Goal: Transaction & Acquisition: Purchase product/service

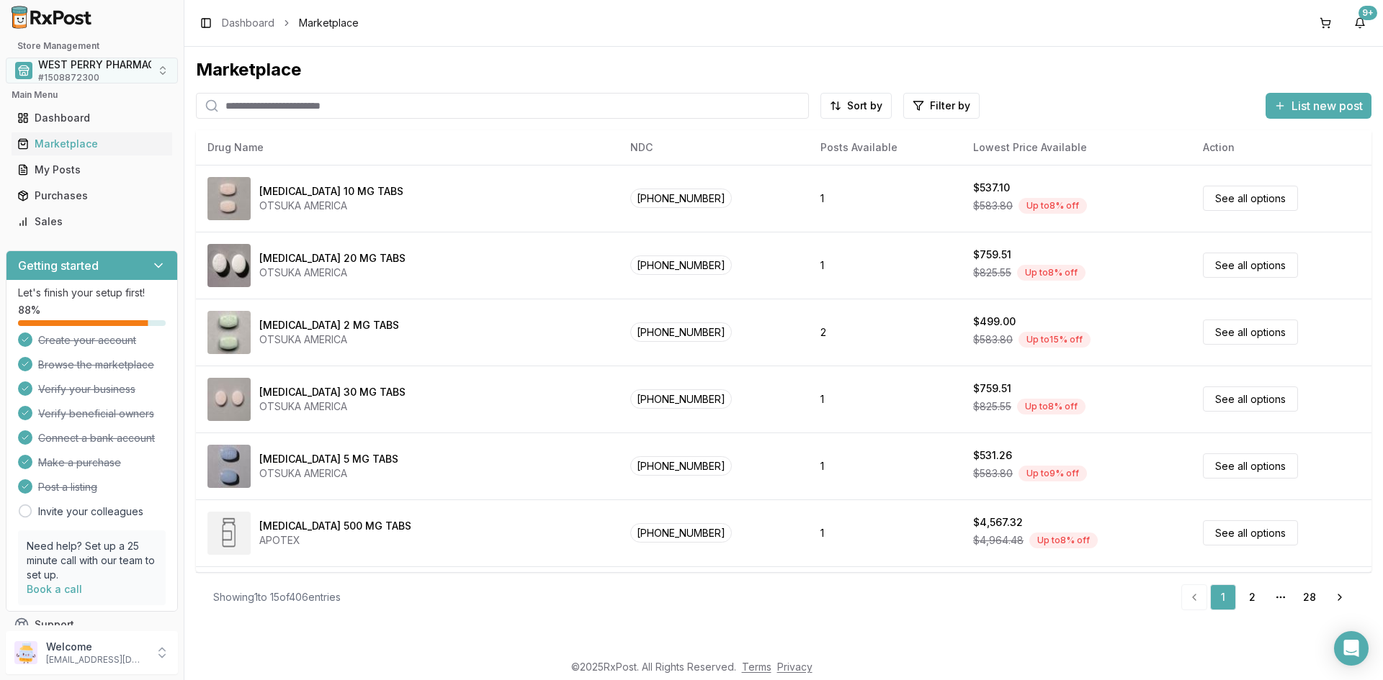
click at [75, 71] on span "WEST PERRY PHARMACY INC" at bounding box center [110, 65] width 145 height 14
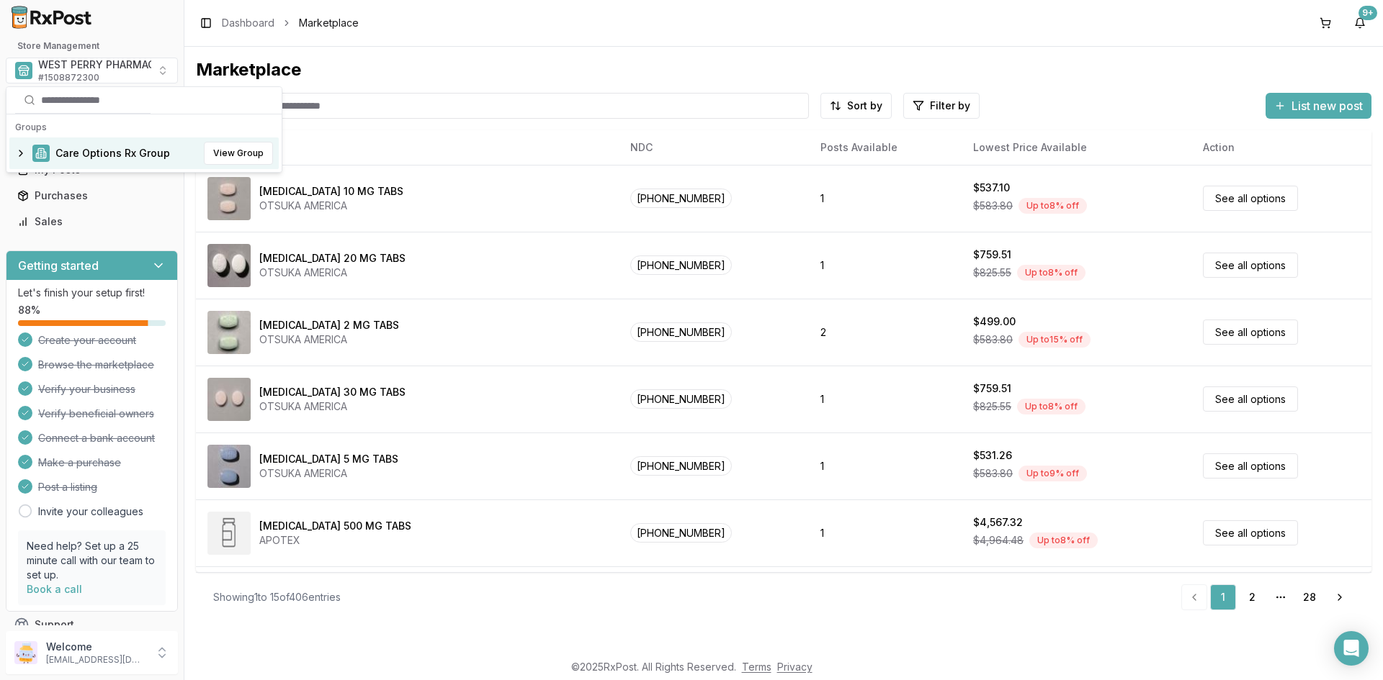
click at [85, 150] on span "Care Options Rx Group" at bounding box center [112, 153] width 114 height 14
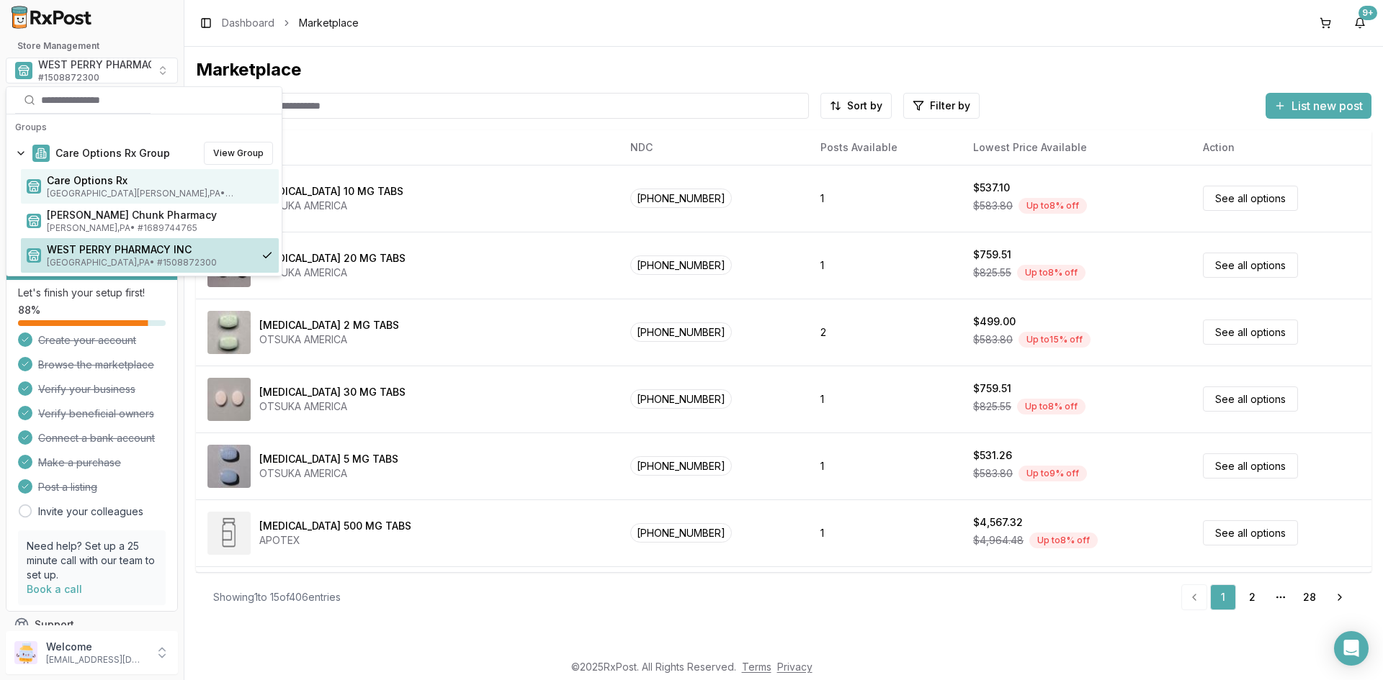
click at [88, 186] on span "Care Options Rx" at bounding box center [160, 181] width 226 height 14
click at [77, 185] on span "Care Options Rx" at bounding box center [160, 181] width 226 height 14
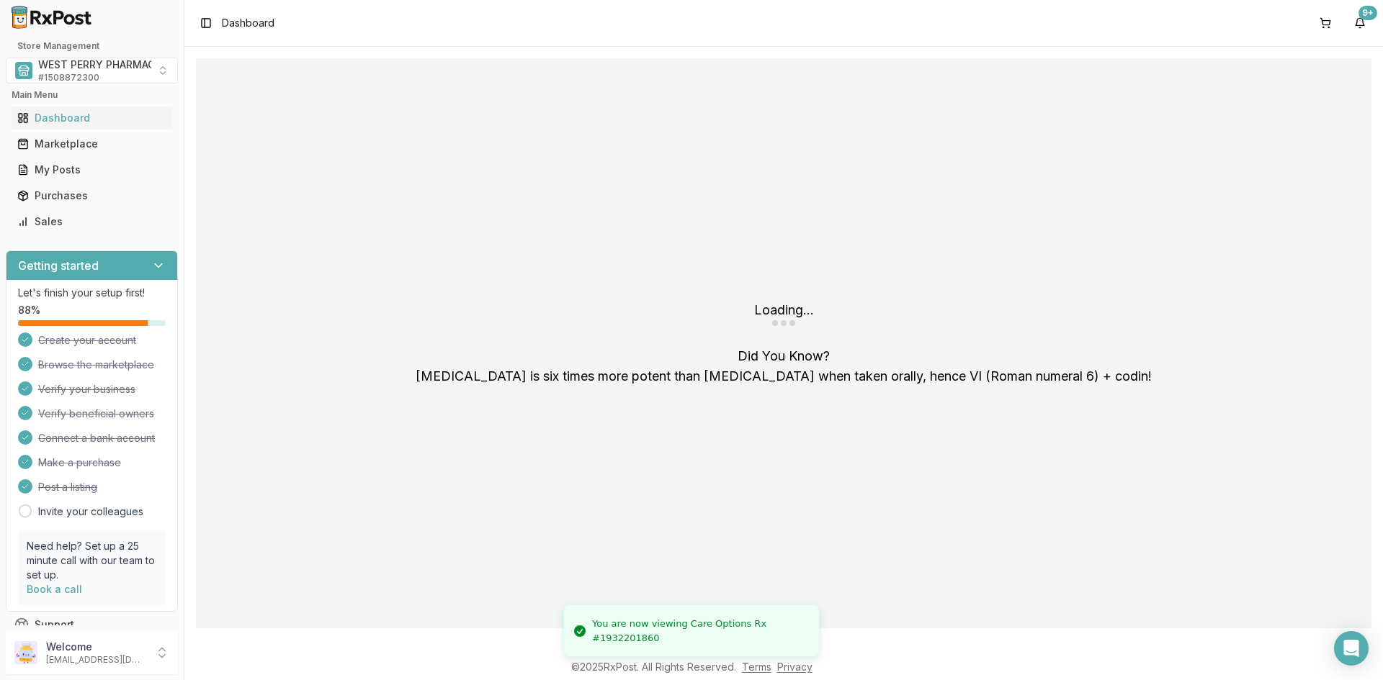
click at [277, 21] on div "Toggle Sidebar Dashboard 9+" at bounding box center [783, 23] width 1198 height 46
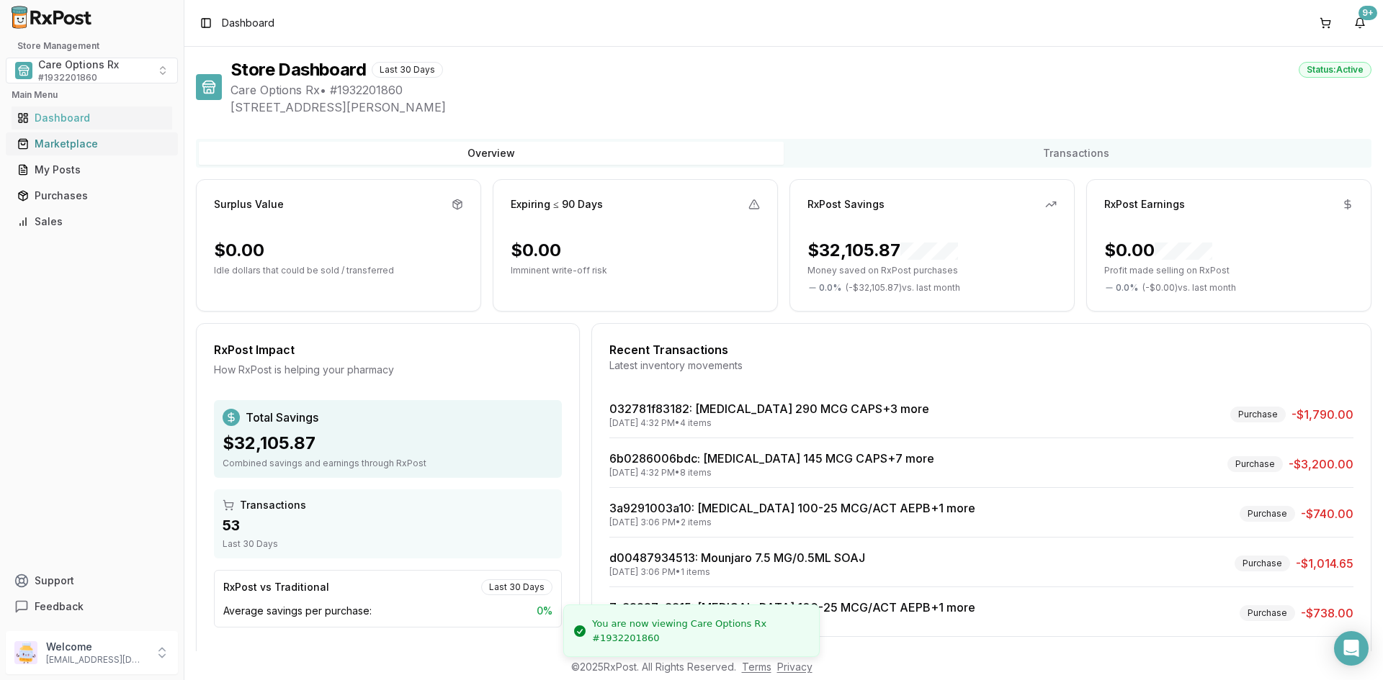
click at [81, 144] on div "Marketplace" at bounding box center [91, 144] width 149 height 14
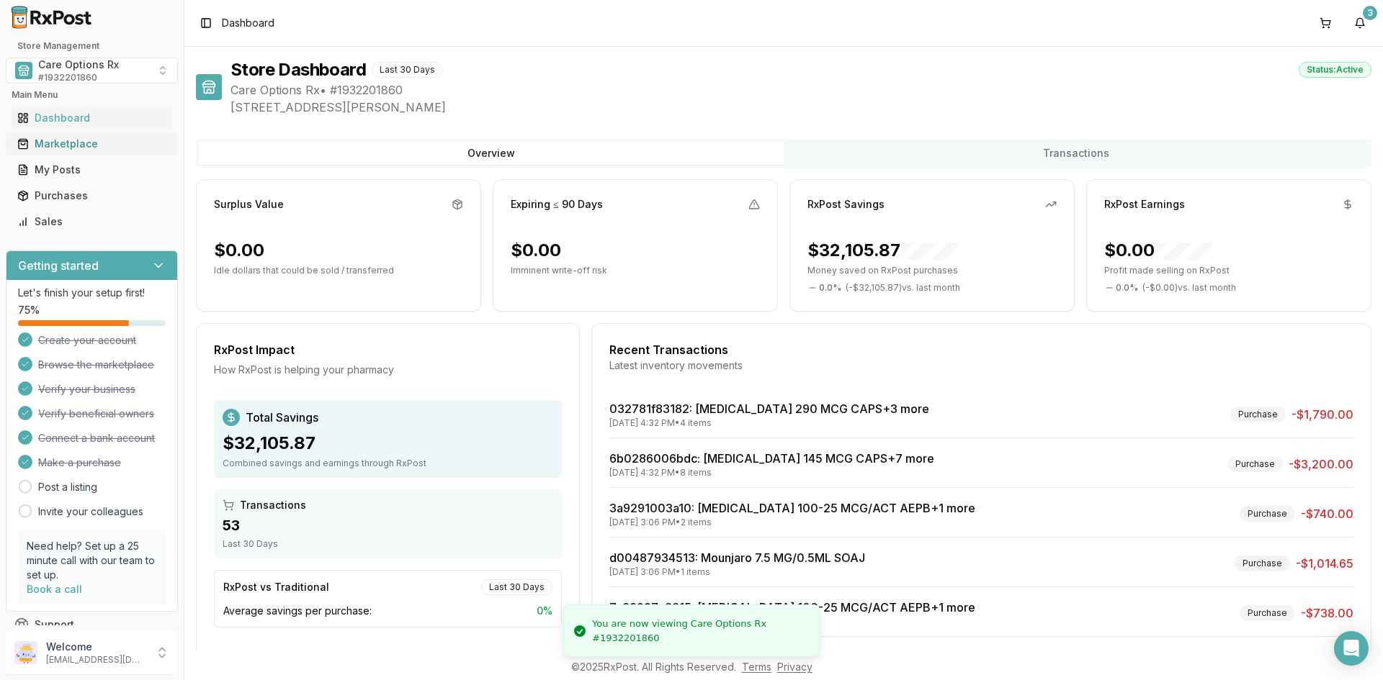
click at [68, 143] on div "Marketplace" at bounding box center [91, 144] width 149 height 14
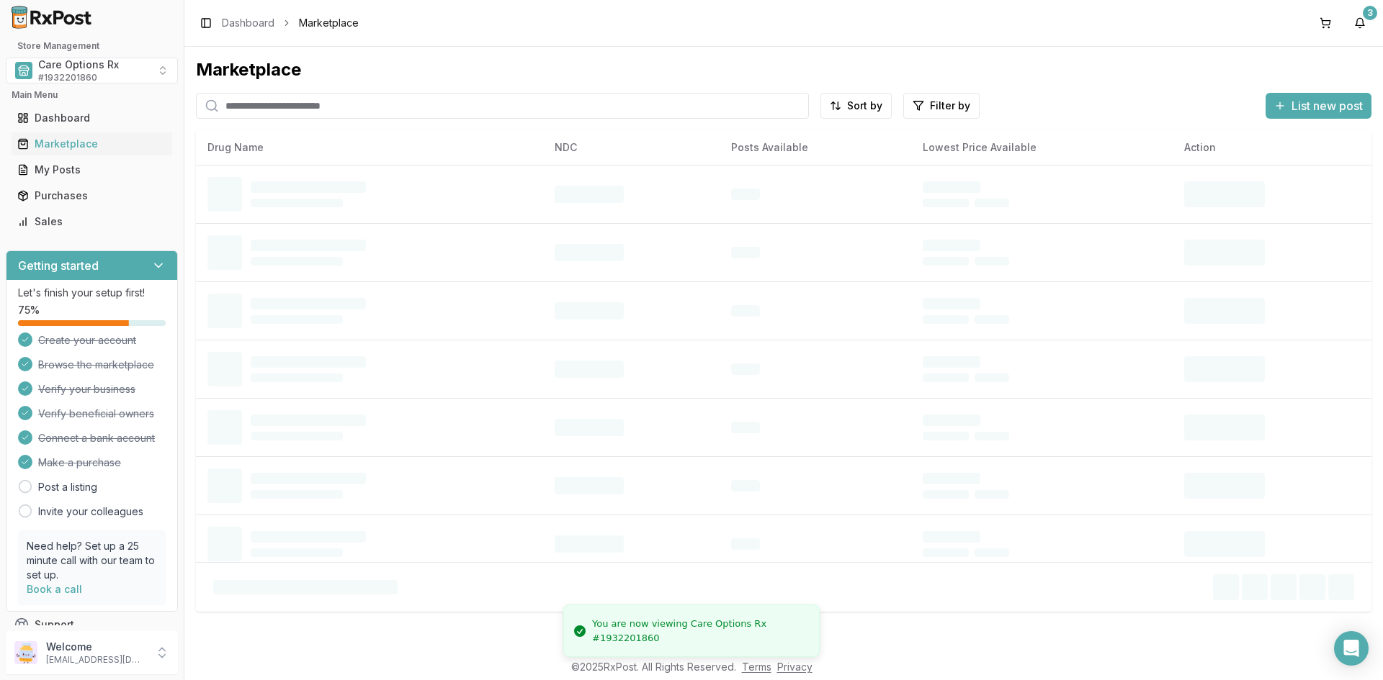
click at [300, 108] on input "search" at bounding box center [502, 106] width 613 height 26
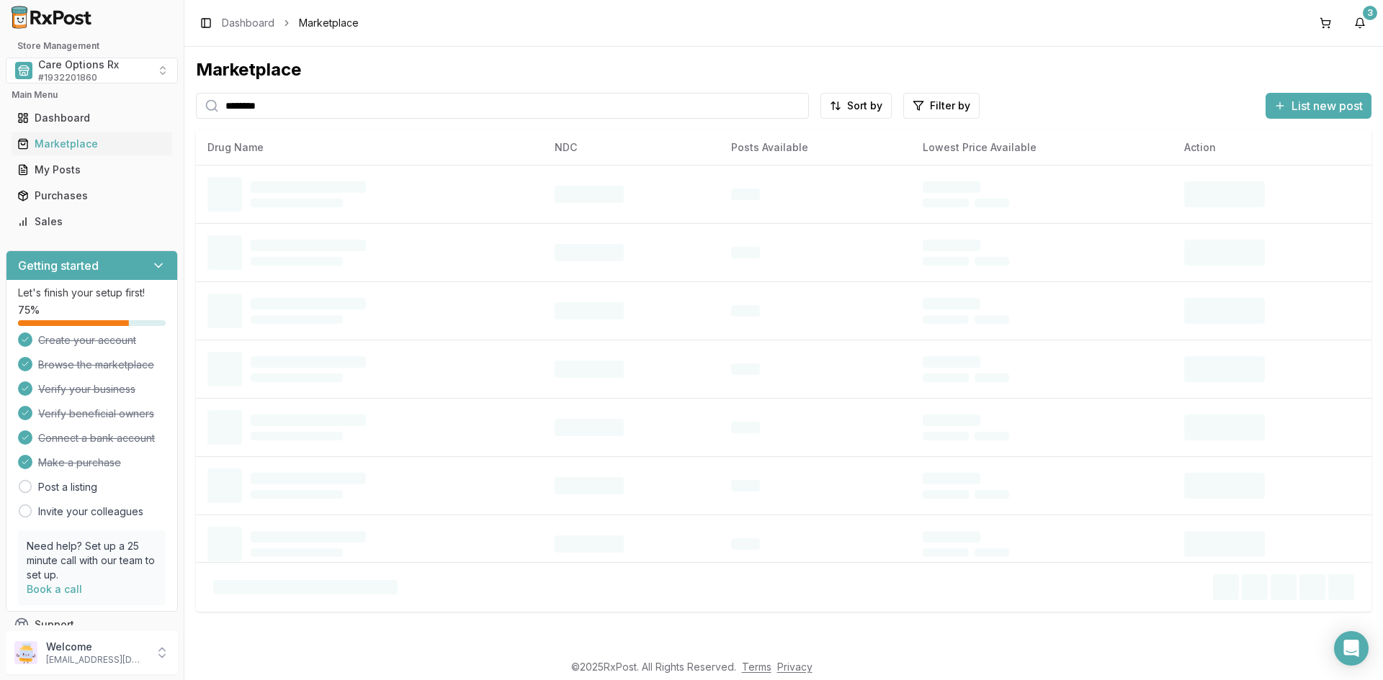
type input "********"
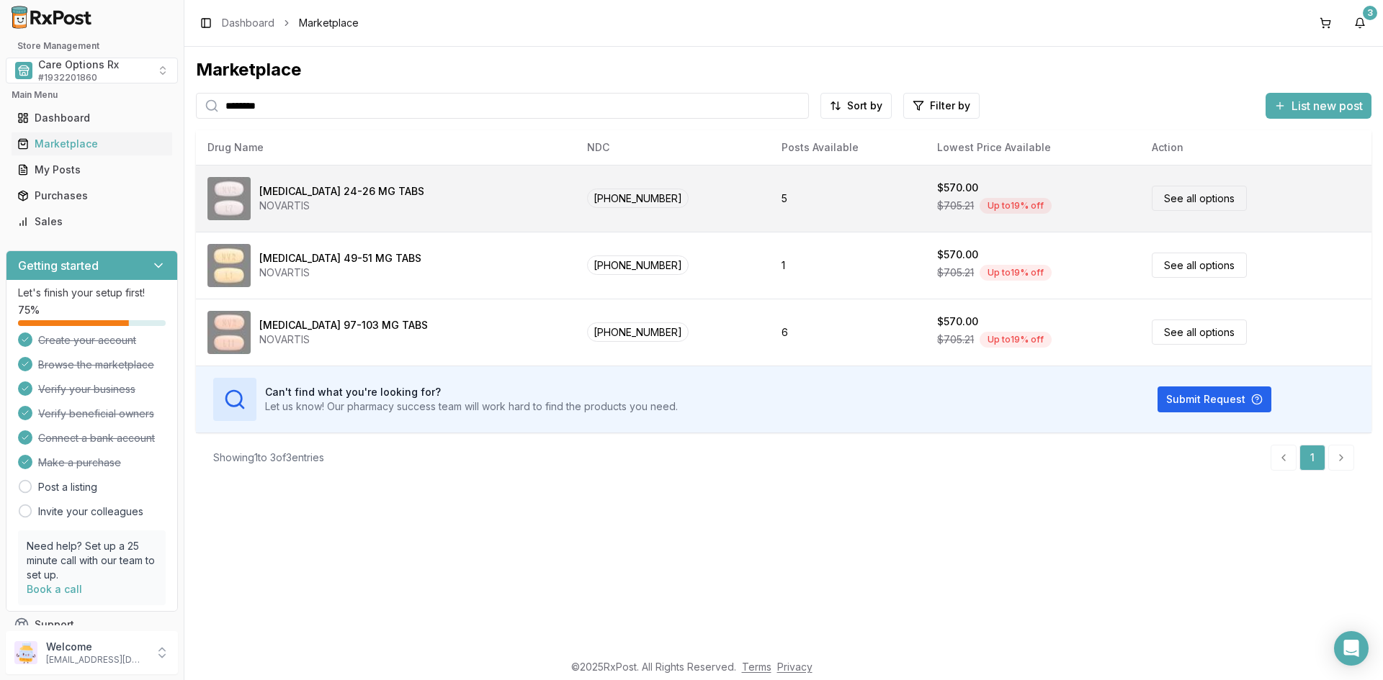
click at [289, 210] on div "NOVARTIS" at bounding box center [341, 206] width 165 height 14
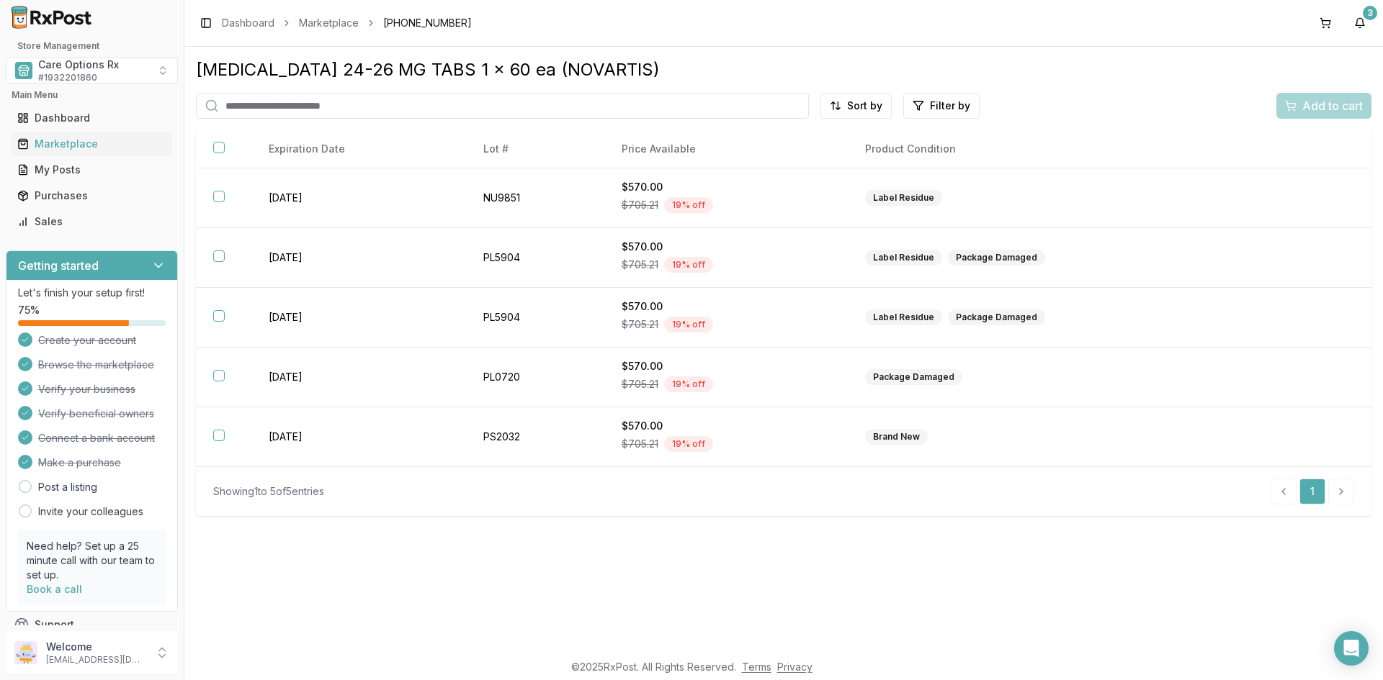
click at [444, 593] on div "[MEDICAL_DATA] 24-26 MG TABS 1 x 60 ea (NOVARTIS) Sort by Filter by Add to cart…" at bounding box center [783, 349] width 1198 height 605
click at [849, 100] on html "Store Management Care Options Rx # 1932201860 Main Menu Dashboard Marketplace M…" at bounding box center [691, 340] width 1383 height 680
click at [824, 189] on div "Best Discount (High to Low)" at bounding box center [820, 189] width 137 height 37
click at [481, 575] on div "[MEDICAL_DATA] 24-26 MG TABS 1 x 60 ea (NOVARTIS) Best Discount (High to Low) F…" at bounding box center [783, 349] width 1198 height 605
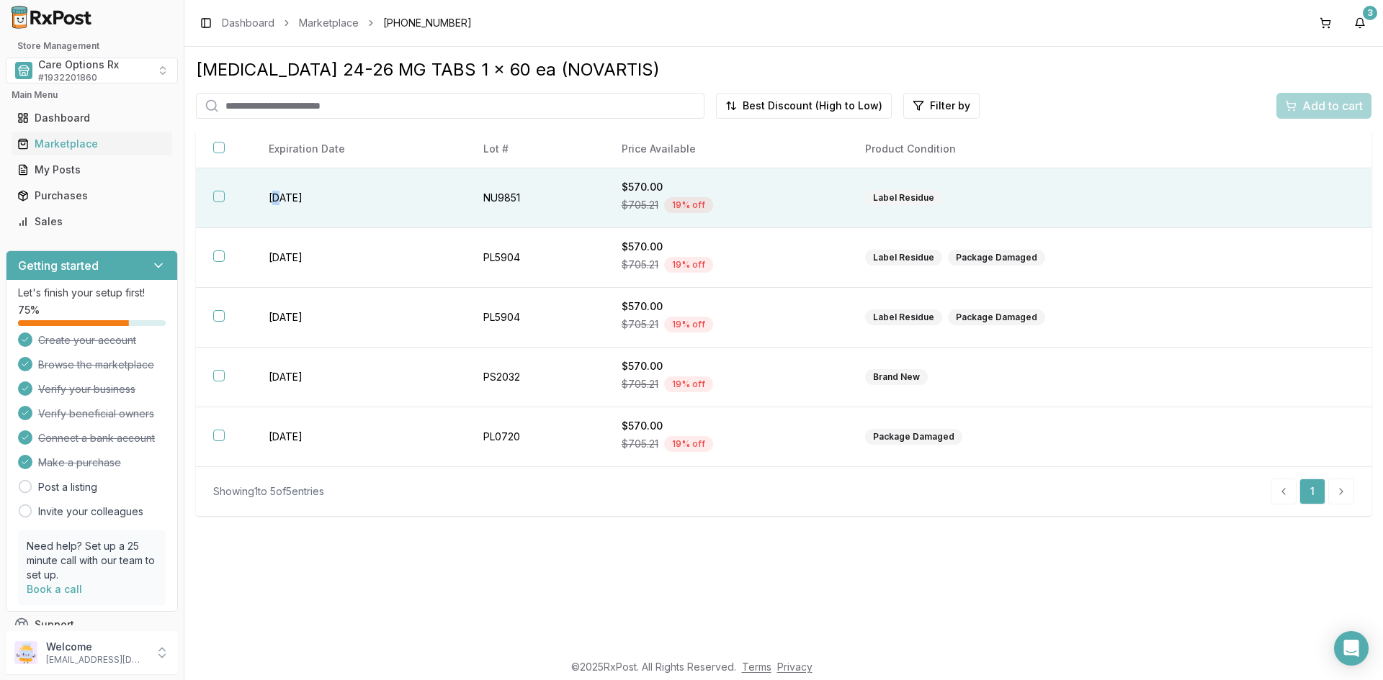
drag, startPoint x: 279, startPoint y: 199, endPoint x: 292, endPoint y: 210, distance: 17.3
click at [279, 199] on td "[DATE]" at bounding box center [358, 198] width 215 height 60
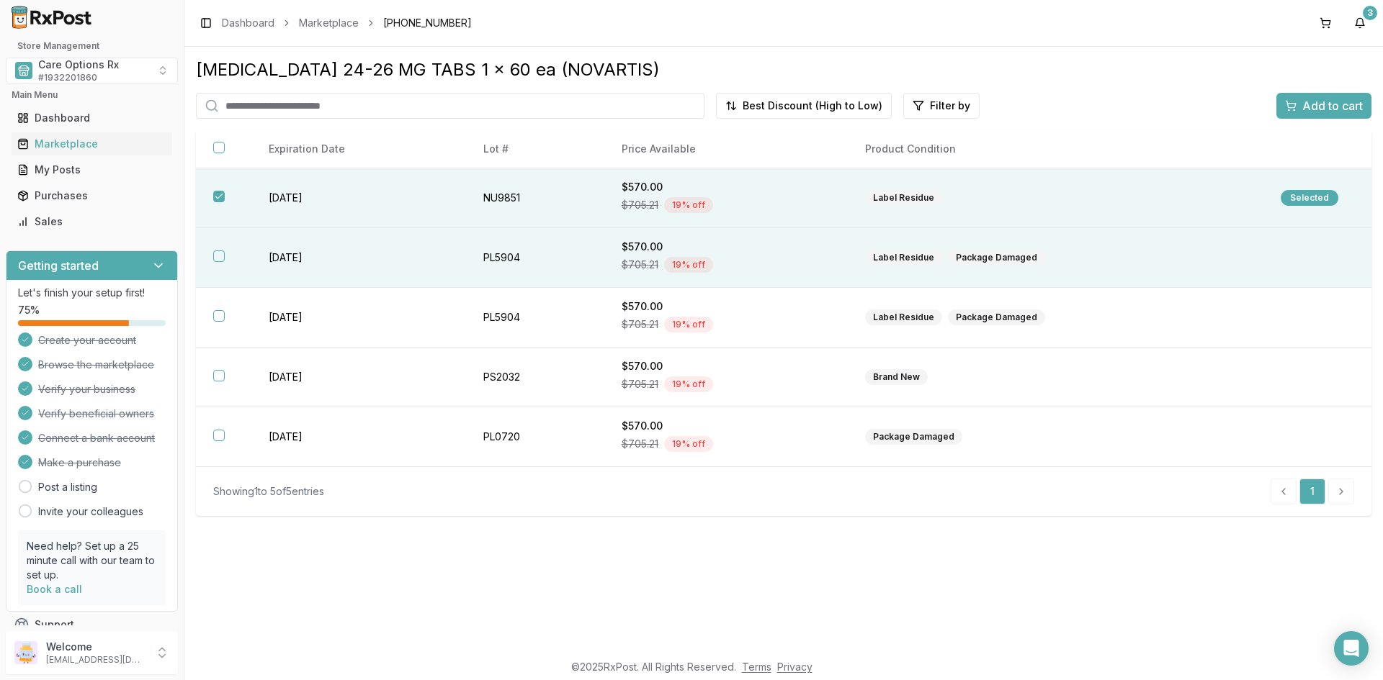
click at [312, 258] on td "[DATE]" at bounding box center [358, 258] width 215 height 60
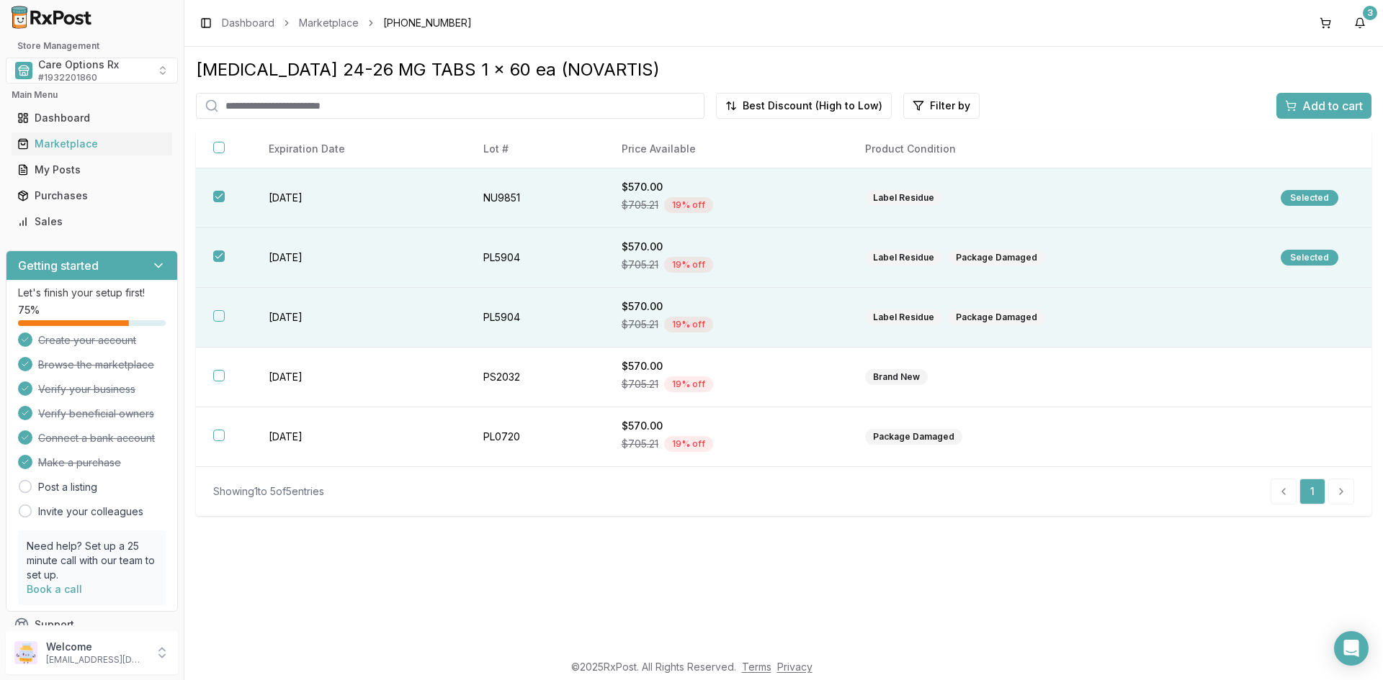
click at [302, 322] on td "[DATE]" at bounding box center [358, 318] width 215 height 60
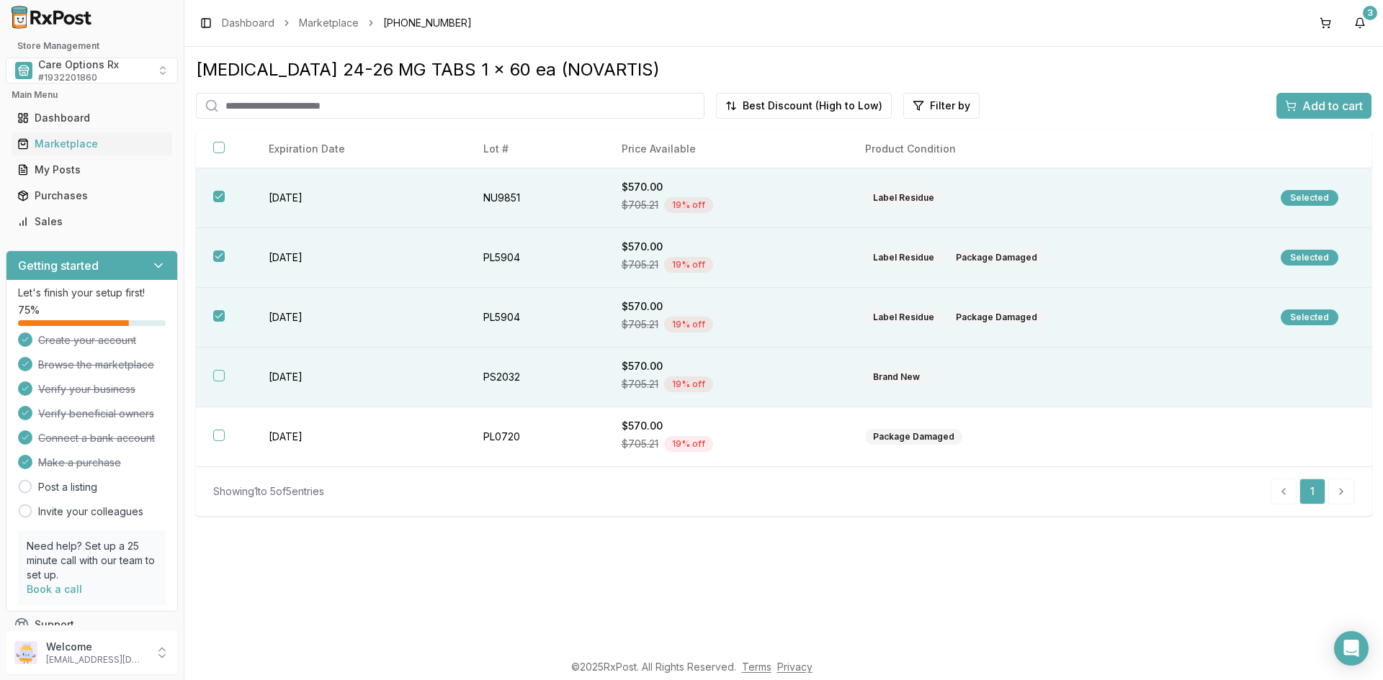
click at [297, 375] on td "[DATE]" at bounding box center [358, 378] width 215 height 60
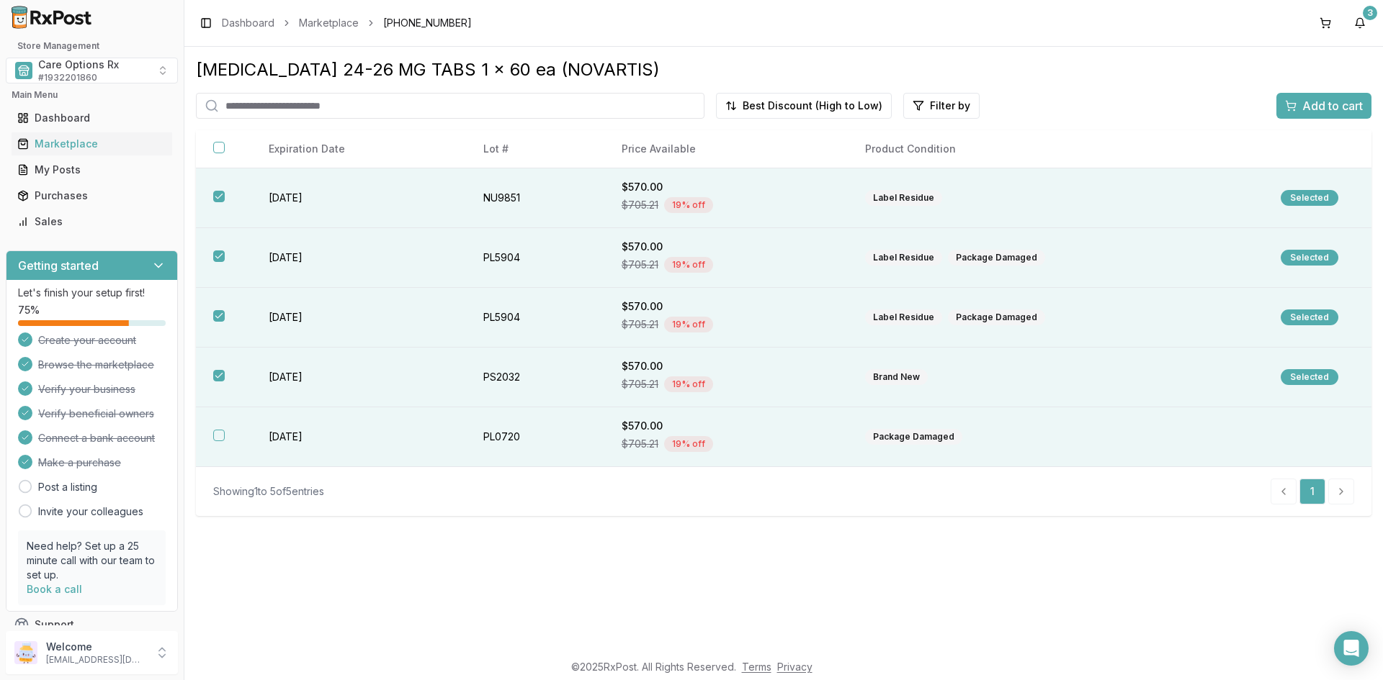
click at [300, 437] on td "[DATE]" at bounding box center [358, 438] width 215 height 60
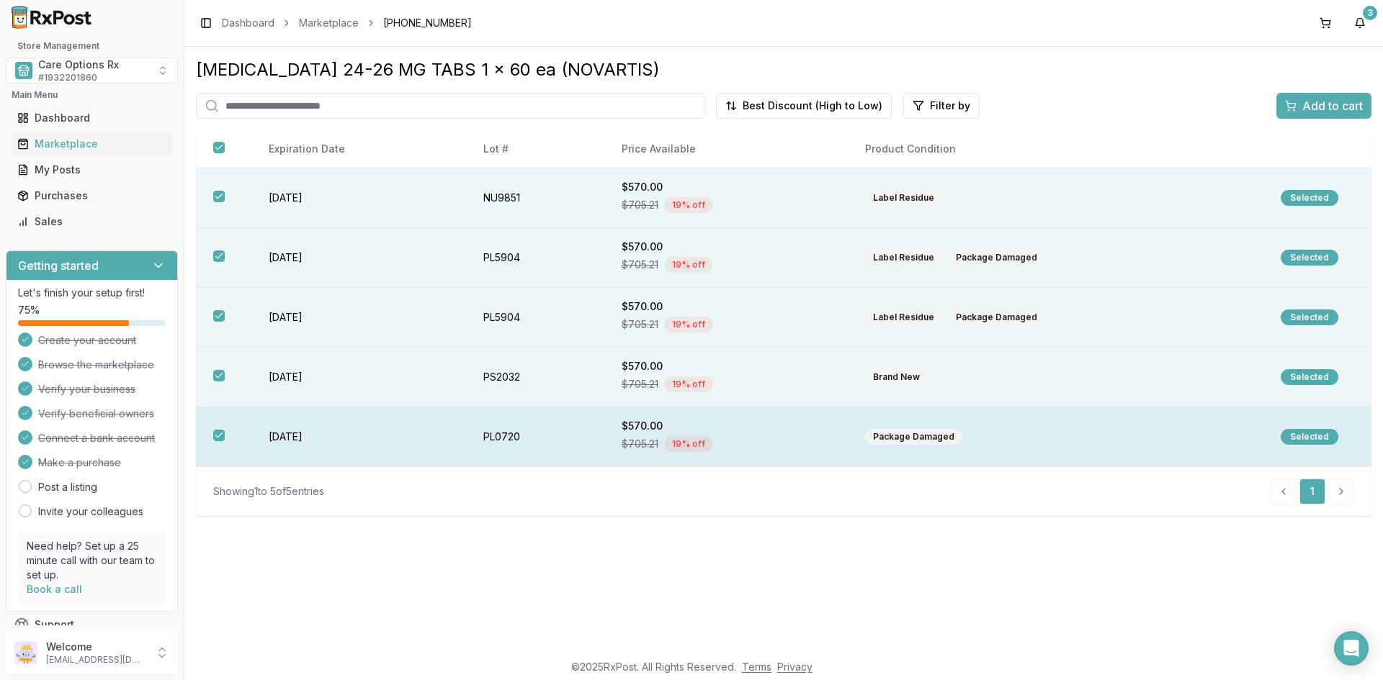
click at [220, 436] on button "button" at bounding box center [219, 436] width 12 height 12
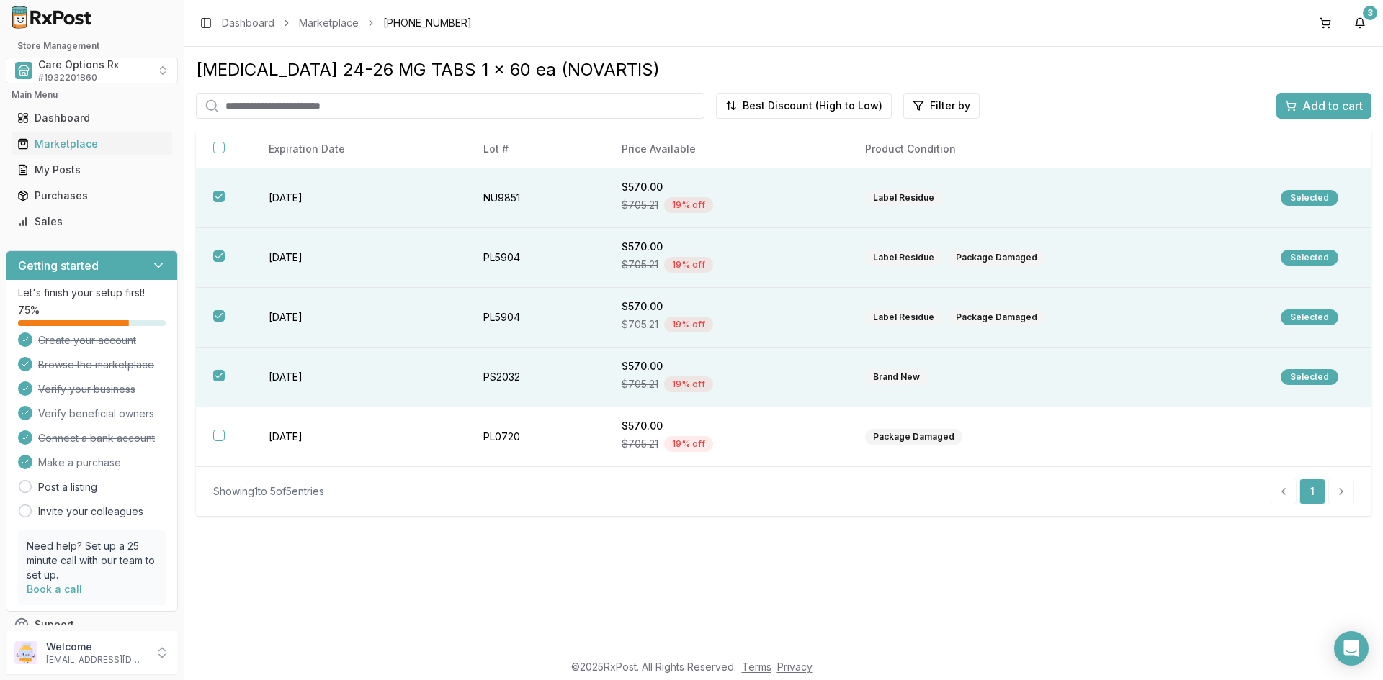
click at [1304, 106] on span "Add to cart" at bounding box center [1332, 105] width 60 height 17
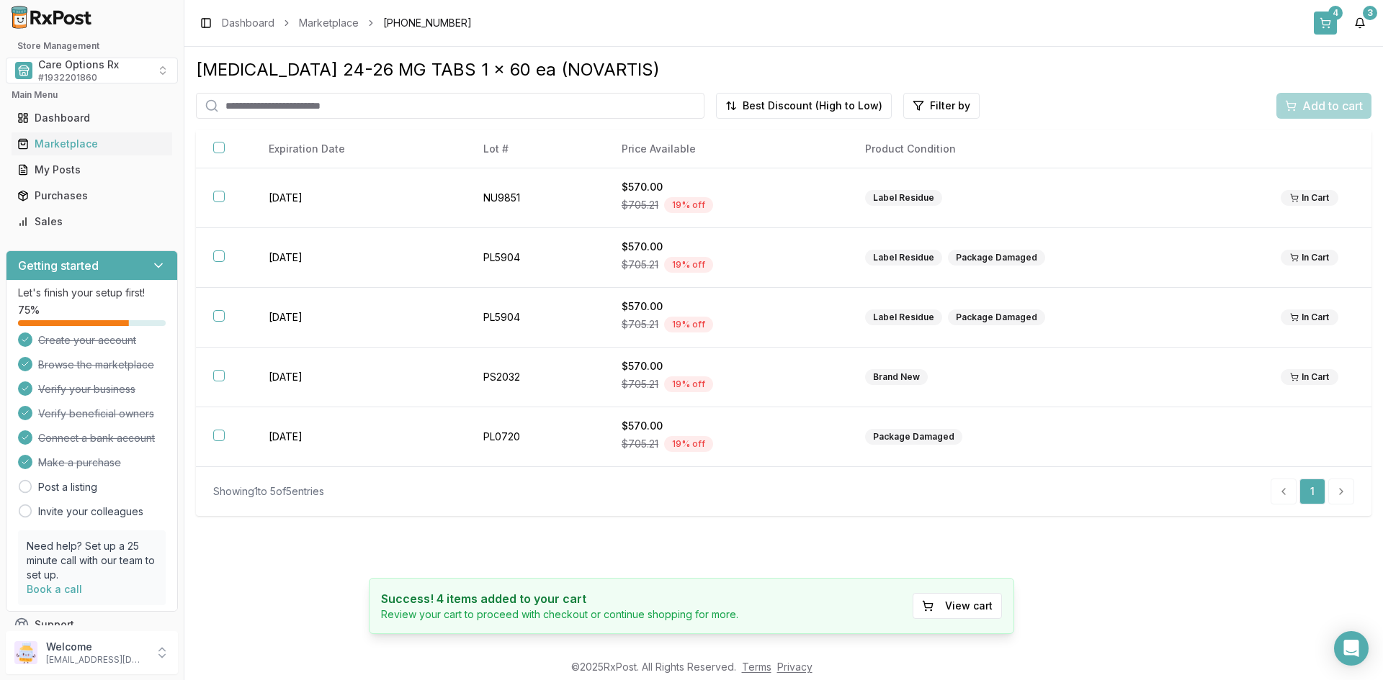
click at [1328, 21] on button "4" at bounding box center [1324, 23] width 23 height 23
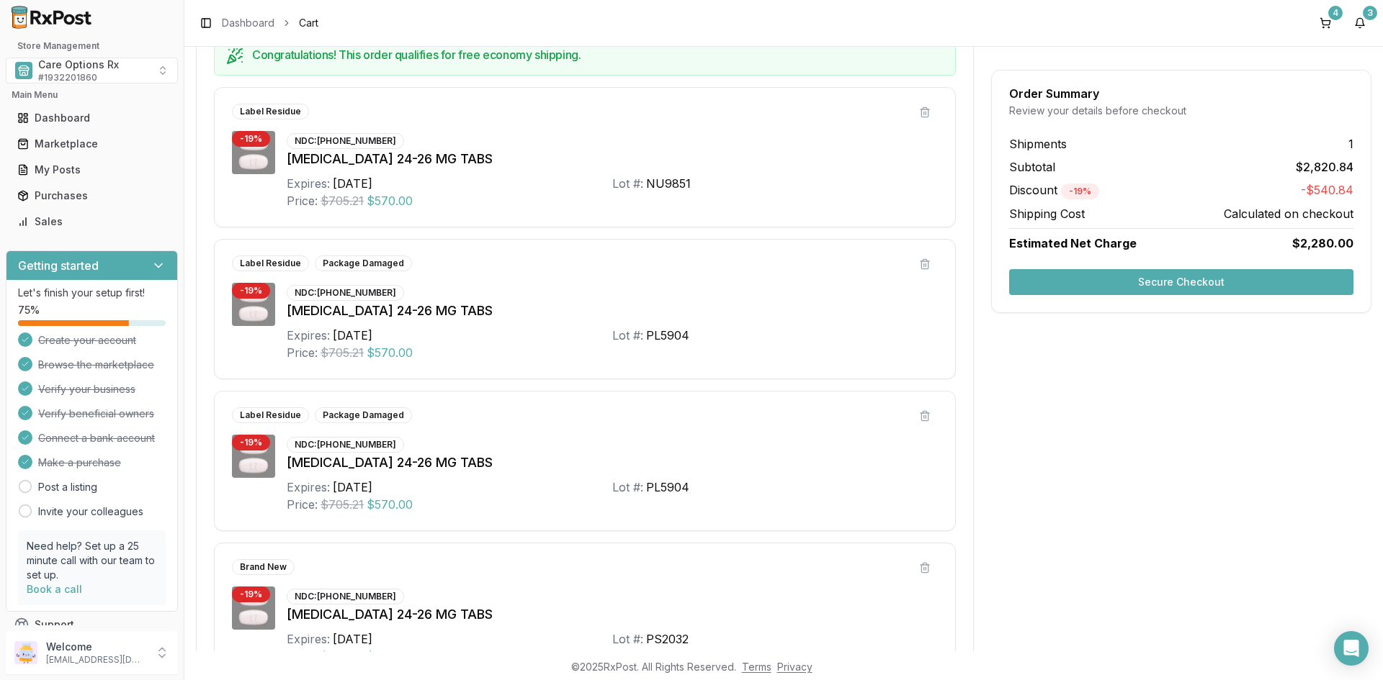
scroll to position [274, 0]
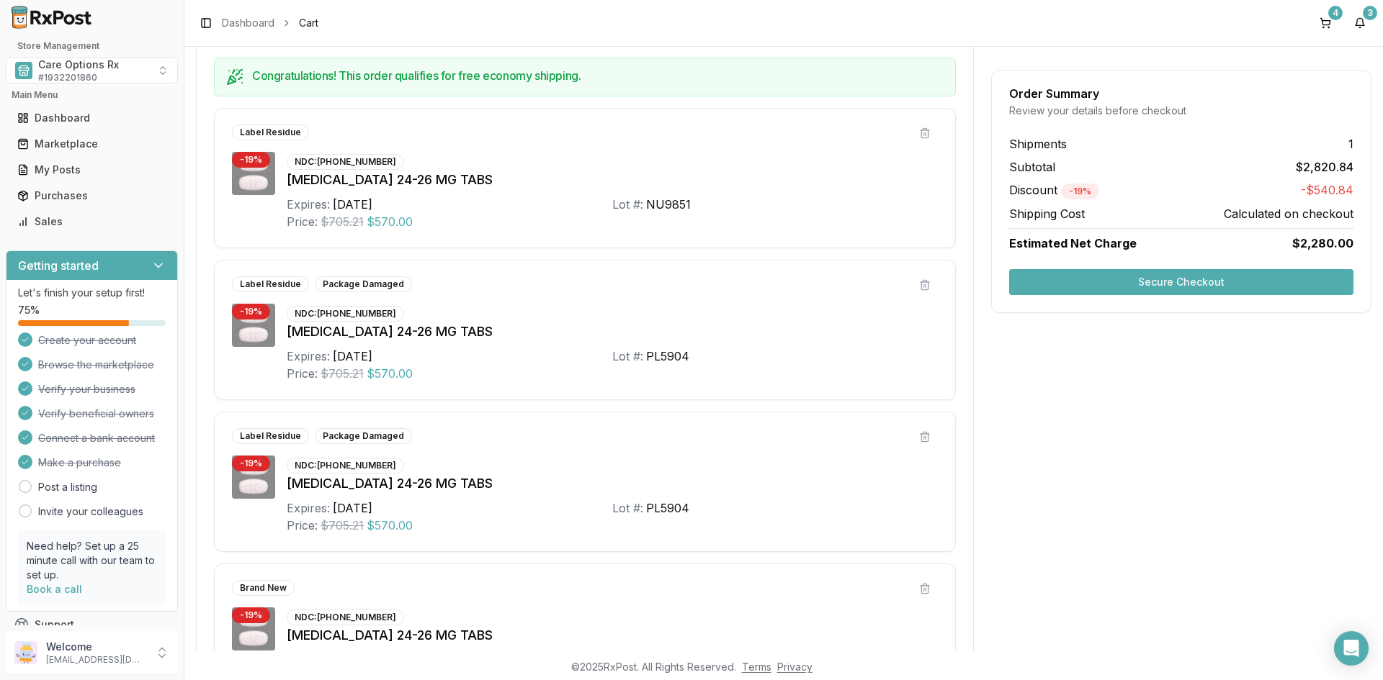
click at [1171, 283] on button "Secure Checkout" at bounding box center [1181, 282] width 344 height 26
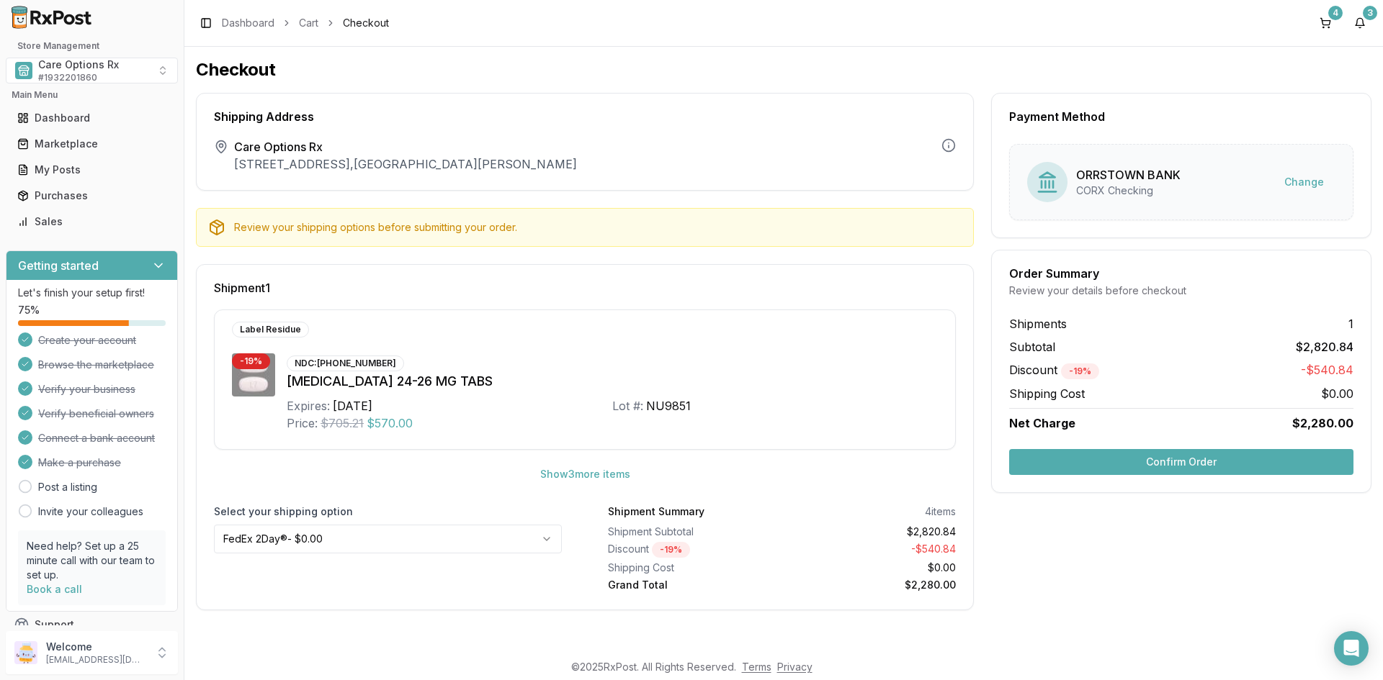
drag, startPoint x: 1153, startPoint y: 460, endPoint x: 1164, endPoint y: 457, distance: 11.4
click at [1154, 459] on button "Confirm Order" at bounding box center [1181, 462] width 344 height 26
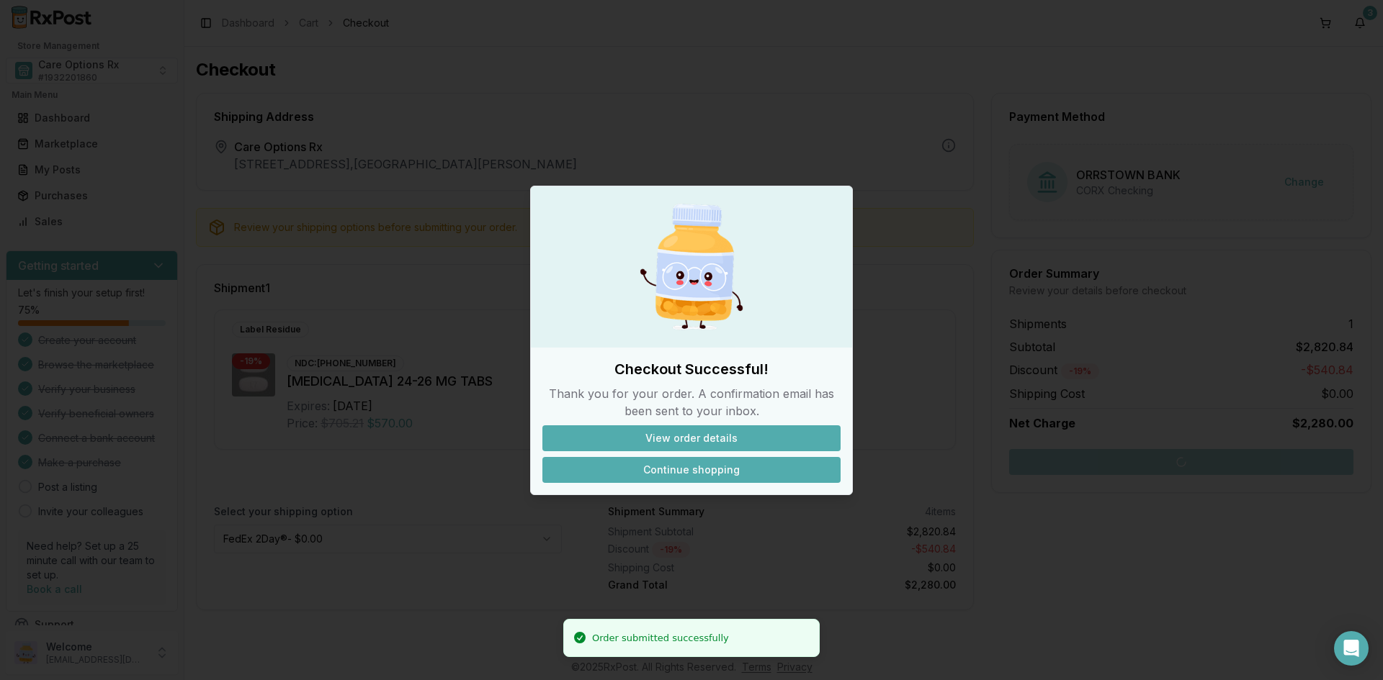
click at [735, 472] on button "Continue shopping" at bounding box center [691, 470] width 298 height 26
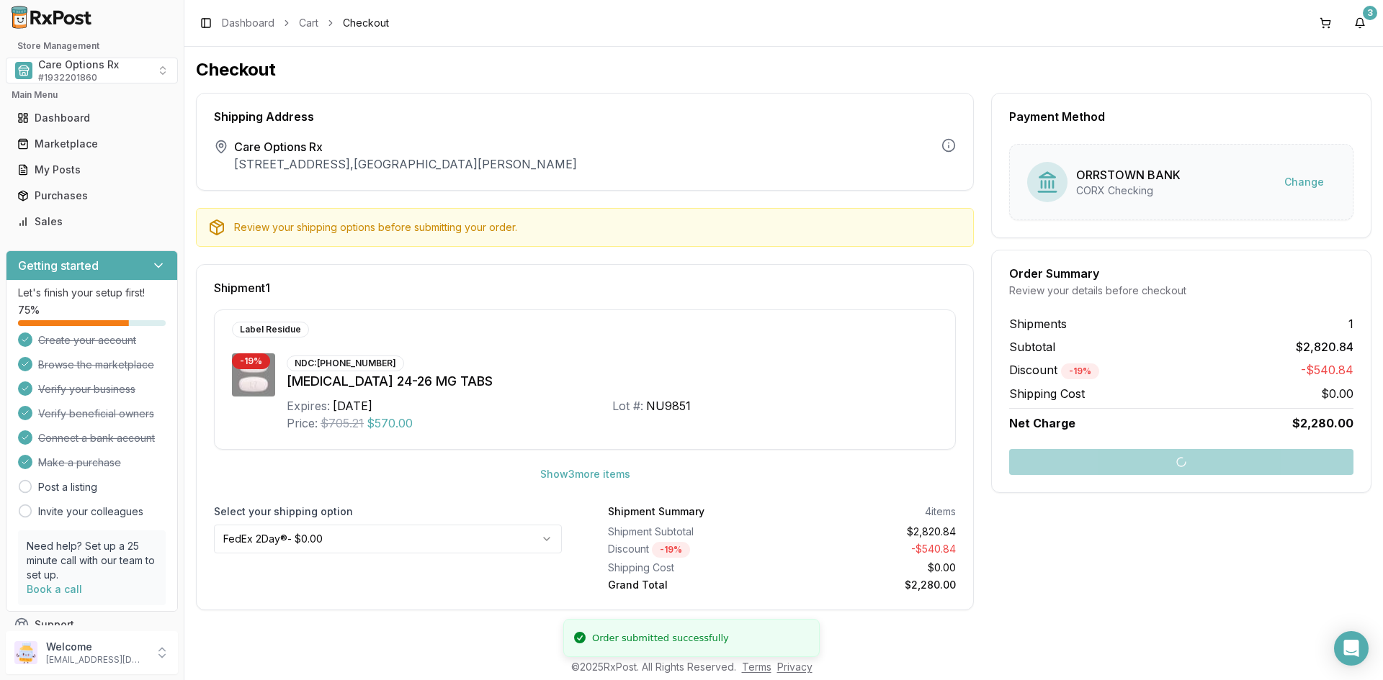
drag, startPoint x: 1185, startPoint y: 536, endPoint x: 886, endPoint y: 430, distance: 317.9
click at [1185, 536] on div "Payment Method ORRSTOWN BANK CORX Checking Change Order Summary Review your det…" at bounding box center [1181, 352] width 380 height 518
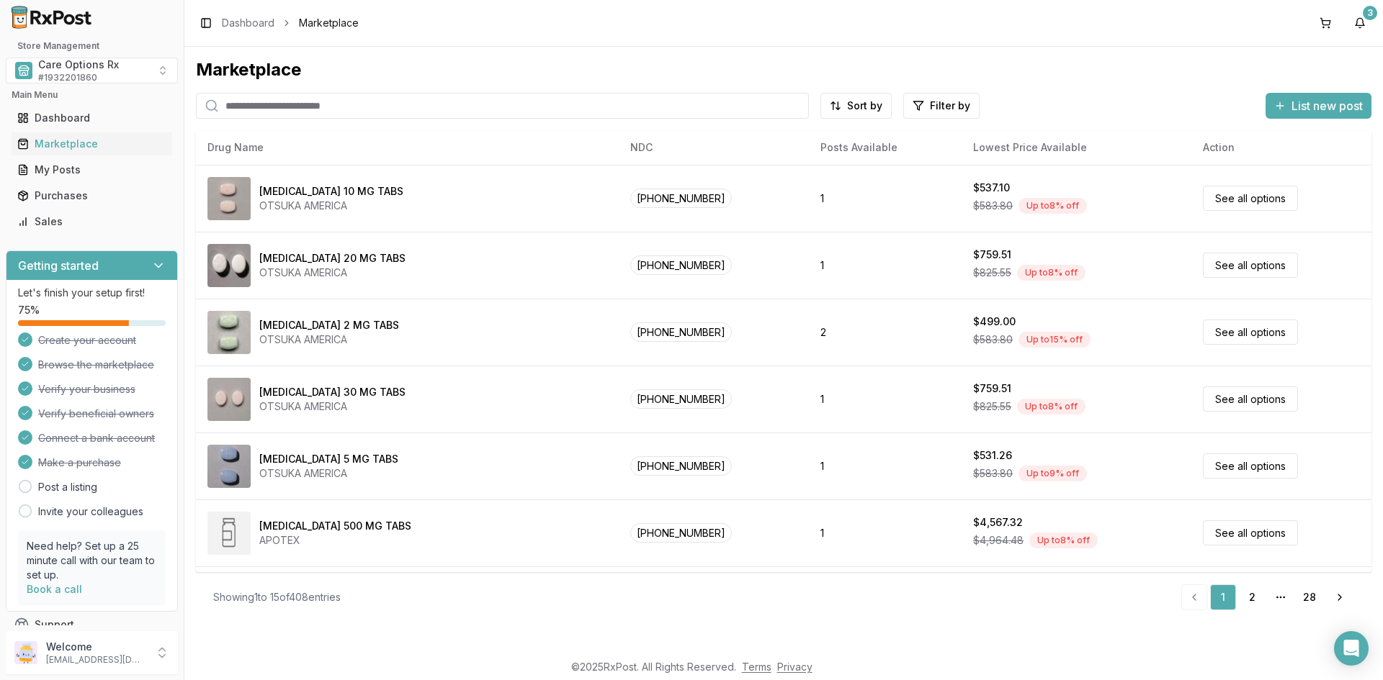
click at [275, 107] on input "search" at bounding box center [502, 106] width 613 height 26
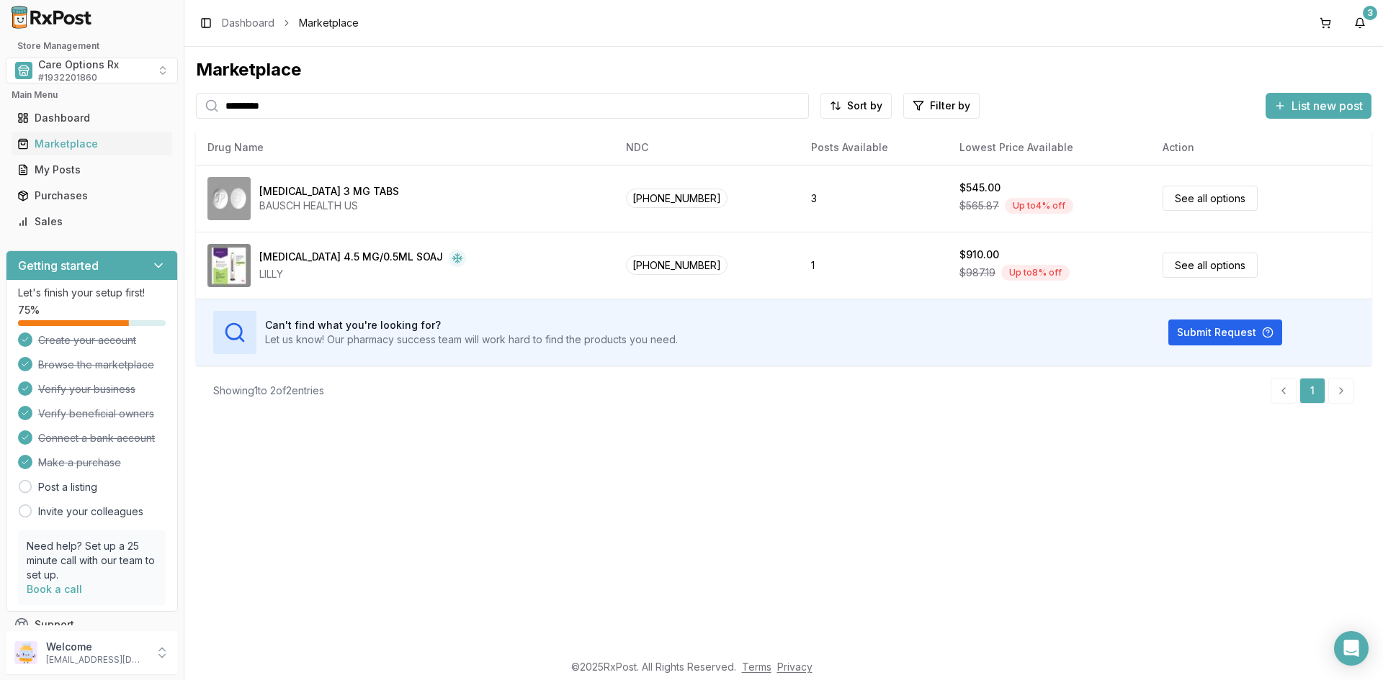
drag, startPoint x: 285, startPoint y: 106, endPoint x: 121, endPoint y: 106, distance: 164.2
click at [113, 106] on div "Store Management Care Options Rx # 1932201860 Main Menu Dashboard Marketplace M…" at bounding box center [691, 340] width 1383 height 680
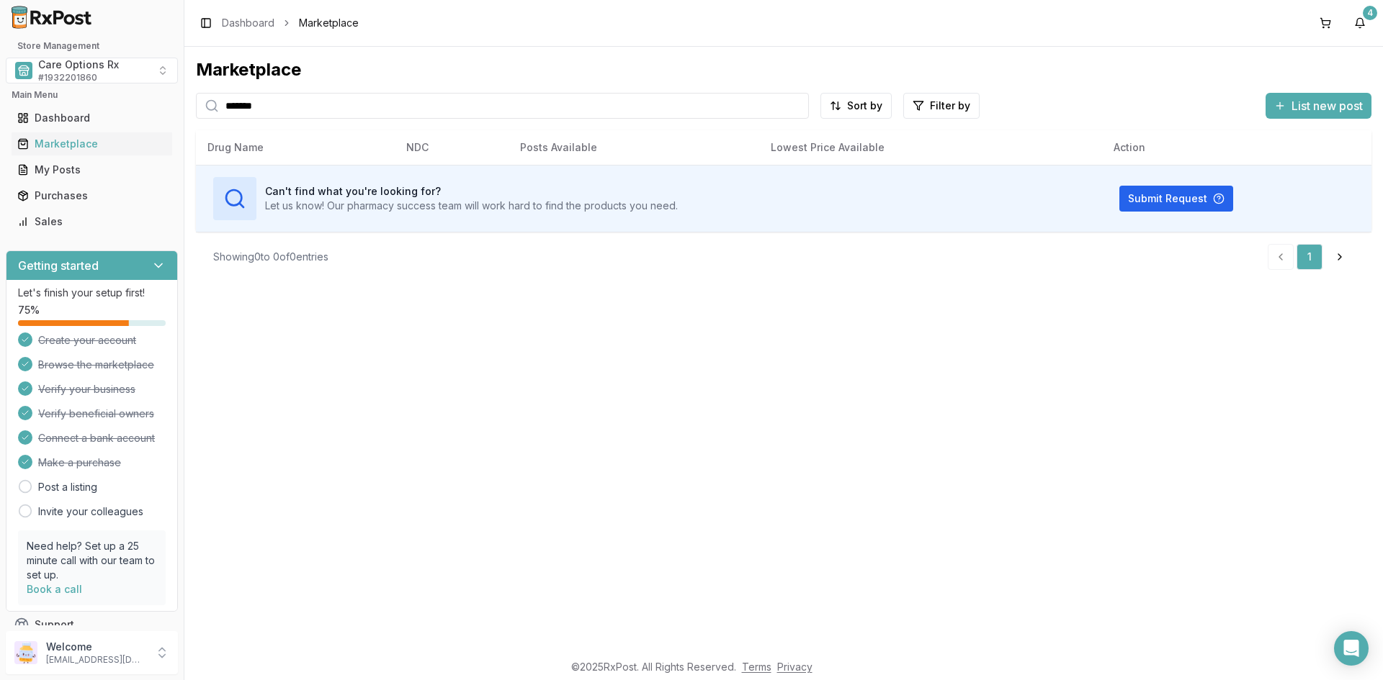
drag, startPoint x: 152, startPoint y: 109, endPoint x: 129, endPoint y: 104, distance: 23.4
click at [122, 107] on div "Store Management Care Options Rx # 1932201860 Main Menu Dashboard Marketplace M…" at bounding box center [691, 340] width 1383 height 680
type input "*******"
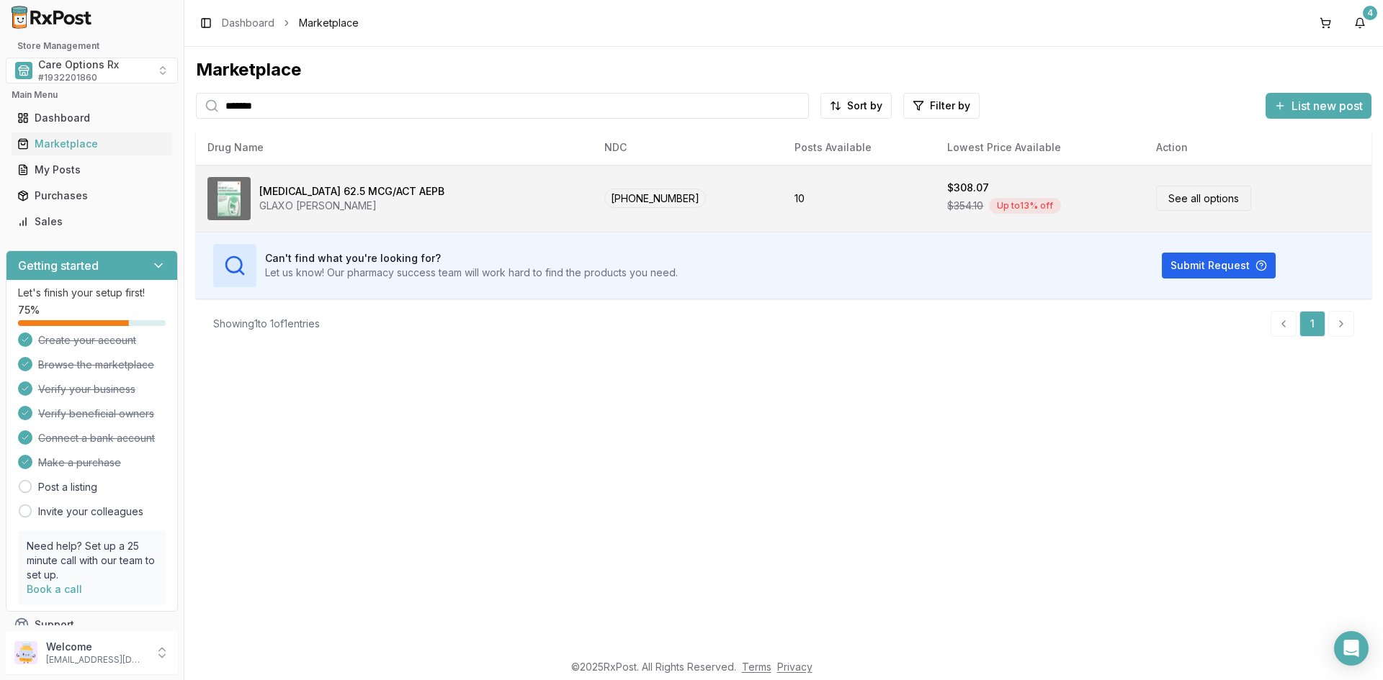
click at [349, 199] on div "GLAXO [PERSON_NAME]" at bounding box center [351, 206] width 185 height 14
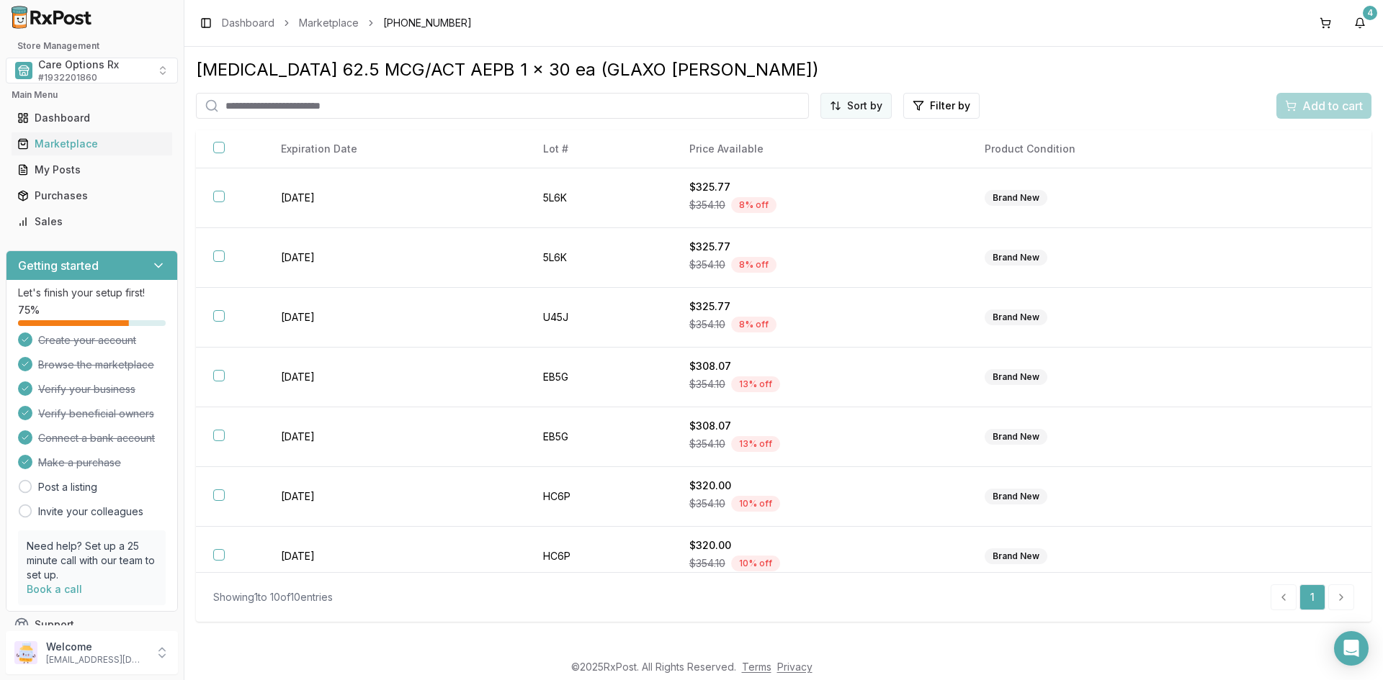
click at [863, 101] on html "Store Management Care Options Rx # 1932201860 Main Menu Dashboard Marketplace M…" at bounding box center [691, 340] width 1383 height 680
click at [835, 184] on div "Best Discount (High to Low)" at bounding box center [820, 189] width 137 height 37
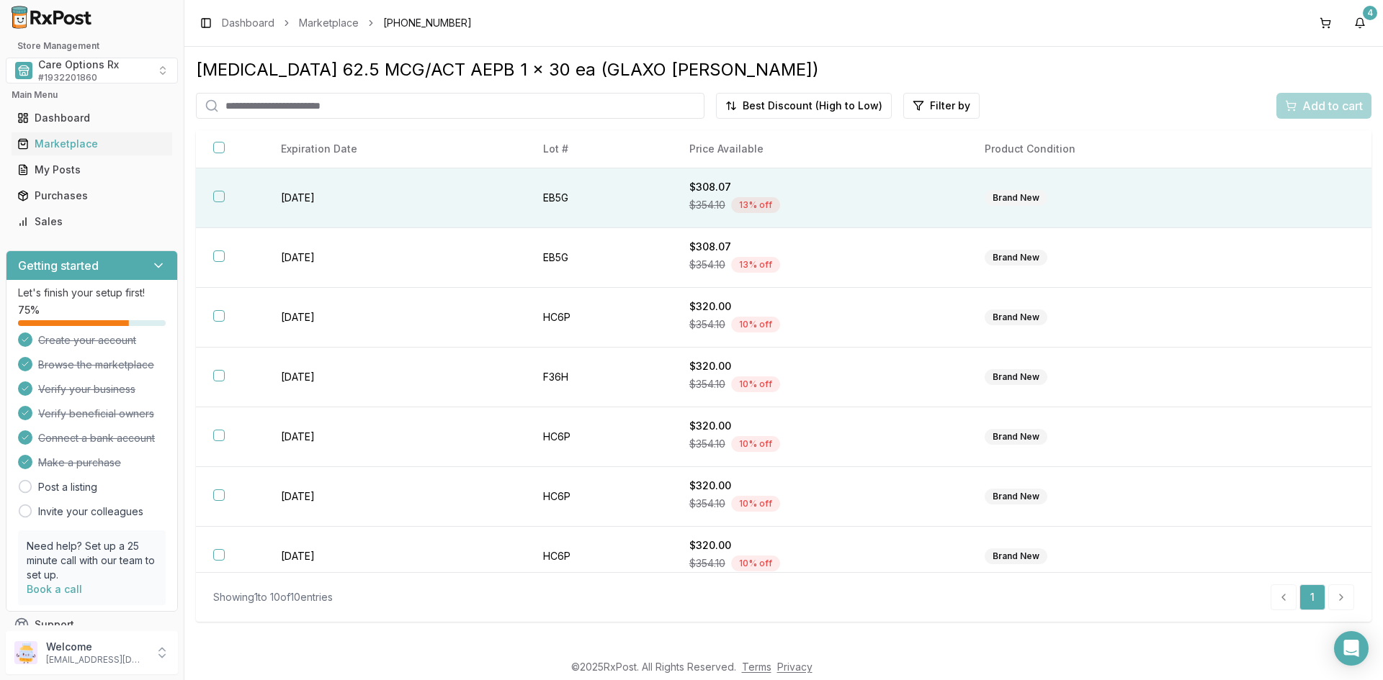
click at [308, 197] on td "[DATE]" at bounding box center [394, 198] width 261 height 60
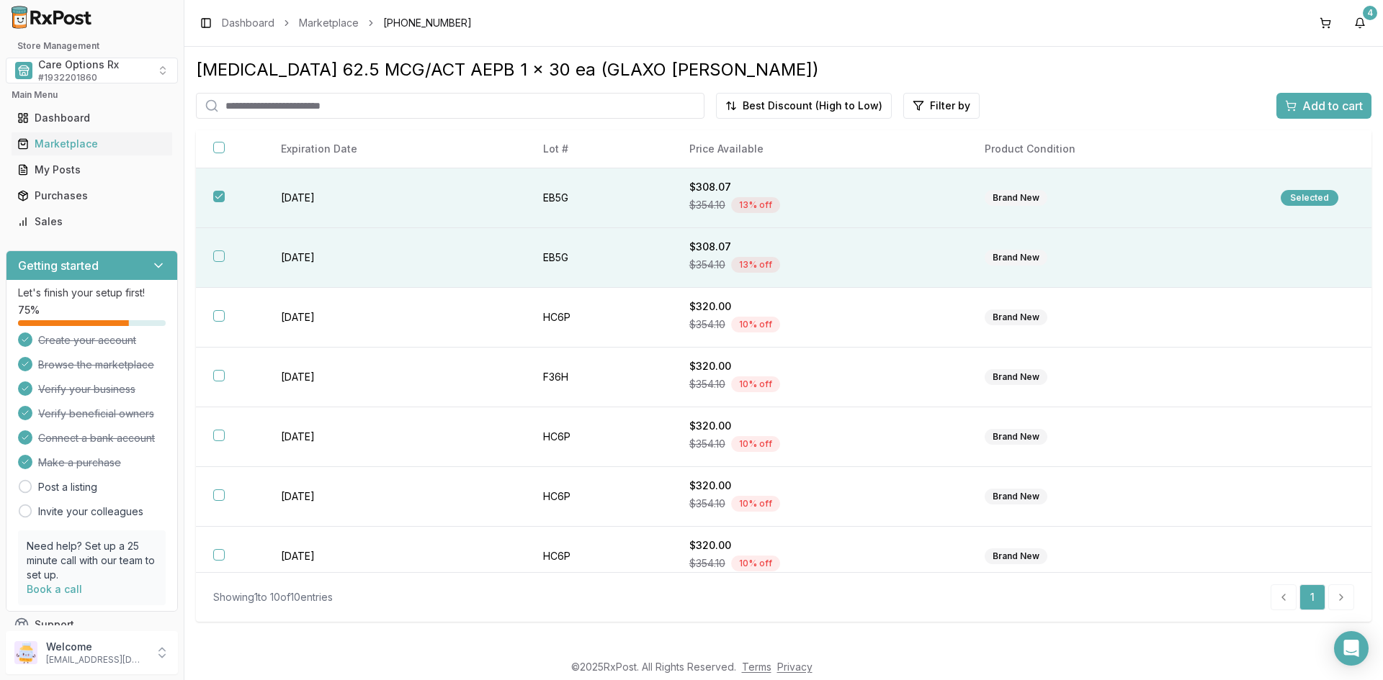
click at [314, 262] on td "[DATE]" at bounding box center [394, 258] width 261 height 60
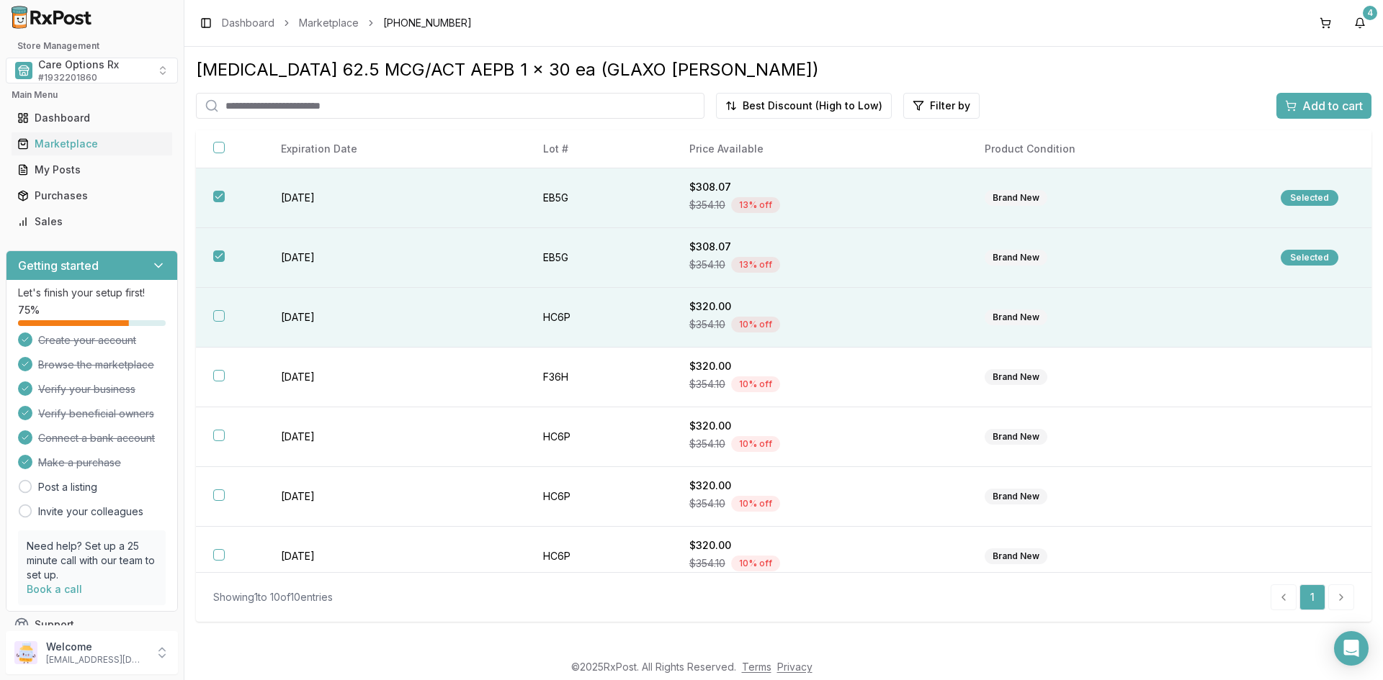
click at [304, 307] on td "[DATE]" at bounding box center [394, 318] width 261 height 60
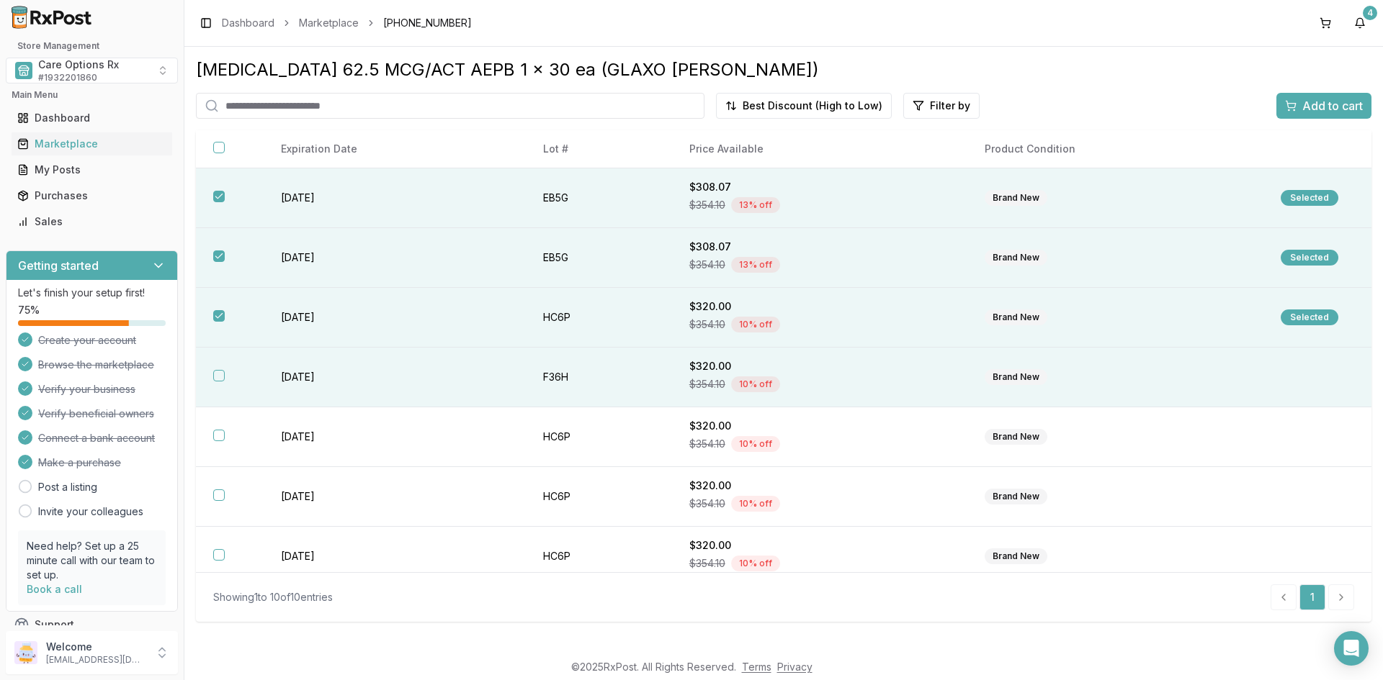
click at [300, 377] on td "[DATE]" at bounding box center [394, 378] width 261 height 60
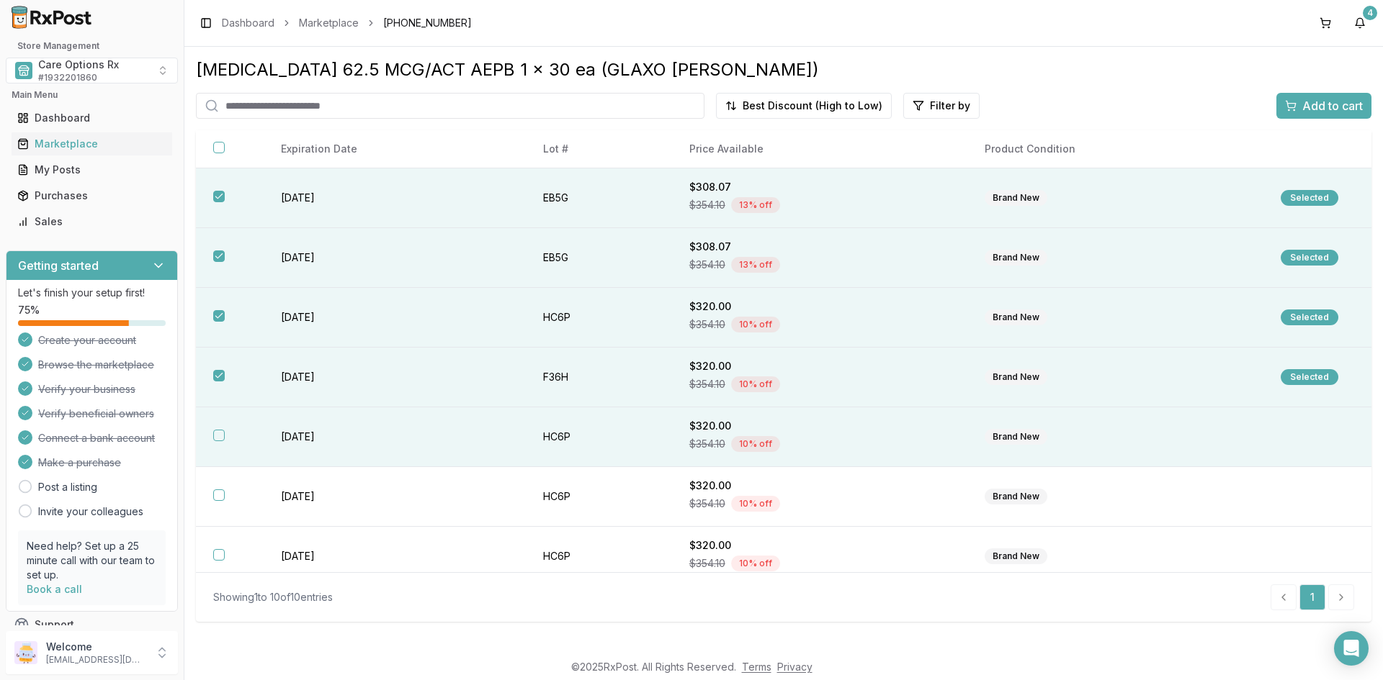
click at [303, 439] on td "[DATE]" at bounding box center [394, 438] width 261 height 60
drag, startPoint x: 1308, startPoint y: 107, endPoint x: 509, endPoint y: 138, distance: 799.2
click at [1308, 107] on span "Add to cart" at bounding box center [1332, 105] width 60 height 17
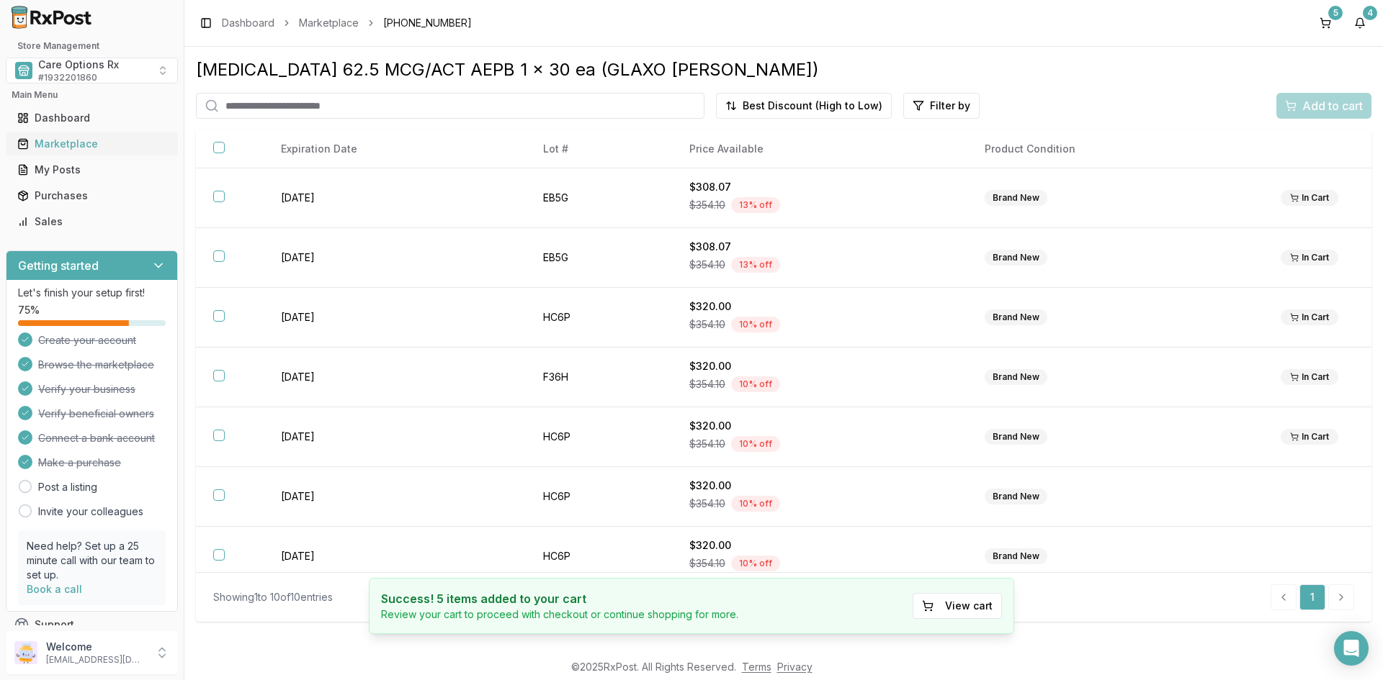
click at [79, 144] on div "Marketplace" at bounding box center [91, 144] width 149 height 14
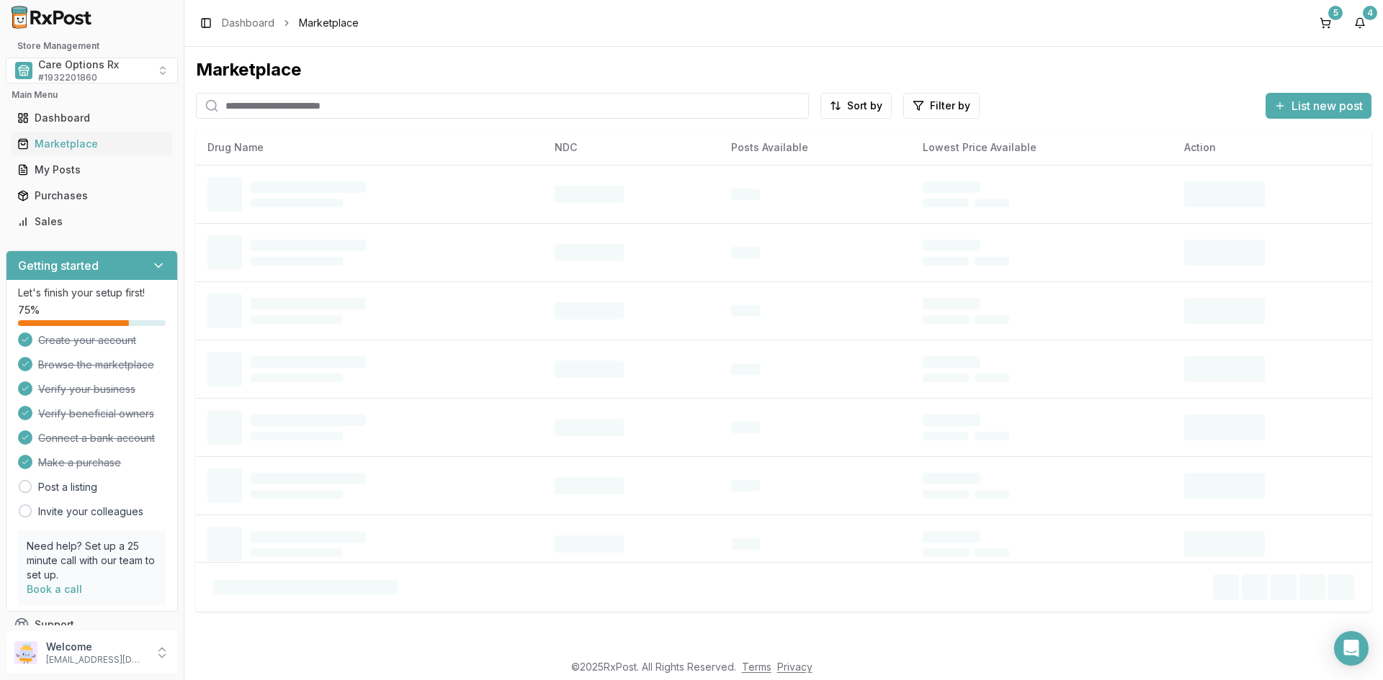
click at [295, 109] on input "search" at bounding box center [502, 106] width 613 height 26
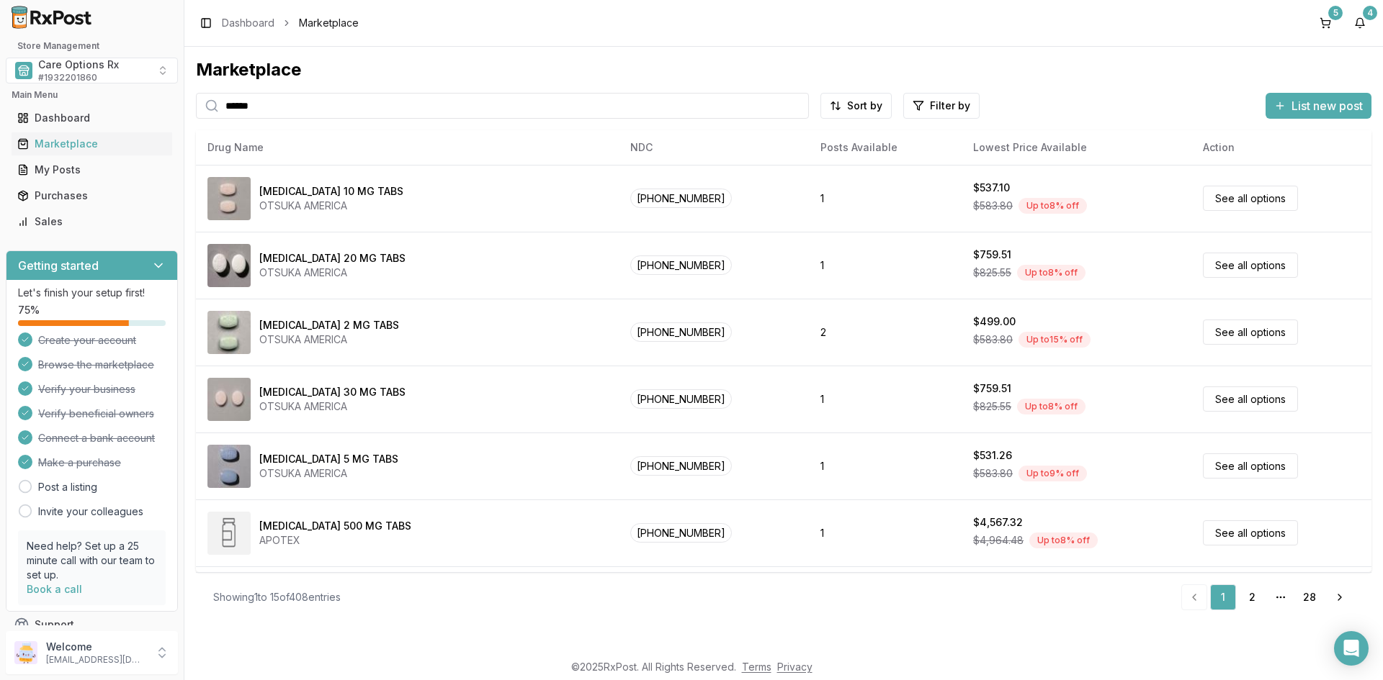
type input "******"
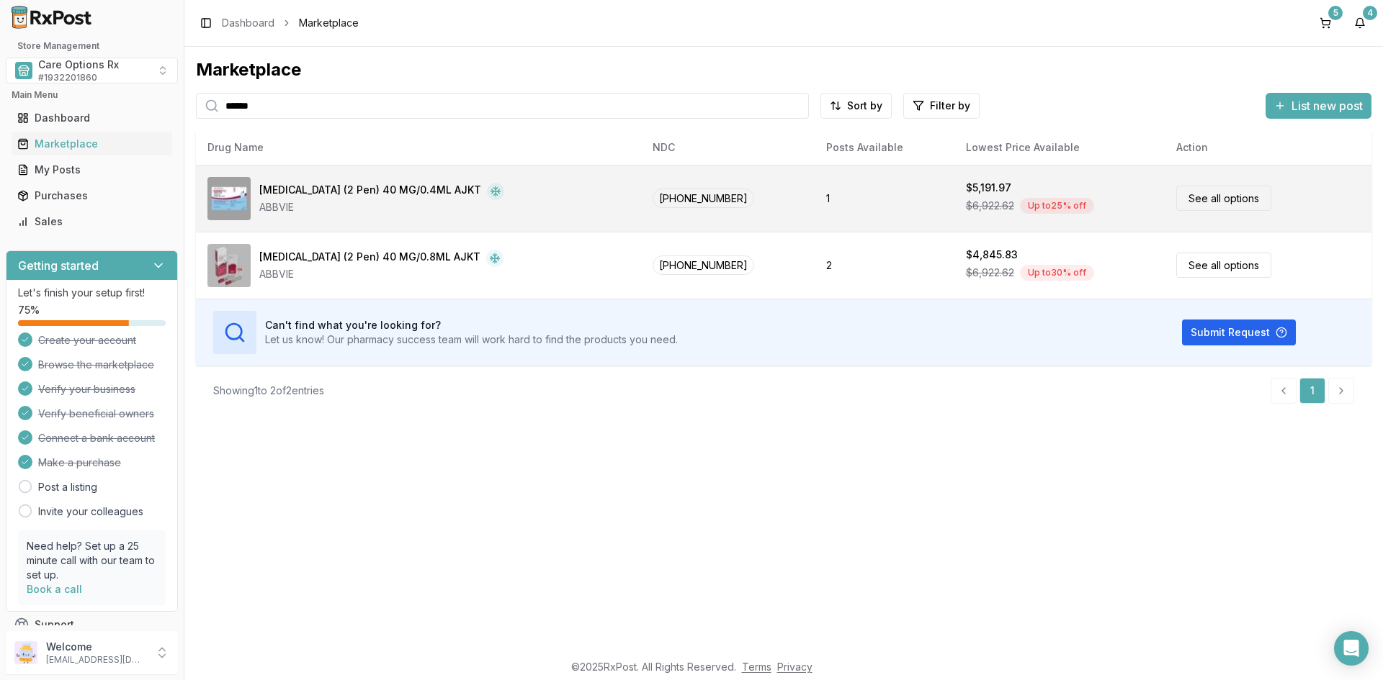
click at [373, 197] on div "[MEDICAL_DATA] (2 Pen) 40 MG/0.4ML AJKT" at bounding box center [370, 191] width 222 height 17
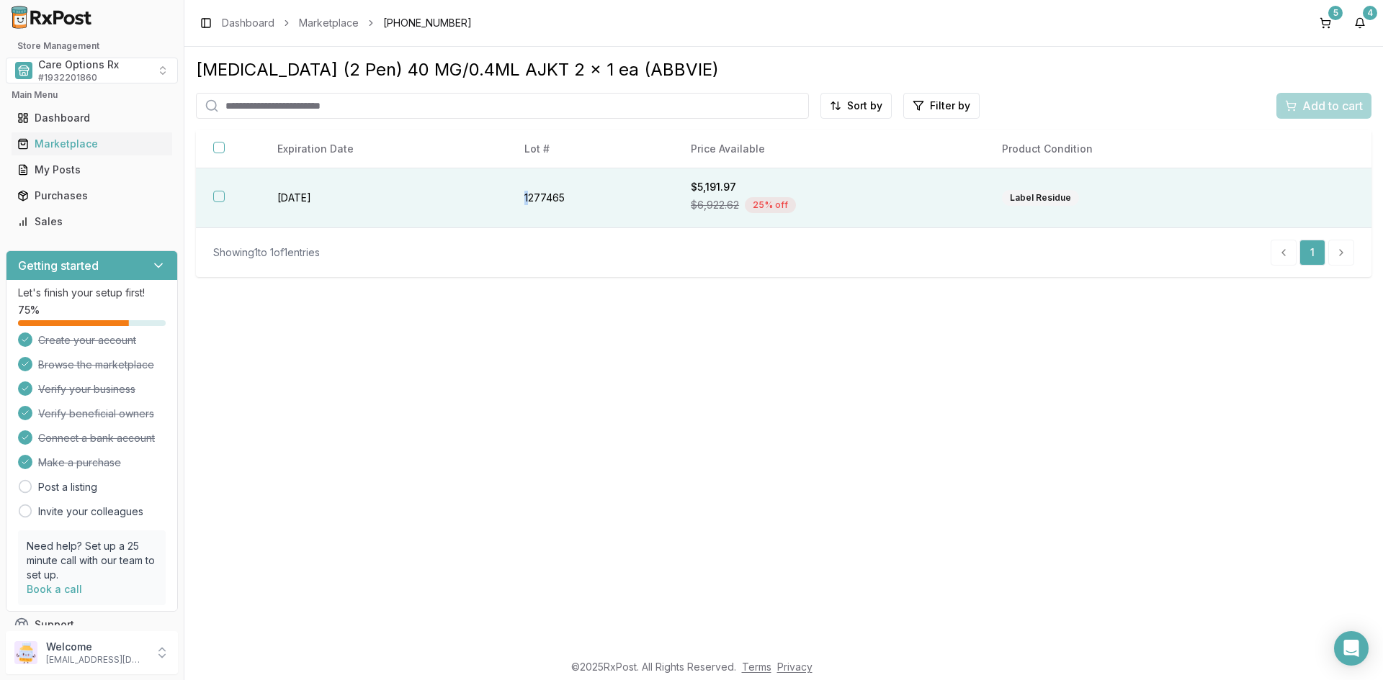
click at [525, 195] on td "1277465" at bounding box center [590, 198] width 166 height 60
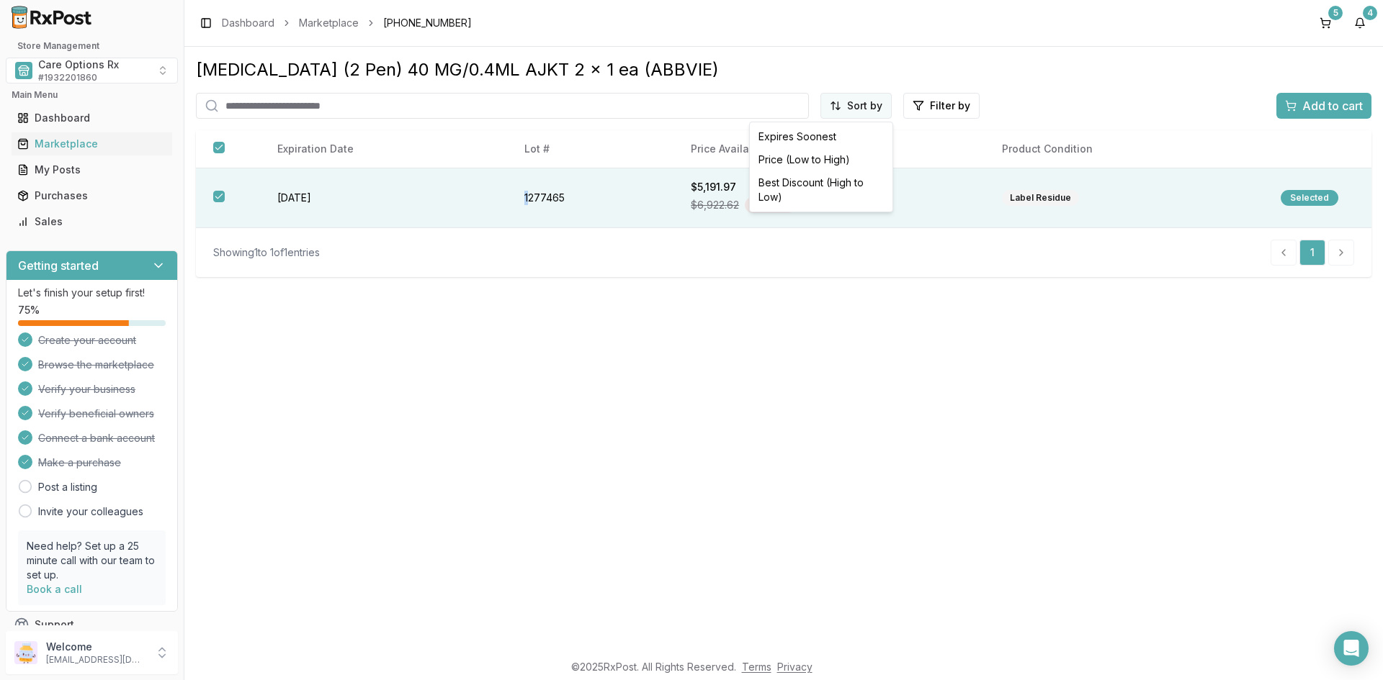
click at [865, 106] on html "Store Management Care Options Rx # 1932201860 Main Menu Dashboard Marketplace M…" at bounding box center [691, 340] width 1383 height 680
click at [817, 183] on div "Best Discount (High to Low)" at bounding box center [820, 189] width 137 height 37
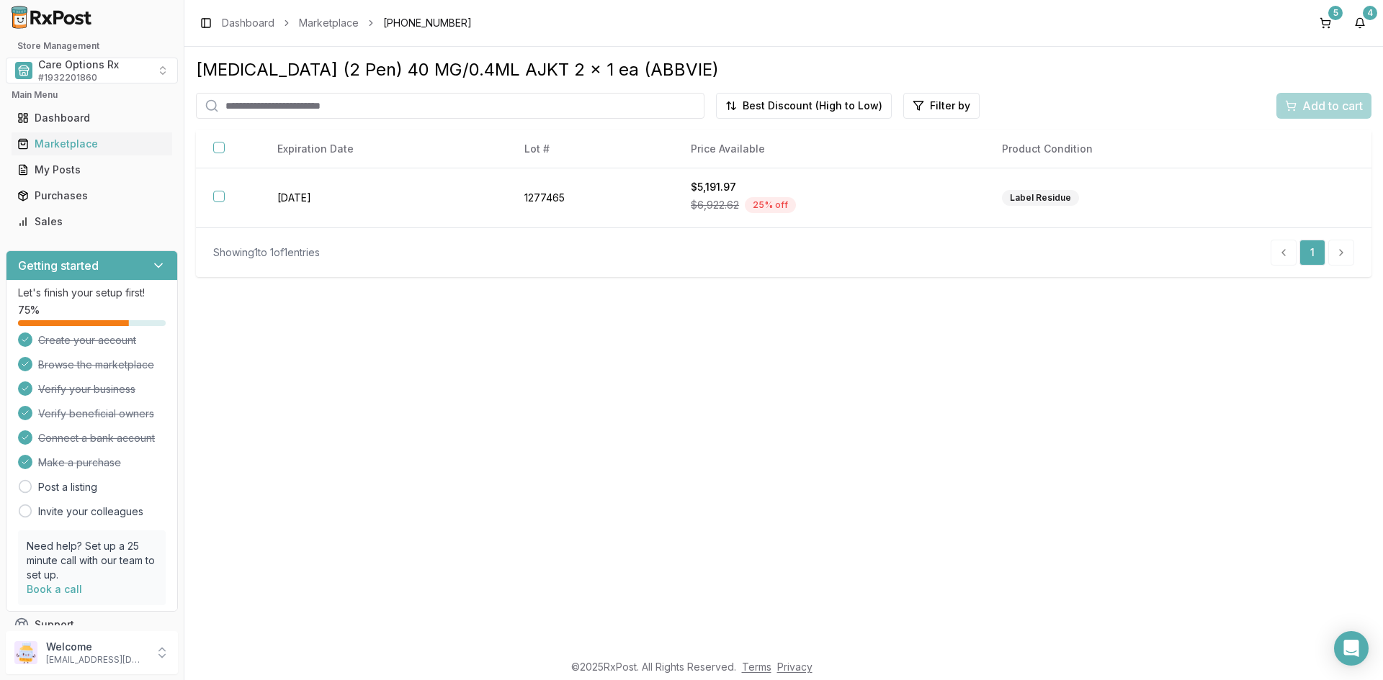
click at [723, 329] on div "[MEDICAL_DATA] (2 Pen) 40 MG/0.4ML AJKT 2 x 1 ea (ABBVIE) Best Discount (High t…" at bounding box center [783, 349] width 1198 height 605
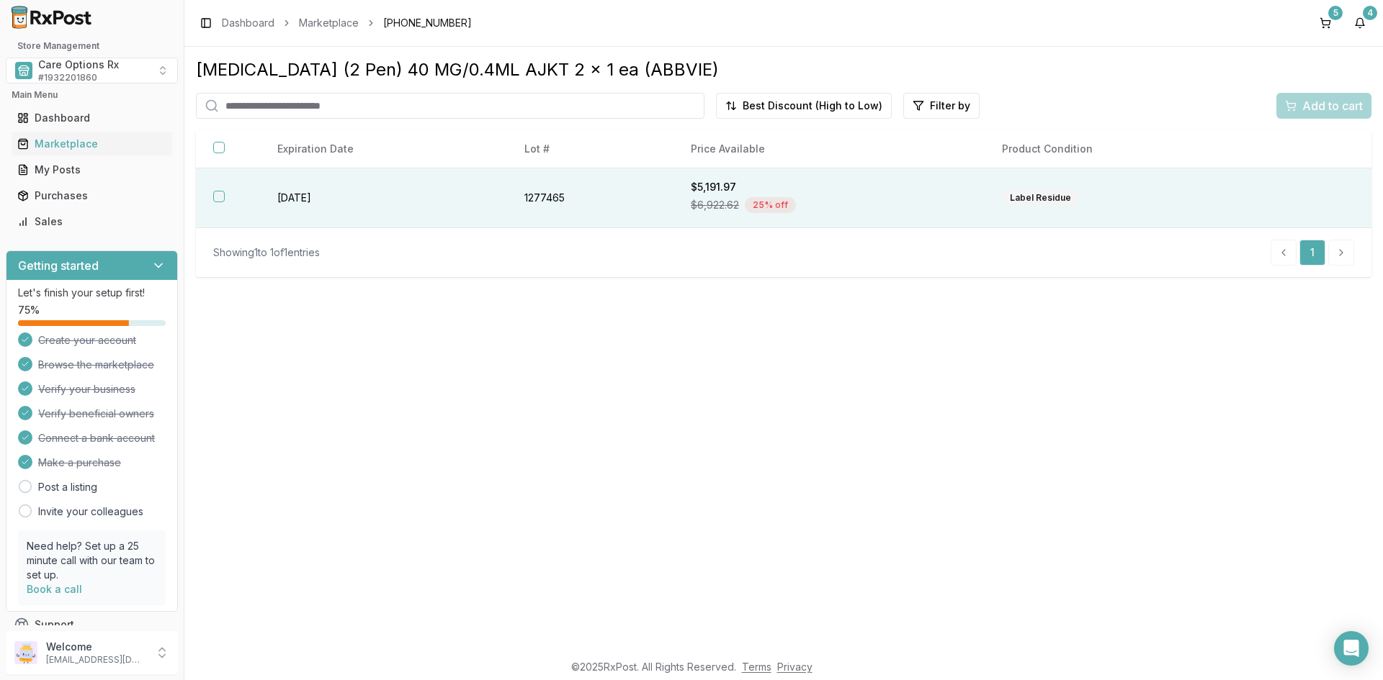
click at [233, 194] on th at bounding box center [228, 198] width 64 height 60
click at [1320, 106] on span "Add to cart" at bounding box center [1332, 105] width 60 height 17
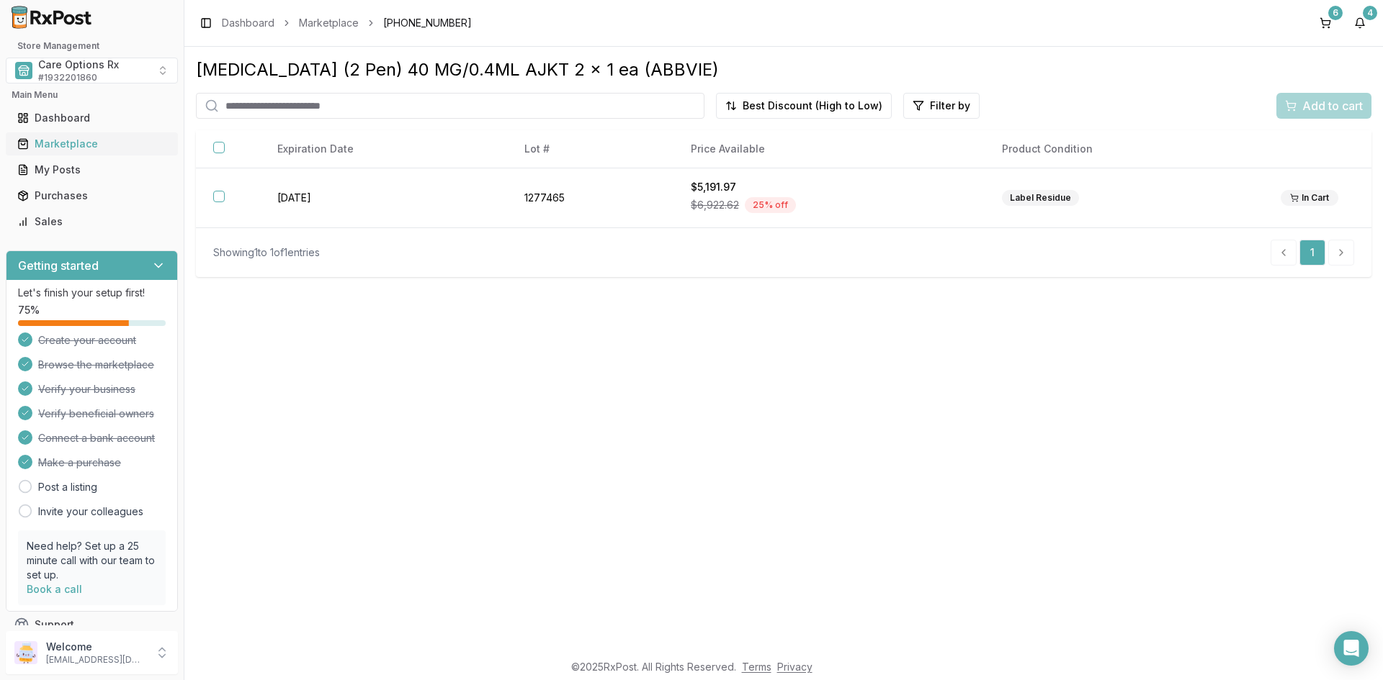
click at [56, 145] on div "Marketplace" at bounding box center [91, 144] width 149 height 14
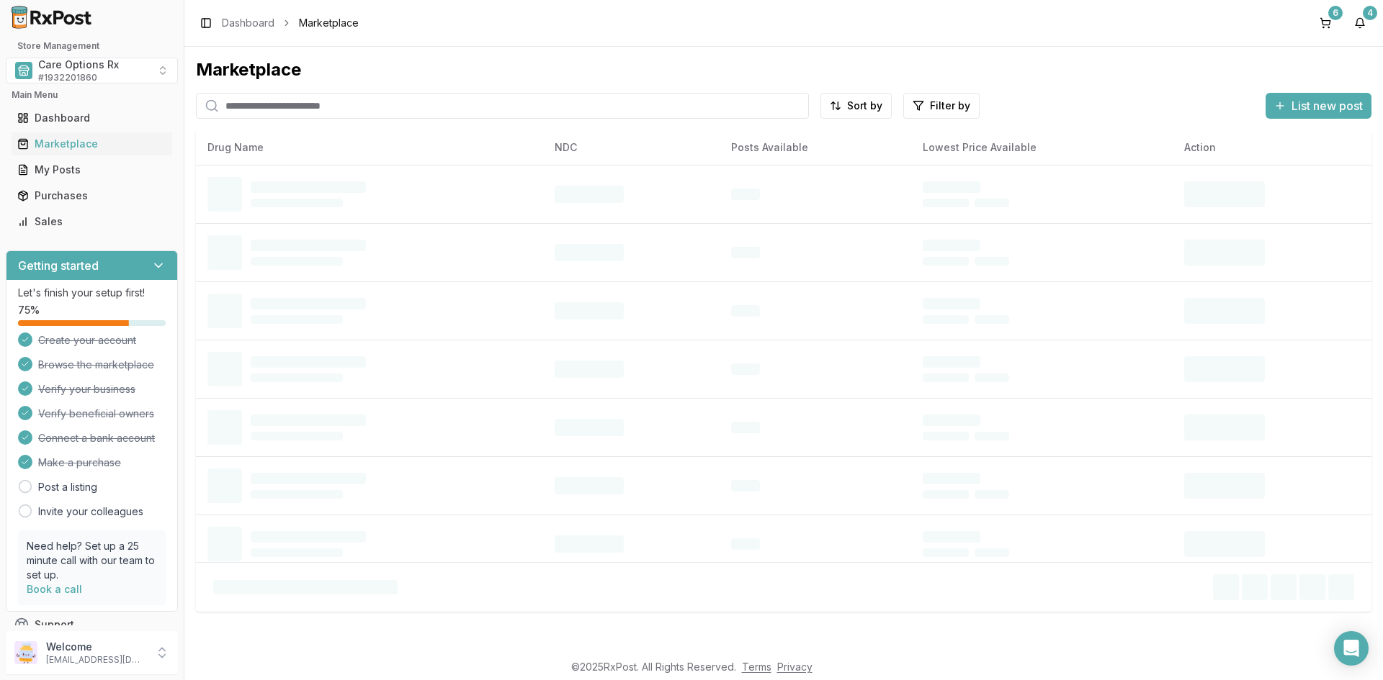
click at [243, 107] on input "search" at bounding box center [502, 106] width 613 height 26
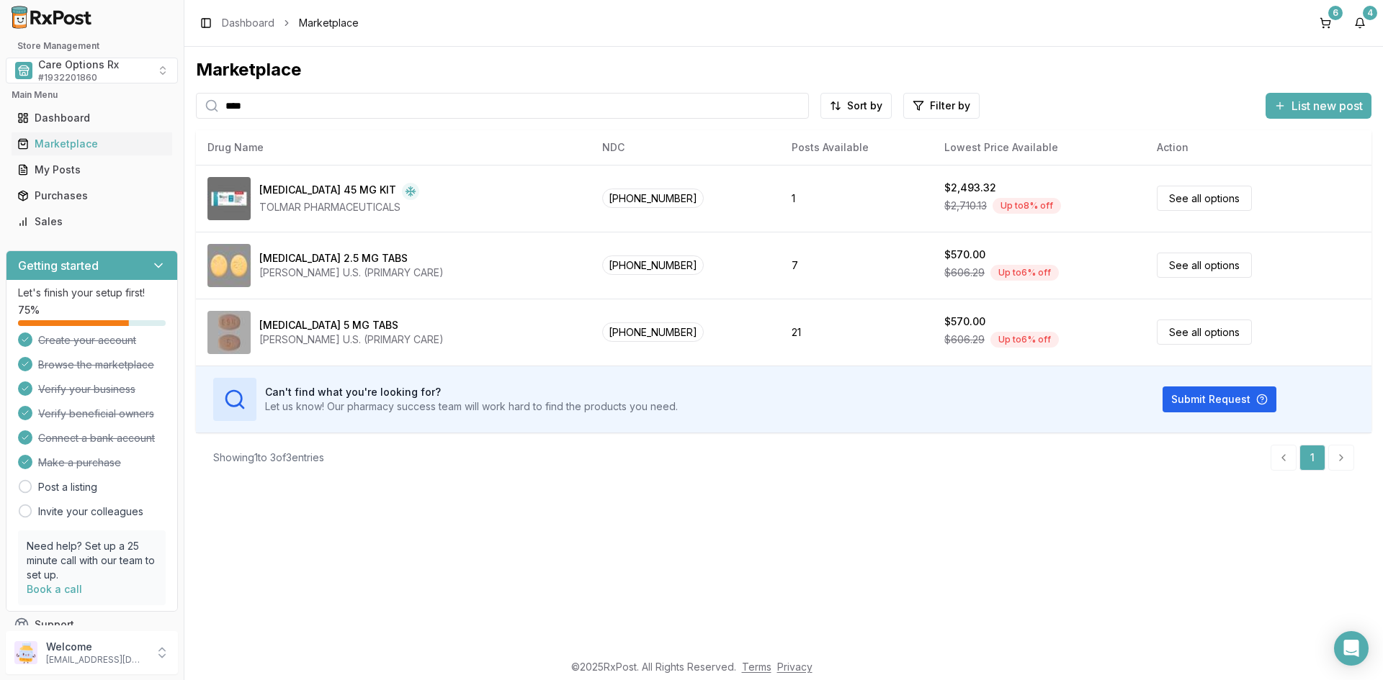
drag, startPoint x: 170, startPoint y: 104, endPoint x: 86, endPoint y: 104, distance: 84.2
click at [84, 104] on div "Store Management Care Options Rx # 1932201860 Main Menu Dashboard Marketplace M…" at bounding box center [691, 340] width 1383 height 680
type input "*****"
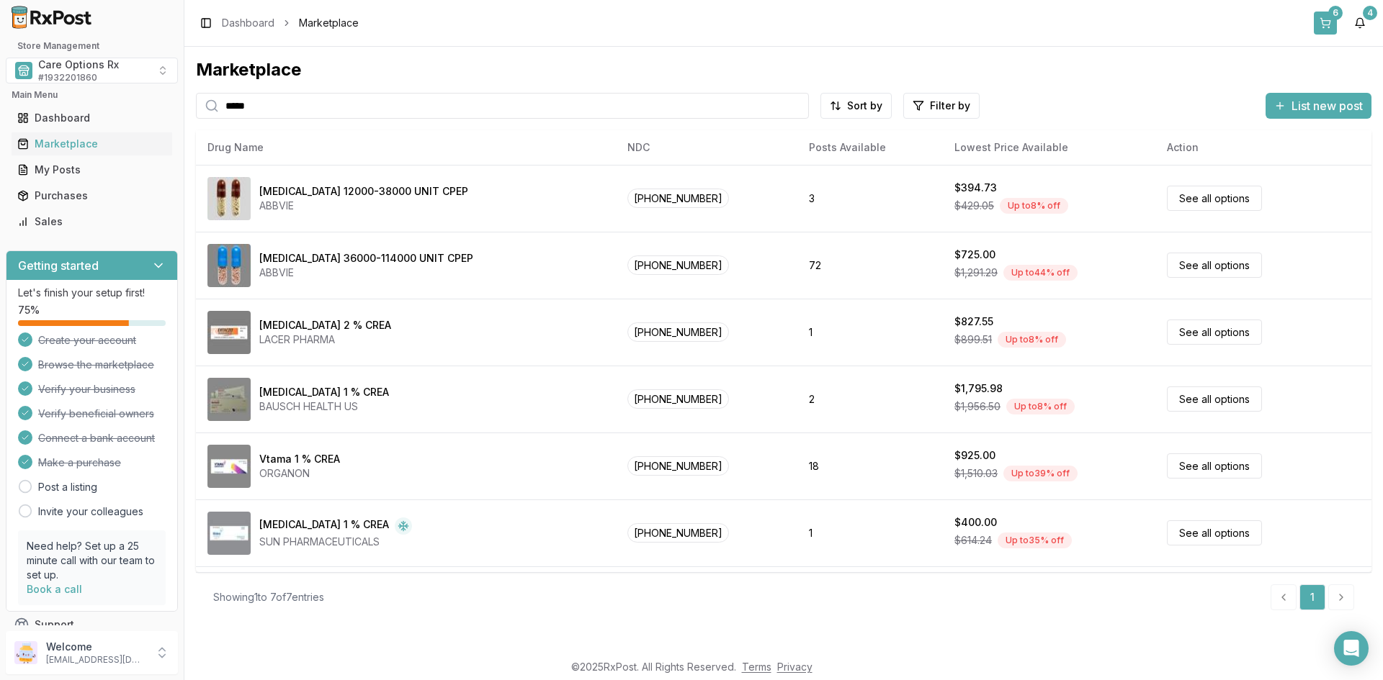
click at [1326, 18] on button "6" at bounding box center [1324, 23] width 23 height 23
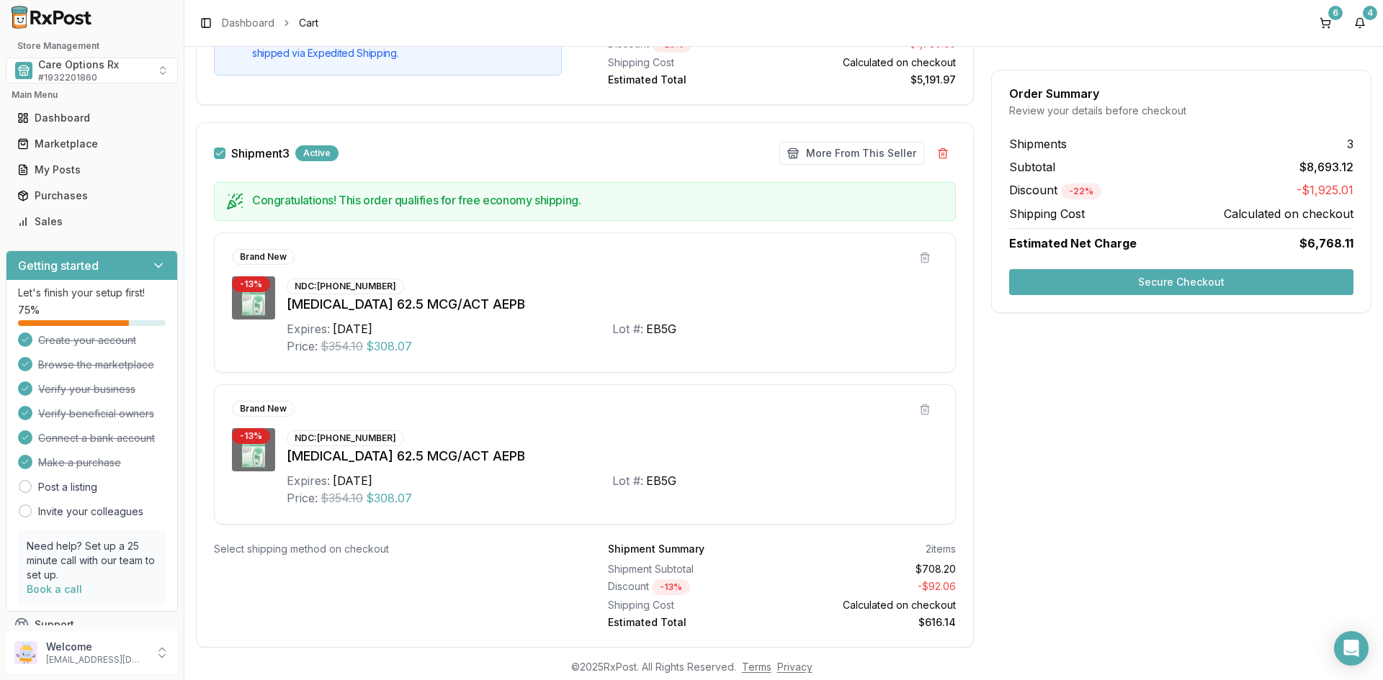
scroll to position [1221, 0]
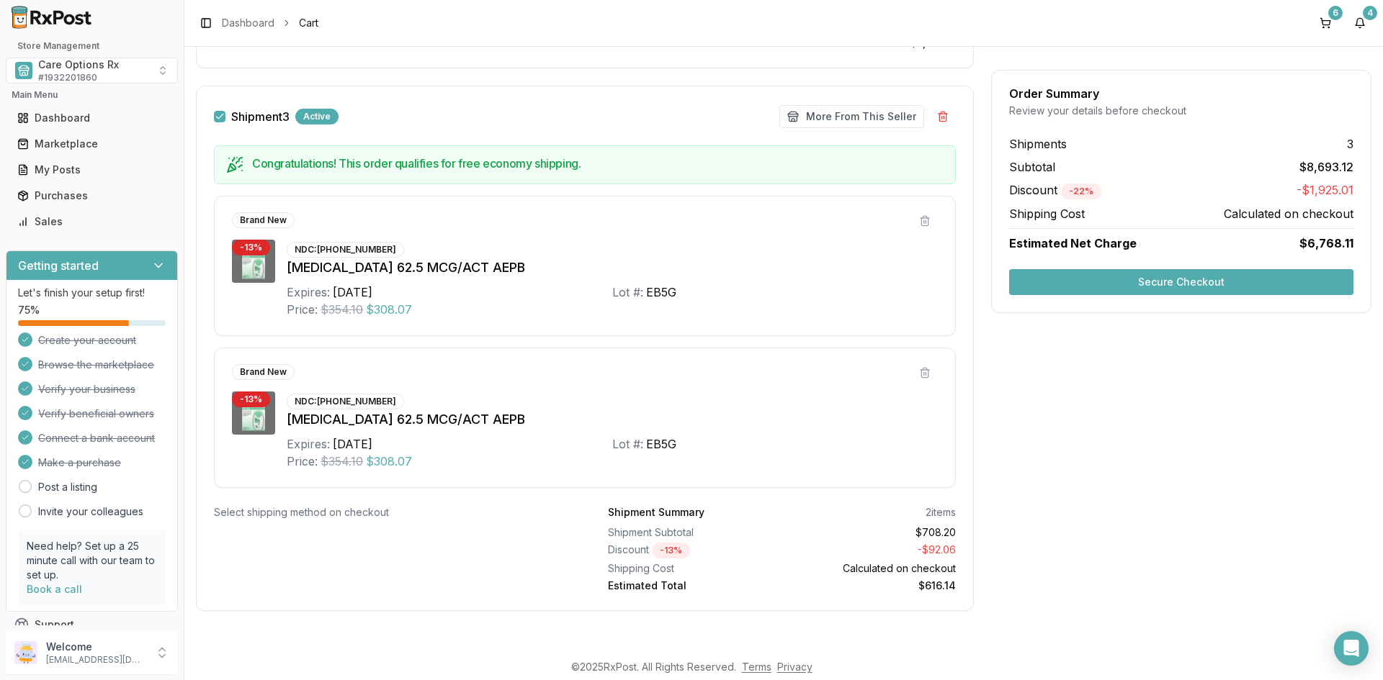
click at [1095, 289] on button "Secure Checkout" at bounding box center [1181, 282] width 344 height 26
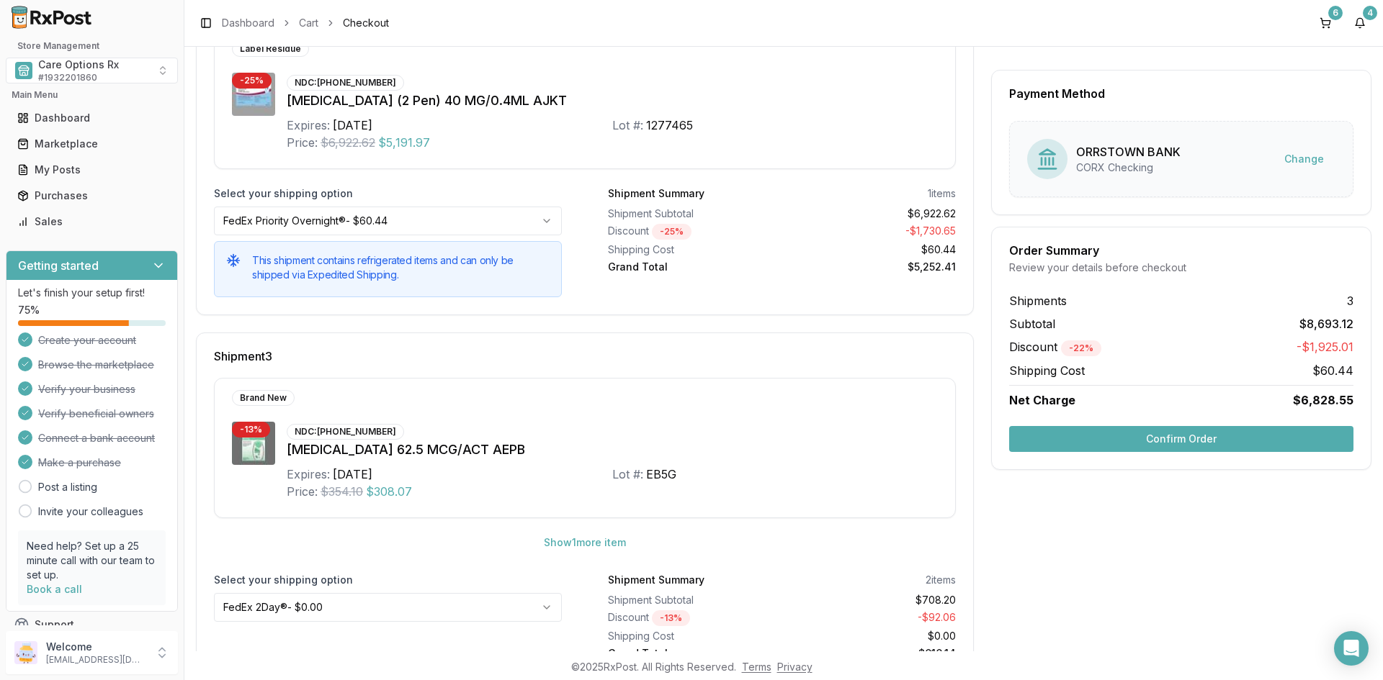
scroll to position [695, 0]
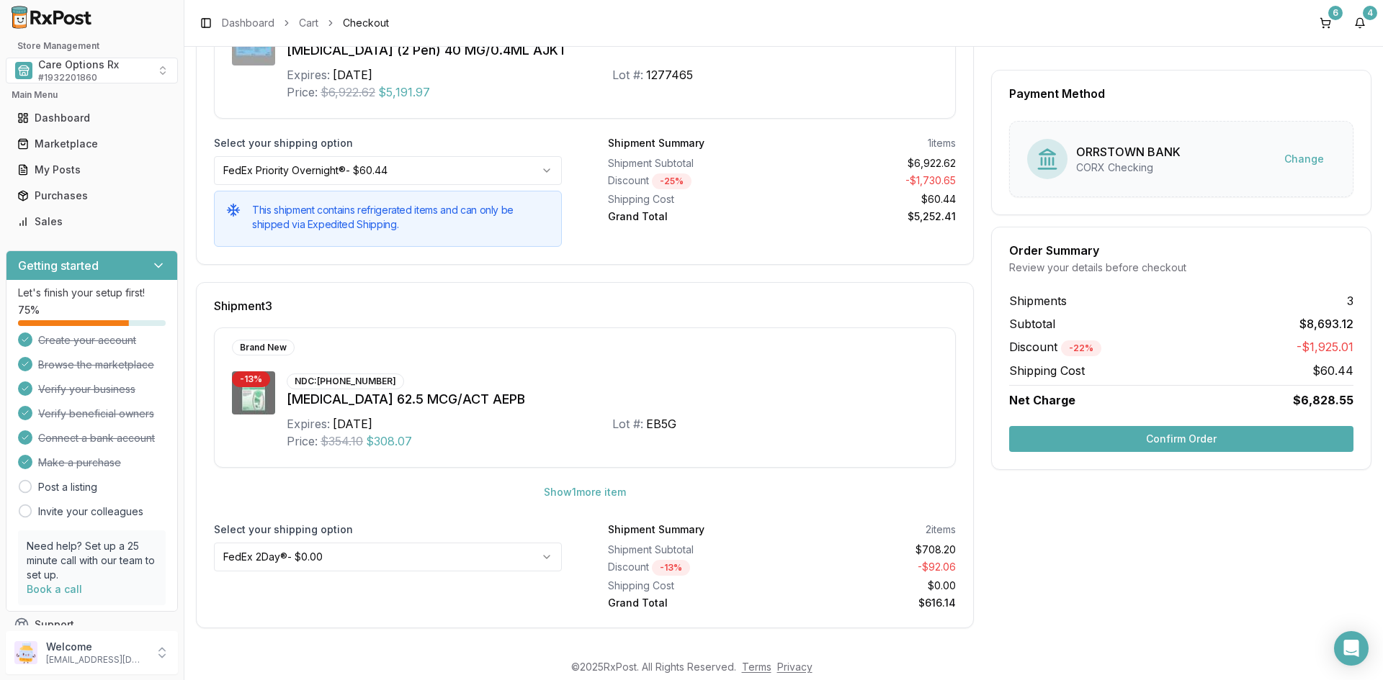
click at [1121, 441] on button "Confirm Order" at bounding box center [1181, 439] width 344 height 26
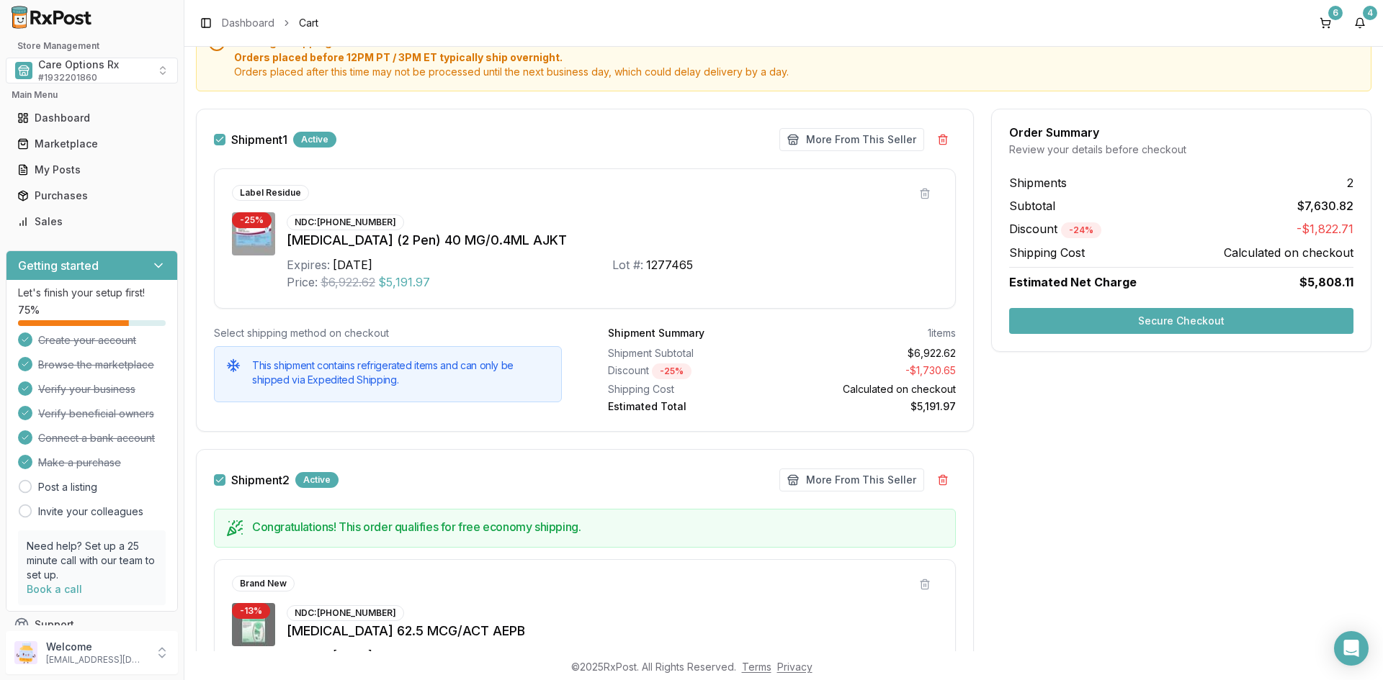
scroll to position [87, 0]
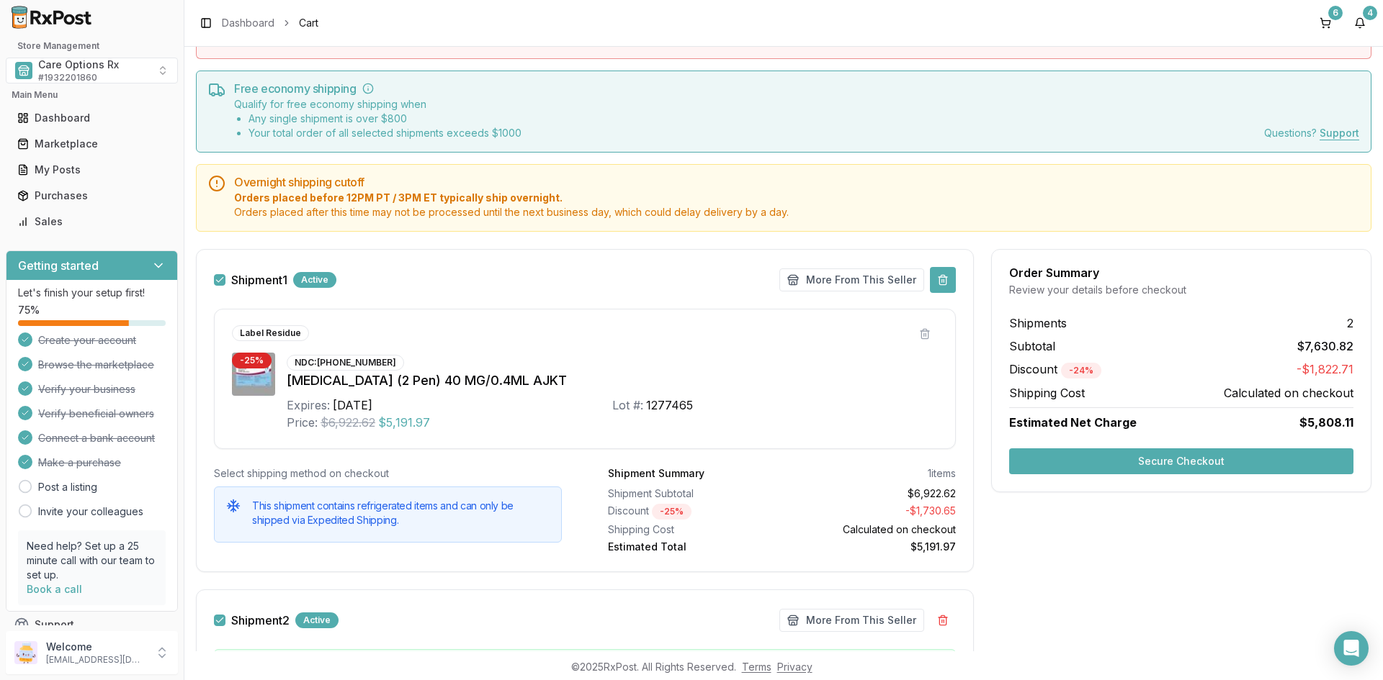
click at [943, 284] on button at bounding box center [943, 280] width 26 height 26
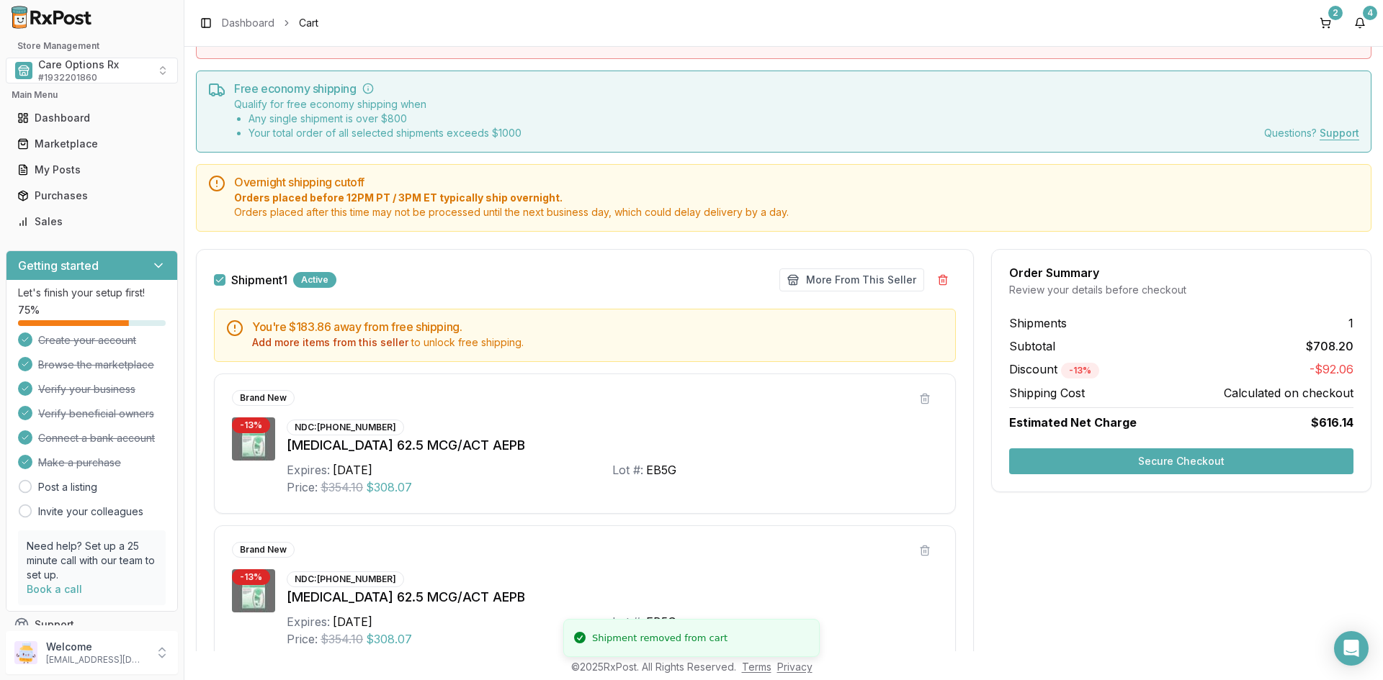
click at [1139, 557] on div "Order Summary Review your details before checkout Shipments 1 Subtotal $708.20 …" at bounding box center [1181, 527] width 380 height 557
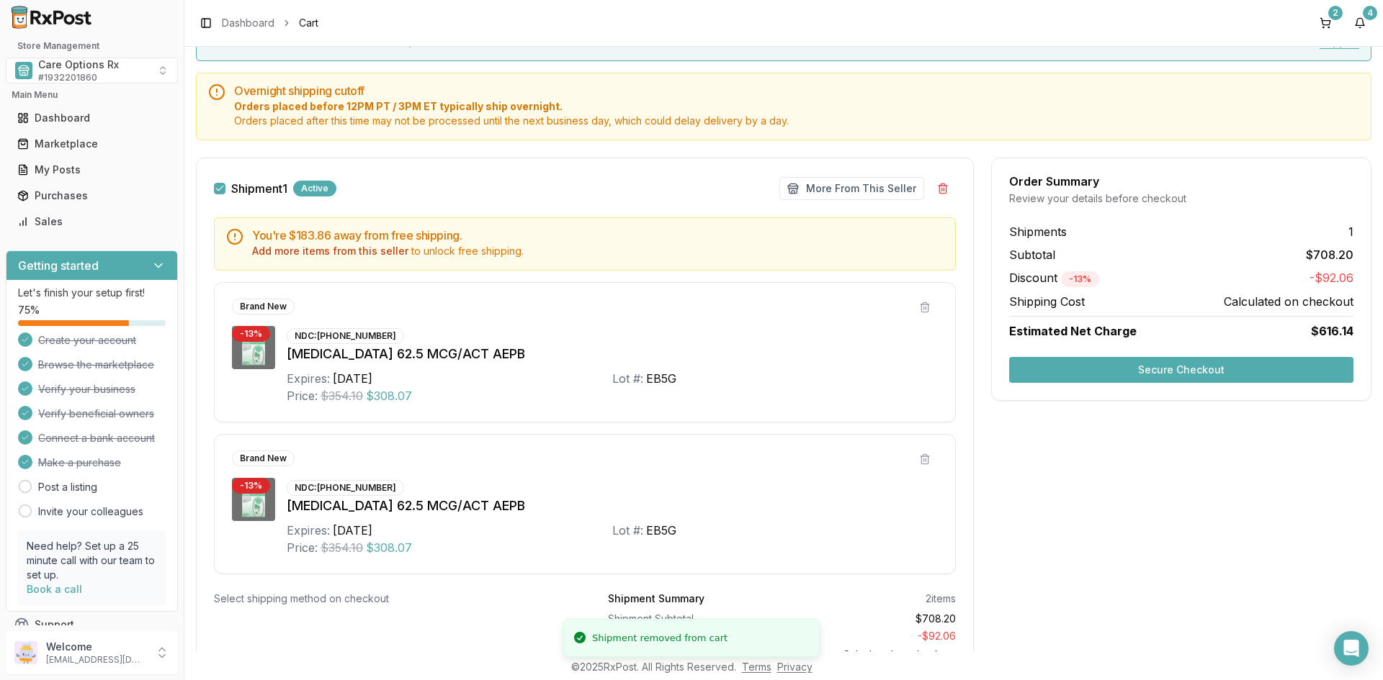
scroll to position [265, 0]
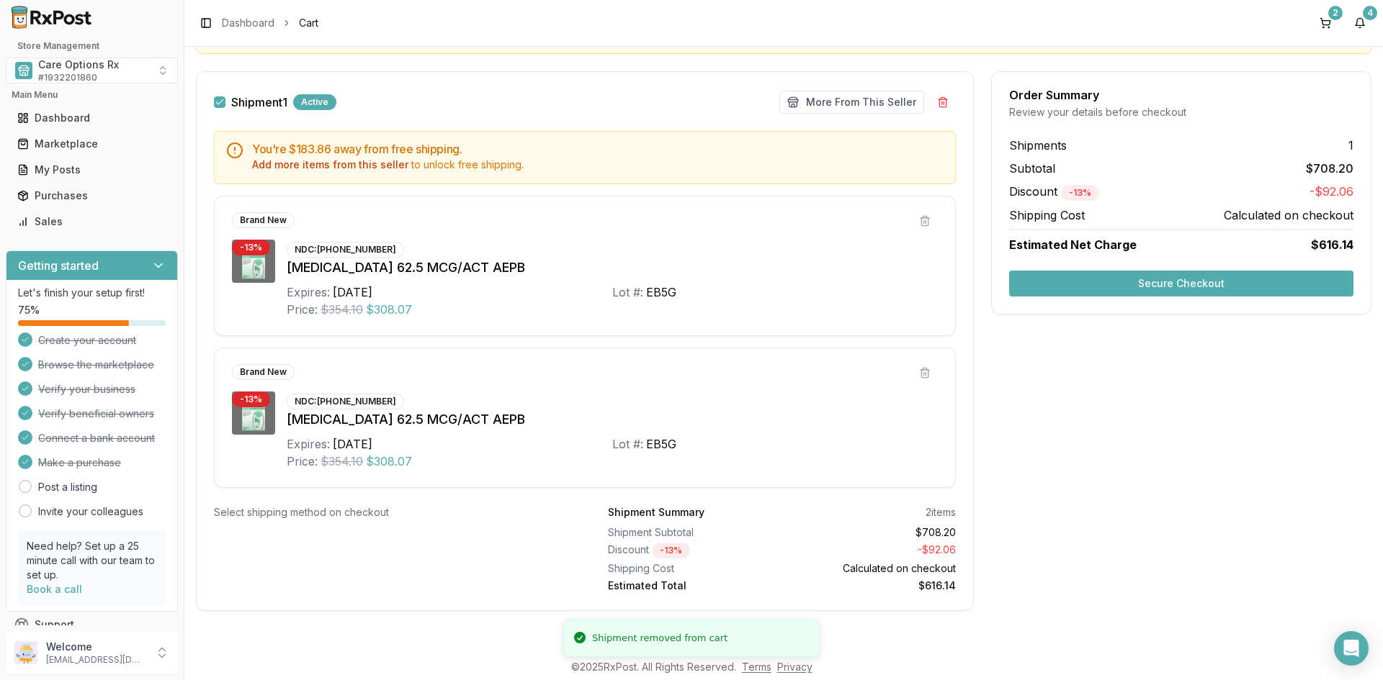
click at [1138, 284] on button "Secure Checkout" at bounding box center [1181, 284] width 344 height 26
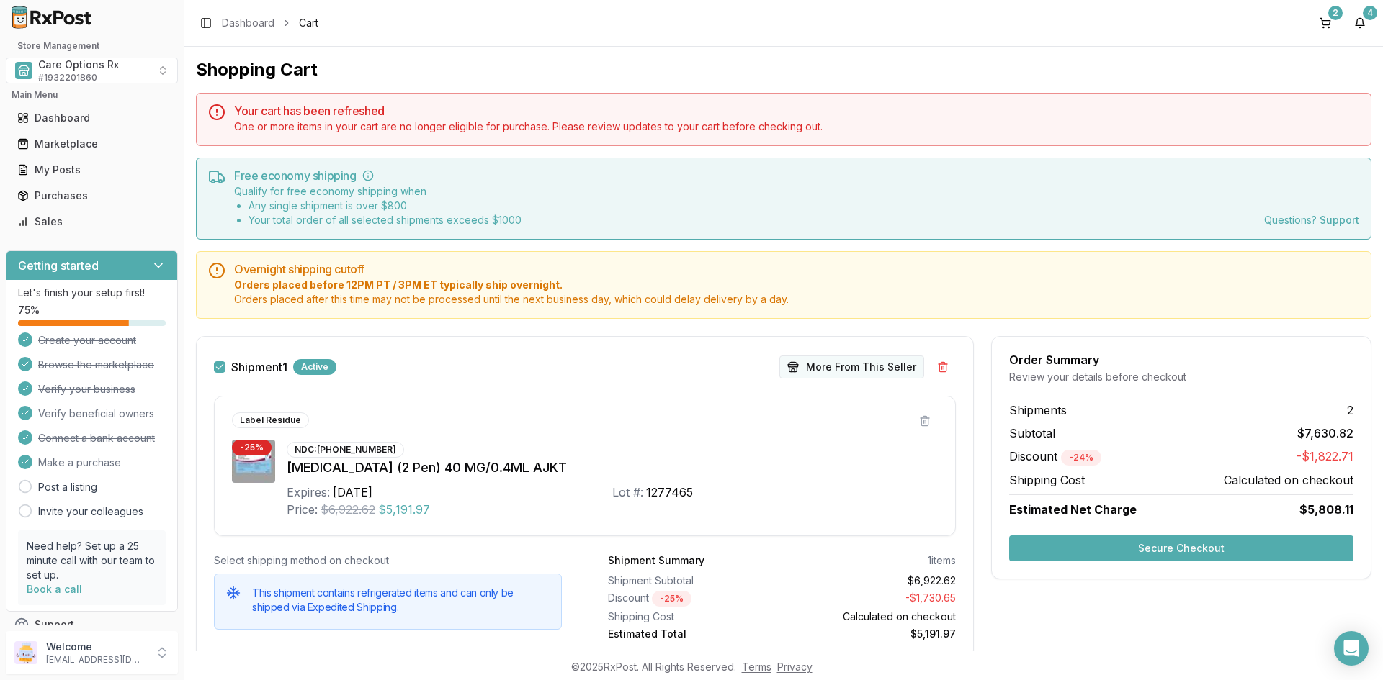
click at [866, 365] on button "More From This Seller" at bounding box center [851, 367] width 145 height 23
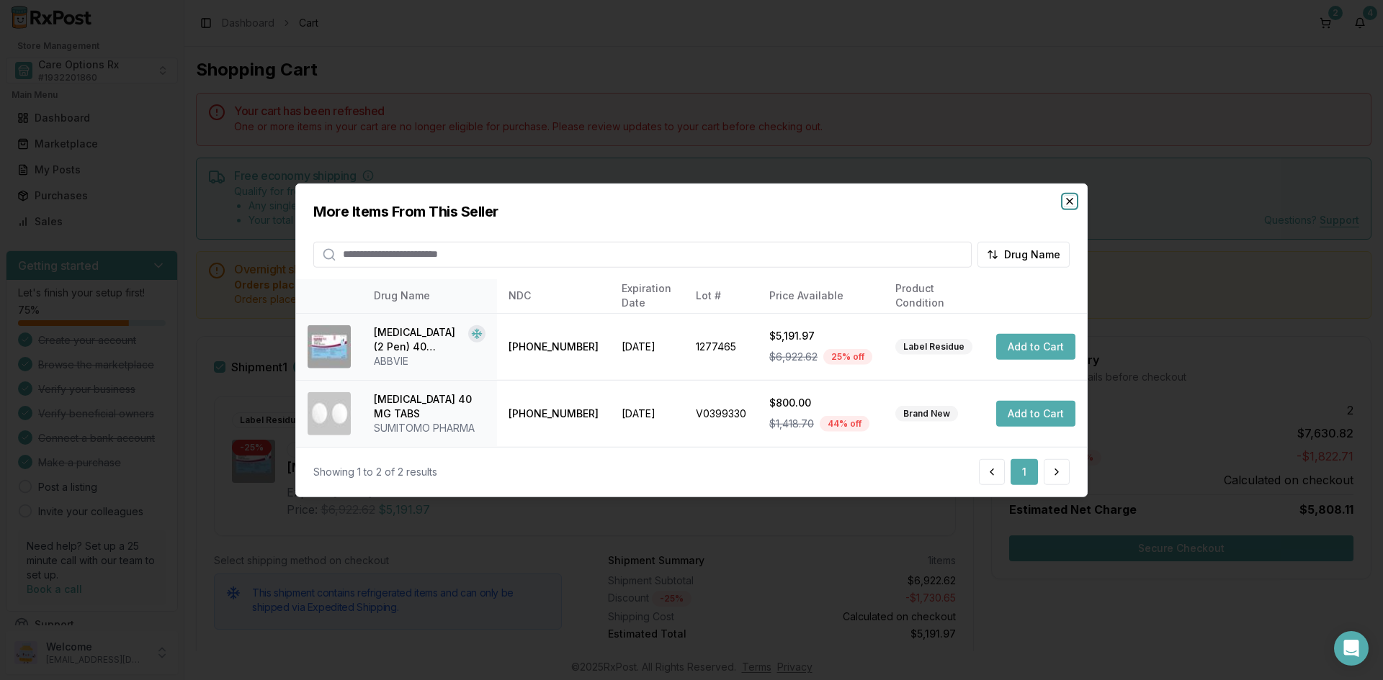
click at [1072, 199] on icon "button" at bounding box center [1069, 201] width 6 height 6
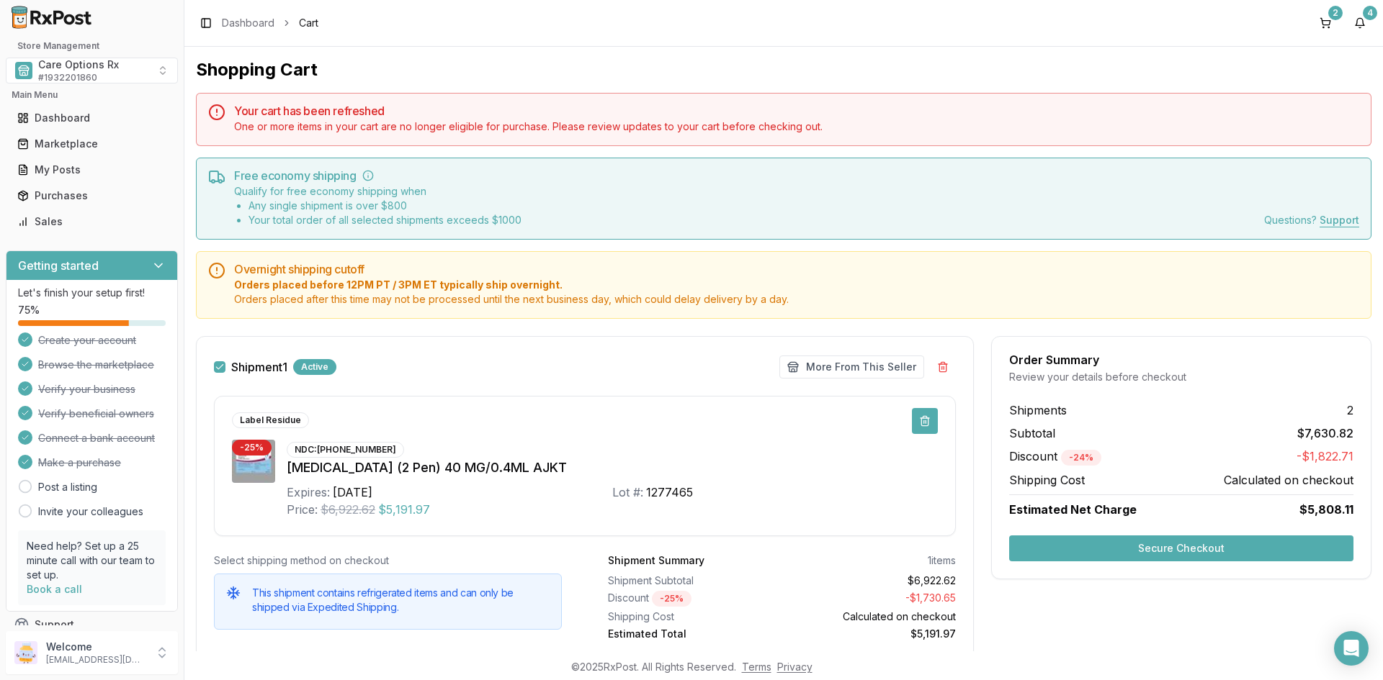
click at [918, 418] on button at bounding box center [925, 421] width 26 height 26
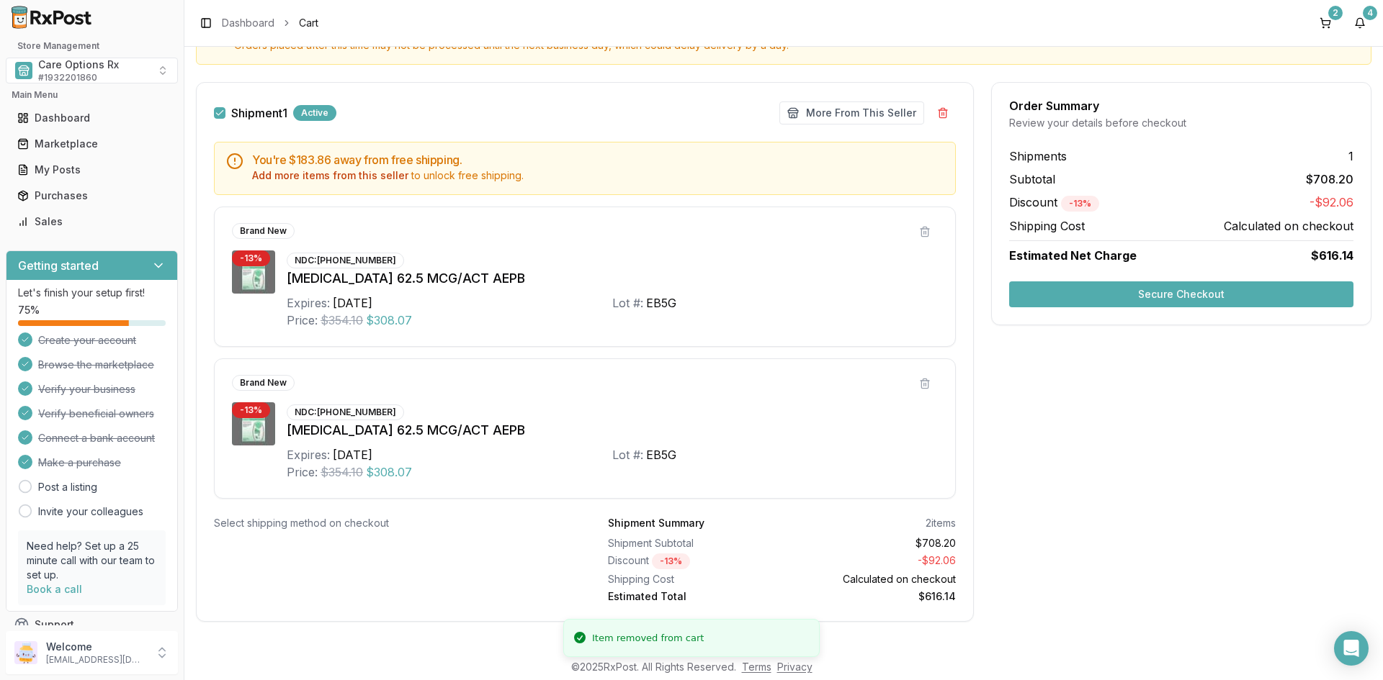
scroll to position [265, 0]
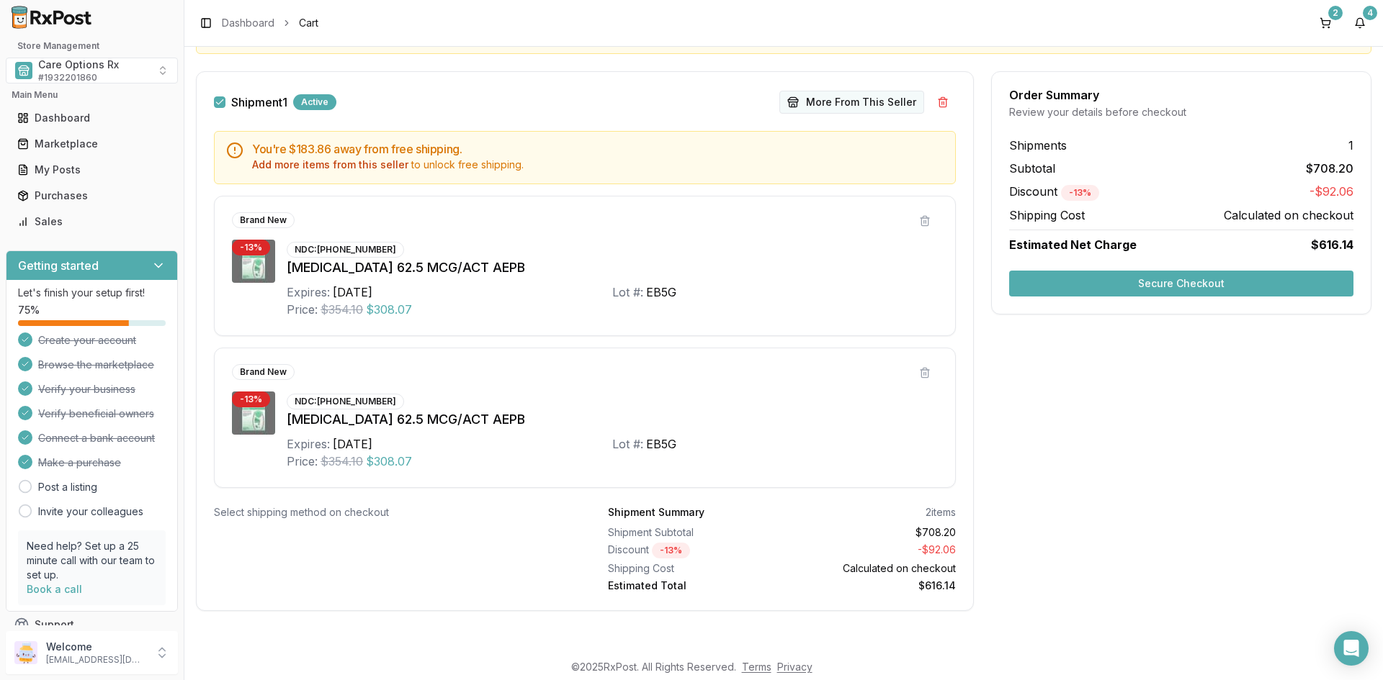
click at [850, 96] on button "More From This Seller" at bounding box center [851, 102] width 145 height 23
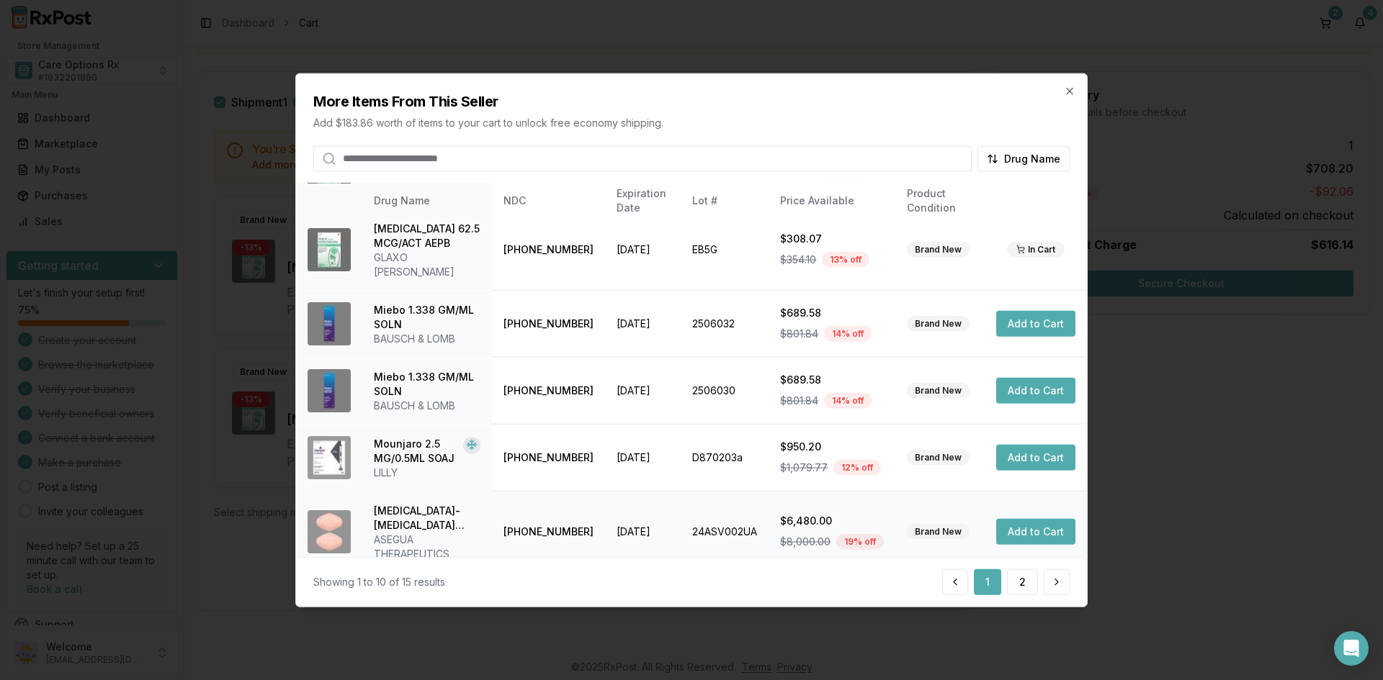
scroll to position [359, 0]
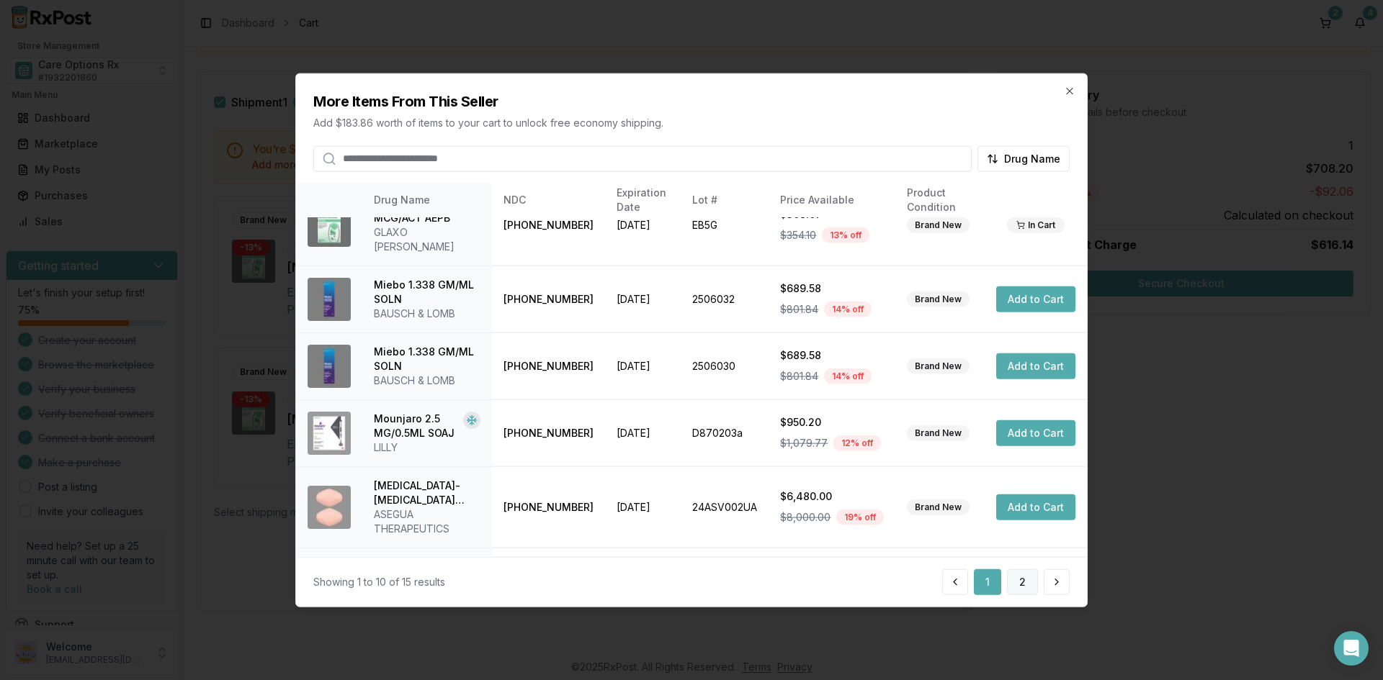
click at [1022, 584] on button "2" at bounding box center [1022, 583] width 31 height 26
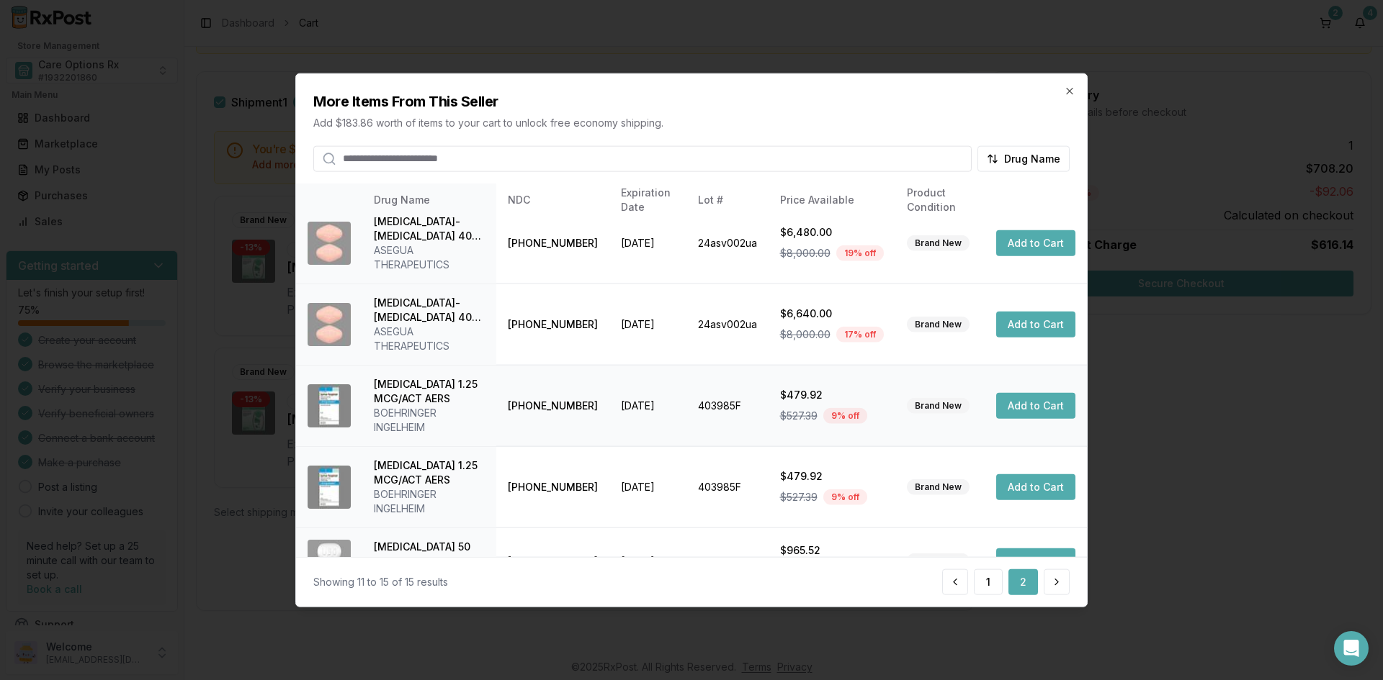
scroll to position [0, 0]
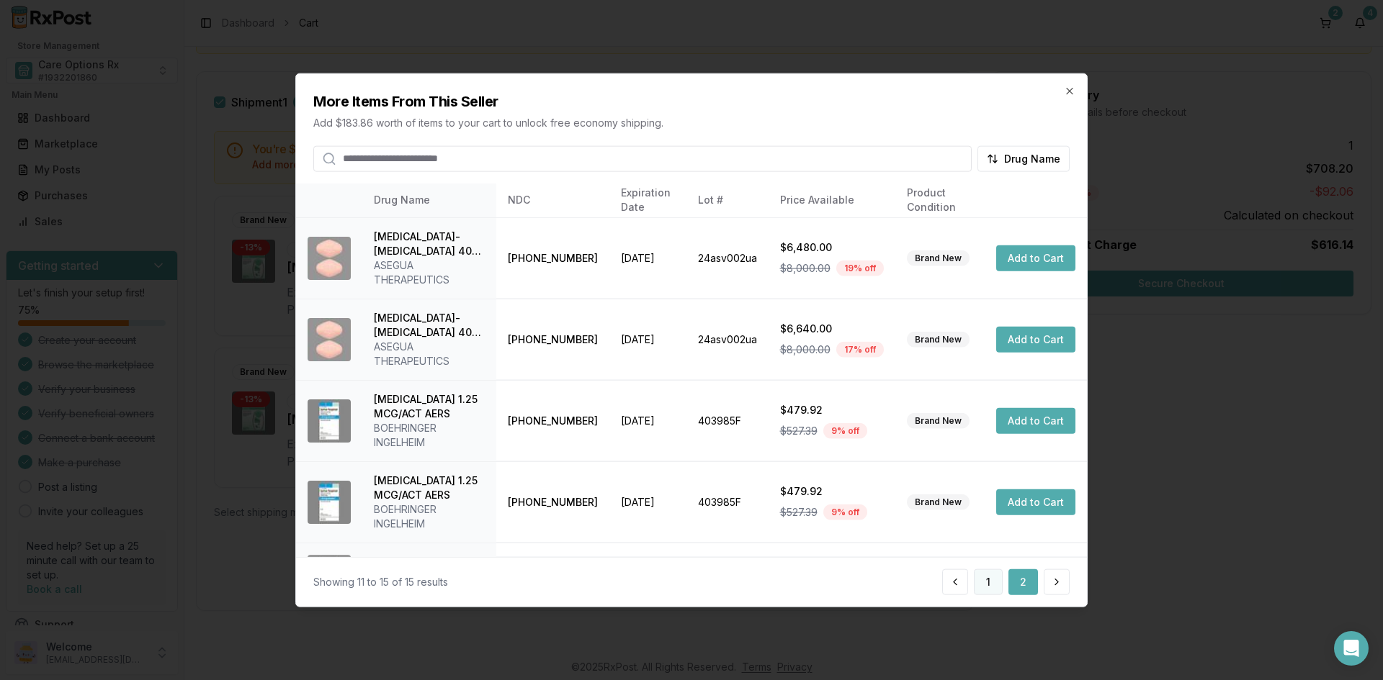
click at [983, 581] on button "1" at bounding box center [988, 583] width 29 height 26
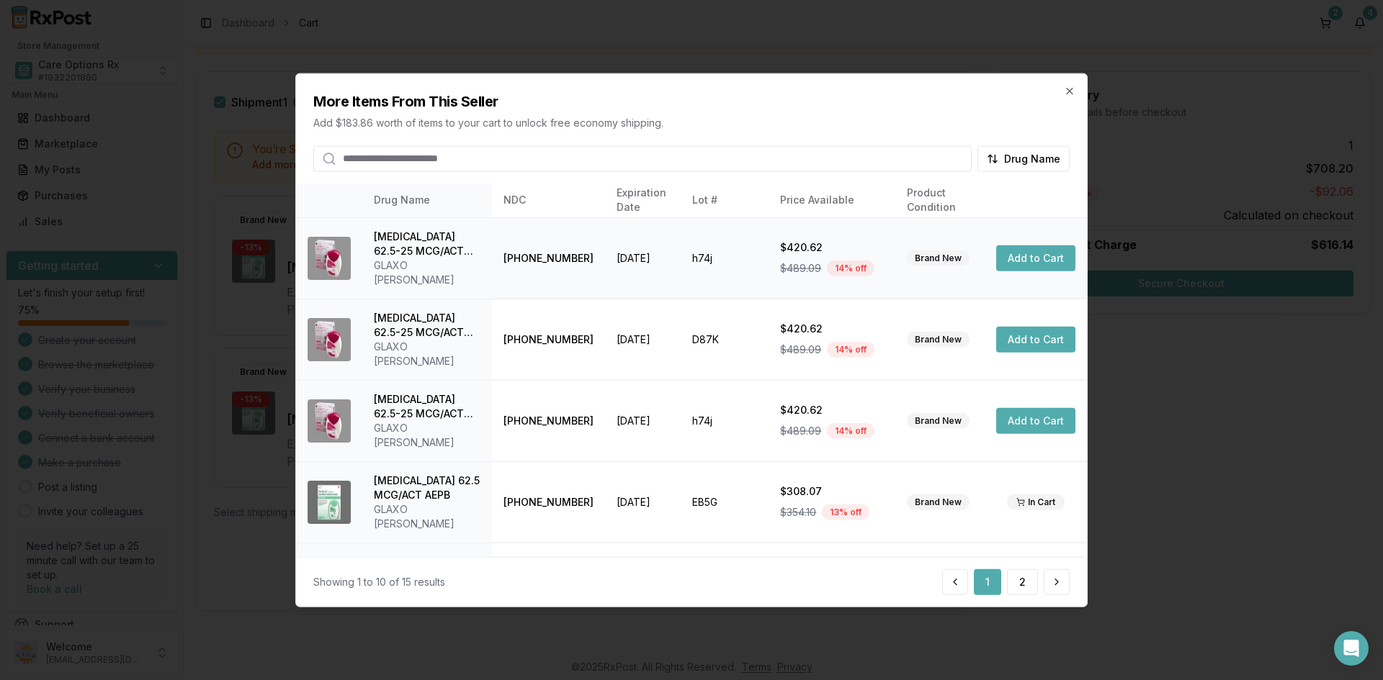
click at [1040, 248] on button "Add to Cart" at bounding box center [1035, 259] width 79 height 26
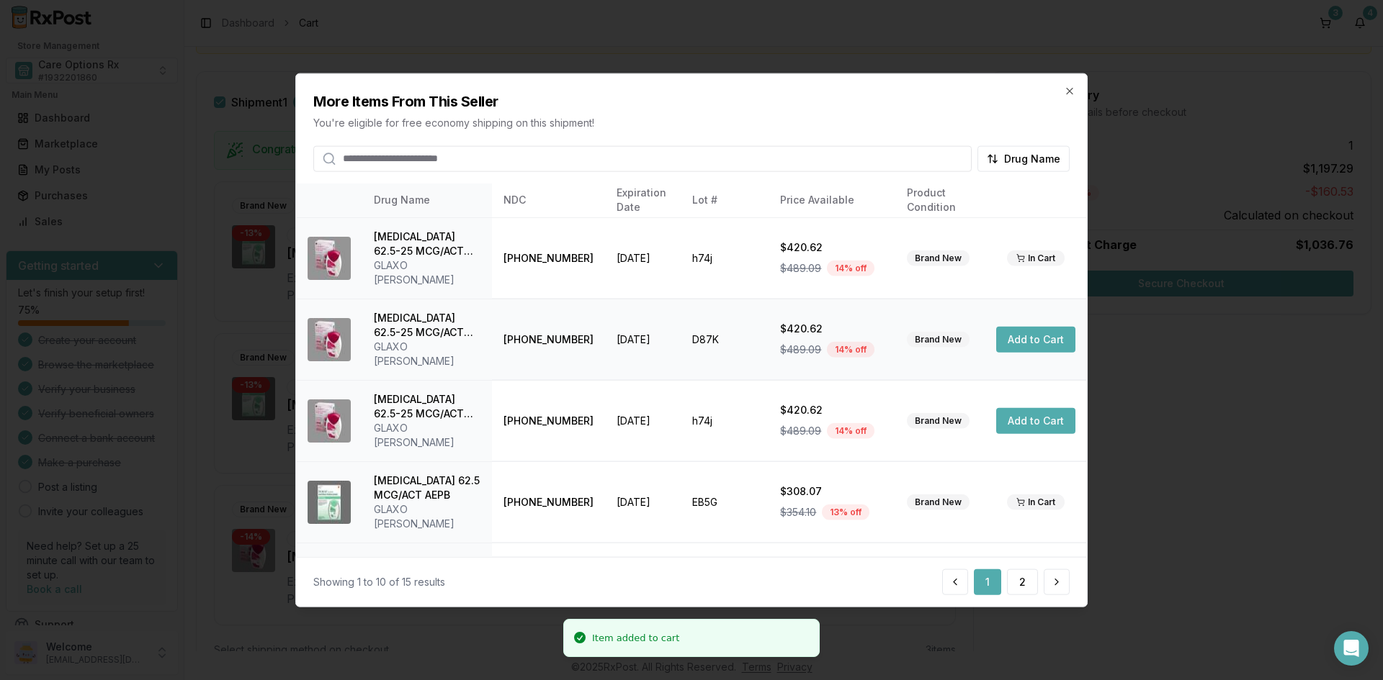
click at [1030, 327] on button "Add to Cart" at bounding box center [1035, 340] width 79 height 26
click at [1022, 408] on button "Add to Cart" at bounding box center [1035, 421] width 79 height 26
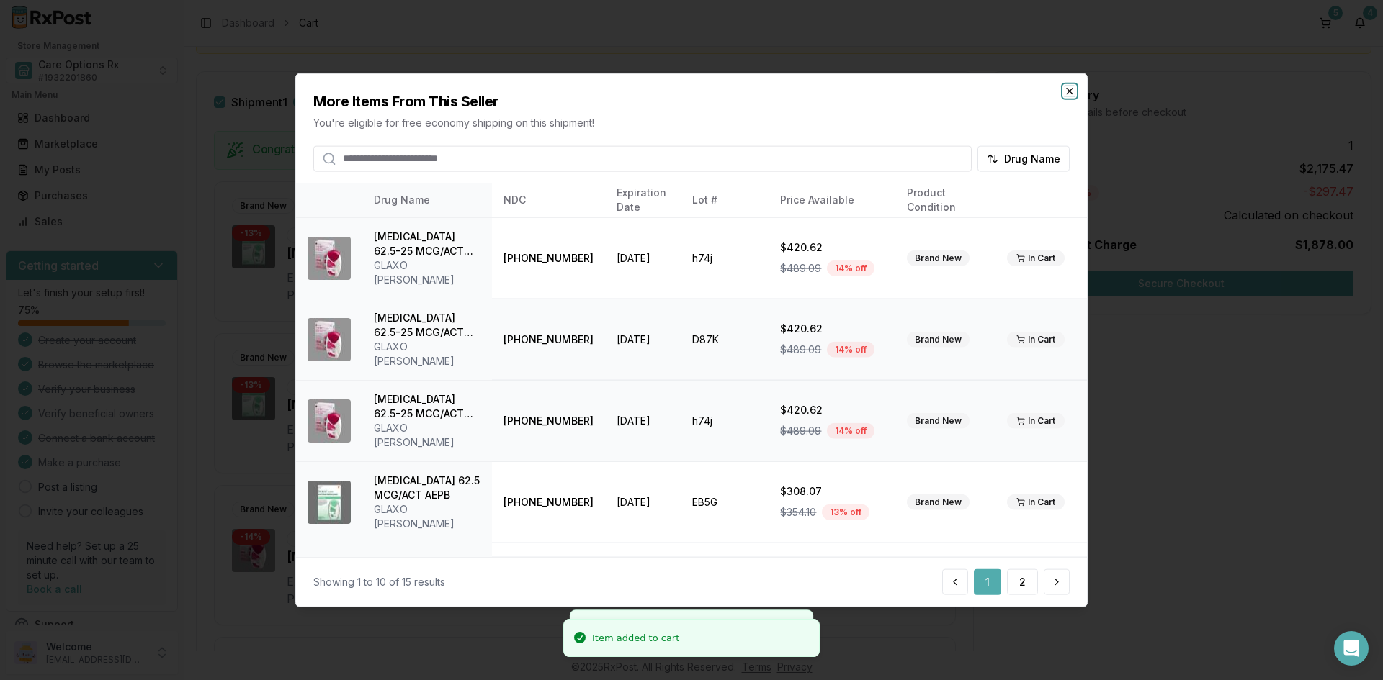
click at [1070, 85] on icon "button" at bounding box center [1070, 91] width 12 height 12
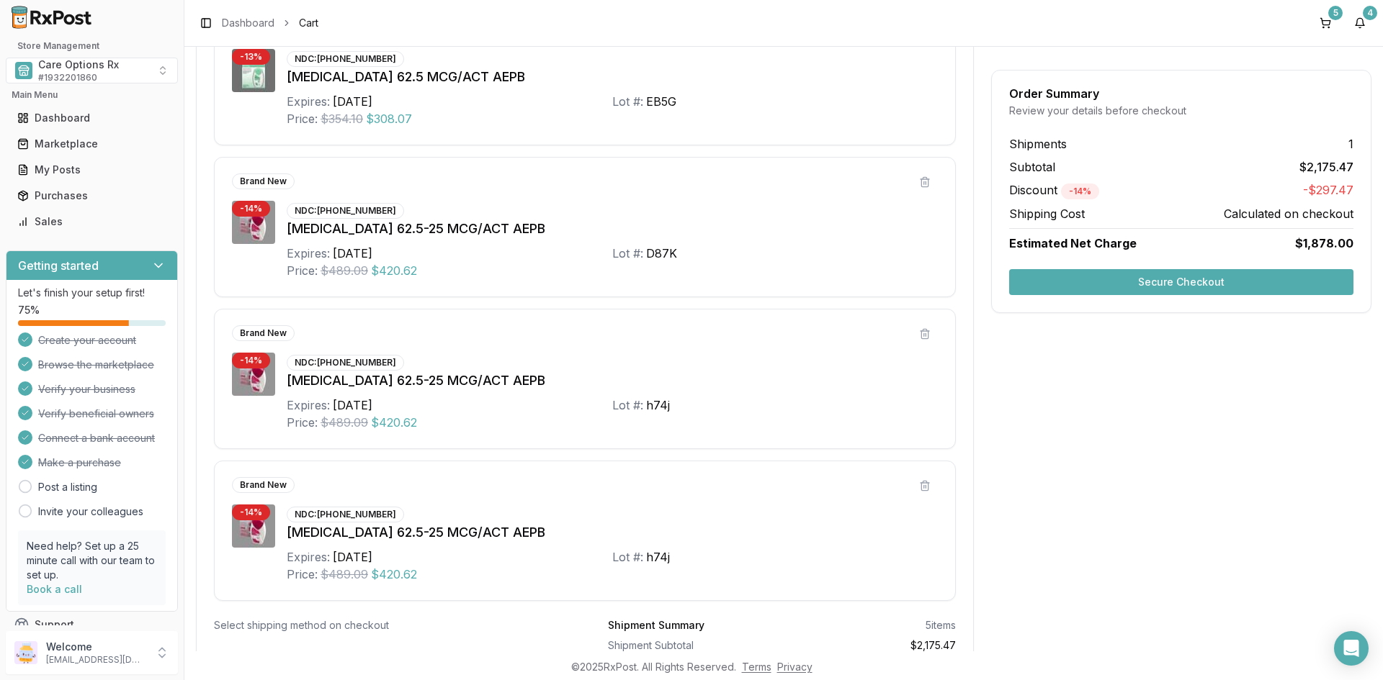
scroll to position [418, 0]
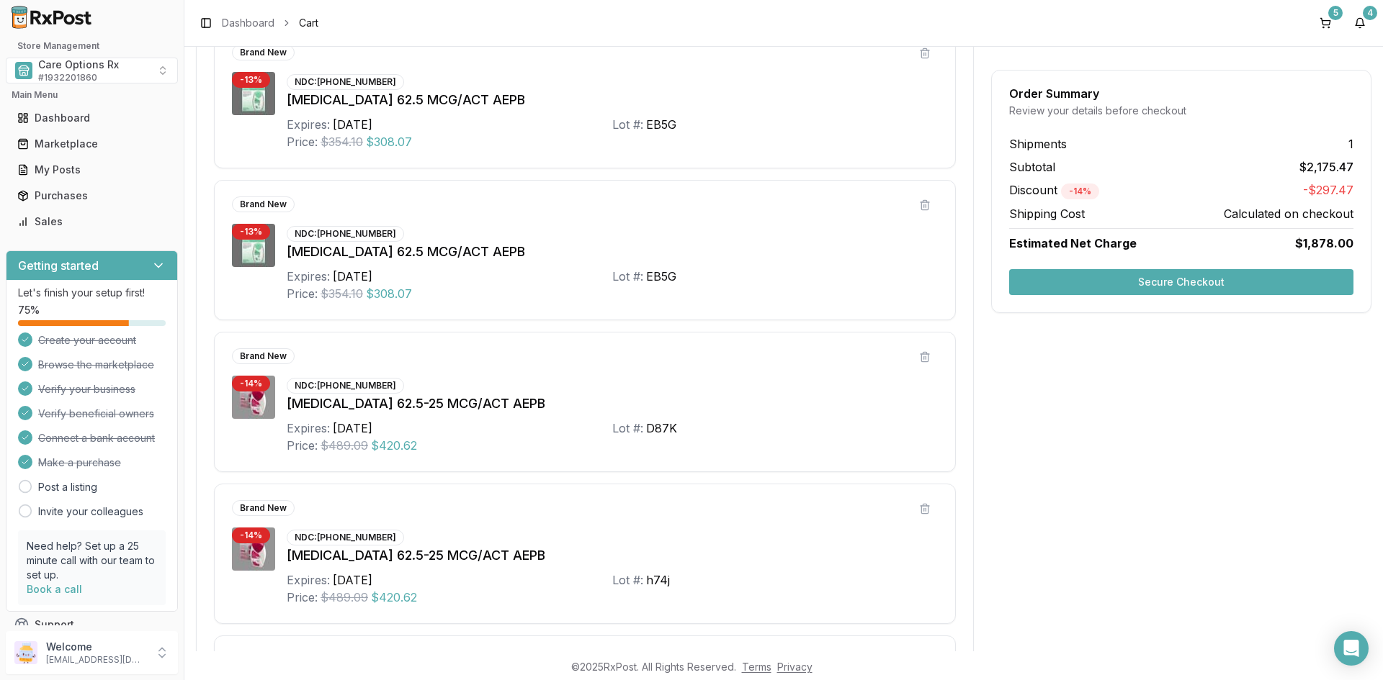
click at [1110, 289] on button "Secure Checkout" at bounding box center [1181, 282] width 344 height 26
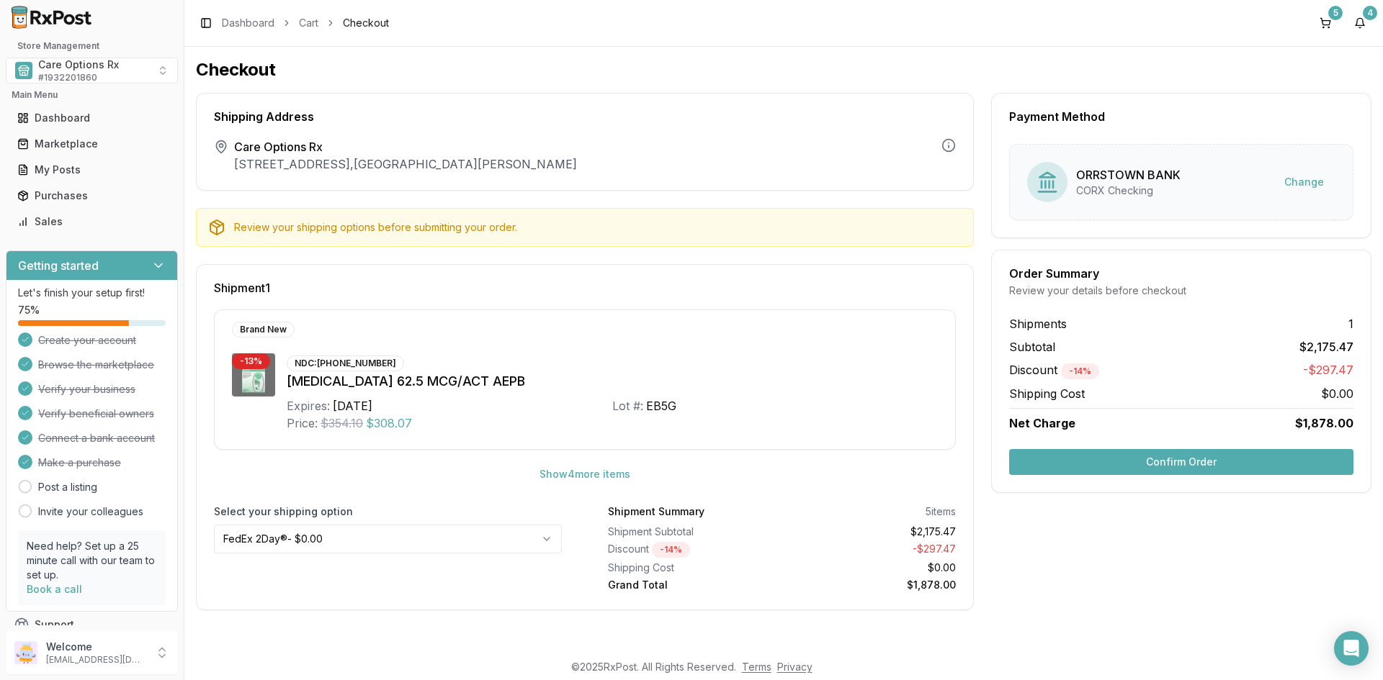
click at [1151, 456] on button "Confirm Order" at bounding box center [1181, 462] width 344 height 26
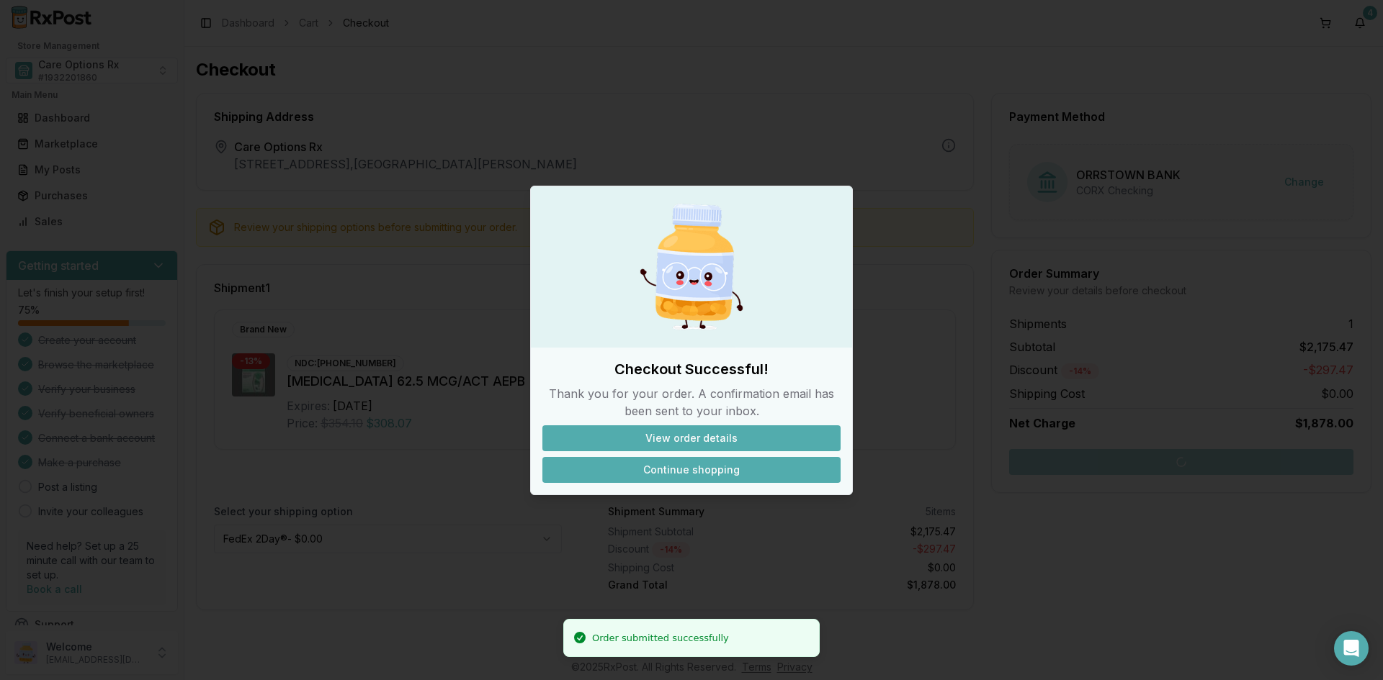
click at [678, 467] on button "Continue shopping" at bounding box center [691, 470] width 298 height 26
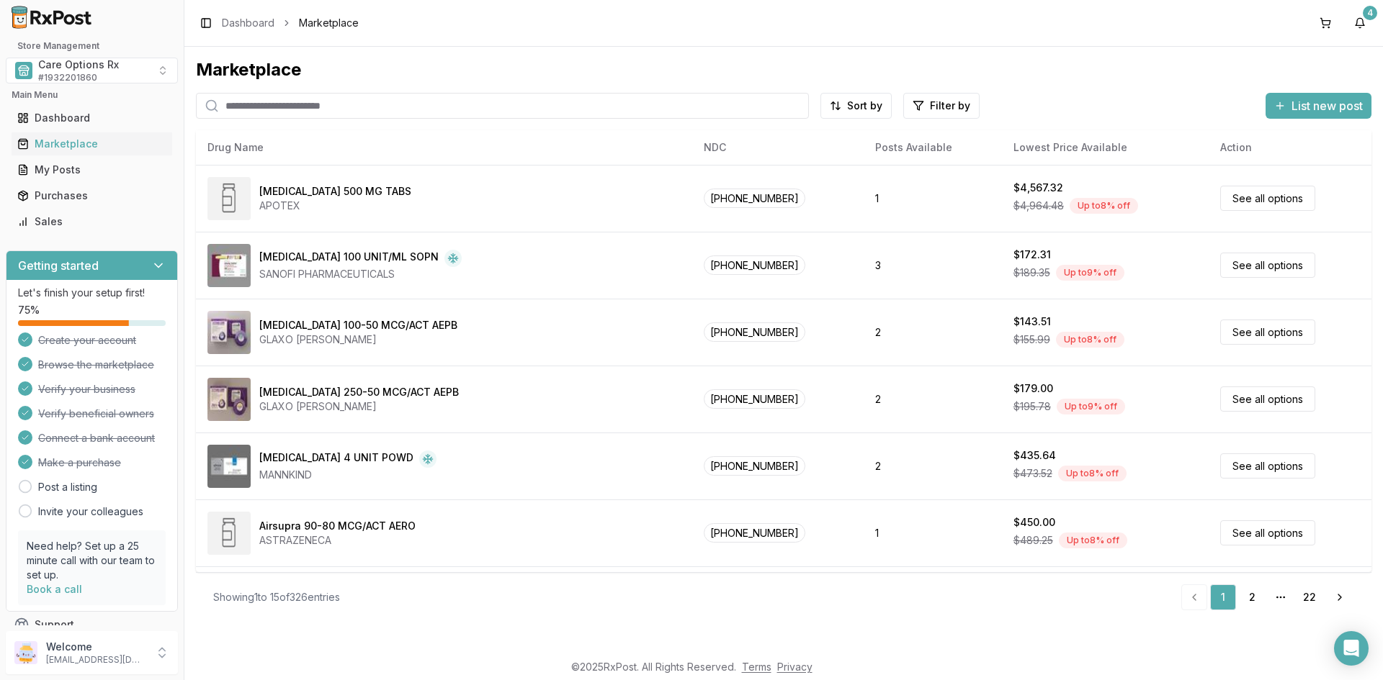
click at [260, 108] on input "search" at bounding box center [502, 106] width 613 height 26
type input "******"
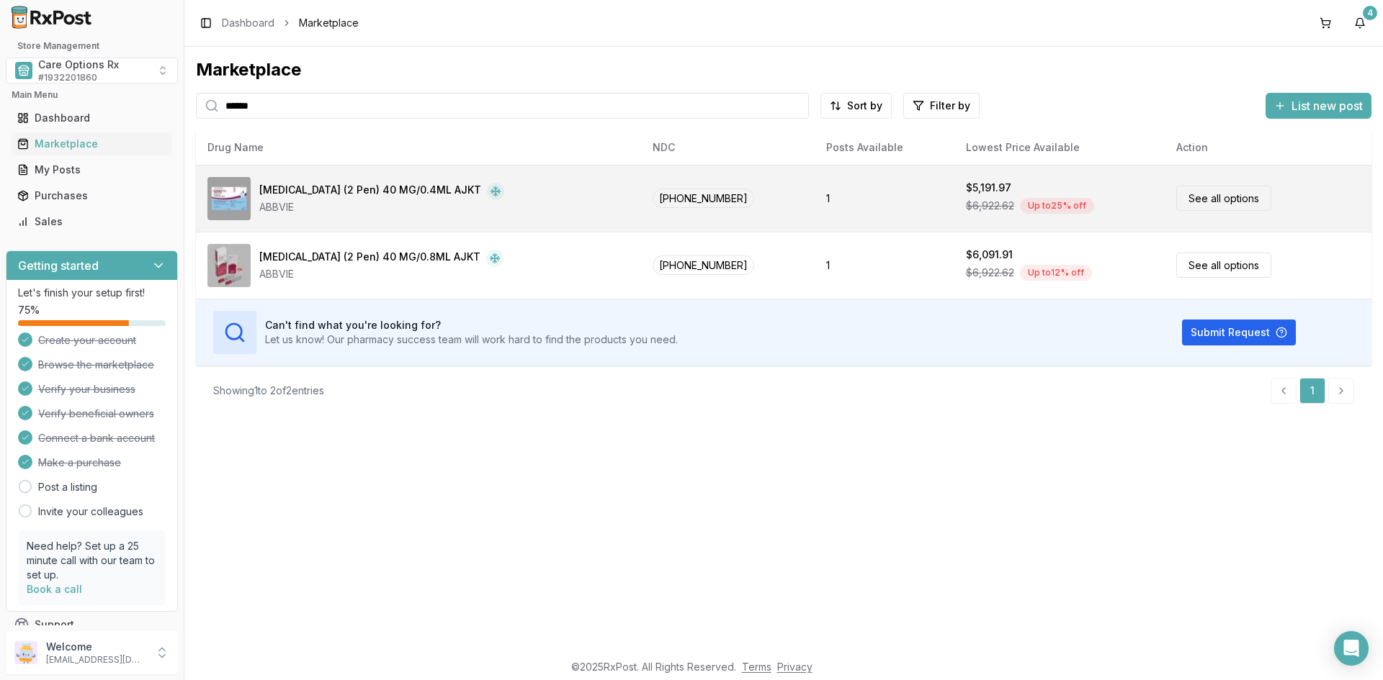
click at [333, 192] on div "[MEDICAL_DATA] (2 Pen) 40 MG/0.4ML AJKT" at bounding box center [370, 191] width 222 height 17
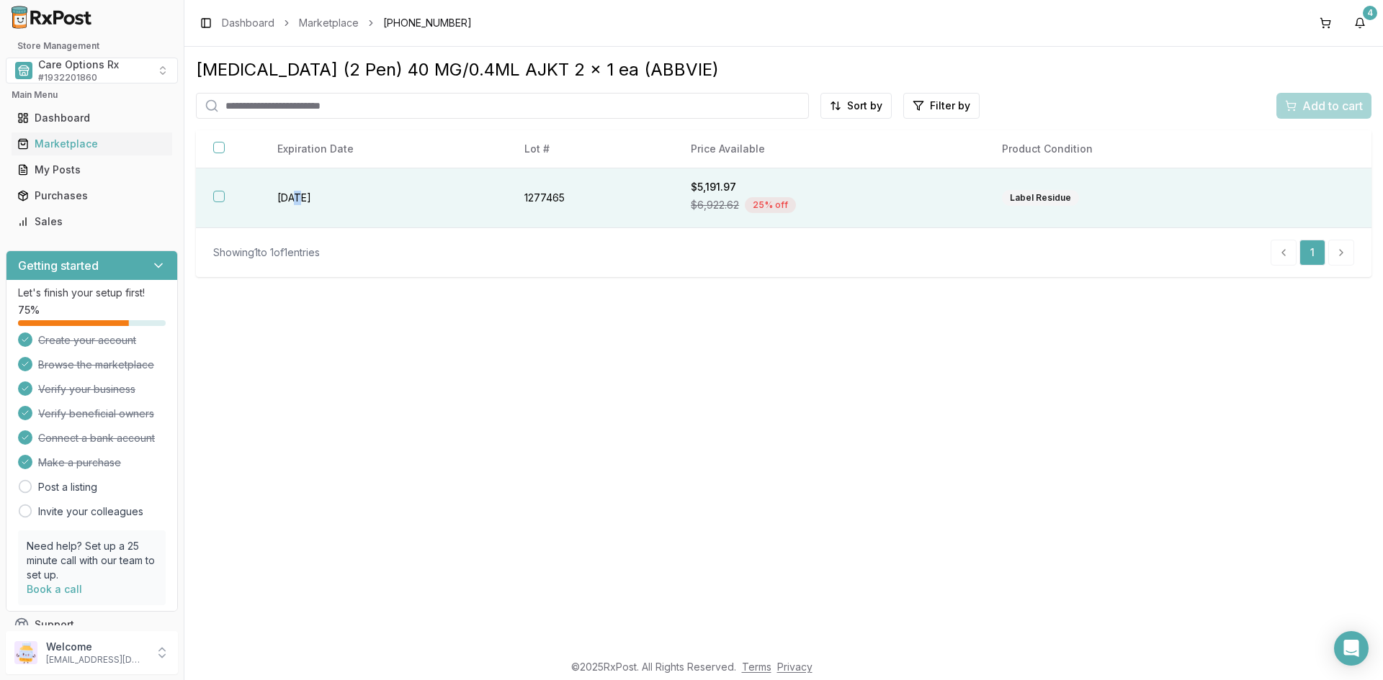
click at [300, 194] on td "[DATE]" at bounding box center [383, 198] width 247 height 60
click at [1334, 107] on span "Add to cart" at bounding box center [1332, 105] width 60 height 17
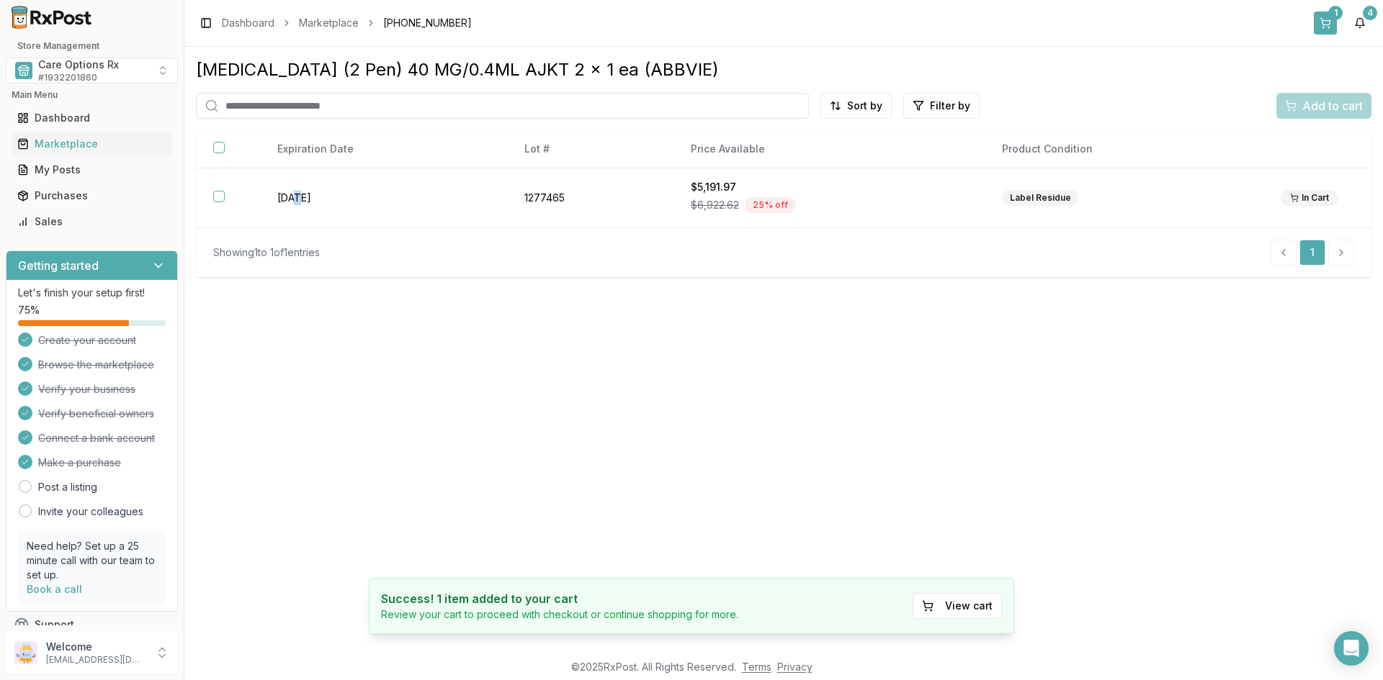
click at [1335, 11] on div "1" at bounding box center [1335, 13] width 14 height 14
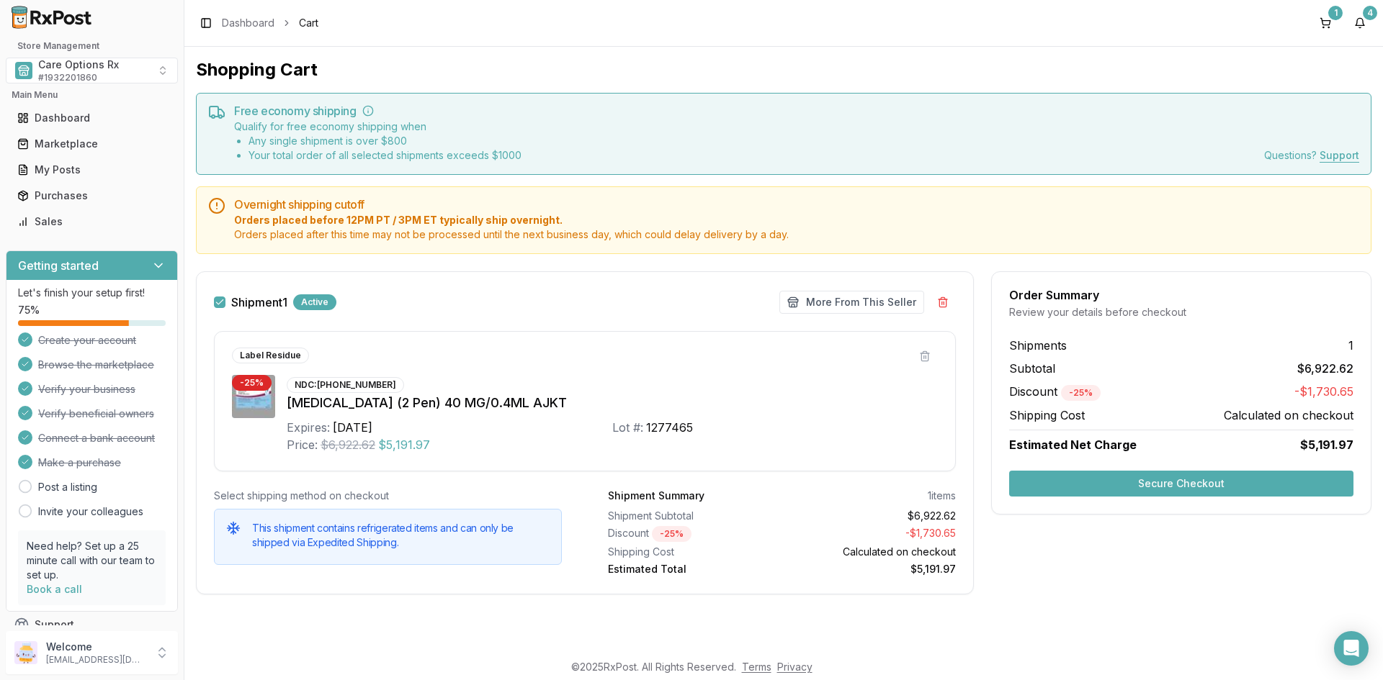
click at [1110, 483] on button "Secure Checkout" at bounding box center [1181, 484] width 344 height 26
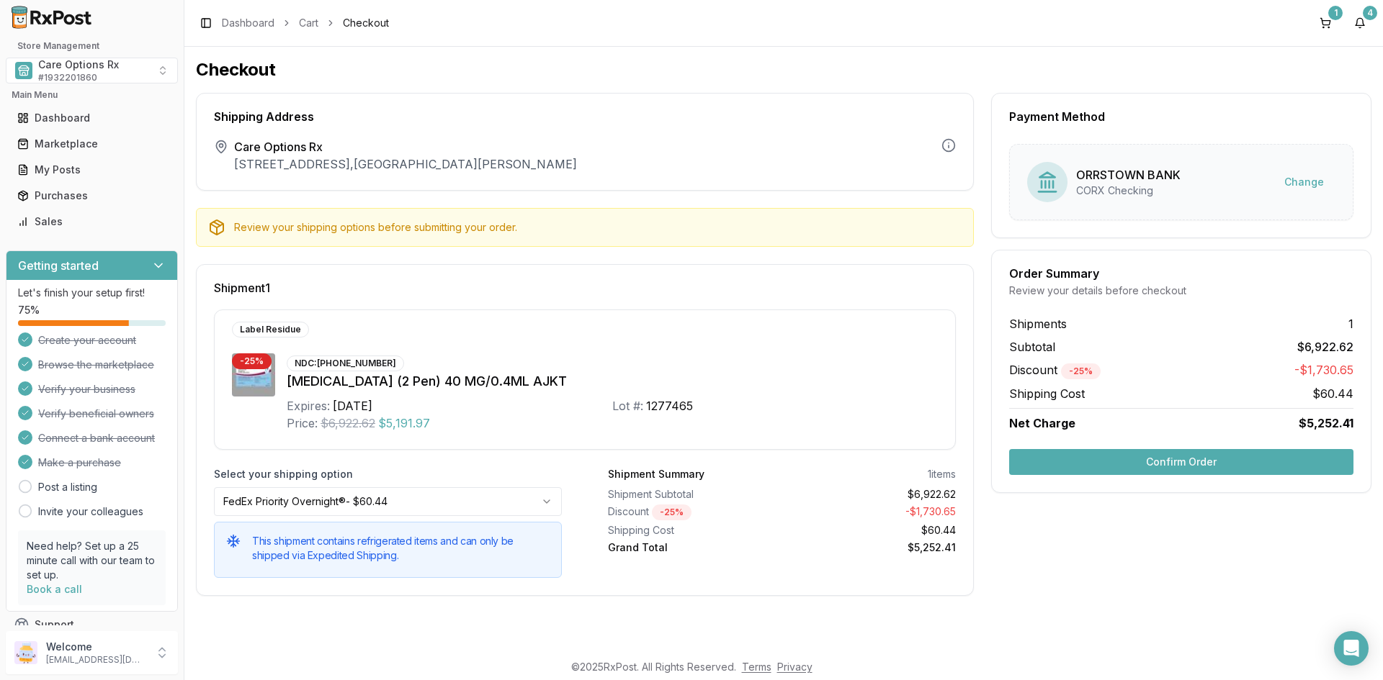
click at [1137, 461] on button "Confirm Order" at bounding box center [1181, 462] width 344 height 26
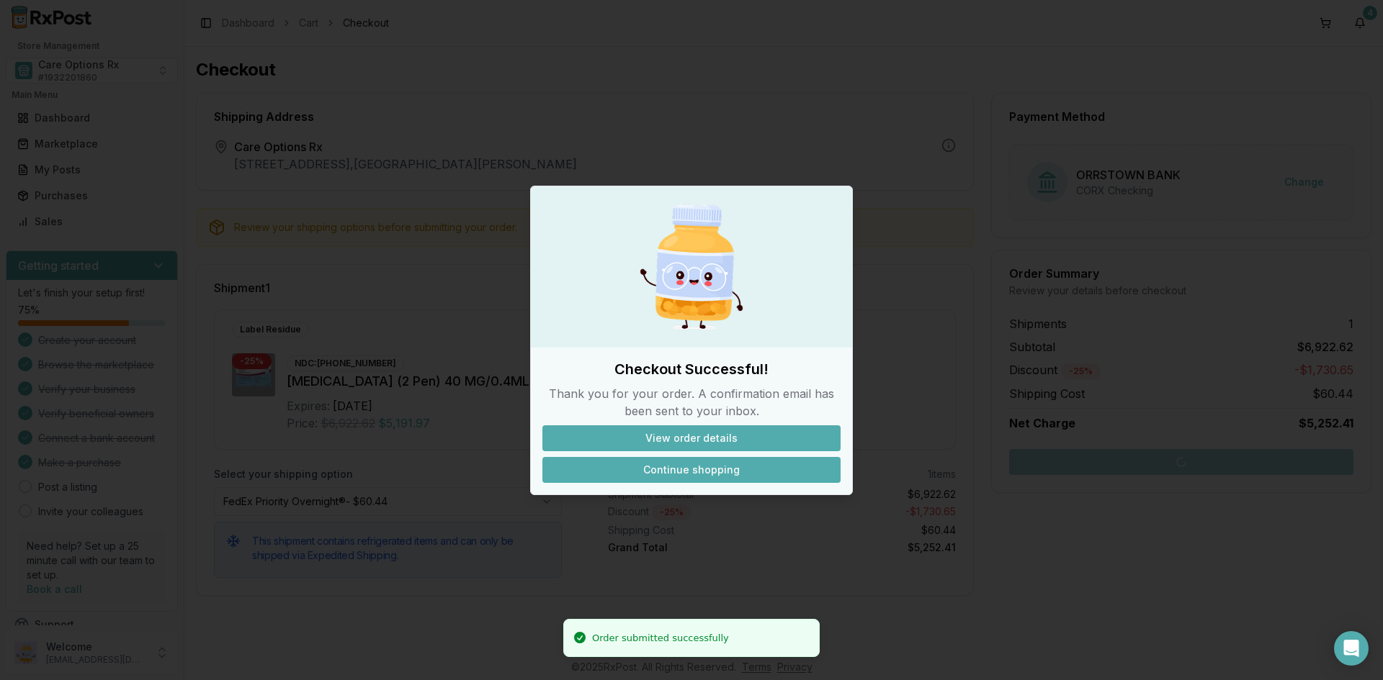
click at [704, 476] on button "Continue shopping" at bounding box center [691, 470] width 298 height 26
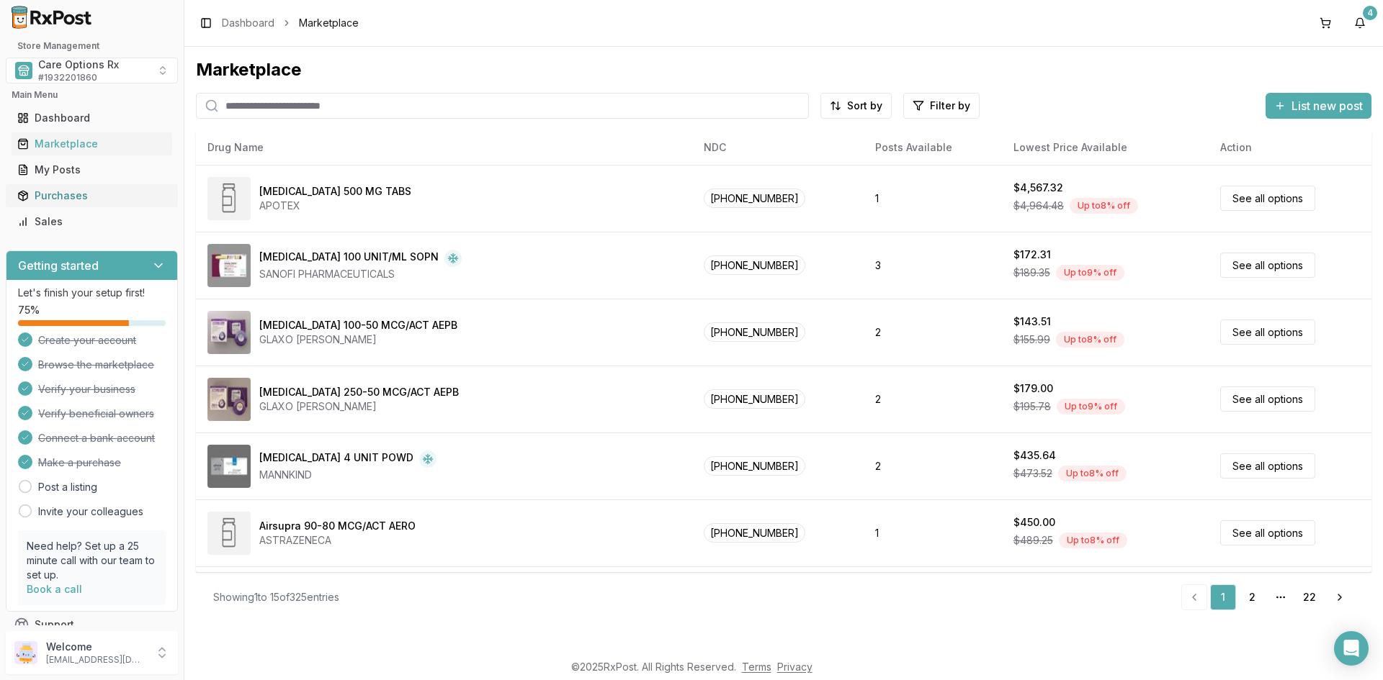
click at [60, 197] on div "Purchases" at bounding box center [91, 196] width 149 height 14
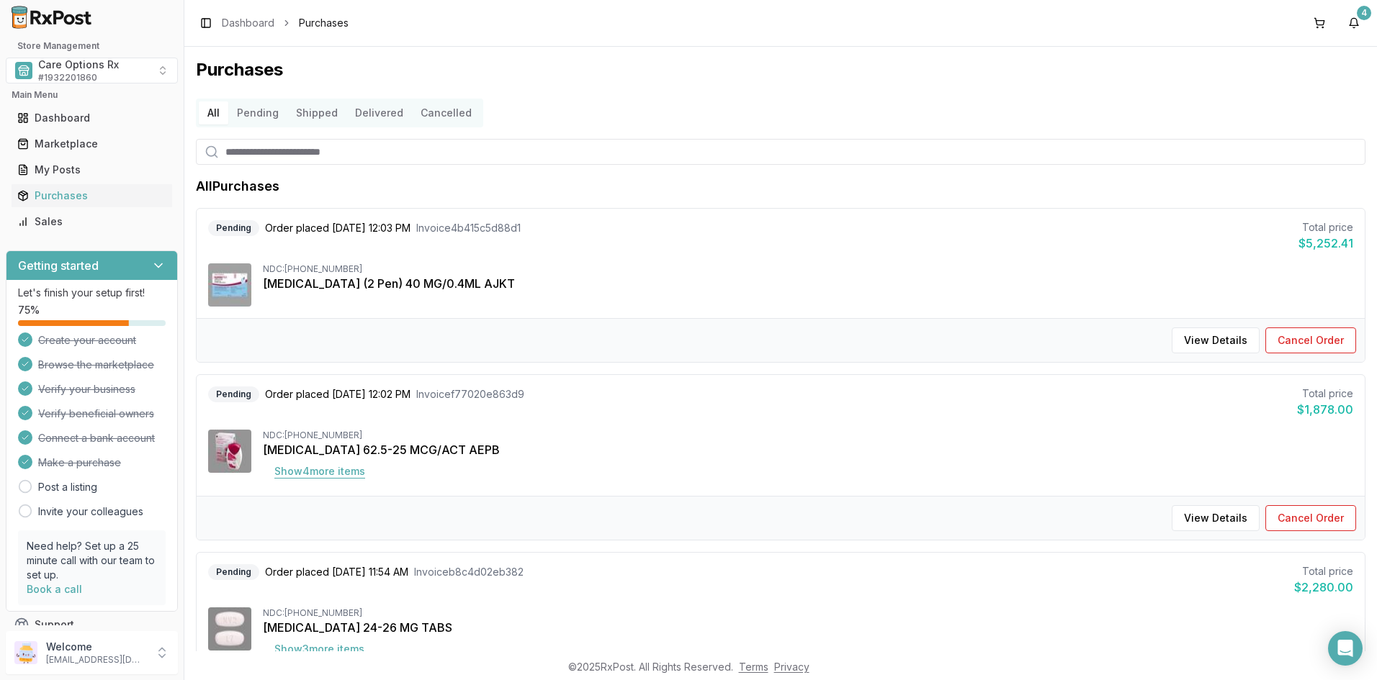
click at [330, 468] on button "Show 4 more item s" at bounding box center [320, 472] width 114 height 26
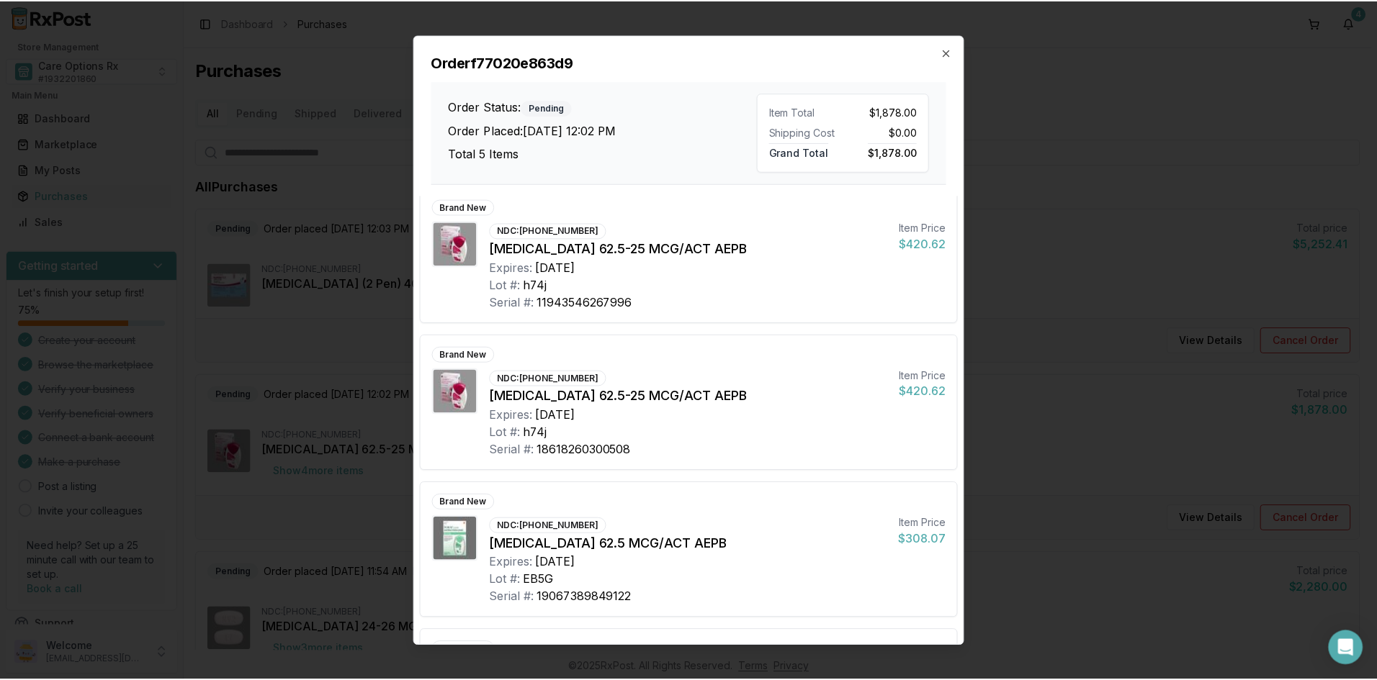
scroll to position [287, 0]
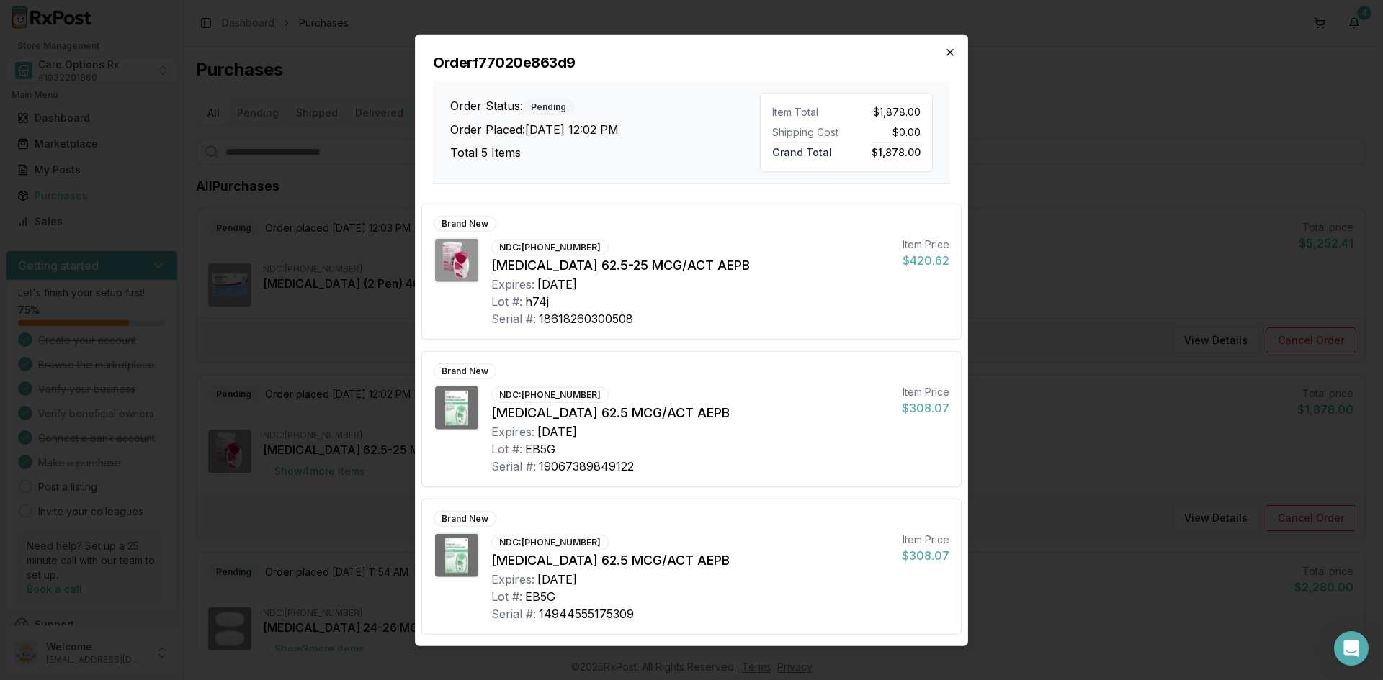
click at [952, 54] on icon "button" at bounding box center [950, 52] width 6 height 6
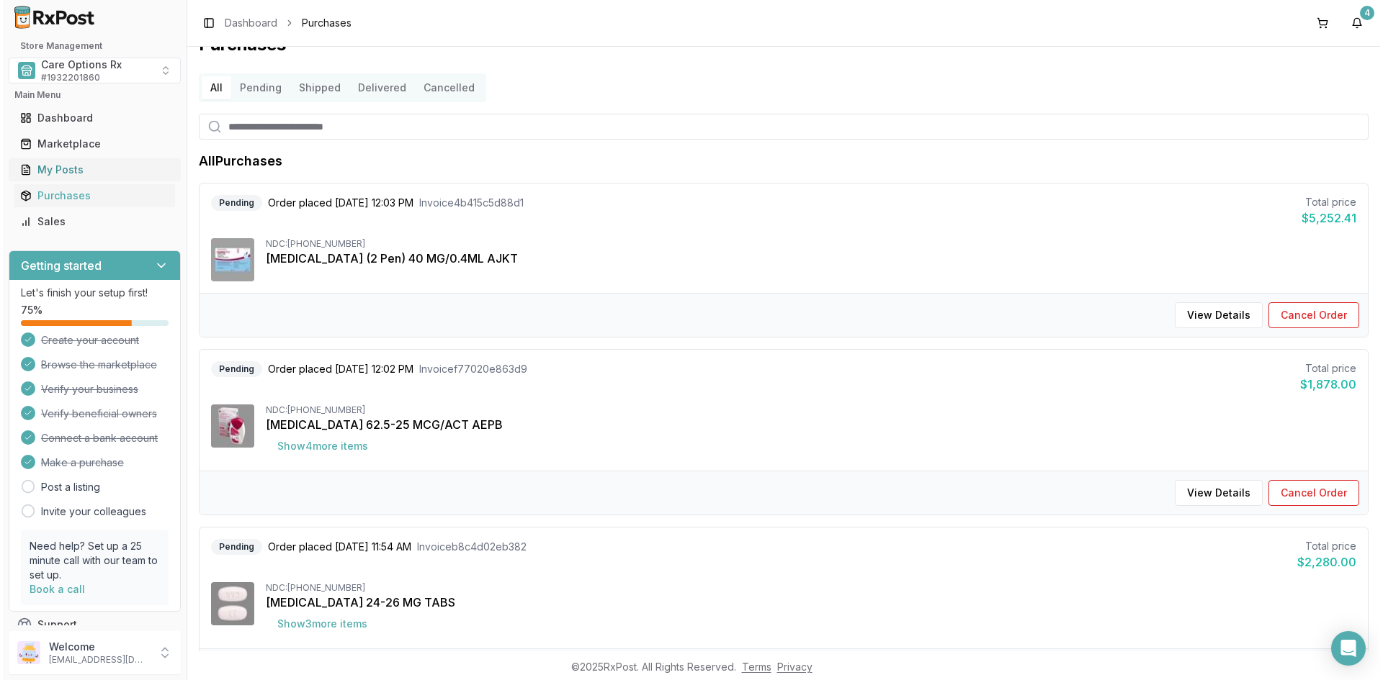
scroll to position [0, 0]
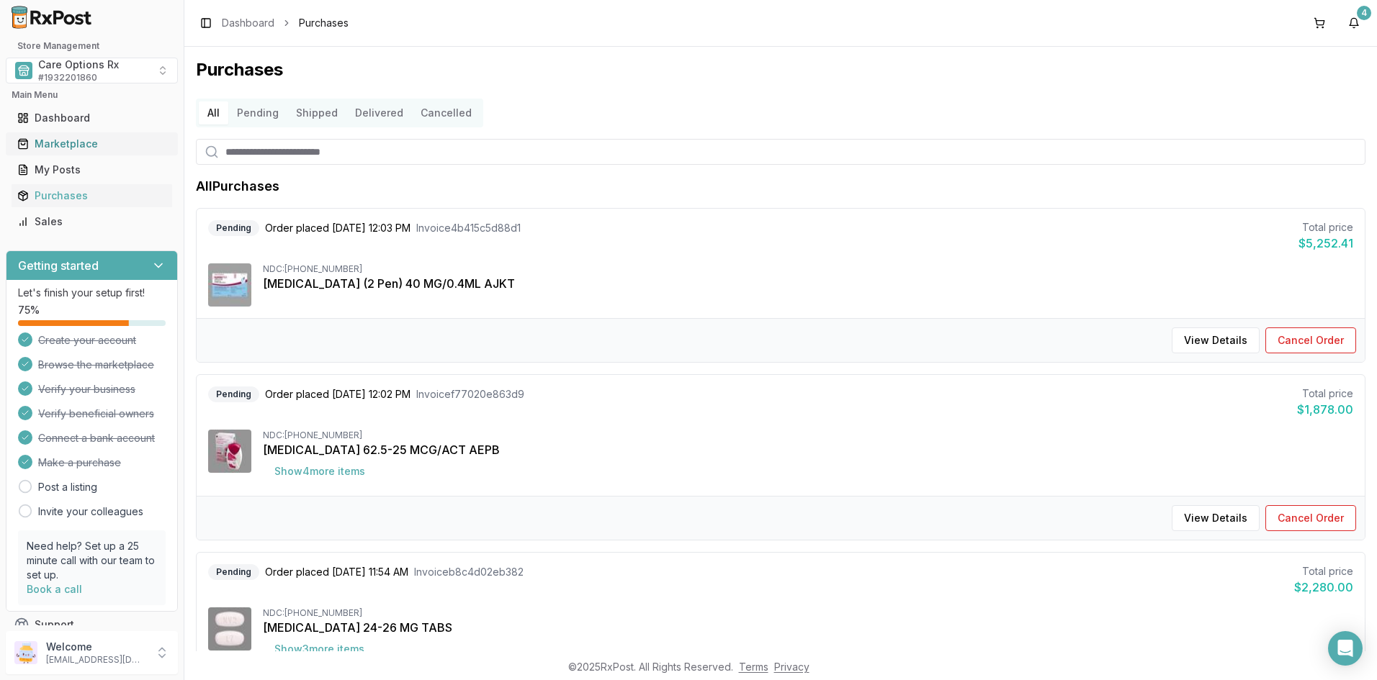
click at [86, 146] on div "Marketplace" at bounding box center [91, 144] width 149 height 14
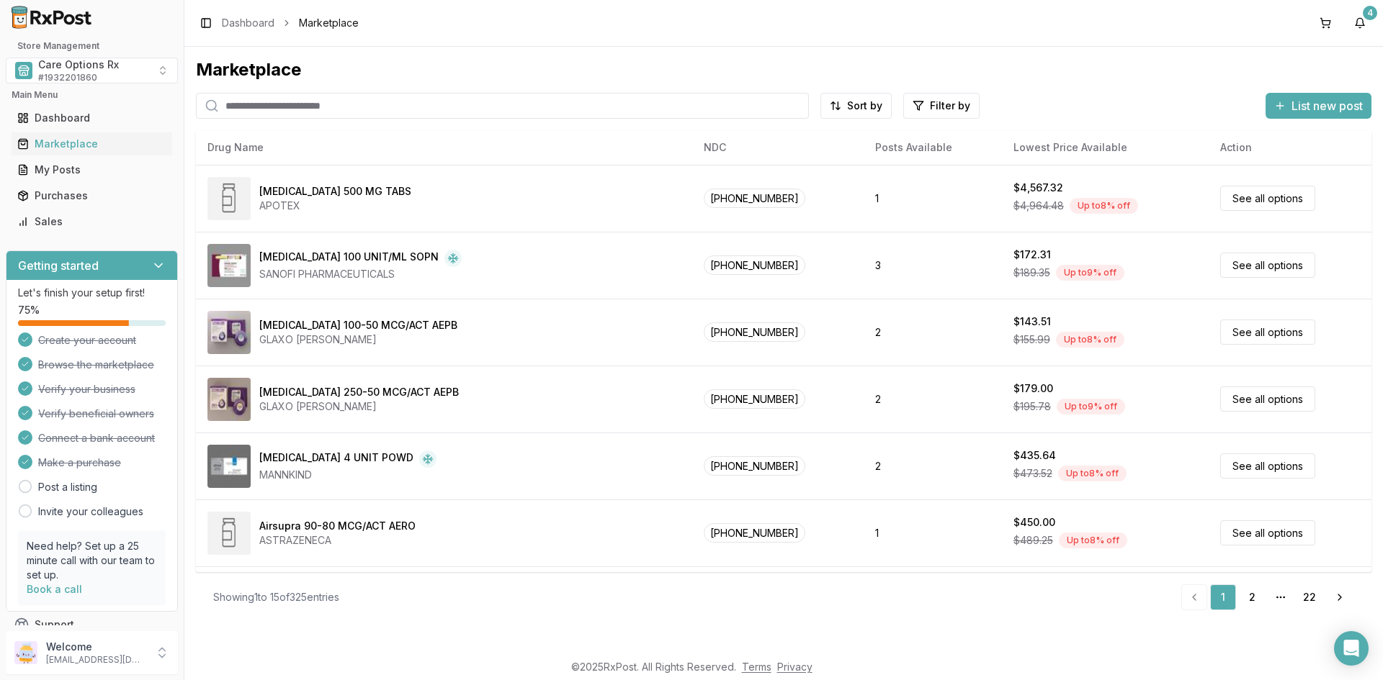
click at [283, 104] on input "search" at bounding box center [502, 106] width 613 height 26
type input "*******"
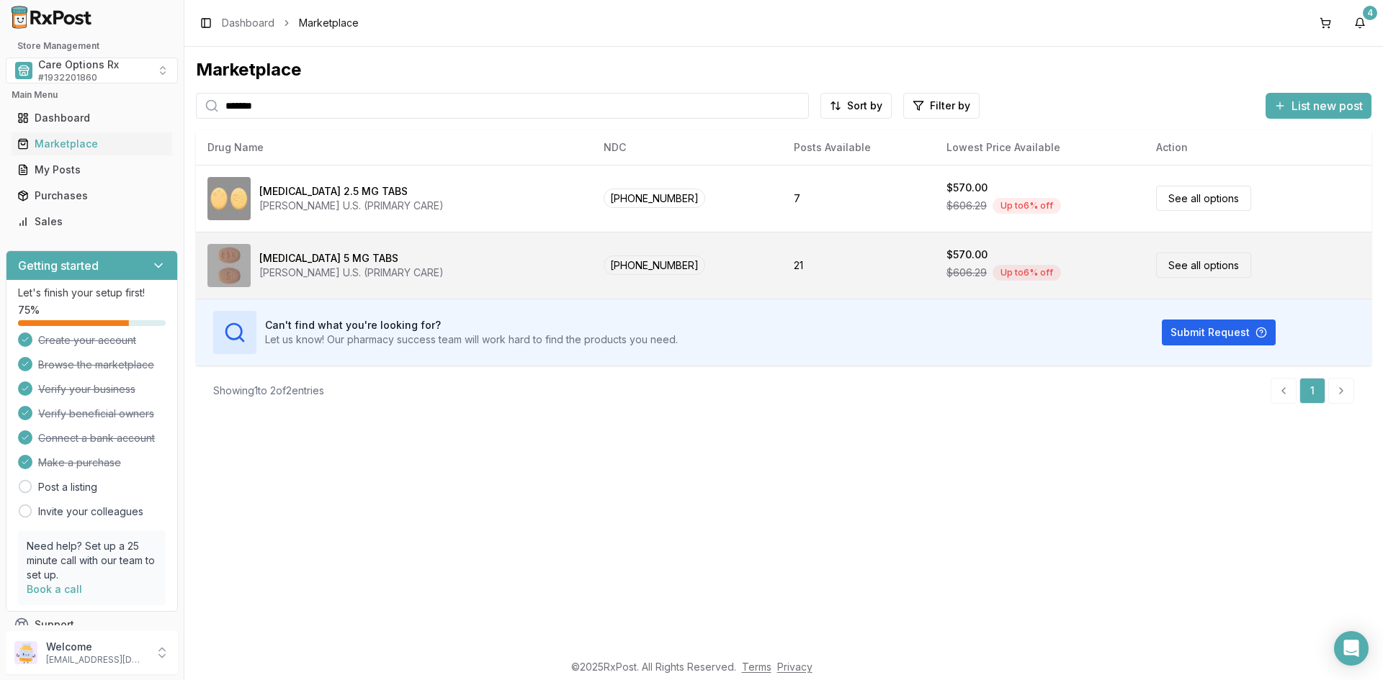
click at [289, 269] on div "[PERSON_NAME] U.S. (PRIMARY CARE)" at bounding box center [351, 273] width 184 height 14
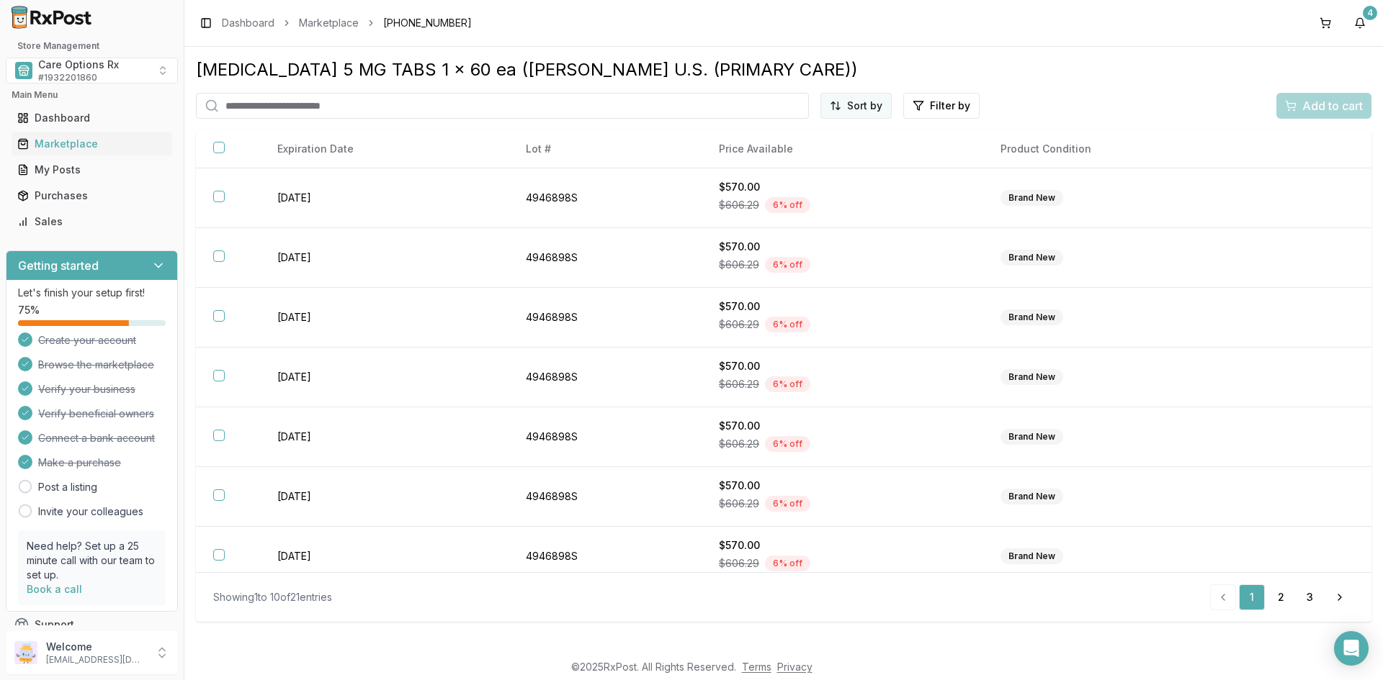
click at [863, 102] on html "Store Management Care Options Rx # 1932201860 Main Menu Dashboard Marketplace M…" at bounding box center [691, 340] width 1383 height 680
click at [816, 189] on div "Best Discount (High to Low)" at bounding box center [820, 189] width 137 height 37
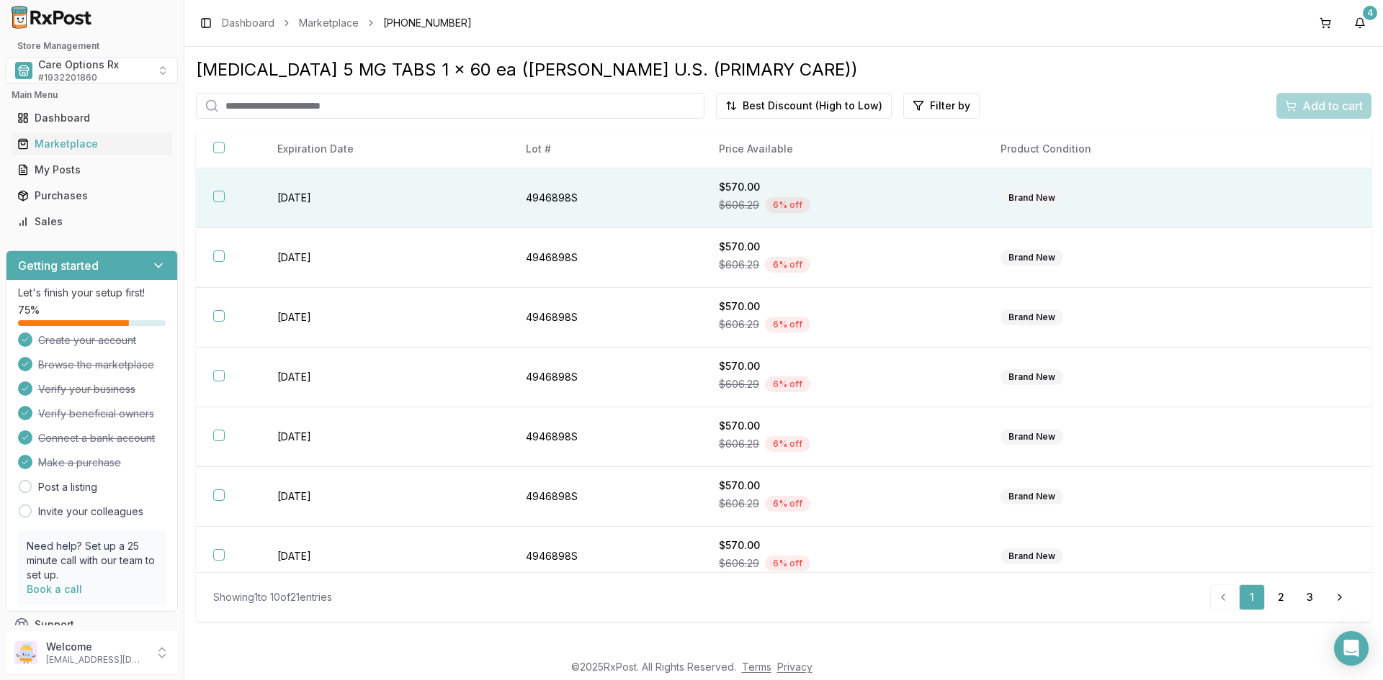
click at [217, 194] on button "button" at bounding box center [219, 197] width 12 height 12
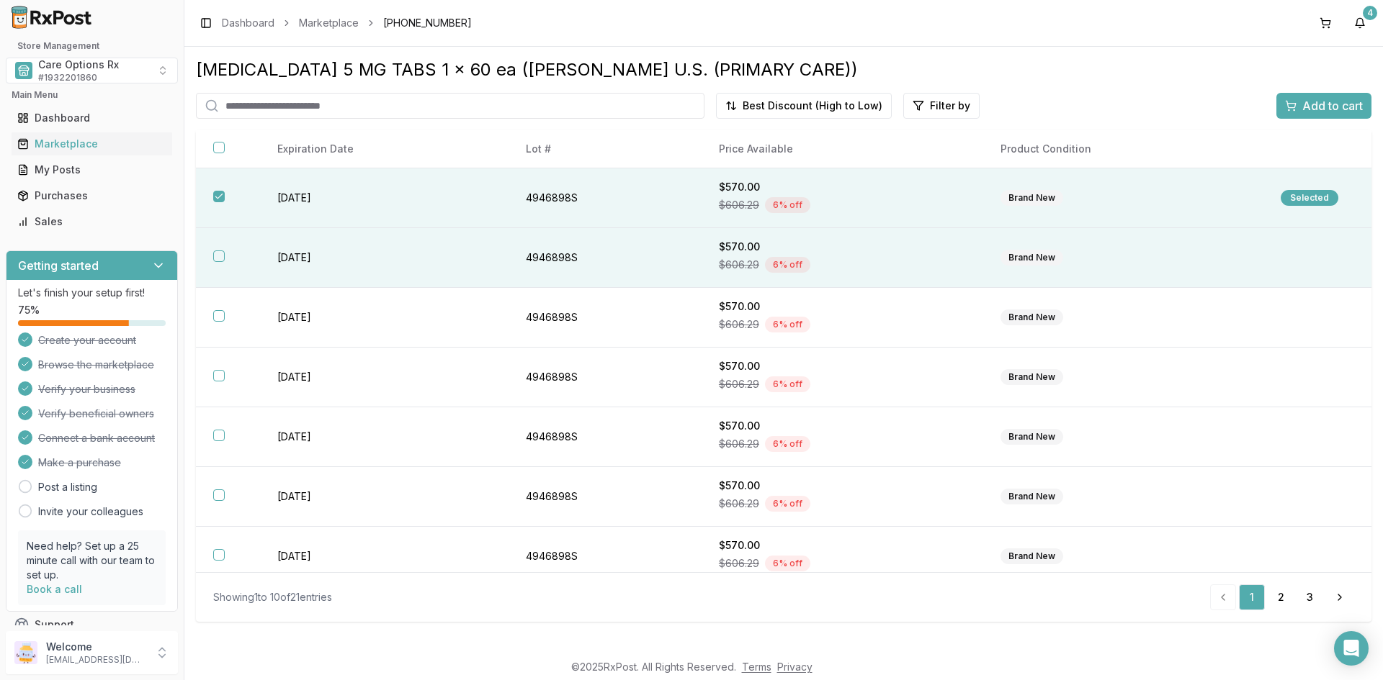
click at [215, 256] on button "button" at bounding box center [219, 257] width 12 height 12
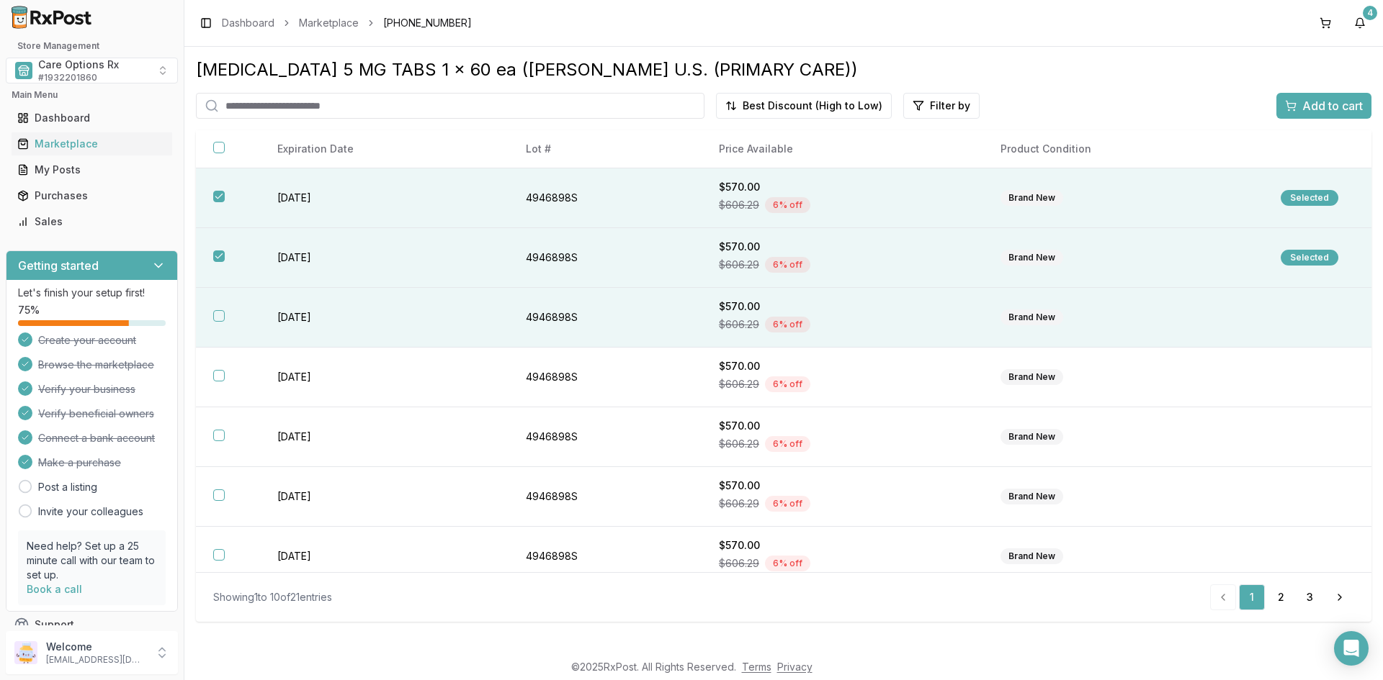
click at [220, 310] on th at bounding box center [228, 318] width 64 height 60
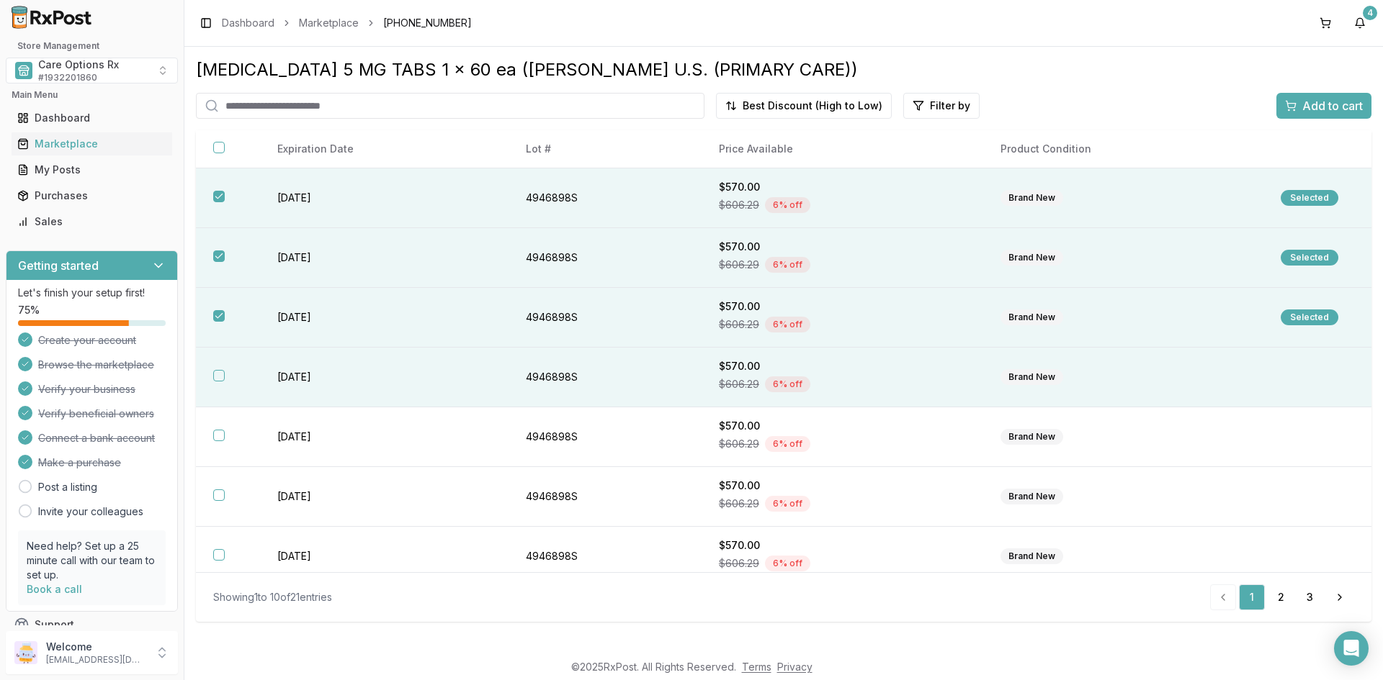
click at [224, 376] on button "button" at bounding box center [219, 376] width 12 height 12
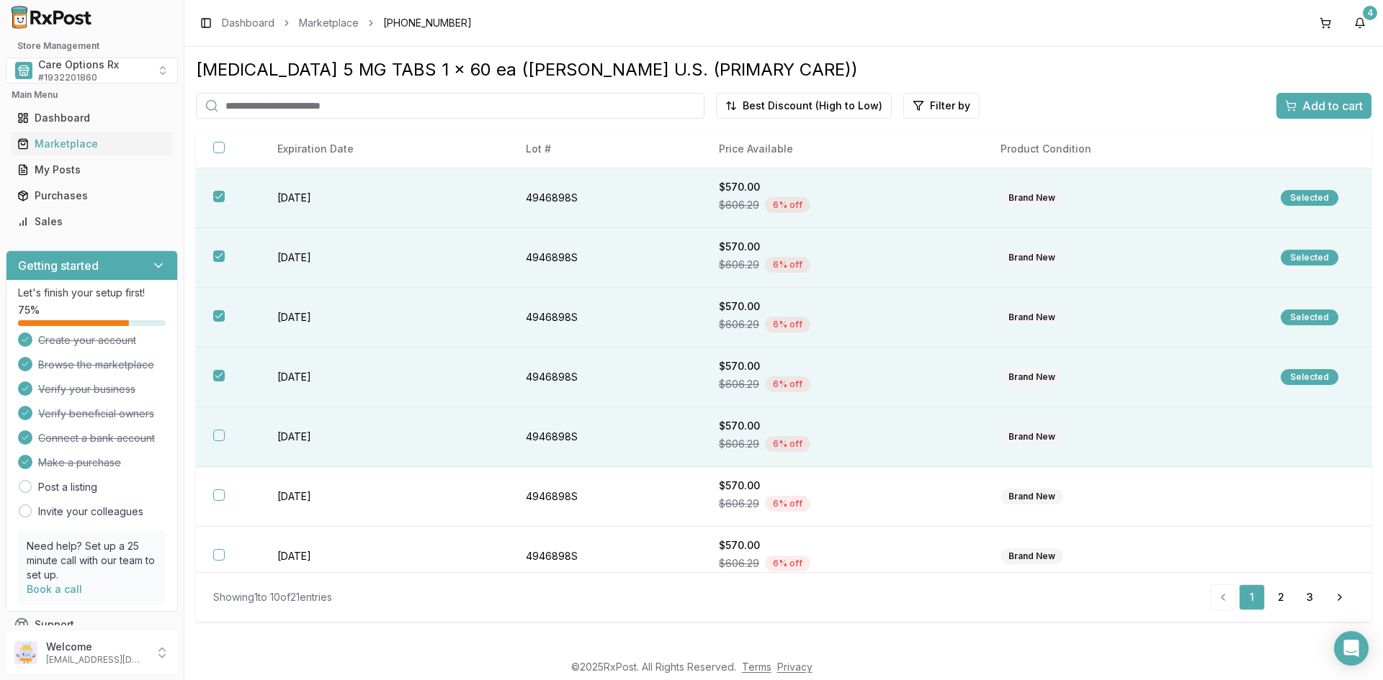
click at [223, 433] on button "button" at bounding box center [219, 436] width 12 height 12
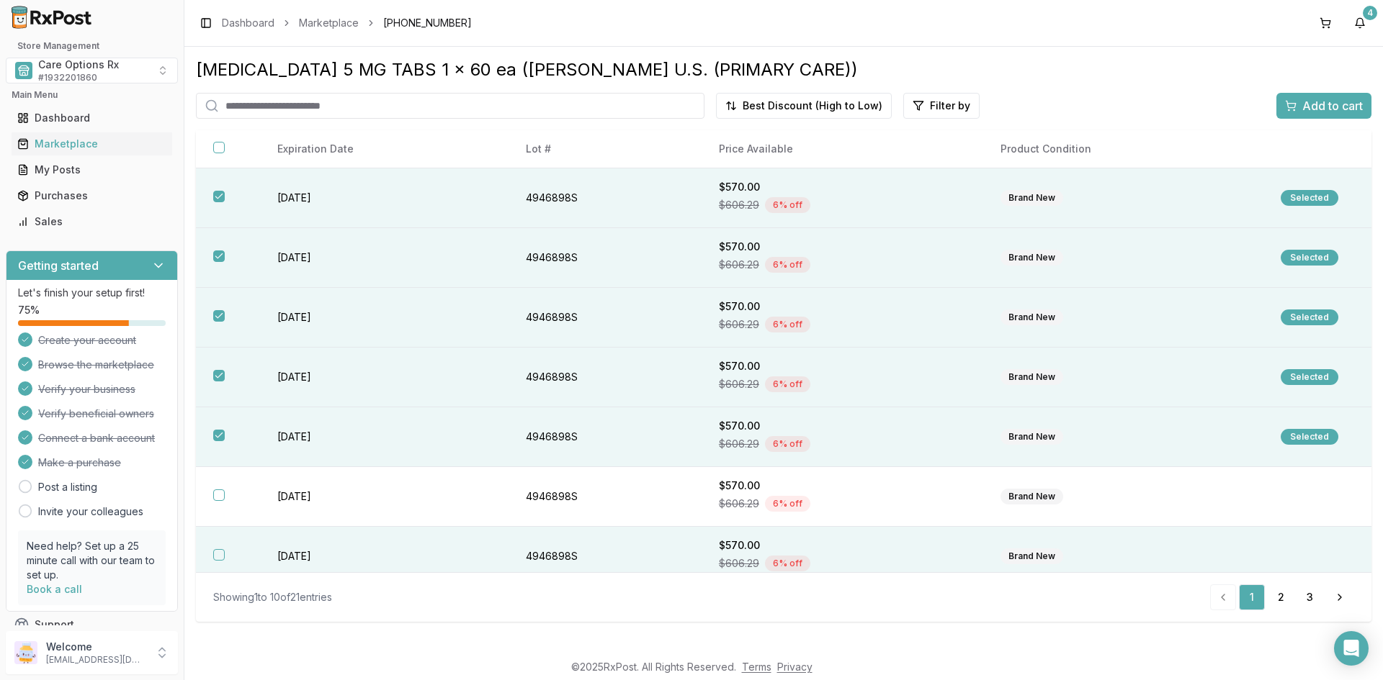
drag, startPoint x: 217, startPoint y: 500, endPoint x: 220, endPoint y: 534, distance: 33.9
click at [219, 500] on button "button" at bounding box center [219, 496] width 12 height 12
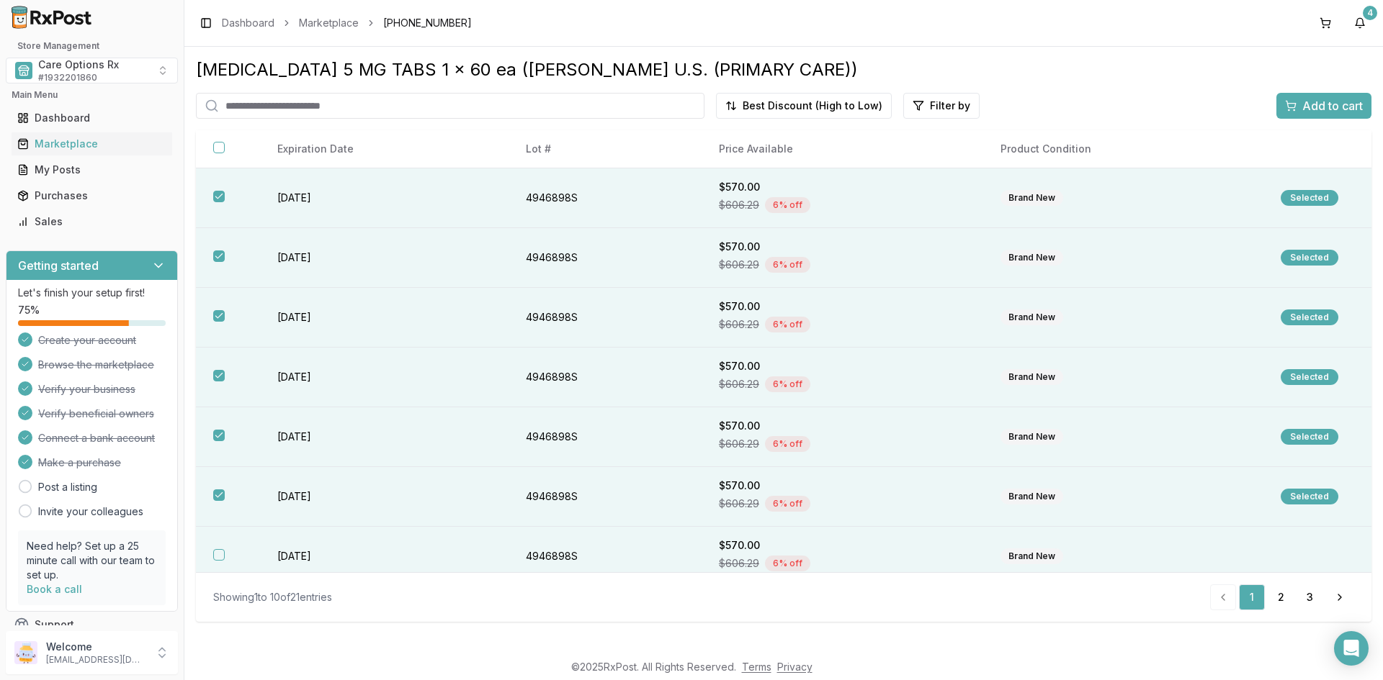
click at [220, 557] on button "button" at bounding box center [219, 555] width 12 height 12
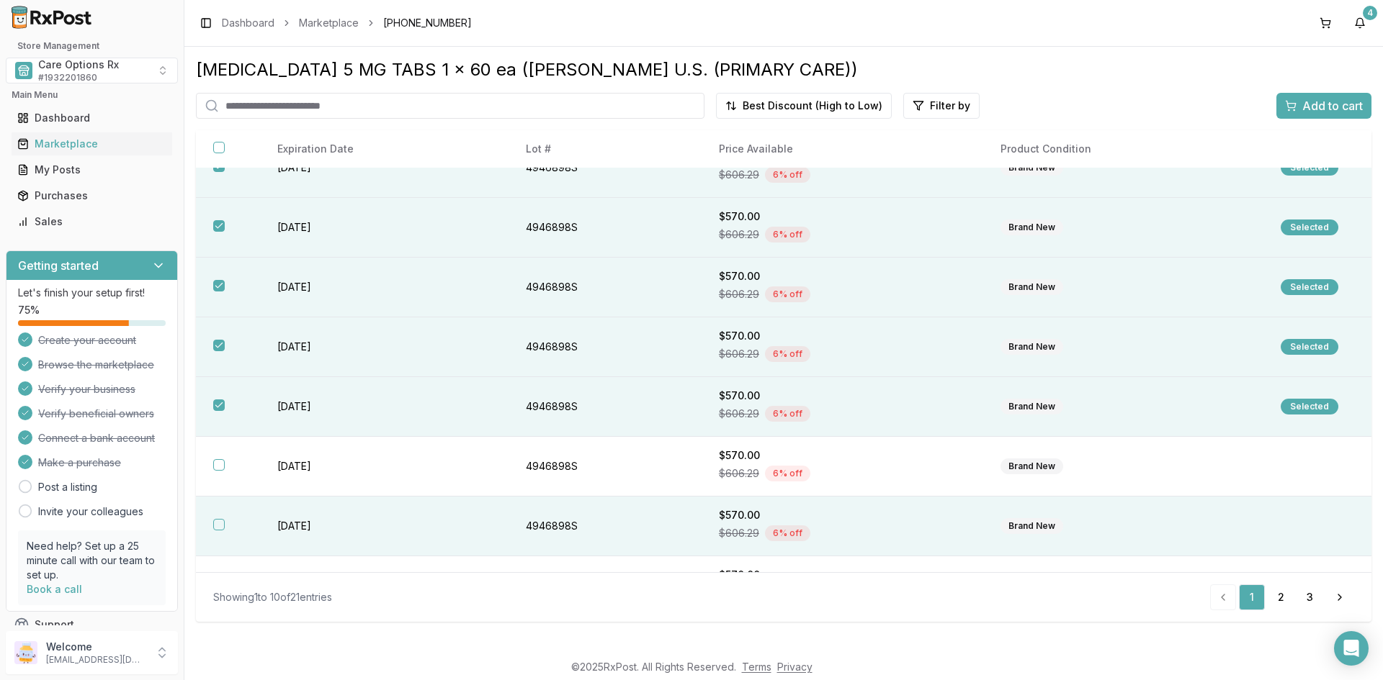
scroll to position [193, 0]
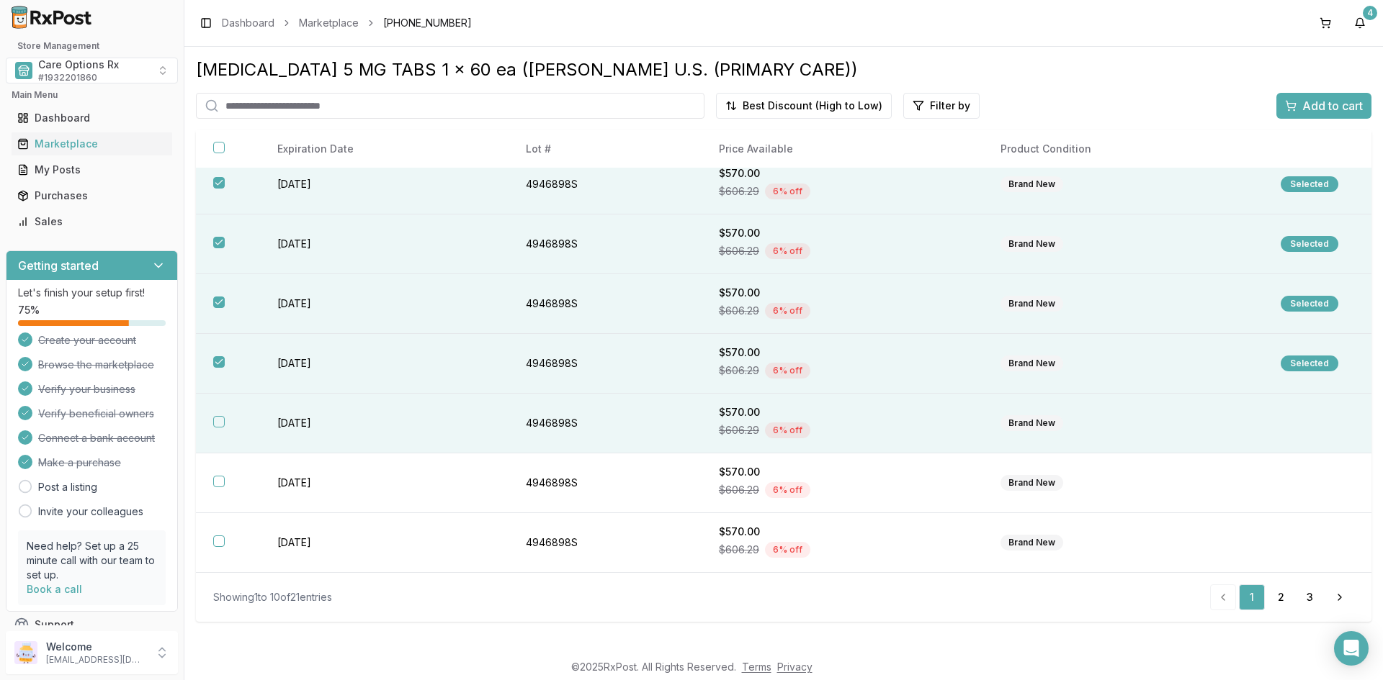
click at [290, 423] on td "[DATE]" at bounding box center [384, 424] width 248 height 60
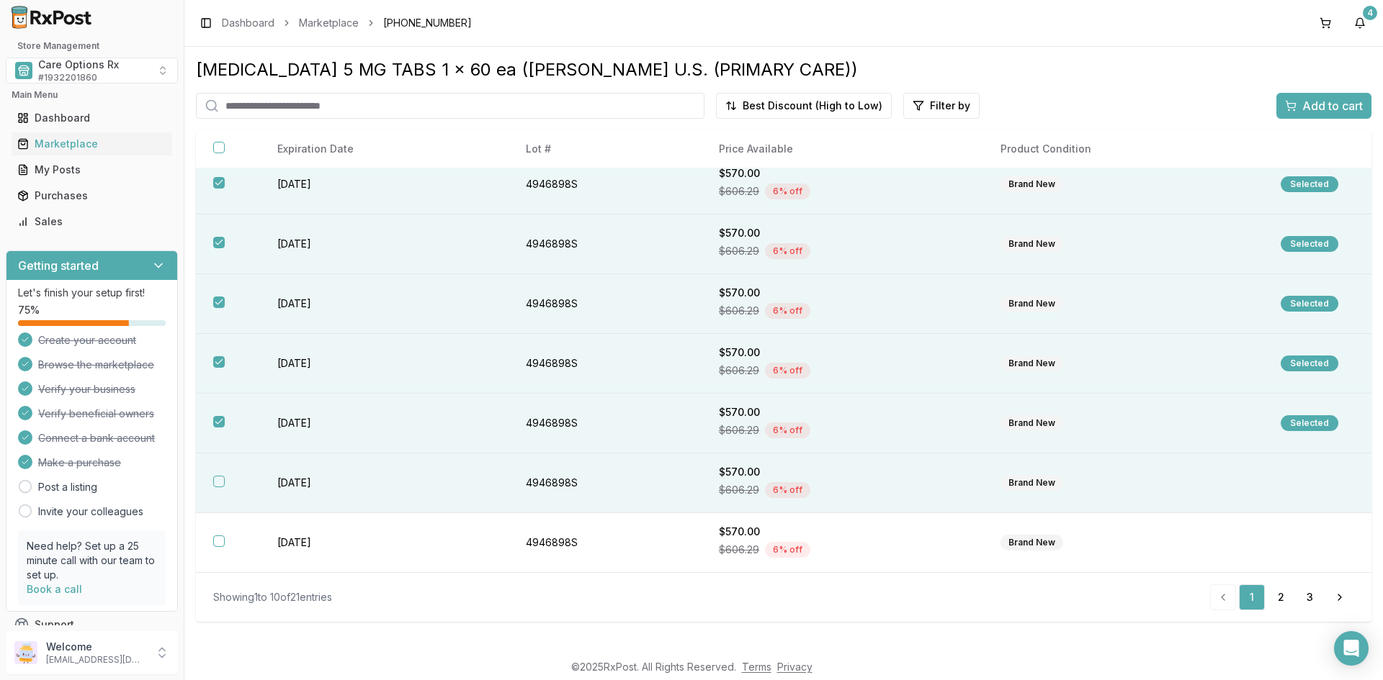
click at [286, 484] on td "[DATE]" at bounding box center [384, 484] width 248 height 60
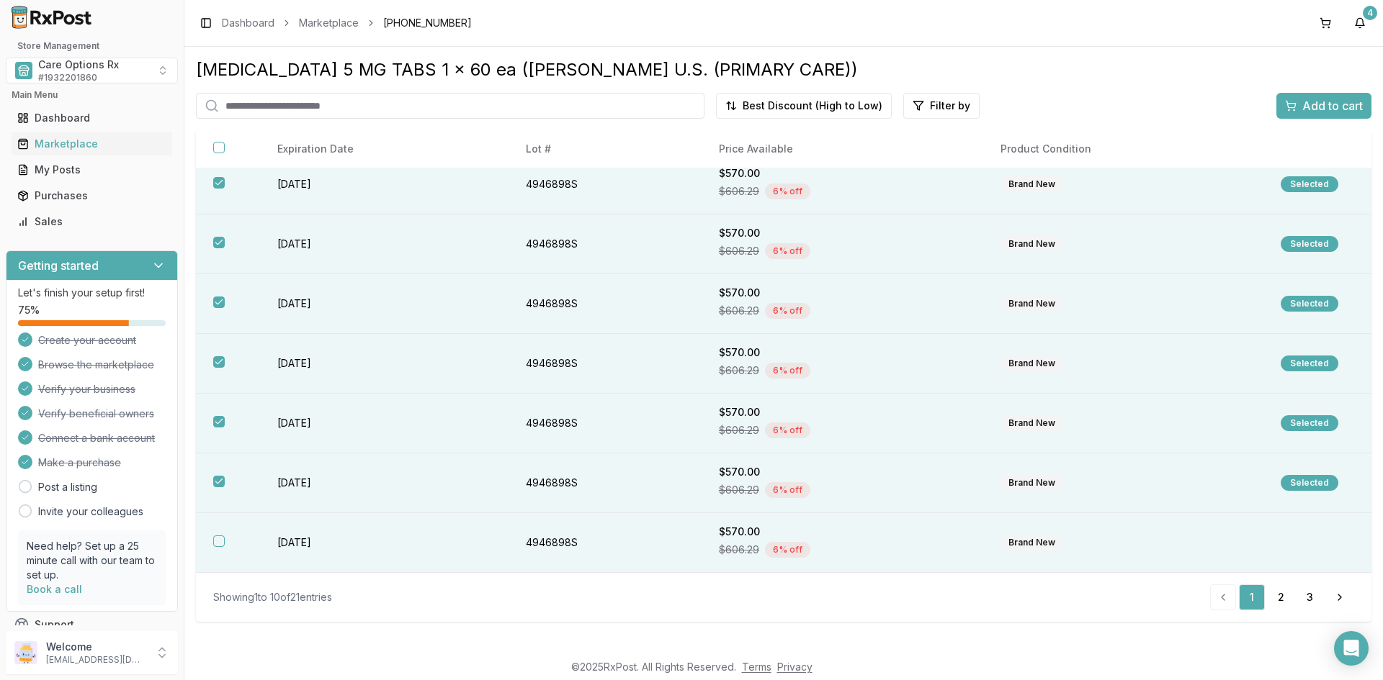
click at [289, 543] on td "[DATE]" at bounding box center [384, 543] width 248 height 60
click at [1294, 105] on div "Add to cart" at bounding box center [1324, 105] width 78 height 17
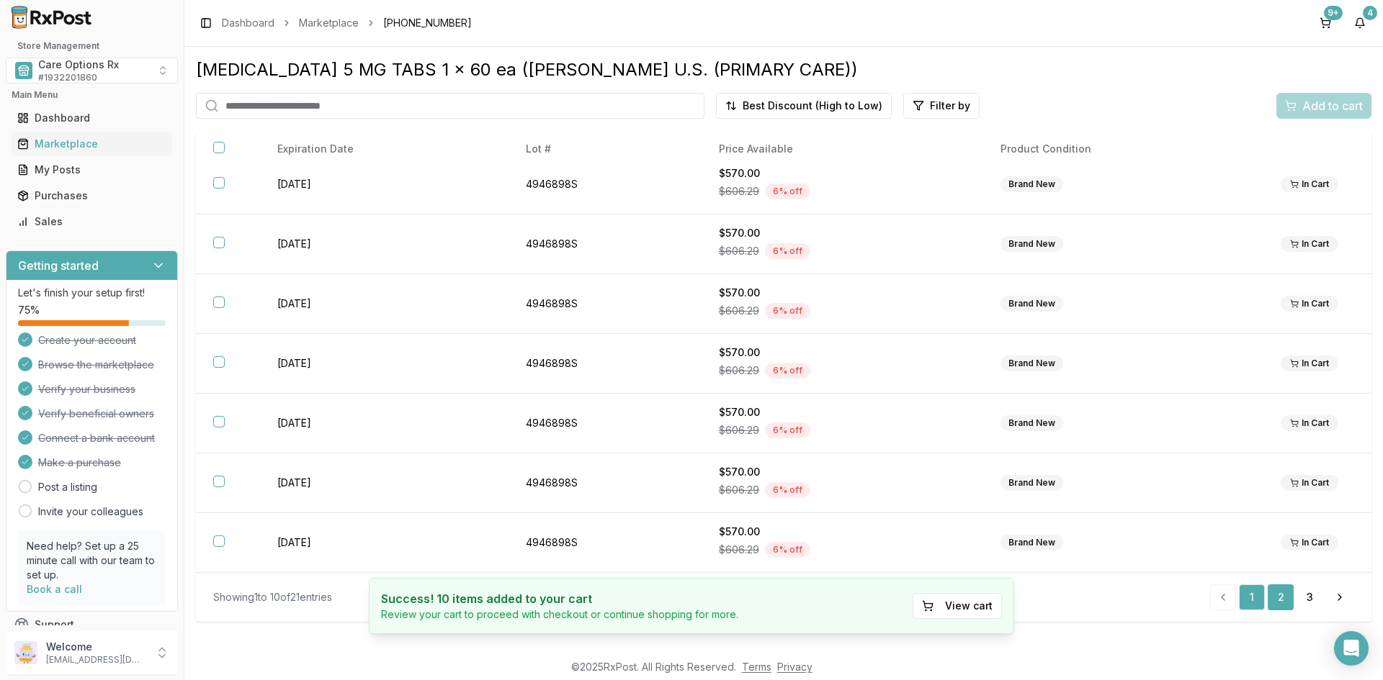
click at [1279, 598] on link "2" at bounding box center [1280, 598] width 26 height 26
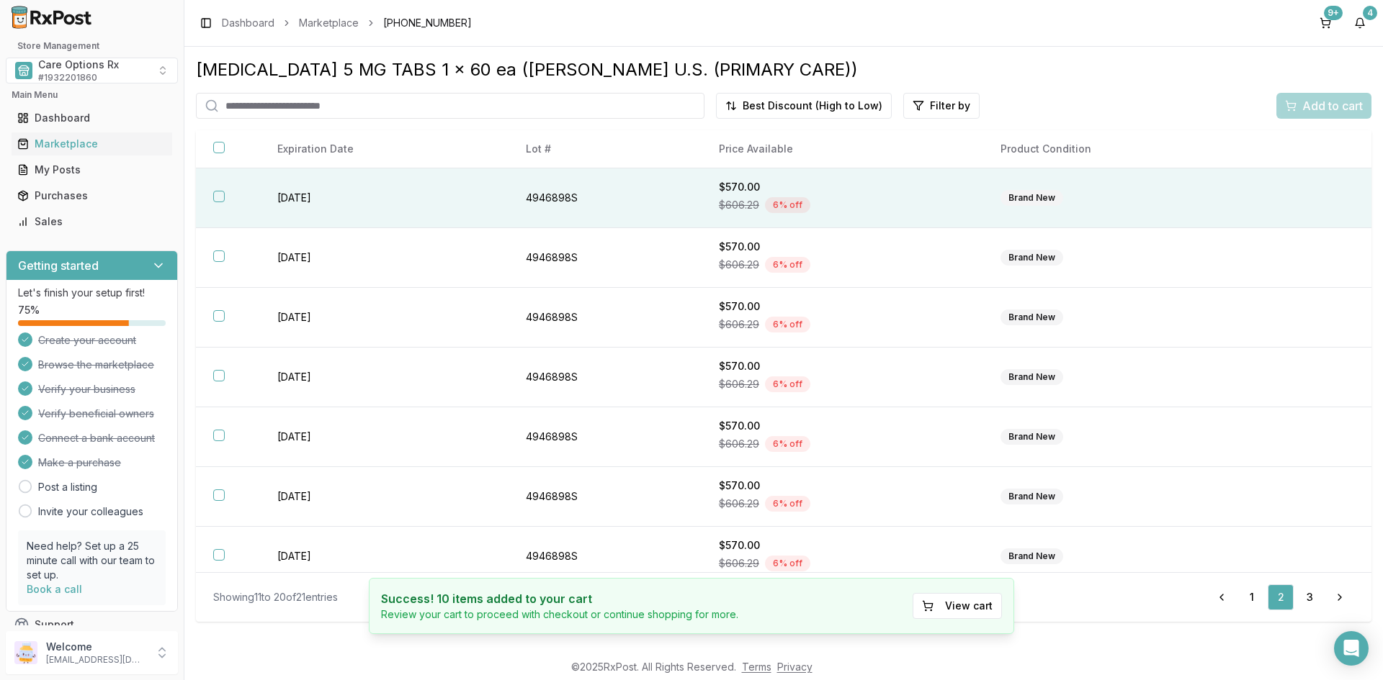
click at [212, 199] on th at bounding box center [228, 198] width 64 height 60
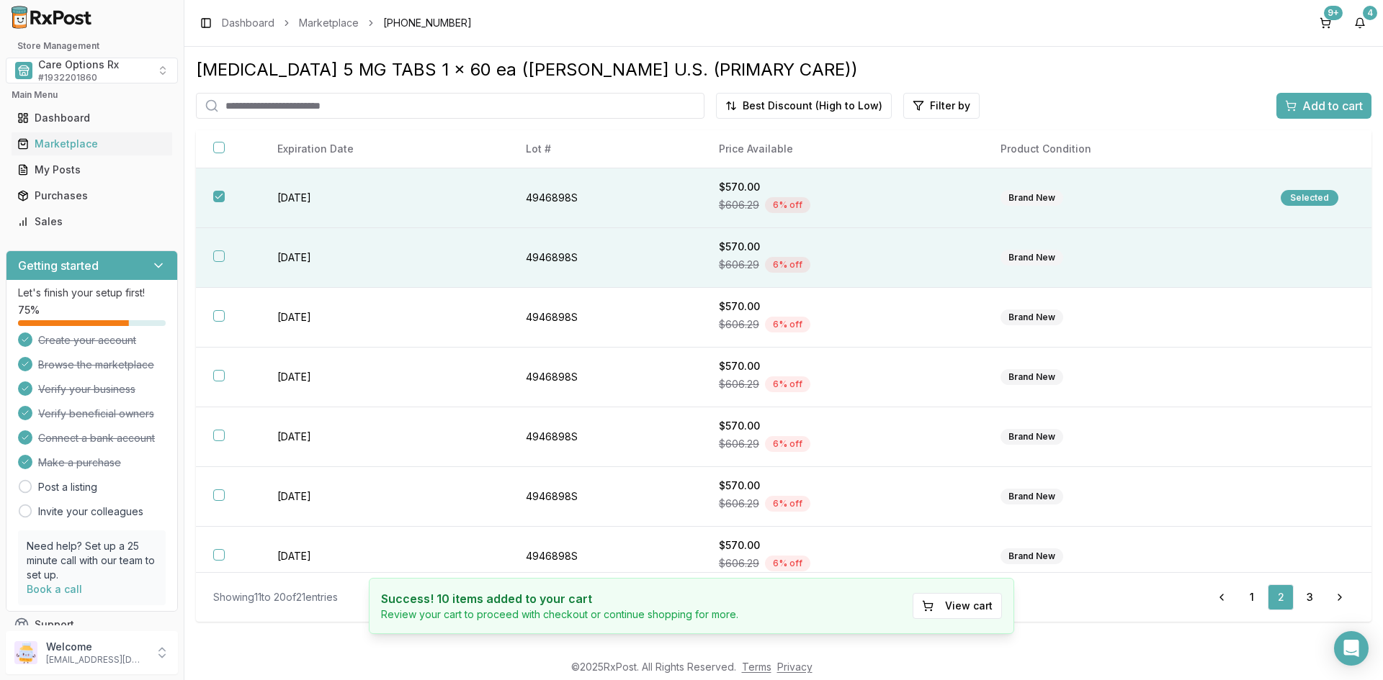
drag, startPoint x: 217, startPoint y: 256, endPoint x: 221, endPoint y: 269, distance: 13.5
click at [218, 256] on button "button" at bounding box center [219, 257] width 12 height 12
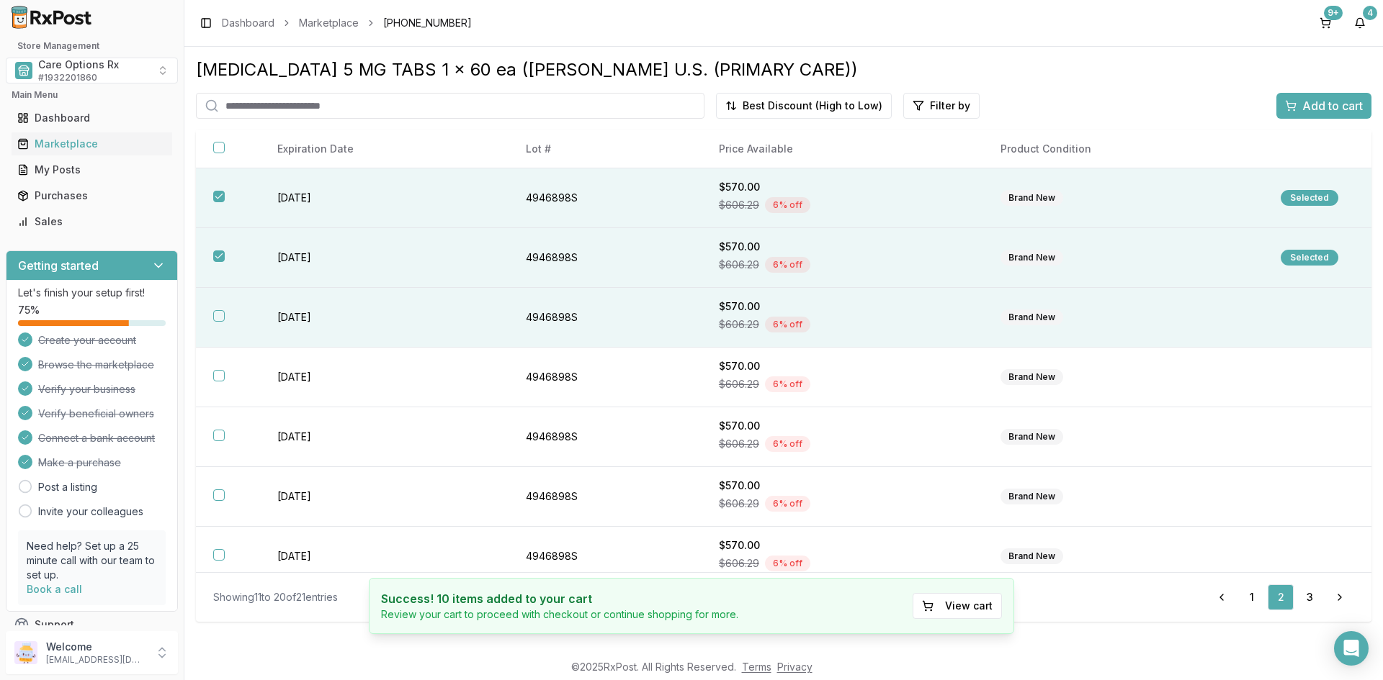
click at [220, 320] on button "button" at bounding box center [219, 316] width 12 height 12
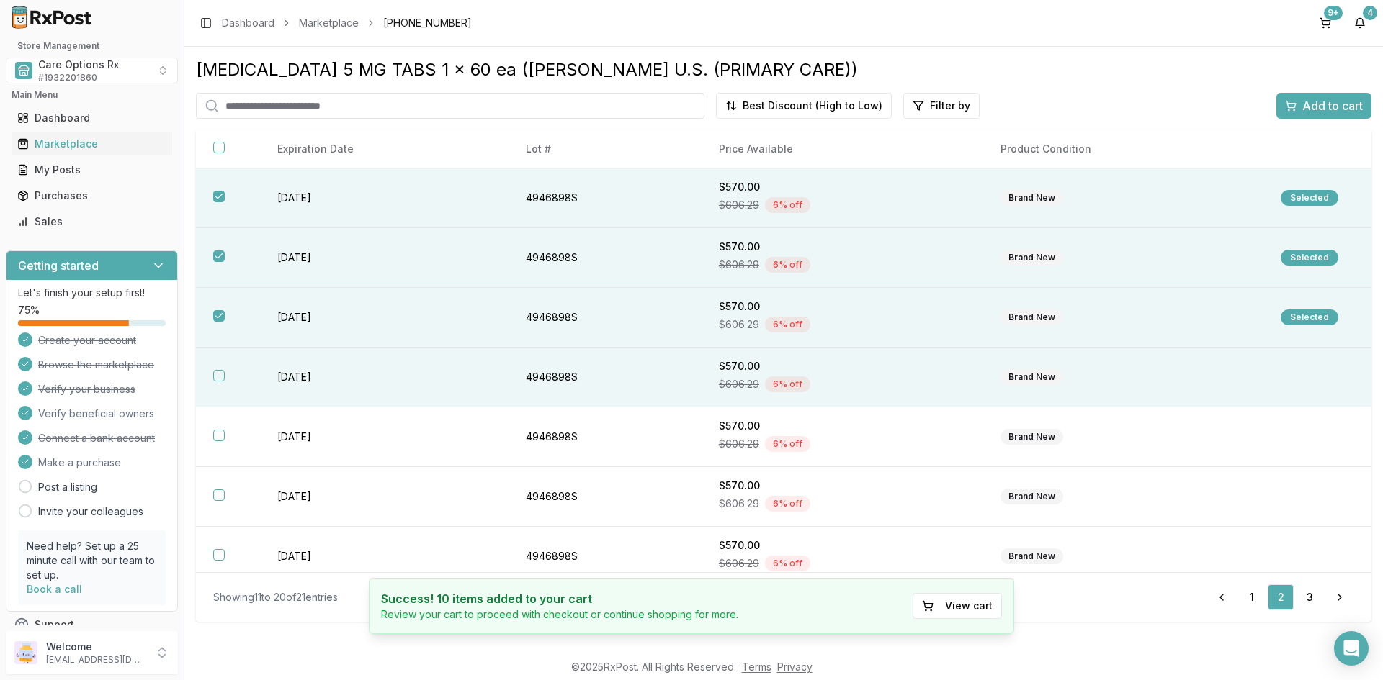
click at [216, 374] on button "button" at bounding box center [219, 376] width 12 height 12
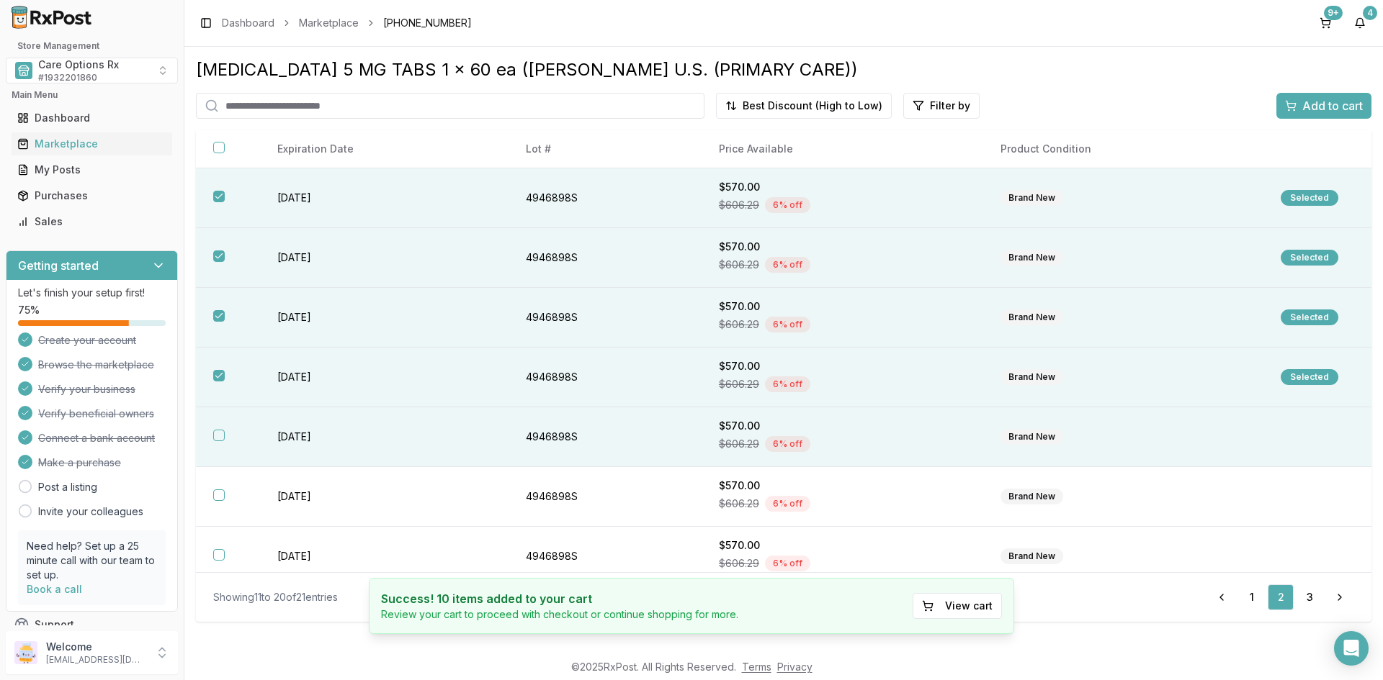
click at [222, 431] on button "button" at bounding box center [219, 436] width 12 height 12
click at [1337, 102] on span "Add to cart" at bounding box center [1332, 105] width 60 height 17
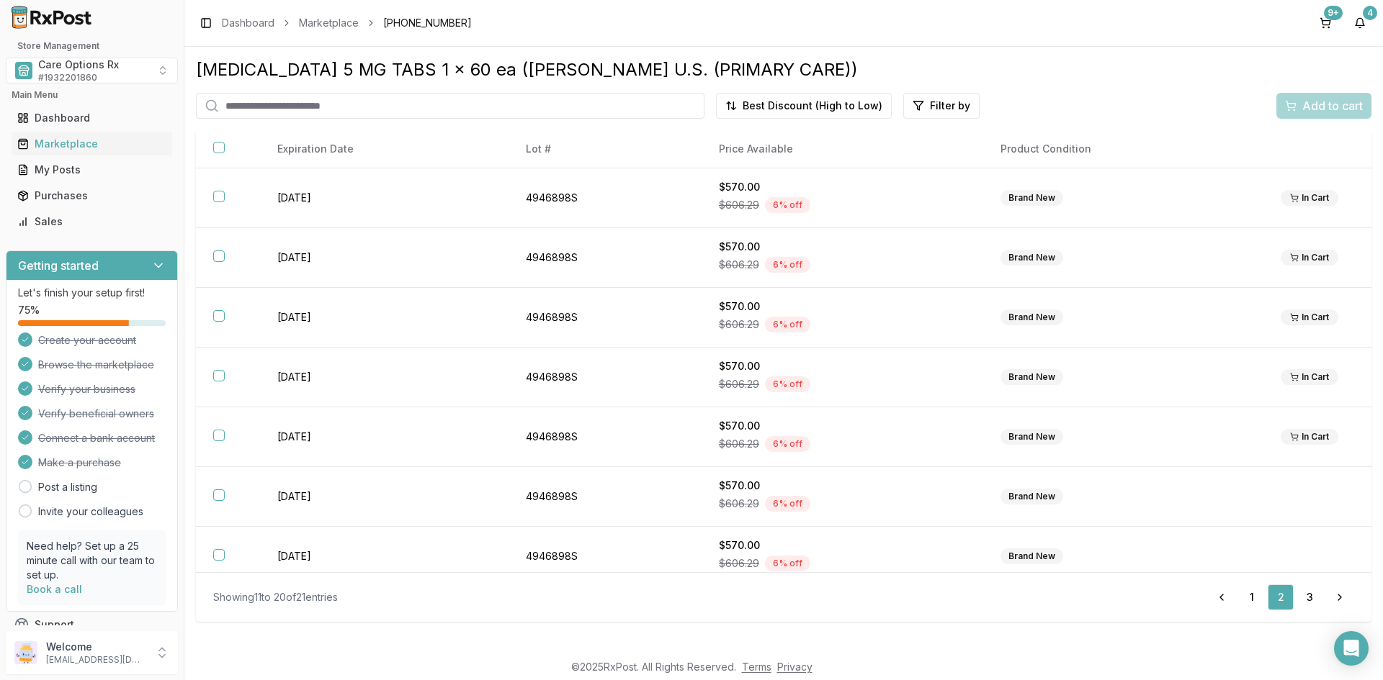
click at [900, 51] on div "[MEDICAL_DATA] 5 MG TABS 1 x 60 ea ([PERSON_NAME] U.S. (PRIMARY CARE)) Best Dis…" at bounding box center [783, 349] width 1198 height 605
click at [47, 141] on div "Marketplace" at bounding box center [91, 144] width 149 height 14
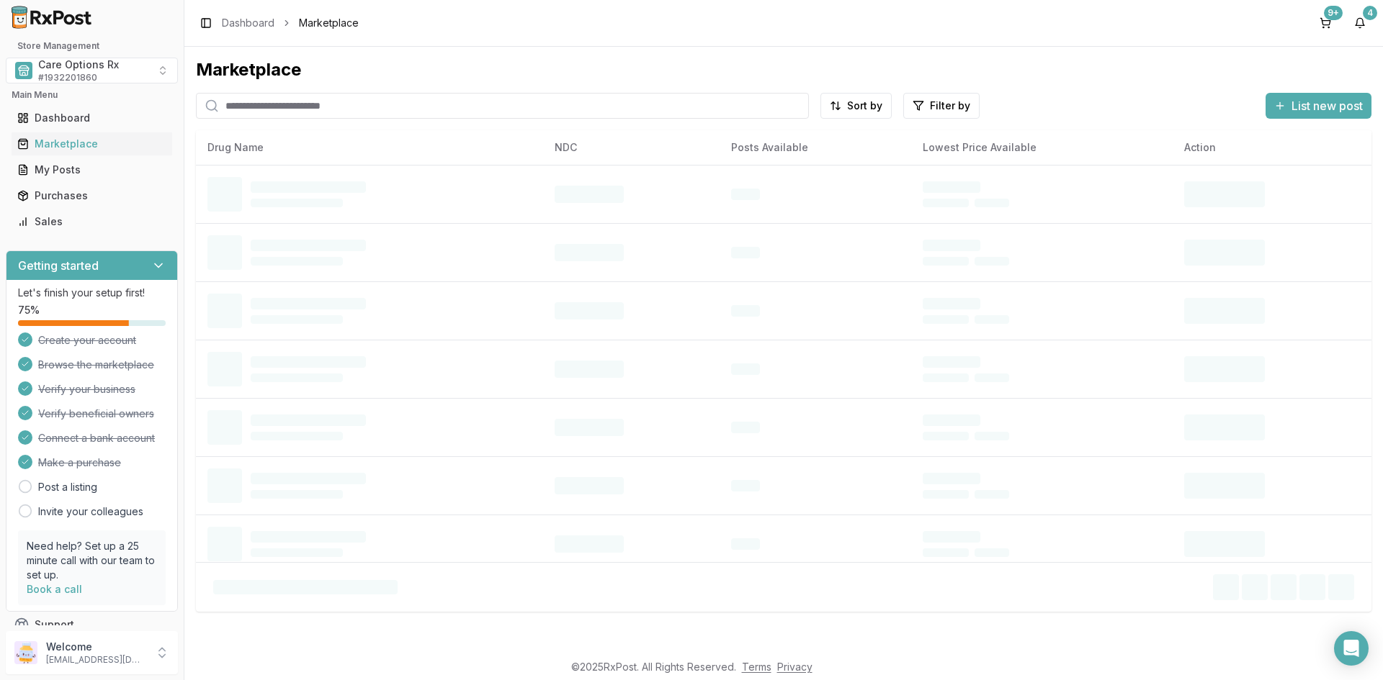
click at [319, 104] on input "search" at bounding box center [502, 106] width 613 height 26
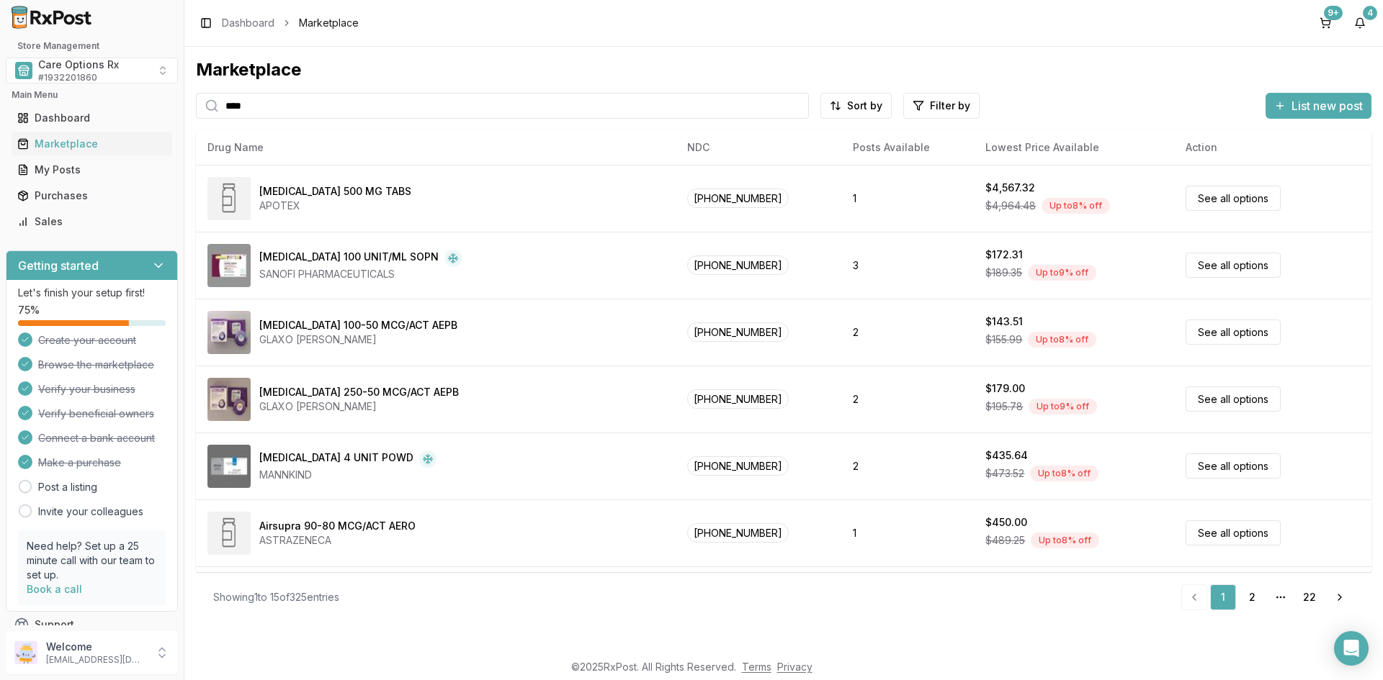
type input "****"
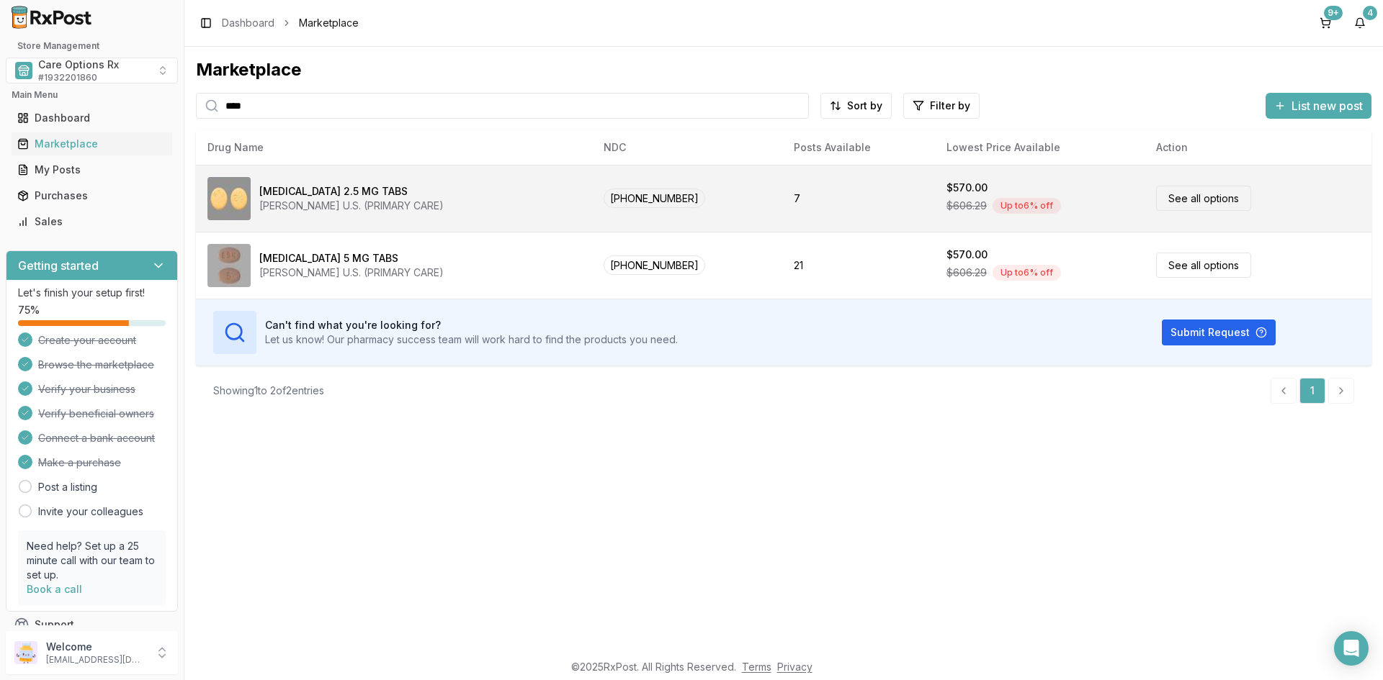
click at [276, 201] on div "[PERSON_NAME] U.S. (PRIMARY CARE)" at bounding box center [351, 206] width 184 height 14
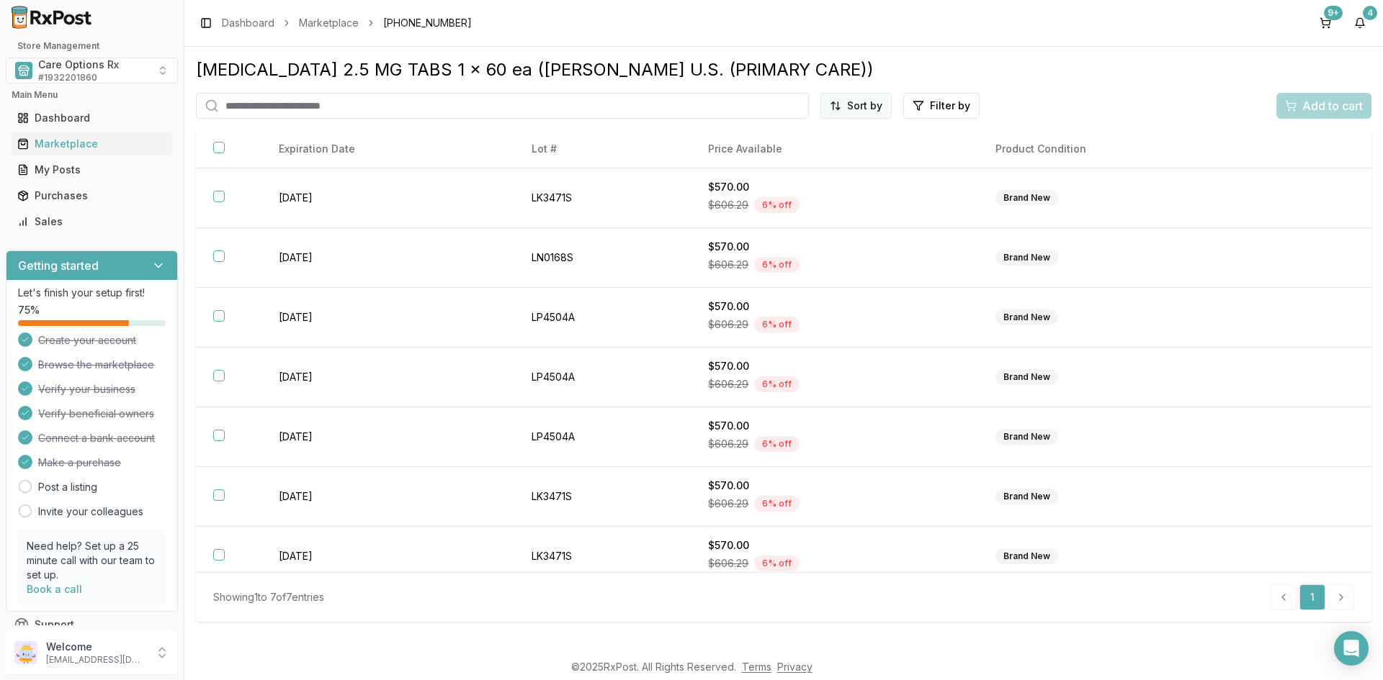
click at [860, 107] on html "Store Management Care Options Rx # 1932201860 Main Menu Dashboard Marketplace M…" at bounding box center [691, 340] width 1383 height 680
click at [858, 182] on div "Best Discount (High to Low)" at bounding box center [820, 189] width 137 height 37
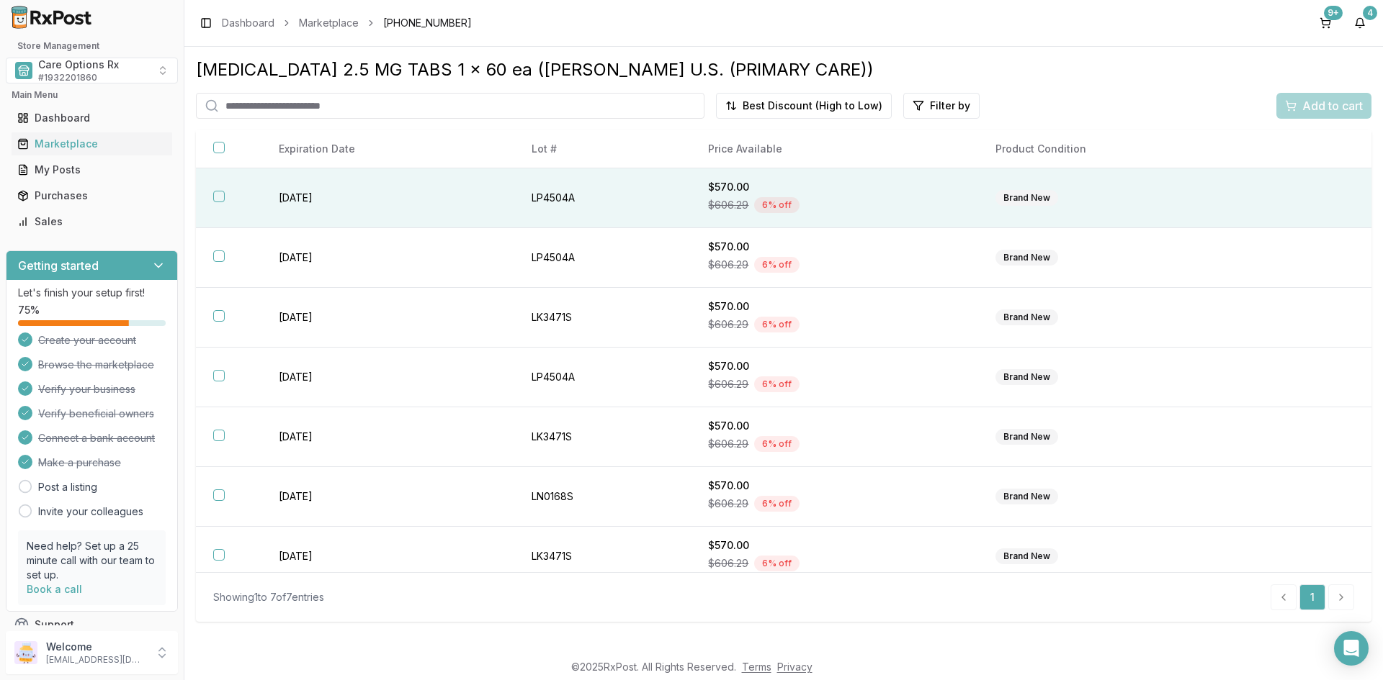
click at [217, 195] on button "button" at bounding box center [219, 197] width 12 height 12
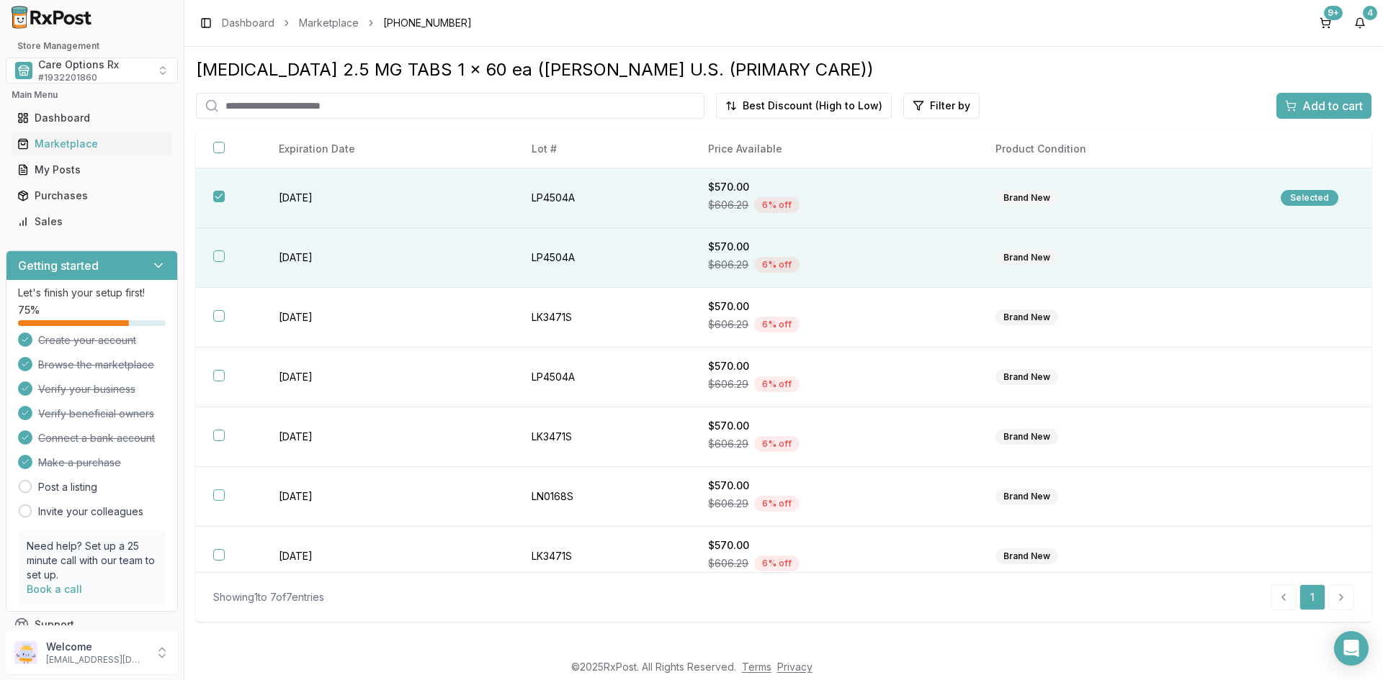
click at [225, 252] on th at bounding box center [229, 258] width 66 height 60
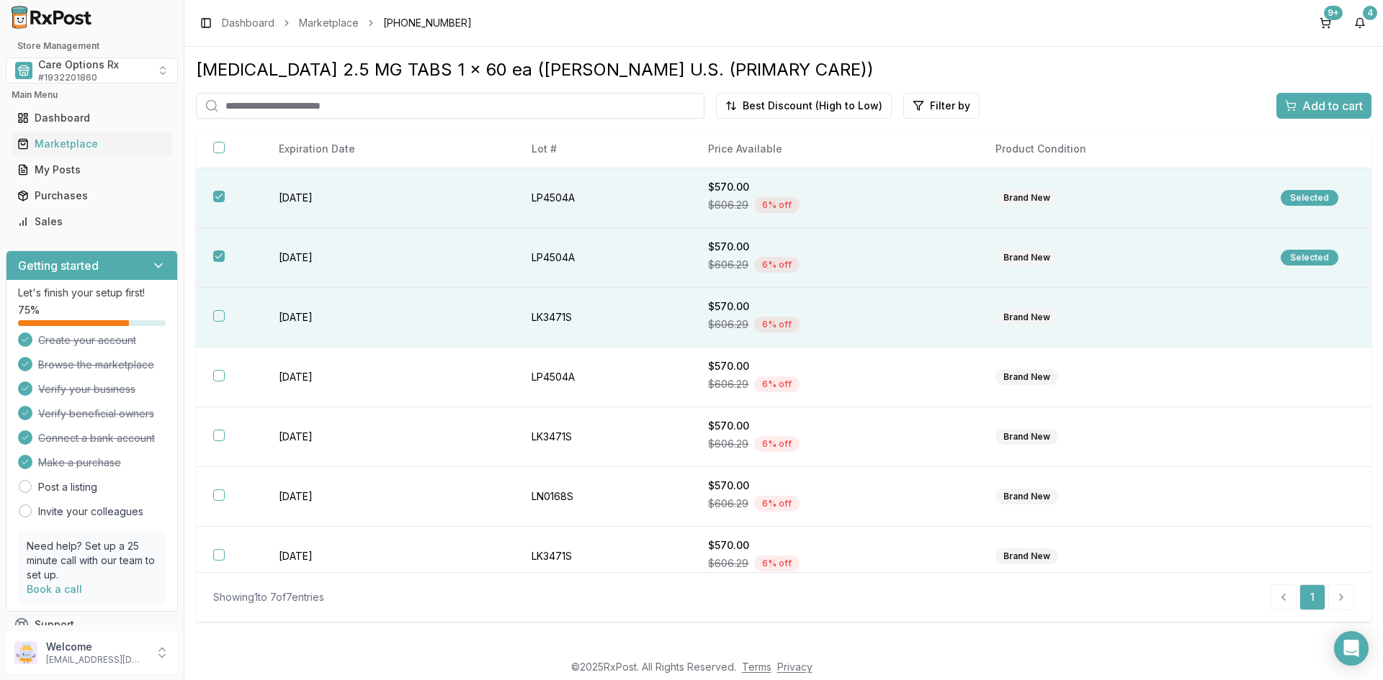
click at [218, 316] on button "button" at bounding box center [219, 316] width 12 height 12
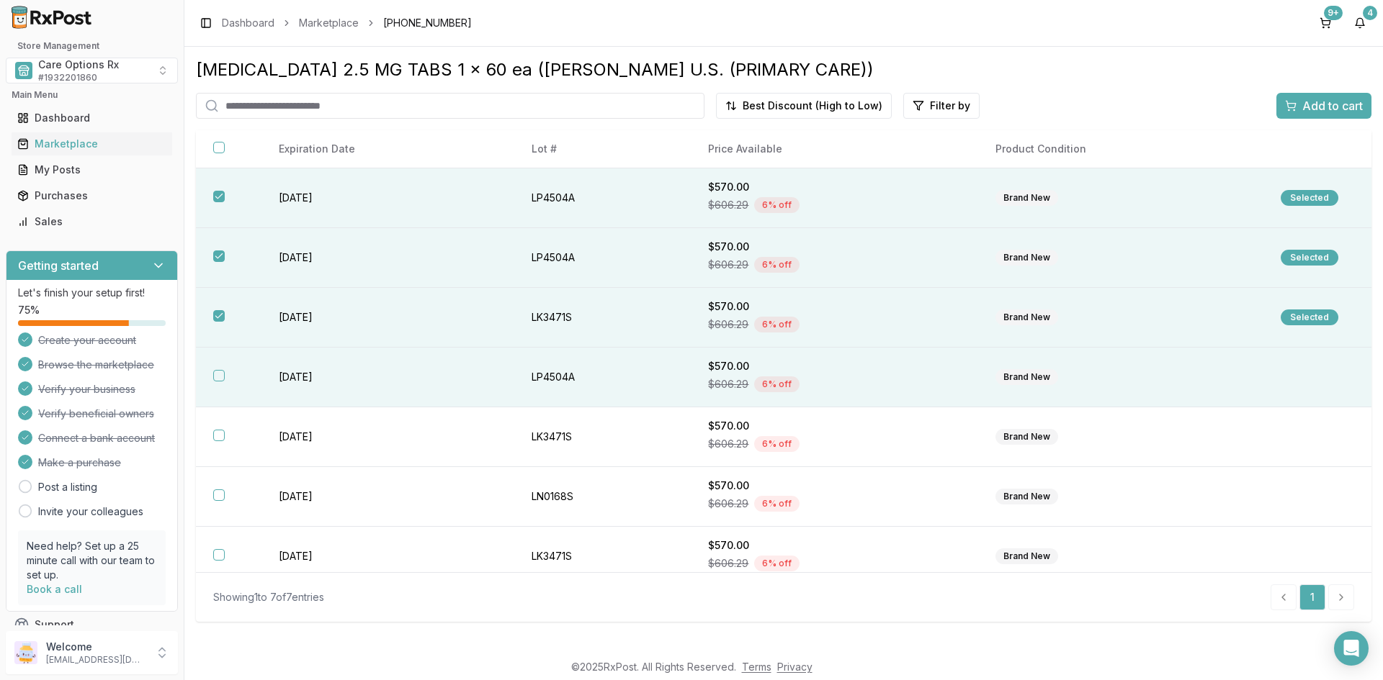
click at [219, 376] on button "button" at bounding box center [219, 376] width 12 height 12
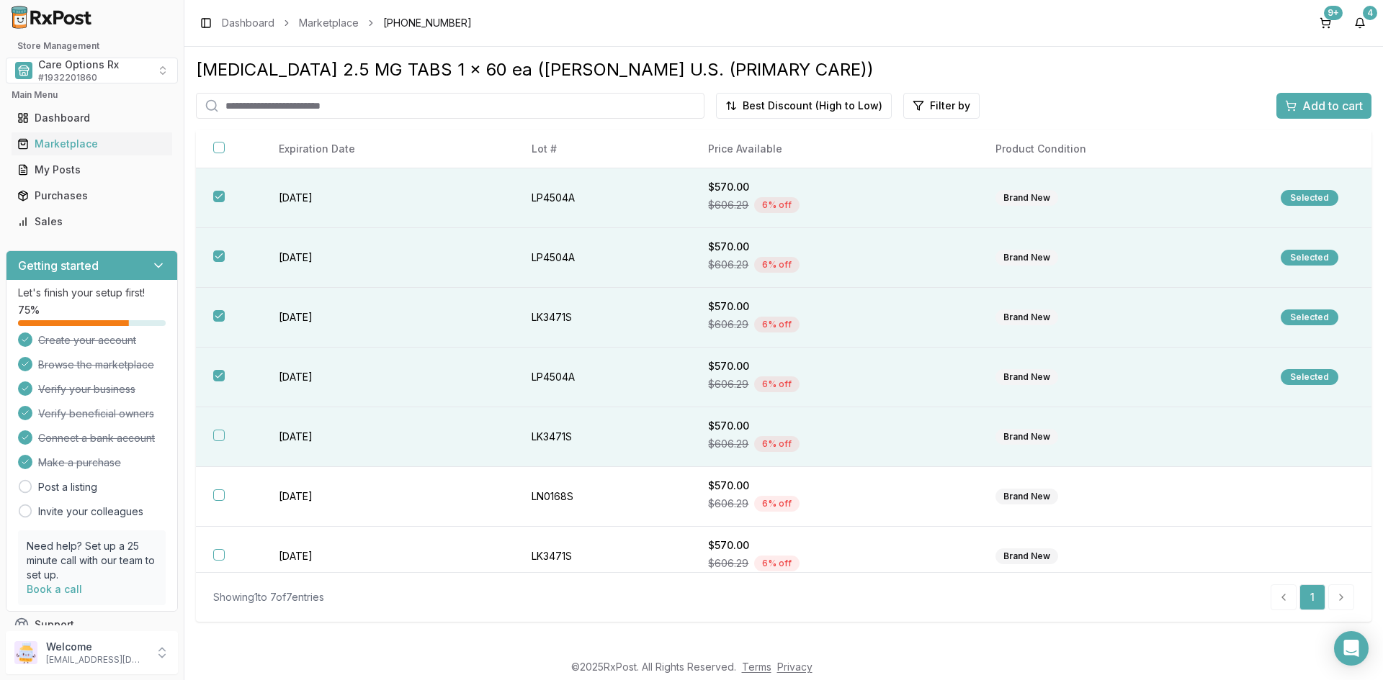
click at [222, 431] on button "button" at bounding box center [219, 436] width 12 height 12
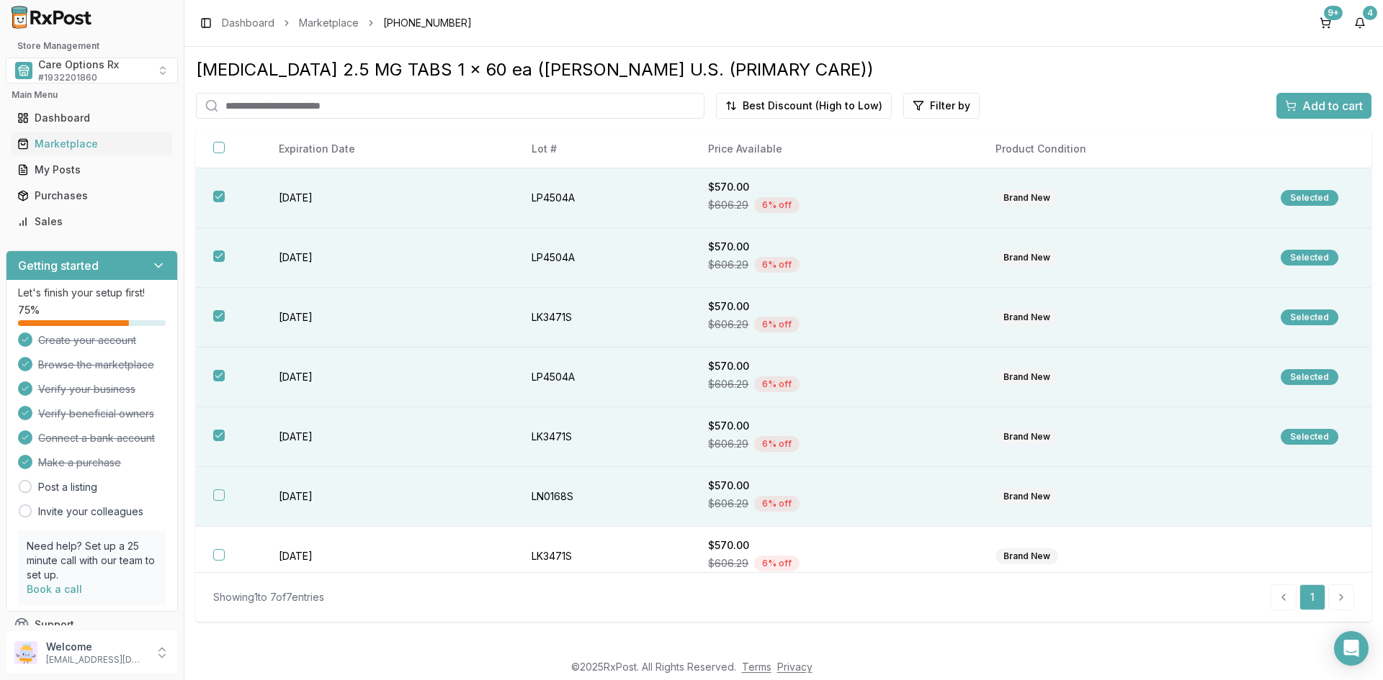
click at [216, 493] on button "button" at bounding box center [219, 496] width 12 height 12
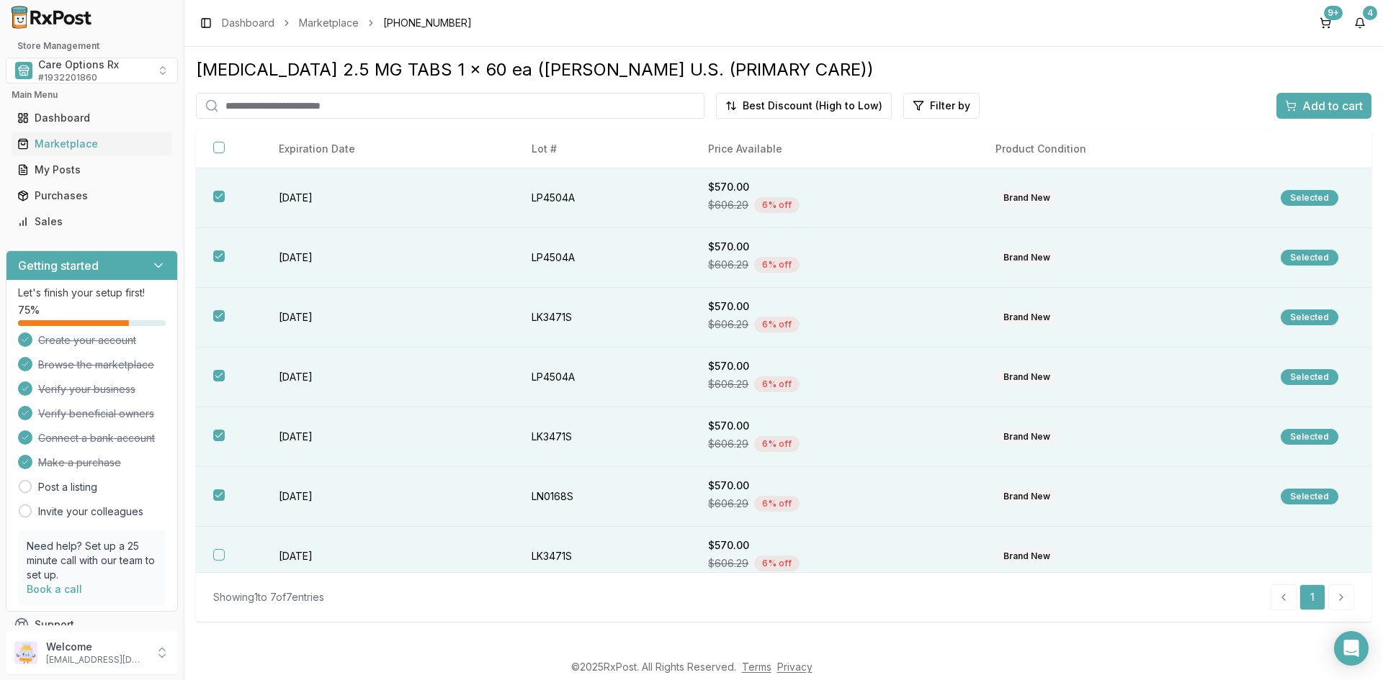
click at [222, 563] on th at bounding box center [229, 557] width 66 height 60
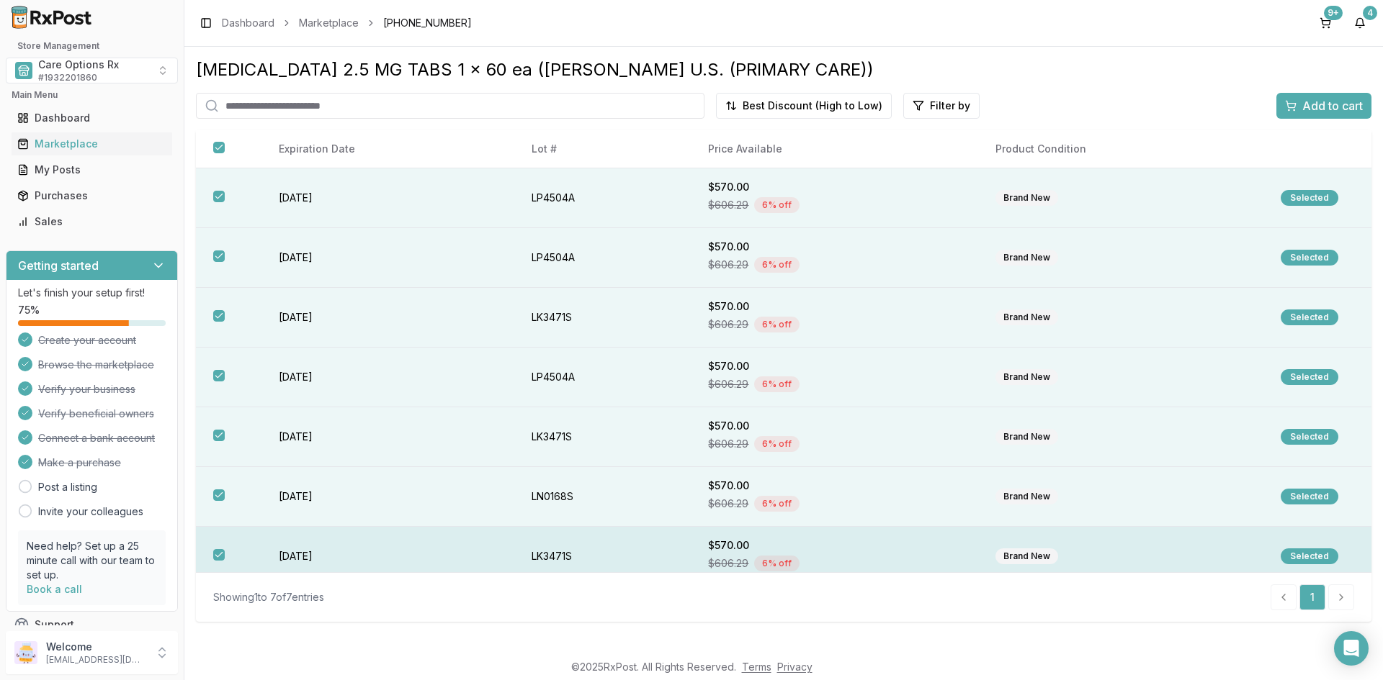
scroll to position [14, 0]
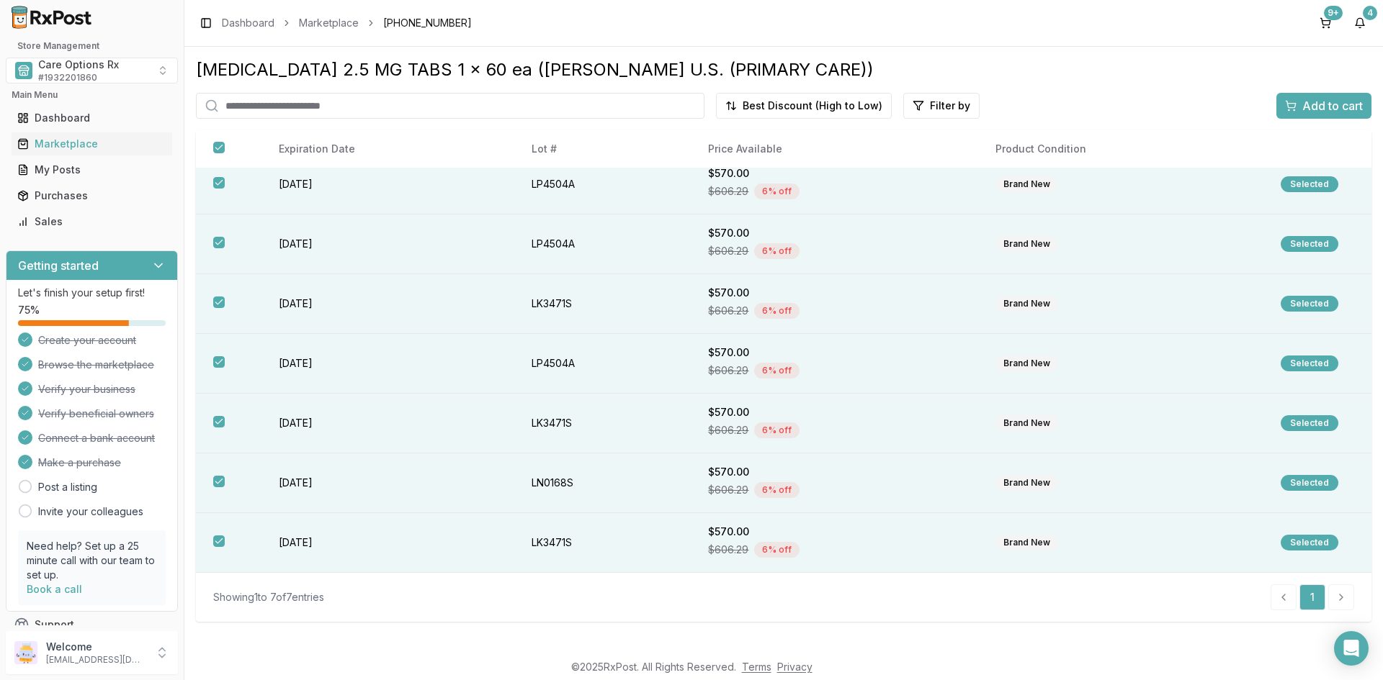
click at [1318, 105] on span "Add to cart" at bounding box center [1332, 105] width 60 height 17
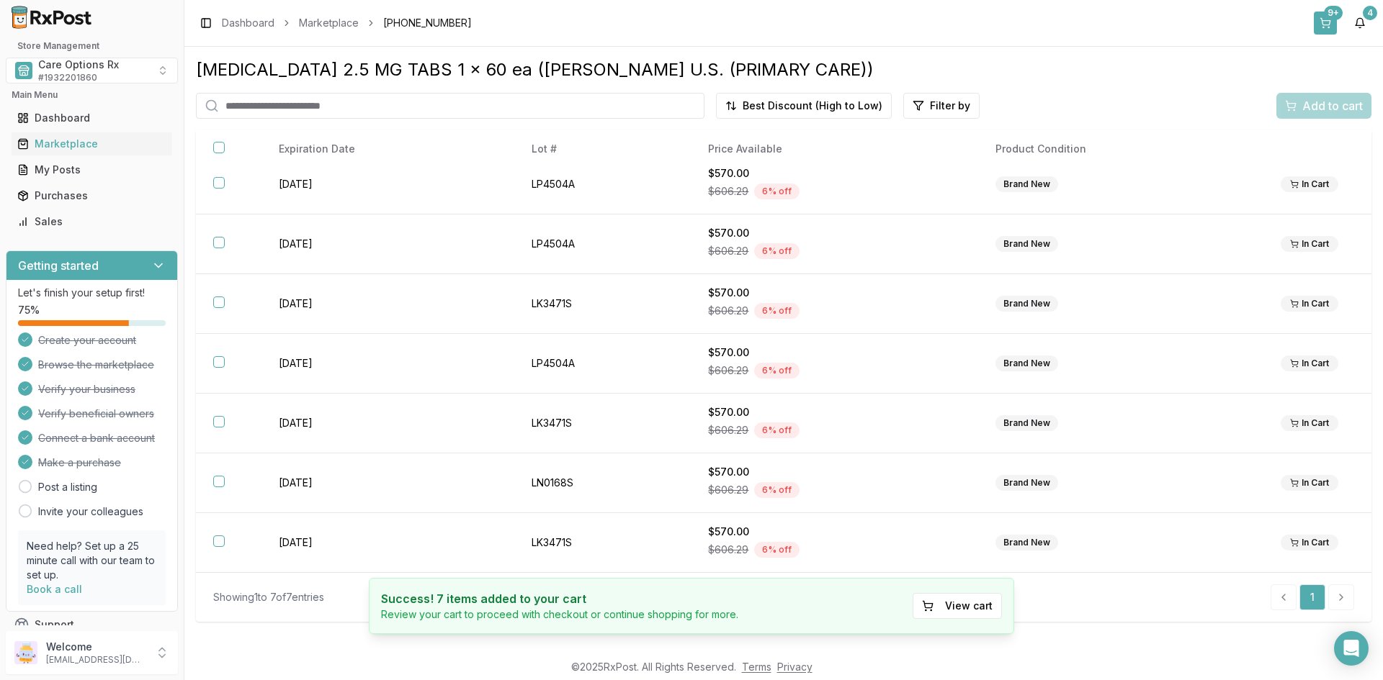
click at [1327, 24] on button "9+" at bounding box center [1324, 23] width 23 height 23
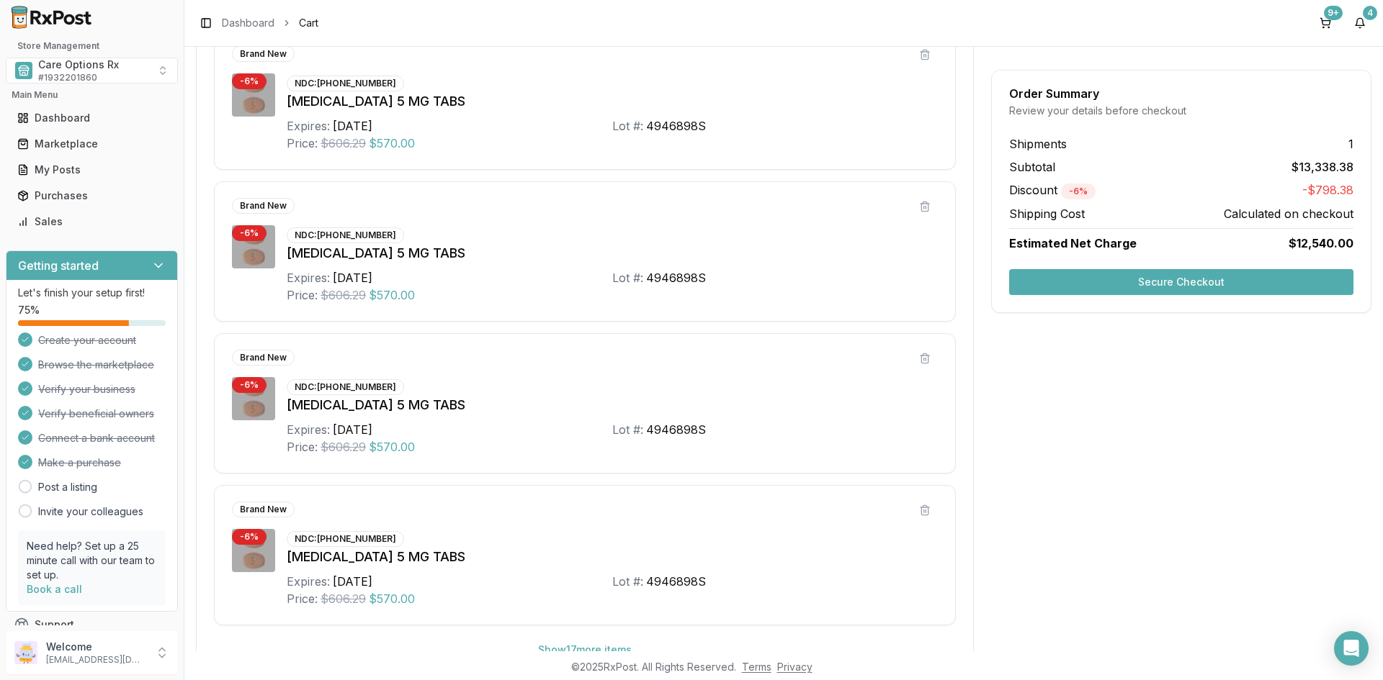
scroll to position [679, 0]
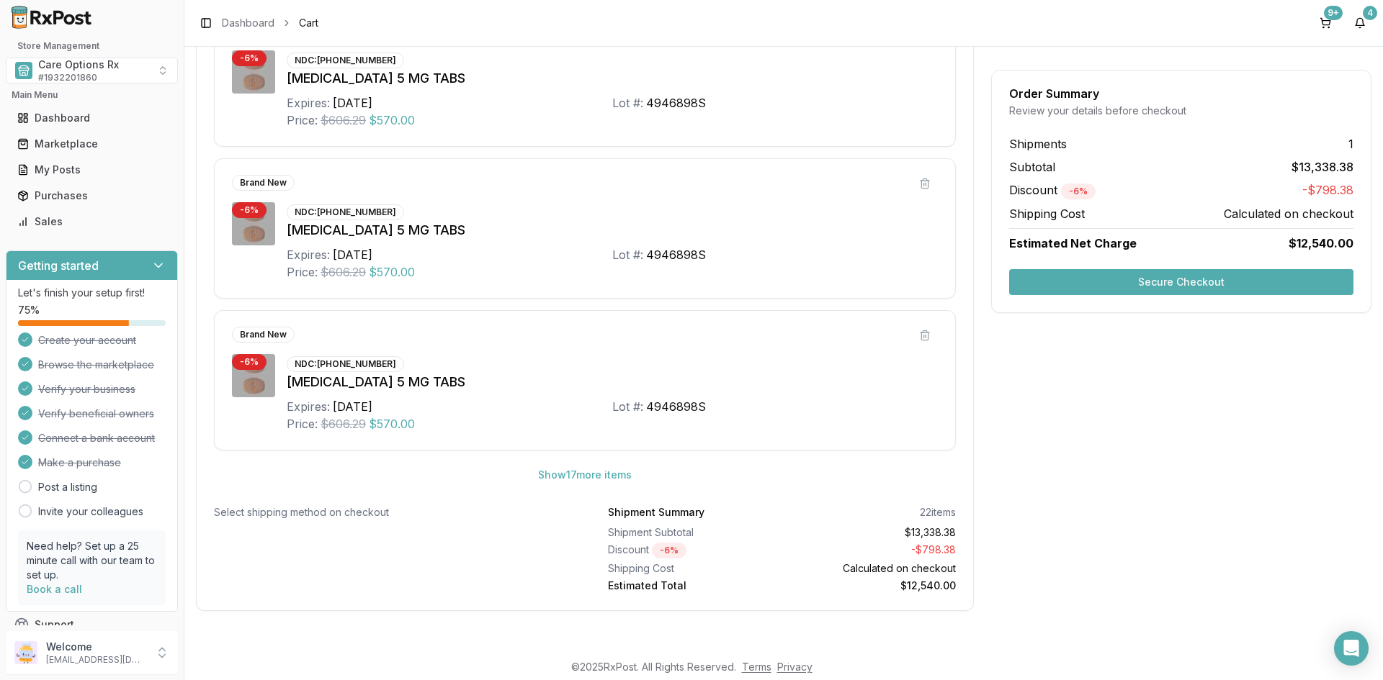
drag, startPoint x: 1210, startPoint y: 400, endPoint x: 1211, endPoint y: 383, distance: 16.6
click at [1211, 389] on div "Order Summary Review your details before checkout Shipments 1 Subtotal $13,338.…" at bounding box center [1181, 110] width 380 height 1036
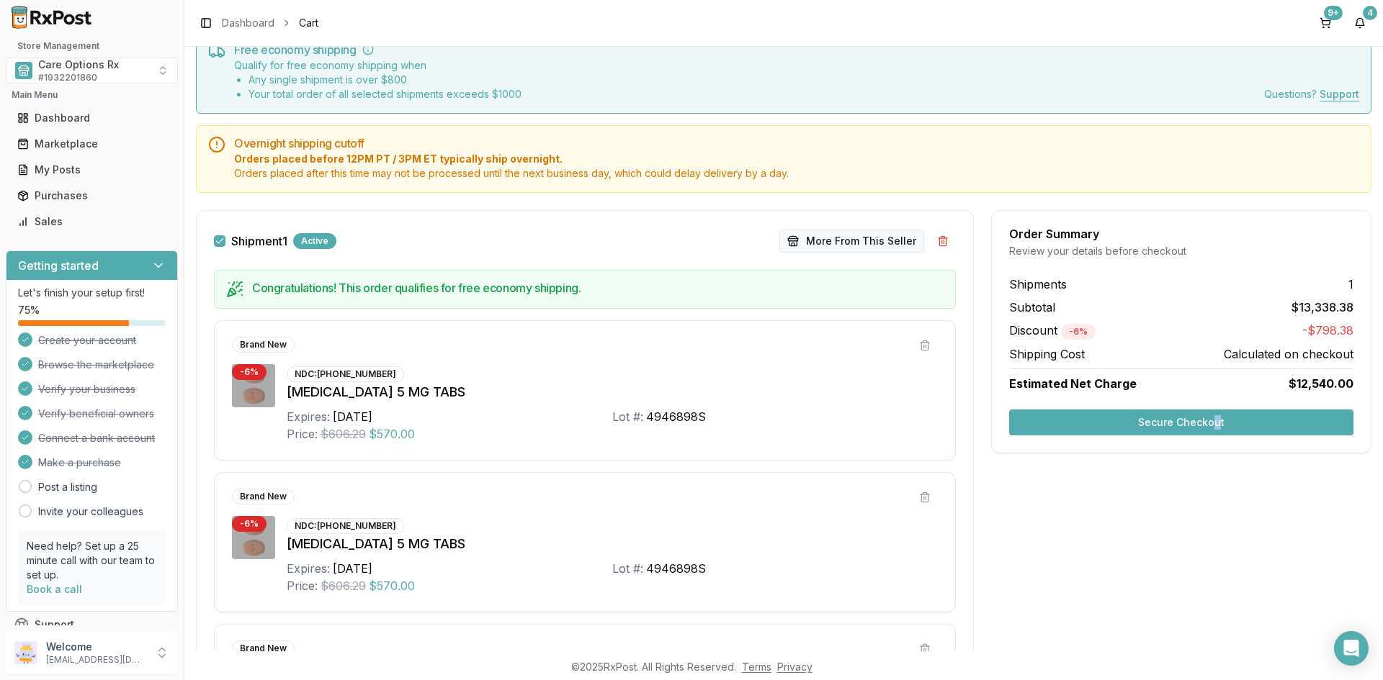
scroll to position [0, 0]
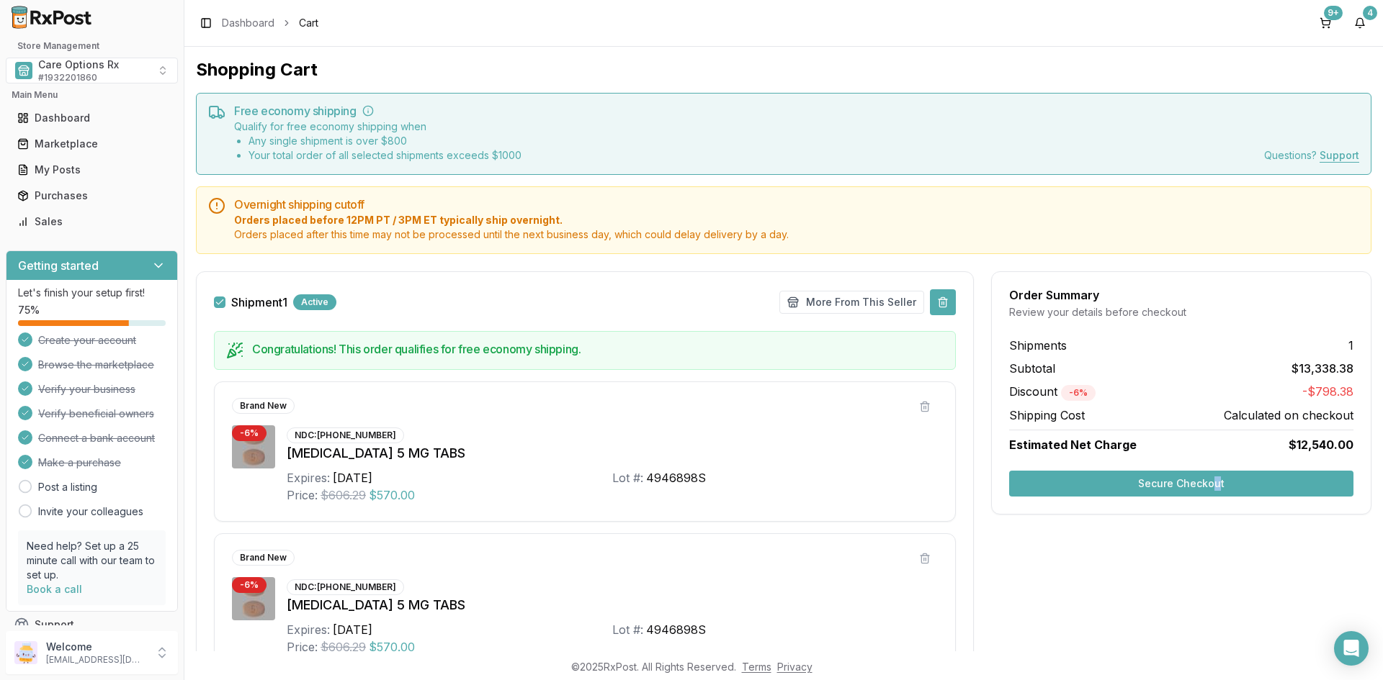
click at [935, 298] on button at bounding box center [943, 302] width 26 height 26
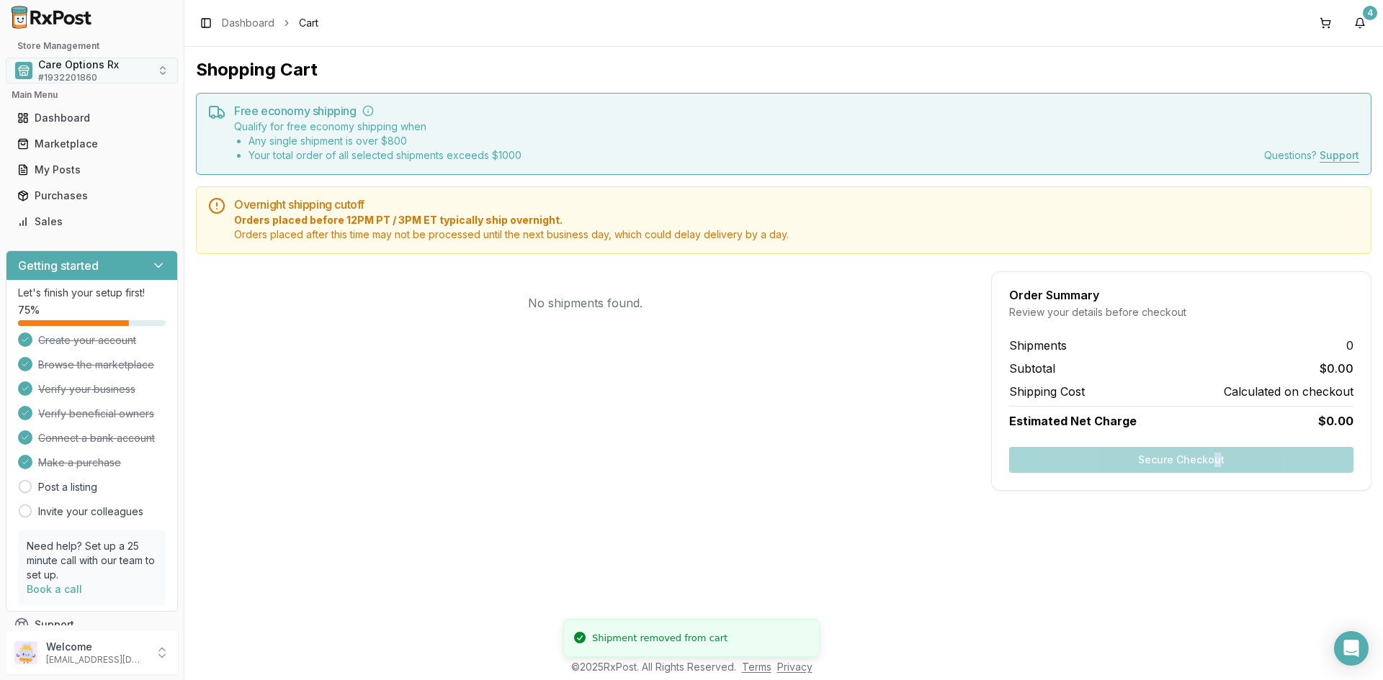
click at [54, 68] on span "Care Options Rx" at bounding box center [78, 65] width 81 height 14
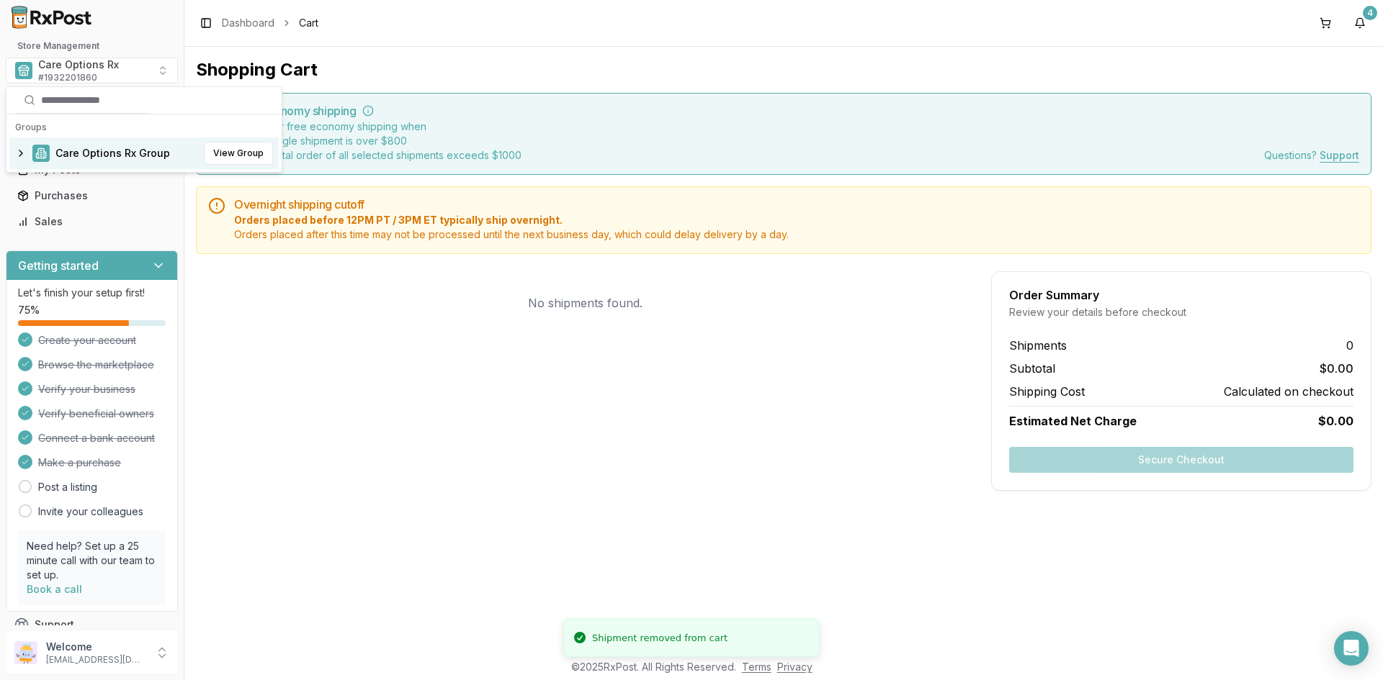
click at [81, 157] on span "Care Options Rx Group" at bounding box center [112, 153] width 114 height 14
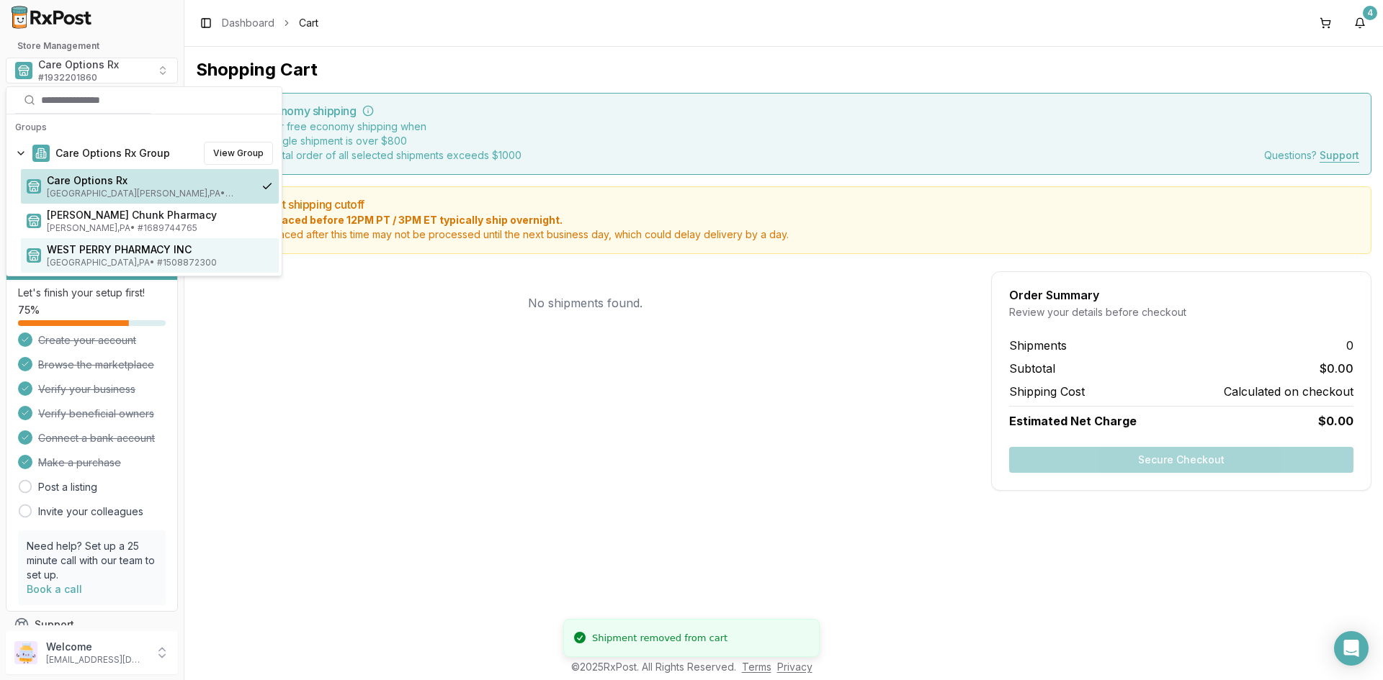
click at [84, 246] on span "WEST PERRY PHARMACY INC" at bounding box center [160, 250] width 226 height 14
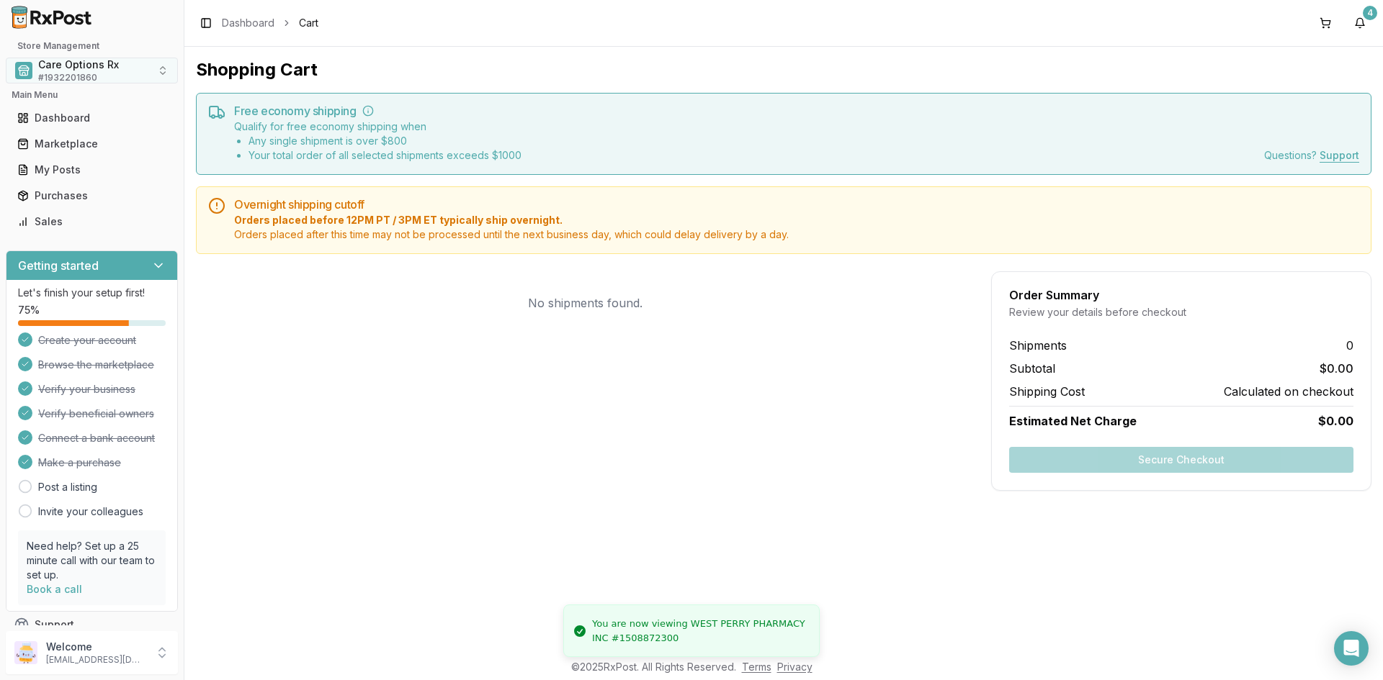
click at [82, 68] on span "Care Options Rx" at bounding box center [78, 65] width 81 height 14
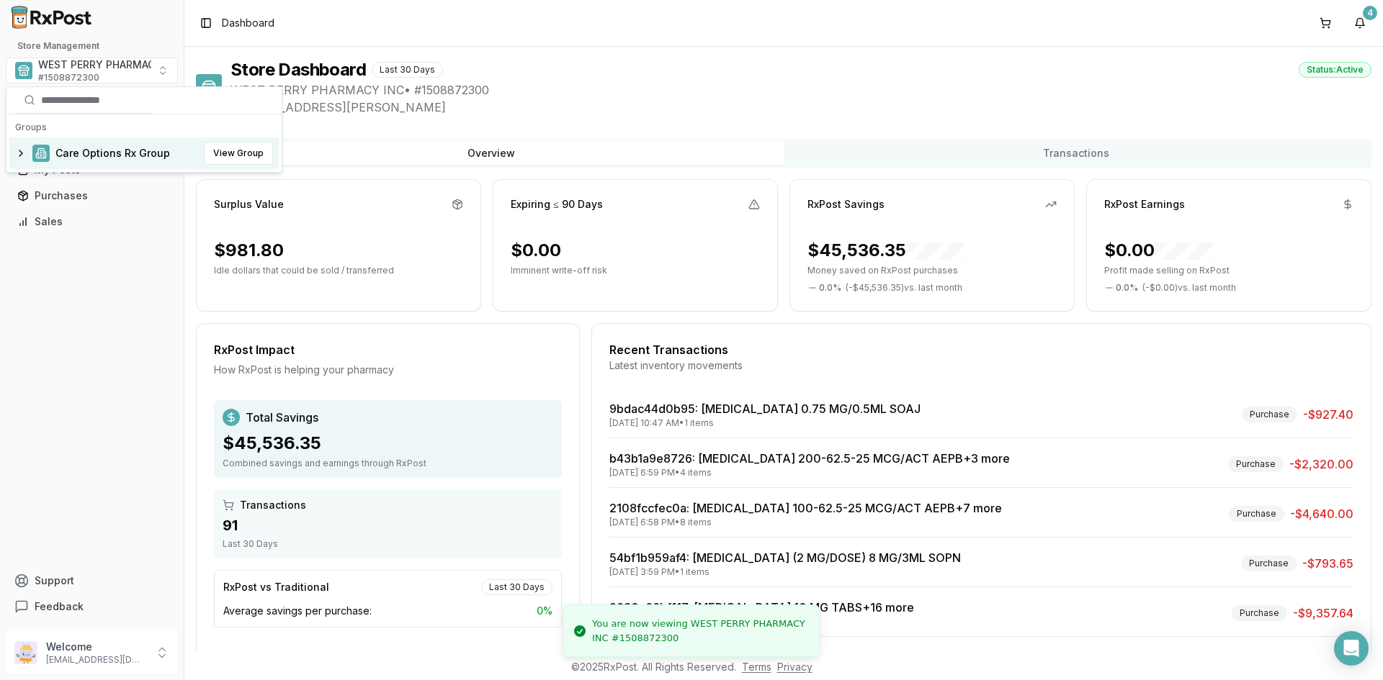
click at [81, 152] on span "Care Options Rx Group" at bounding box center [112, 153] width 114 height 14
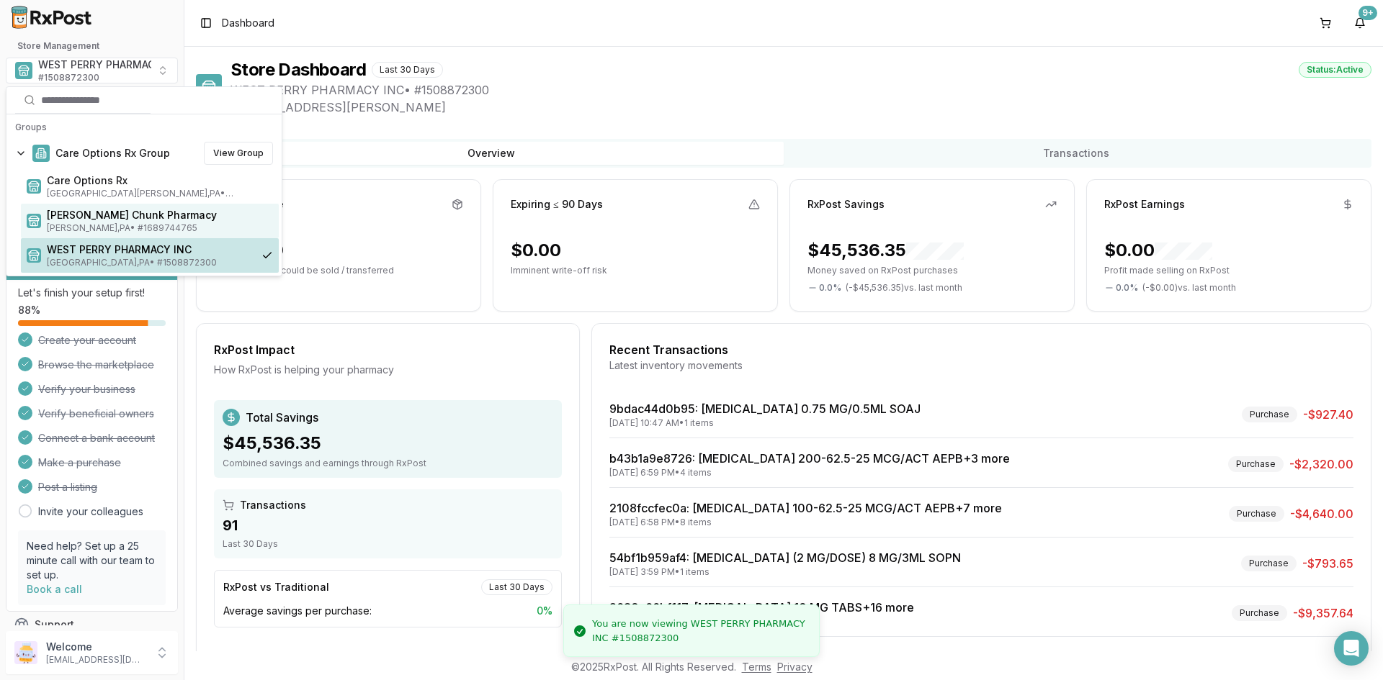
click at [82, 219] on span "[PERSON_NAME] Chunk Pharmacy" at bounding box center [160, 215] width 226 height 14
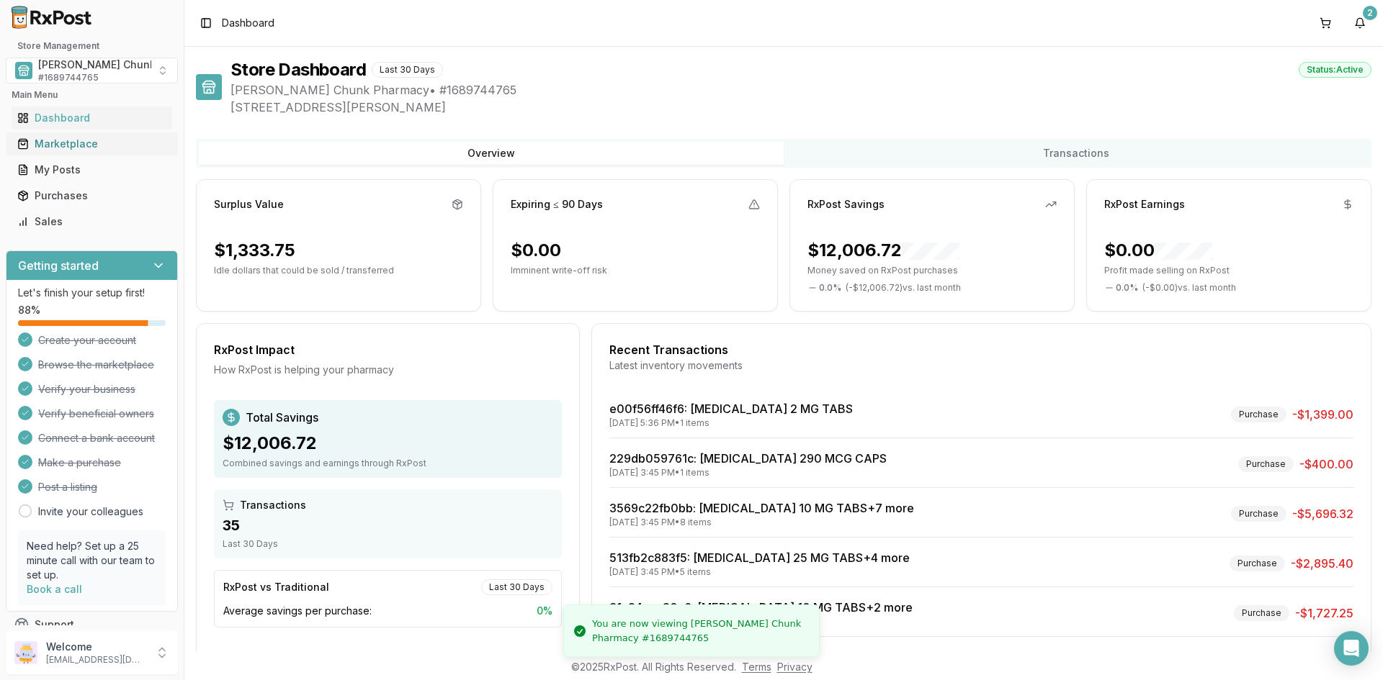
click at [79, 143] on div "Marketplace" at bounding box center [91, 144] width 149 height 14
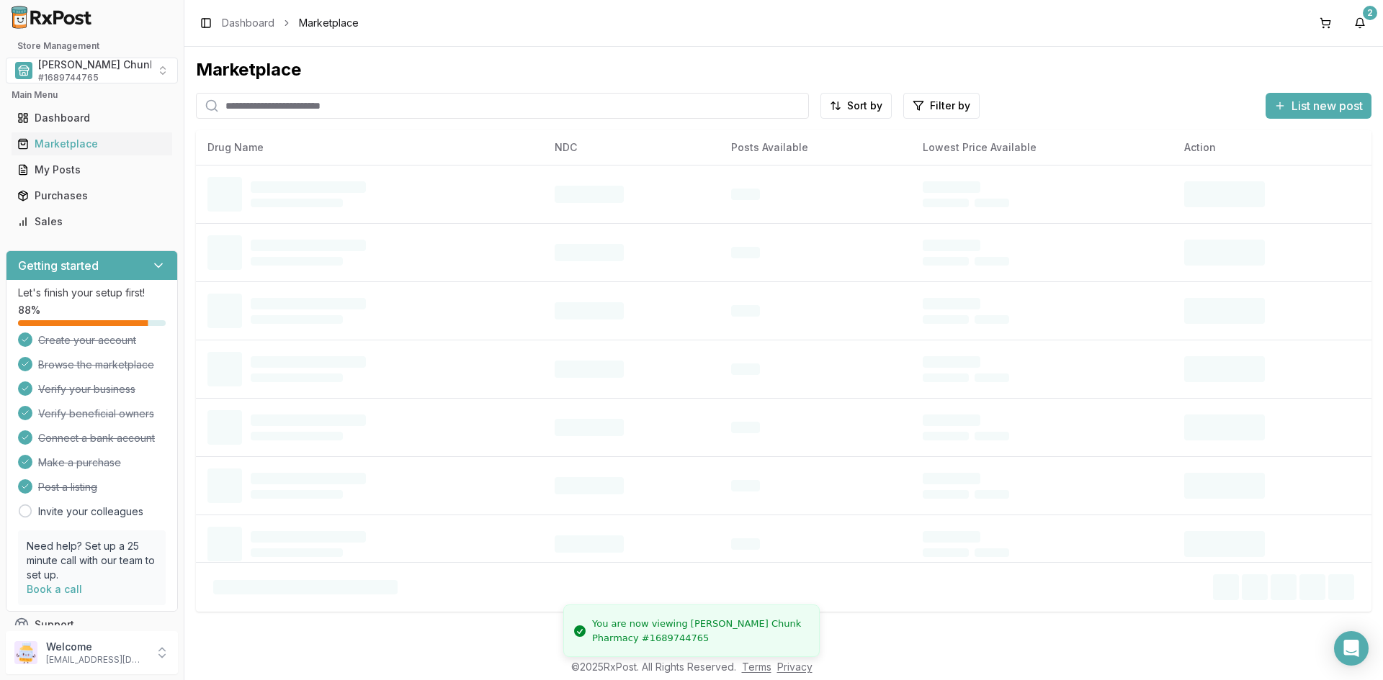
click at [294, 109] on input "search" at bounding box center [502, 106] width 613 height 26
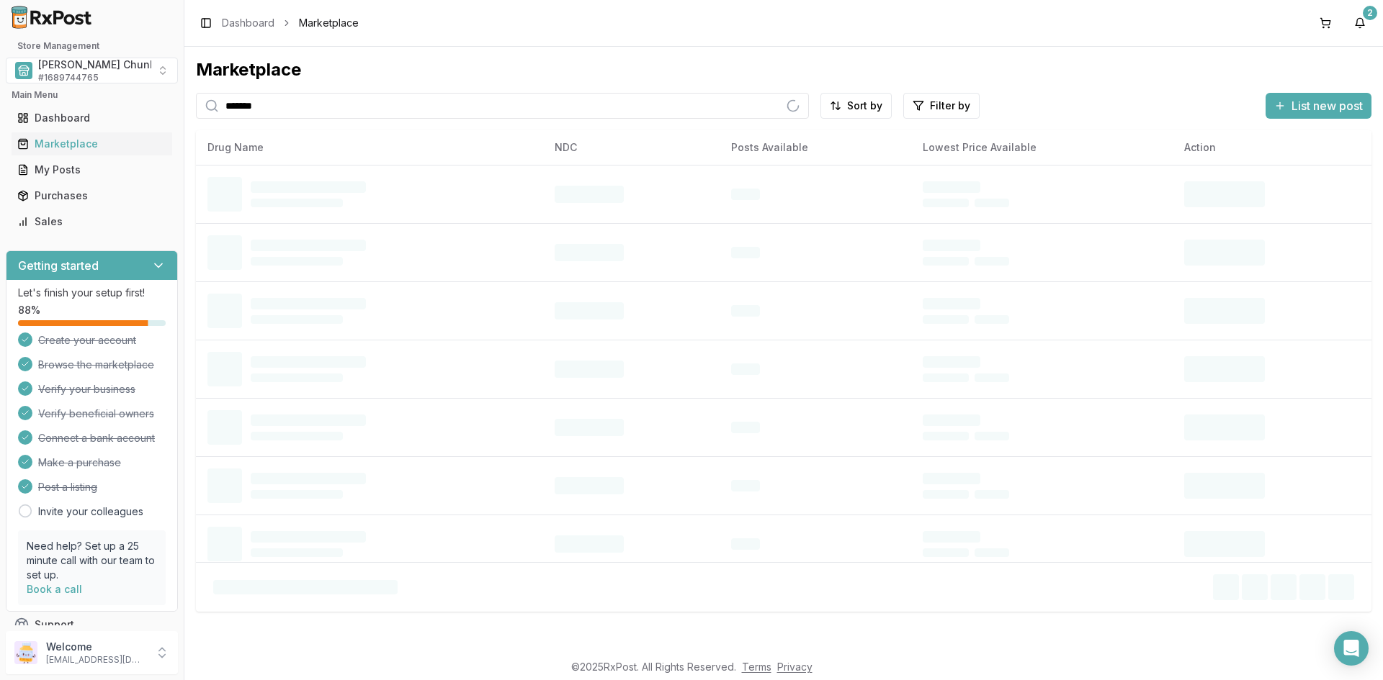
type input "*******"
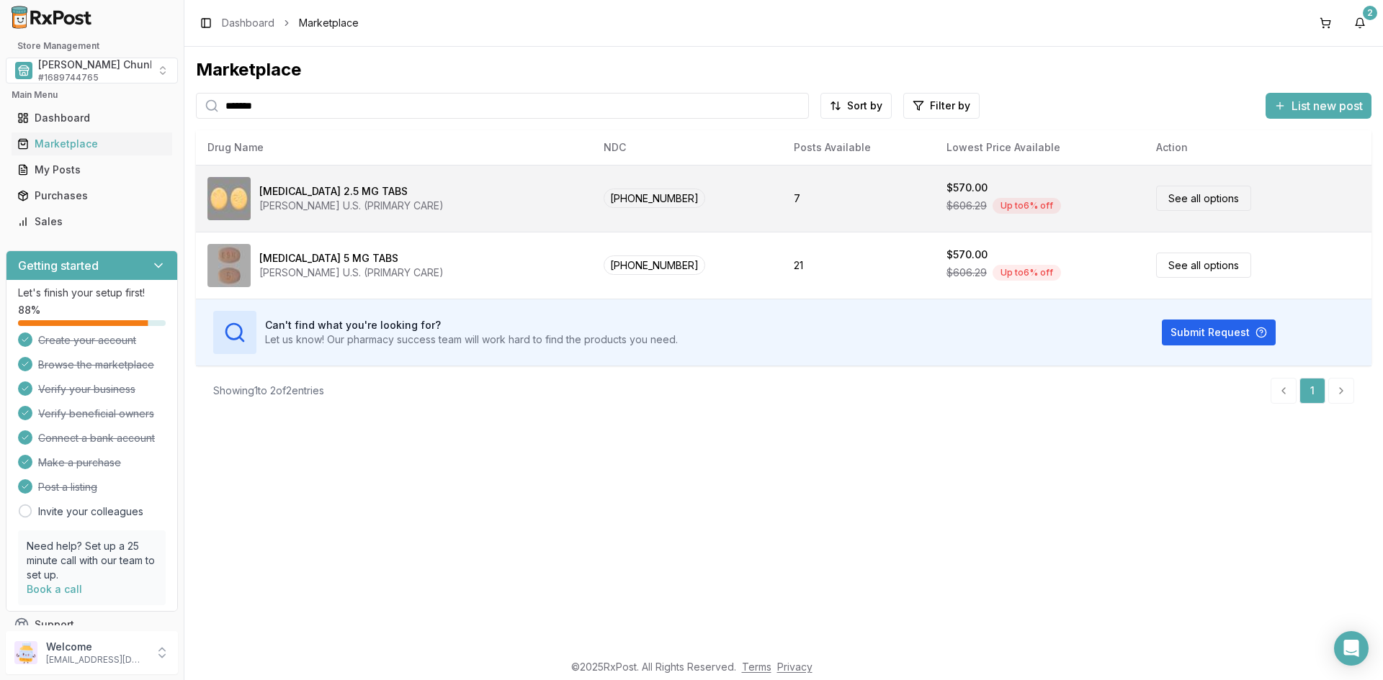
click at [313, 201] on div "[PERSON_NAME] U.S. (PRIMARY CARE)" at bounding box center [351, 206] width 184 height 14
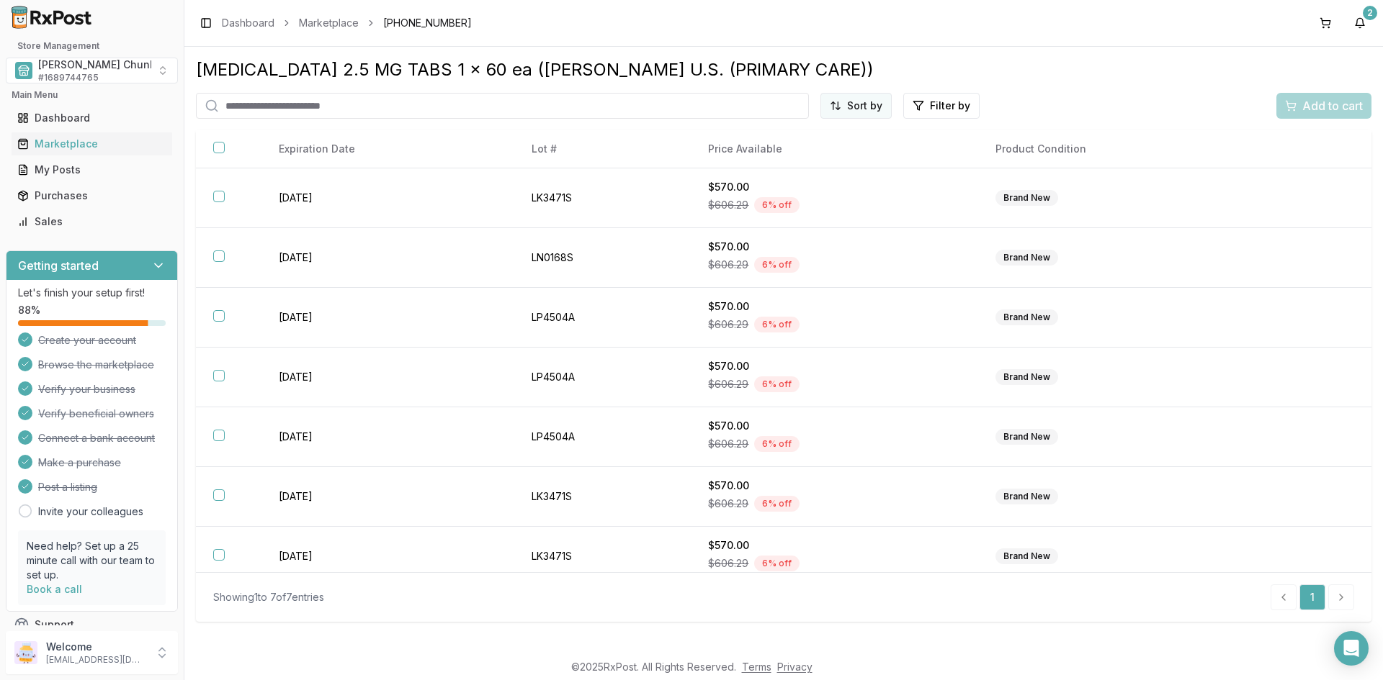
click at [857, 99] on html "Store Management [PERSON_NAME] Chunk Pharmacy # 1689744765 Main Menu Dashboard …" at bounding box center [691, 340] width 1383 height 680
click at [840, 181] on div "Best Discount (High to Low)" at bounding box center [820, 189] width 137 height 37
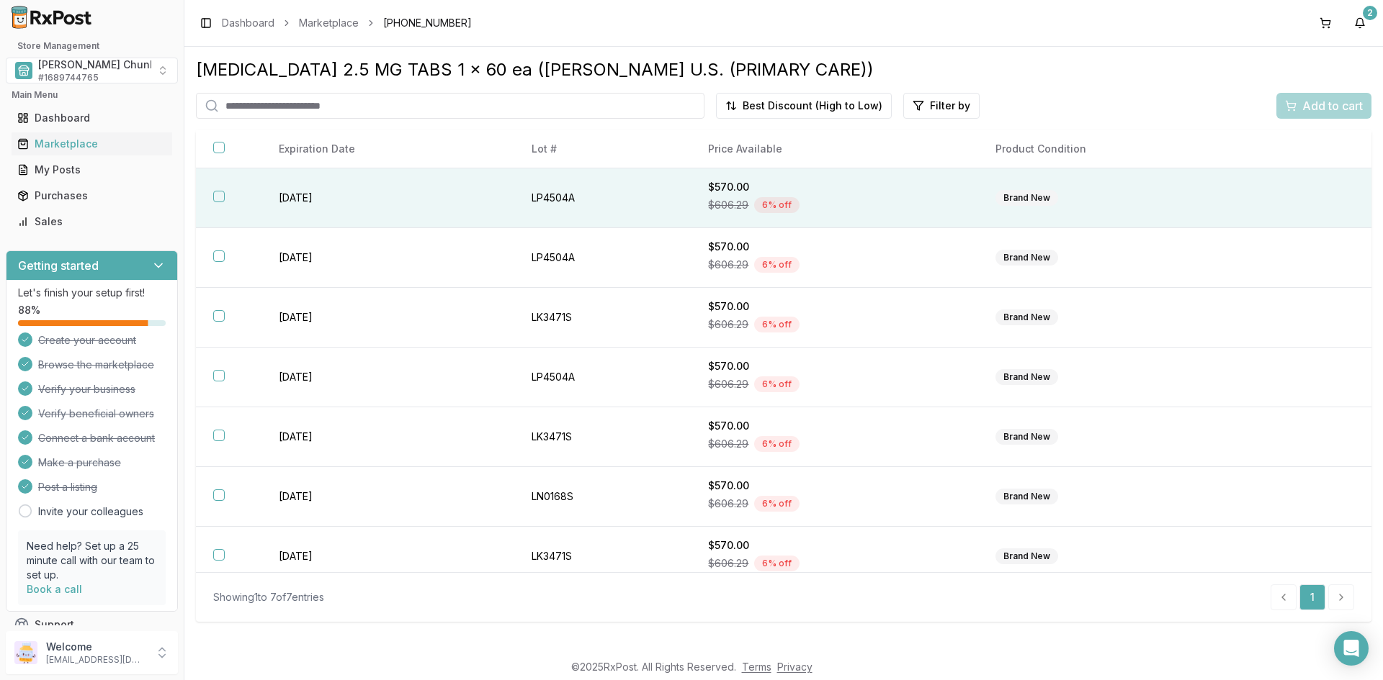
click at [287, 199] on td "[DATE]" at bounding box center [387, 198] width 253 height 60
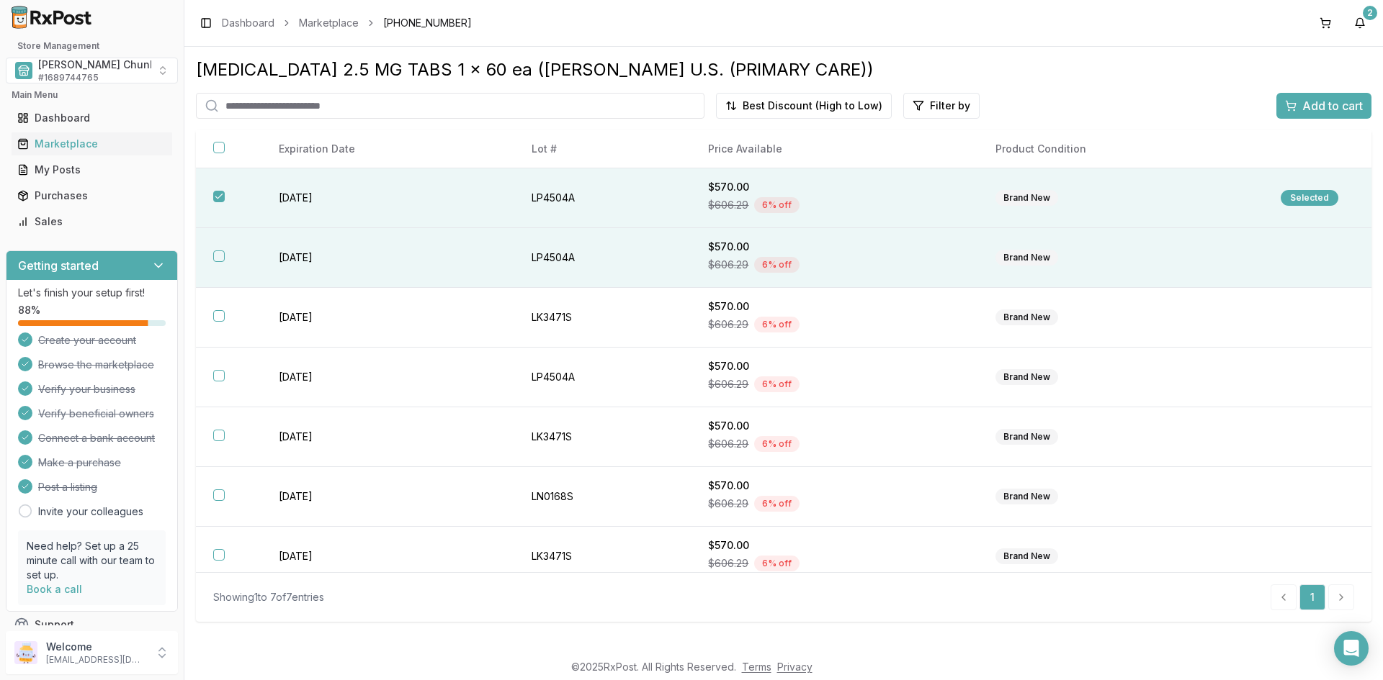
click at [293, 246] on td "[DATE]" at bounding box center [387, 258] width 253 height 60
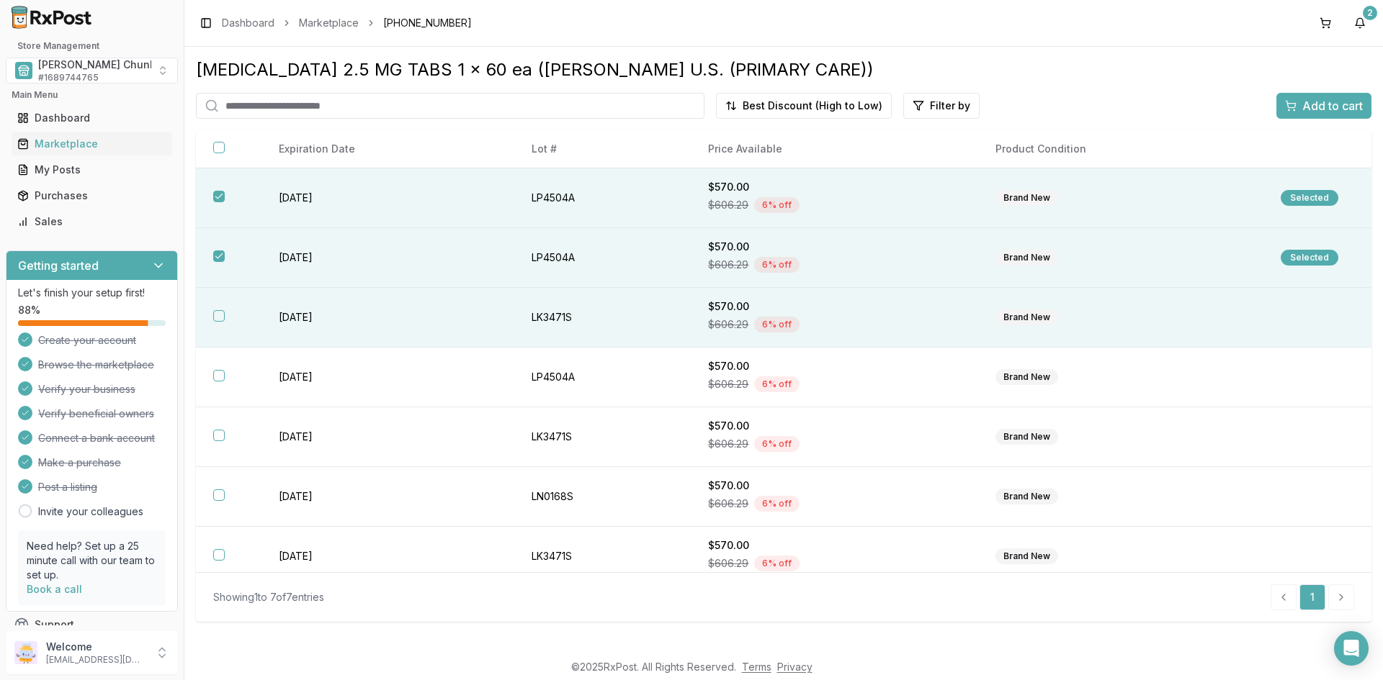
click at [293, 307] on td "[DATE]" at bounding box center [387, 318] width 253 height 60
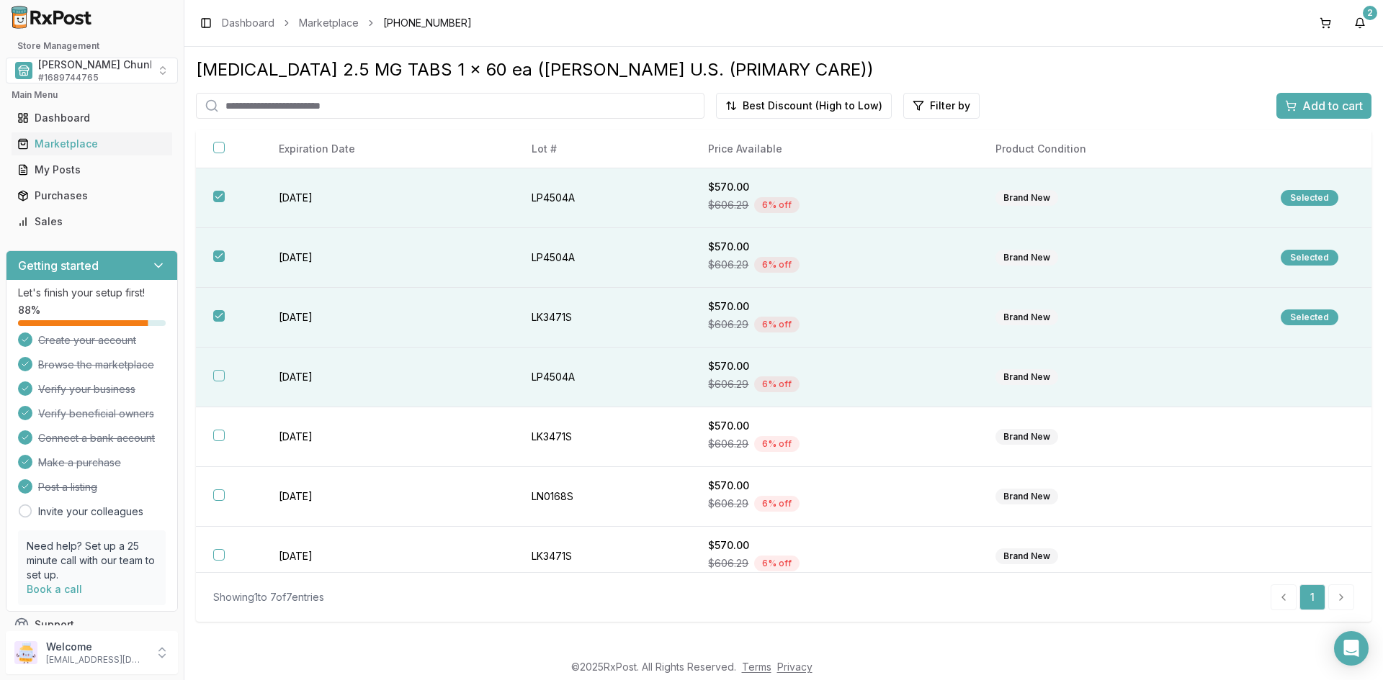
click at [302, 369] on td "[DATE]" at bounding box center [387, 378] width 253 height 60
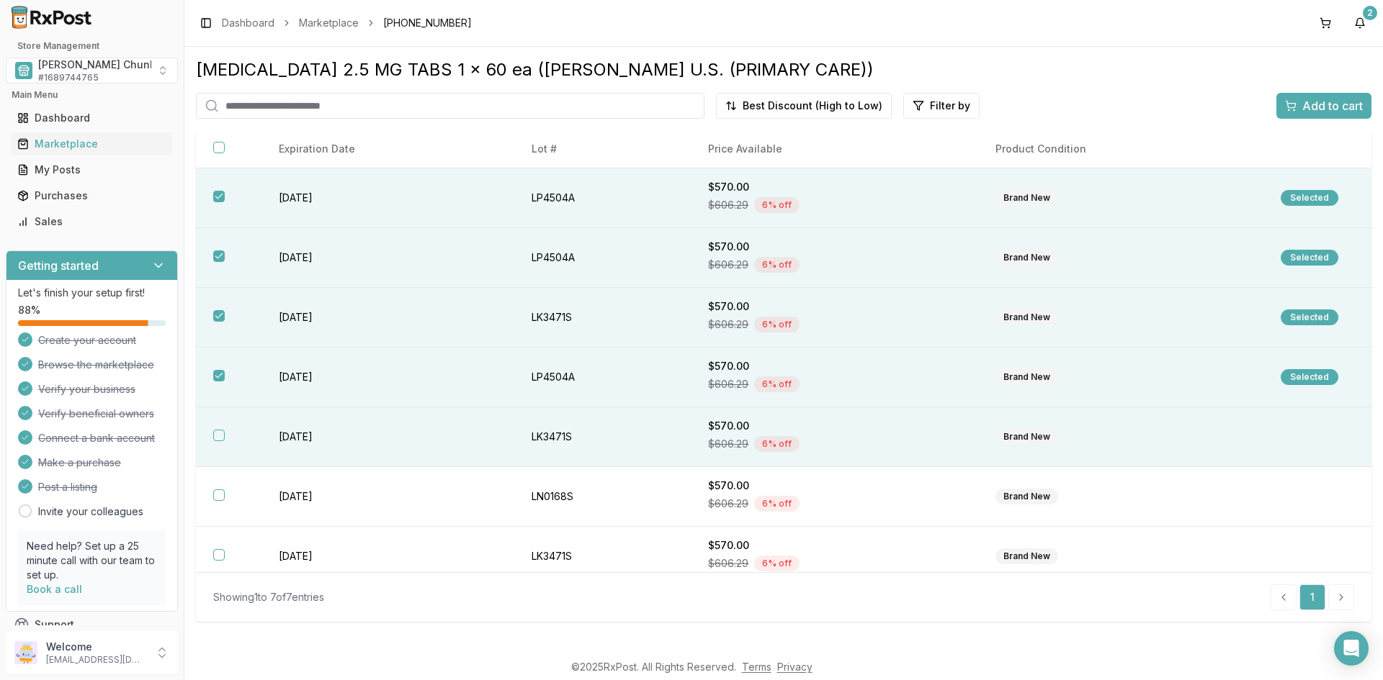
click at [305, 434] on td "[DATE]" at bounding box center [387, 438] width 253 height 60
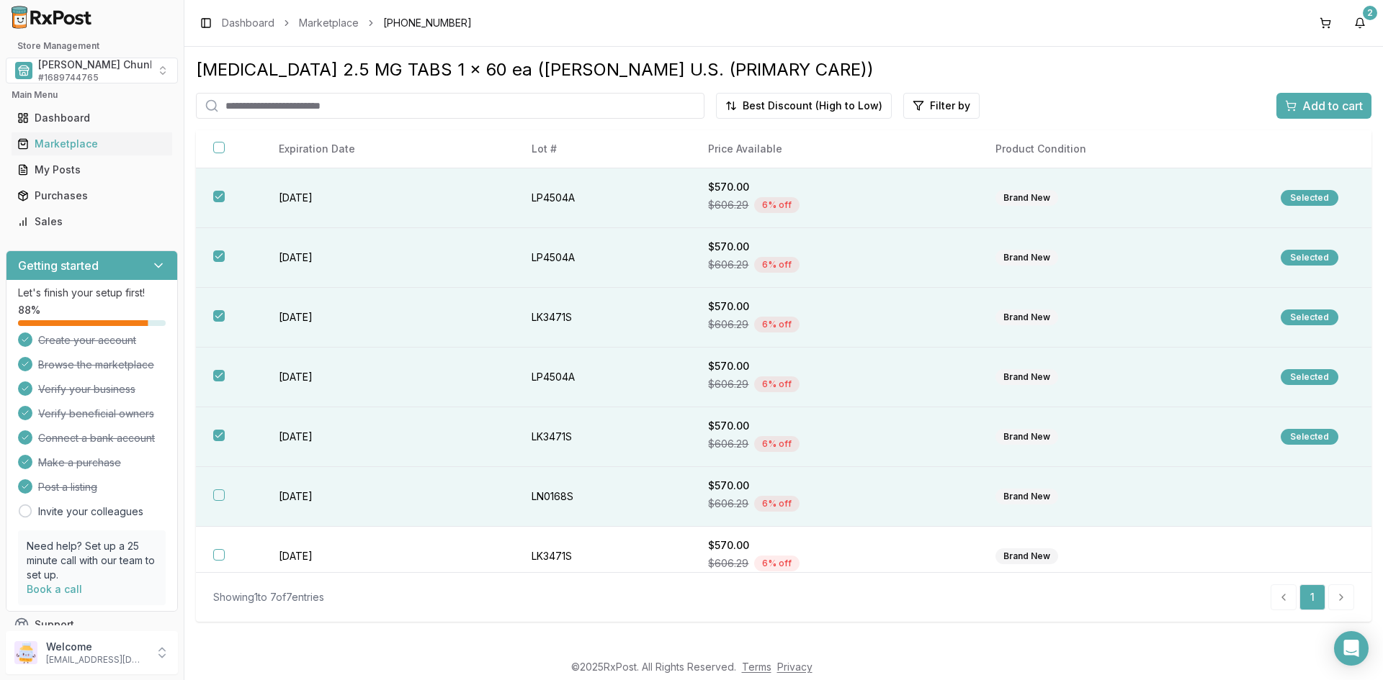
click at [302, 496] on td "[DATE]" at bounding box center [387, 497] width 253 height 60
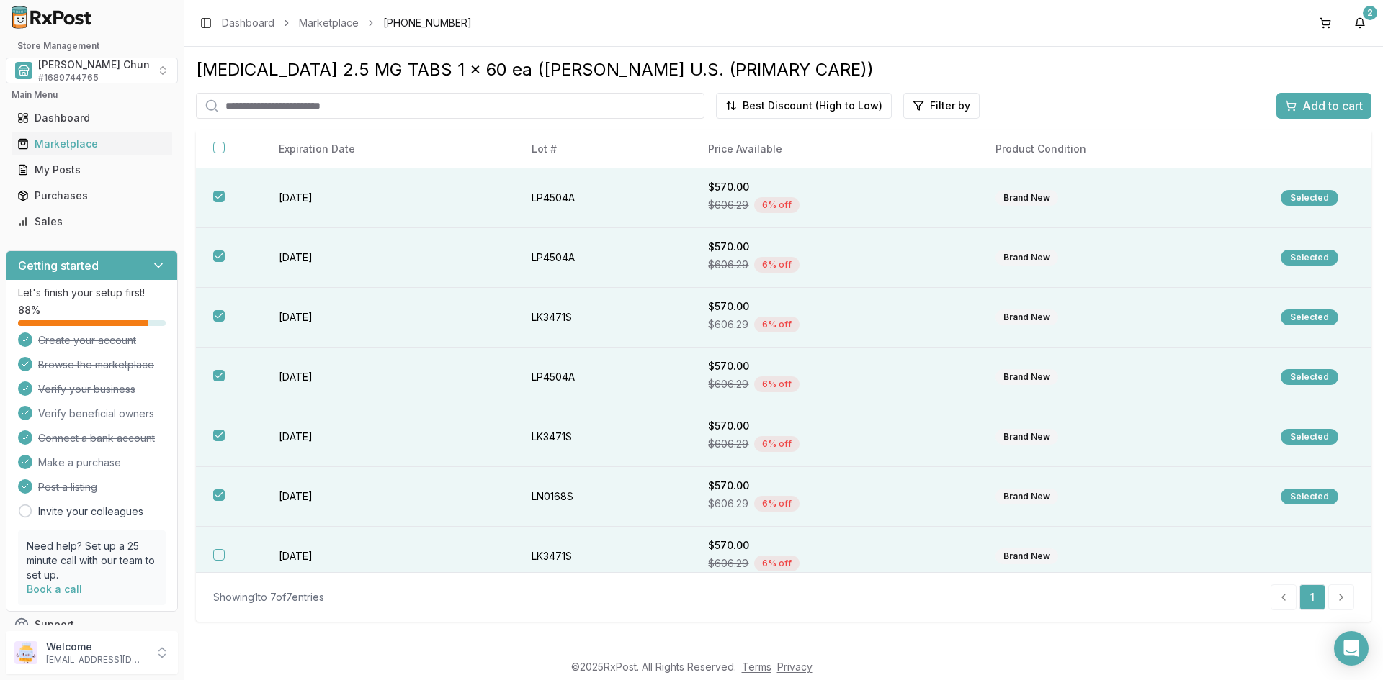
click at [301, 555] on td "[DATE]" at bounding box center [387, 557] width 253 height 60
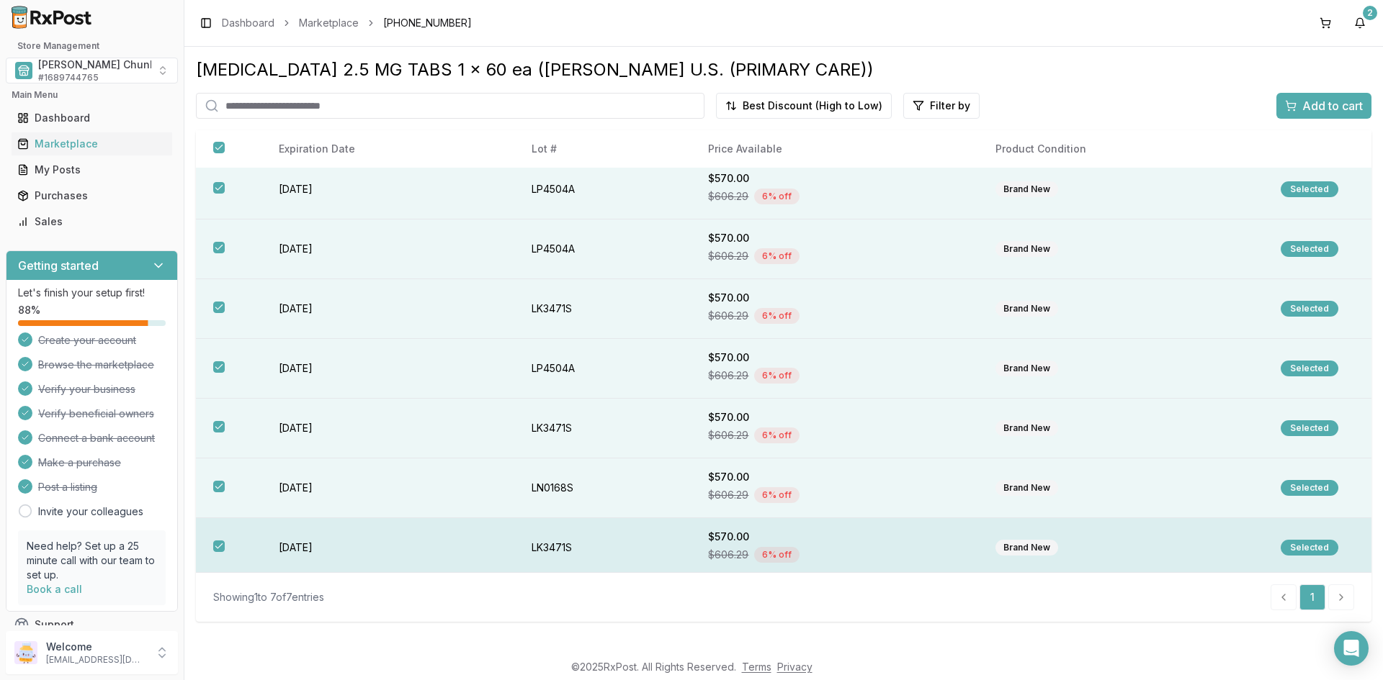
scroll to position [14, 0]
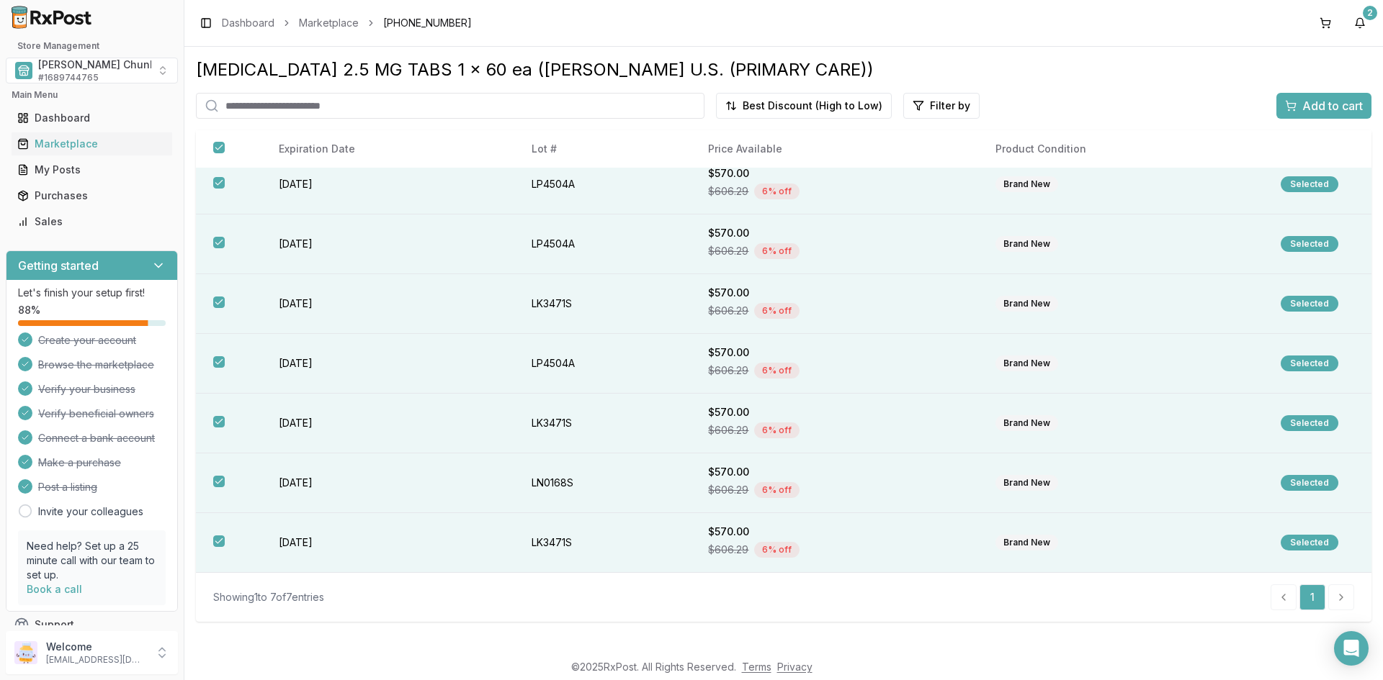
click at [1303, 104] on span "Add to cart" at bounding box center [1332, 105] width 60 height 17
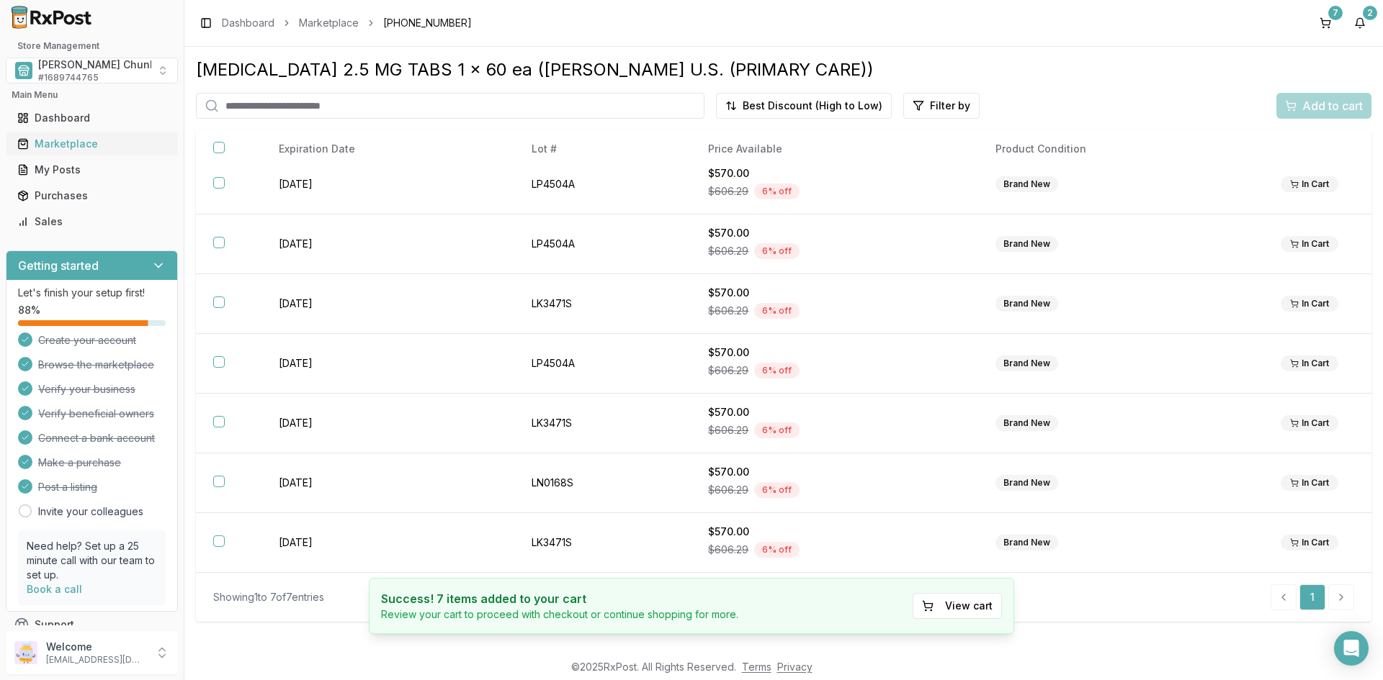
click at [60, 143] on div "Marketplace" at bounding box center [91, 144] width 149 height 14
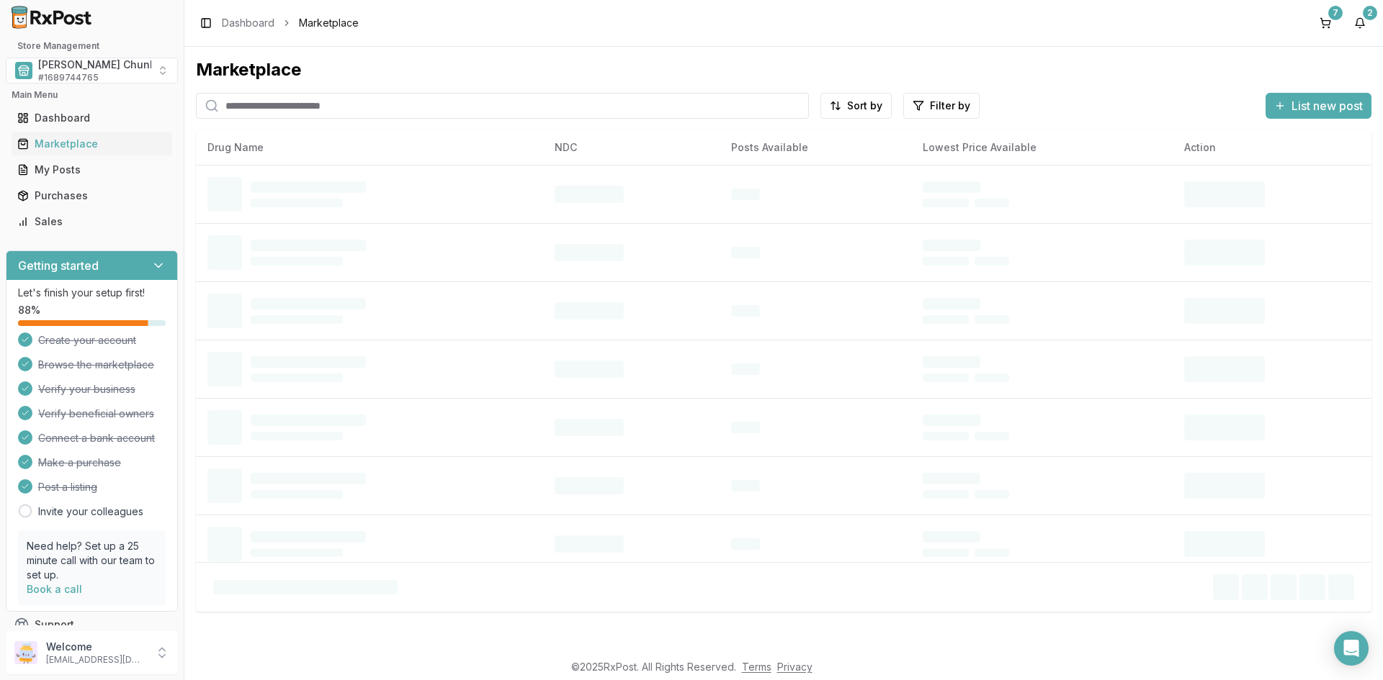
click at [301, 104] on input "search" at bounding box center [502, 106] width 613 height 26
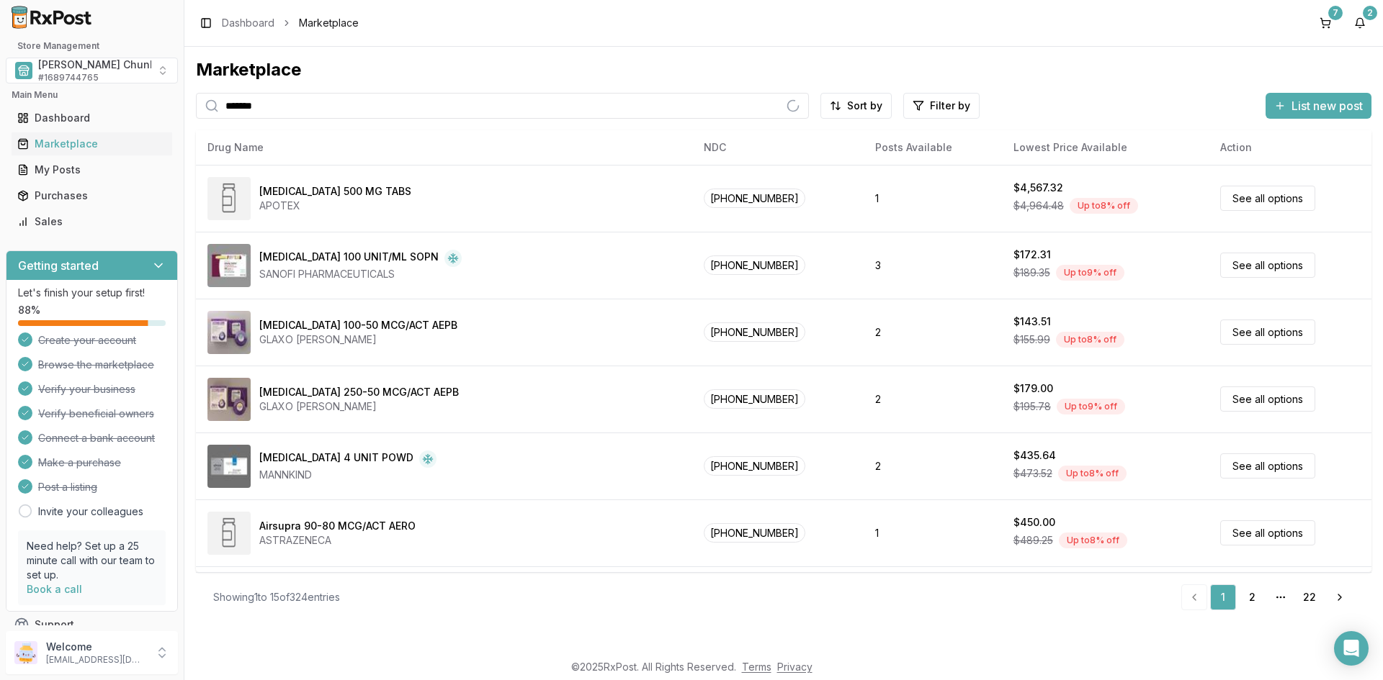
type input "*******"
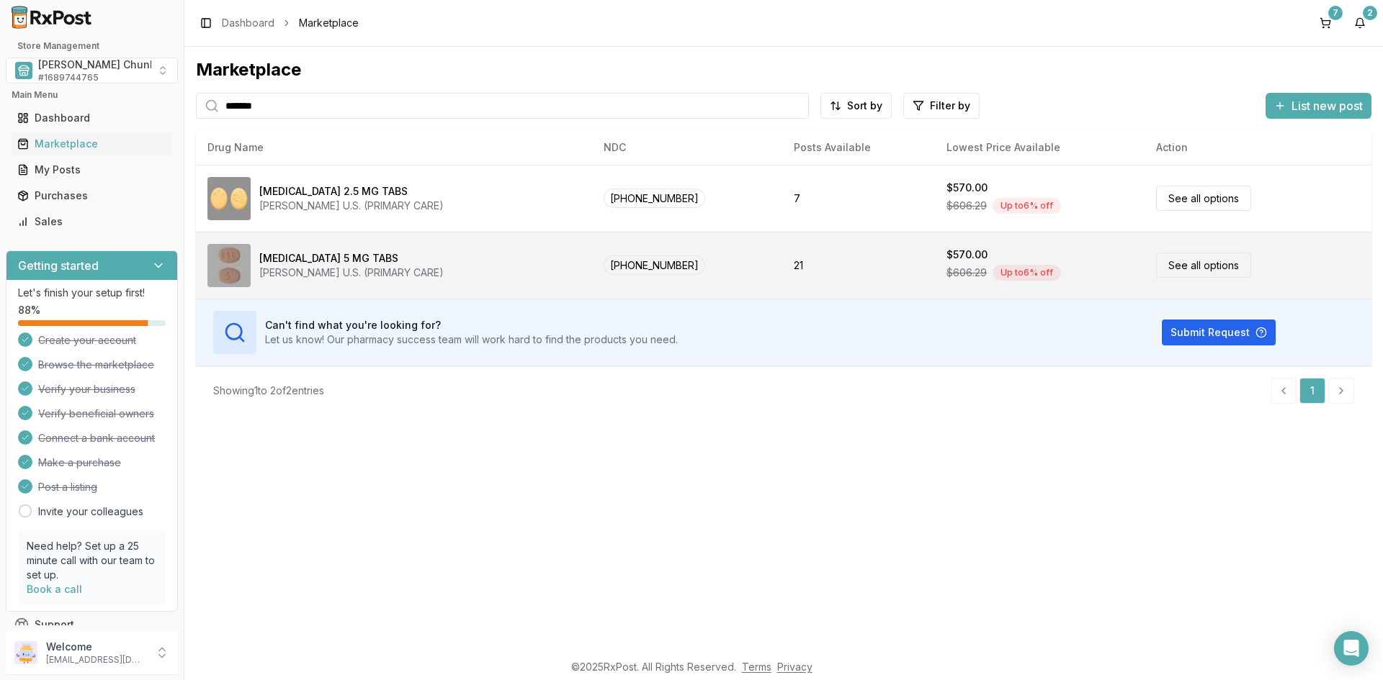
click at [271, 261] on div "[MEDICAL_DATA] 5 MG TABS" at bounding box center [328, 258] width 139 height 14
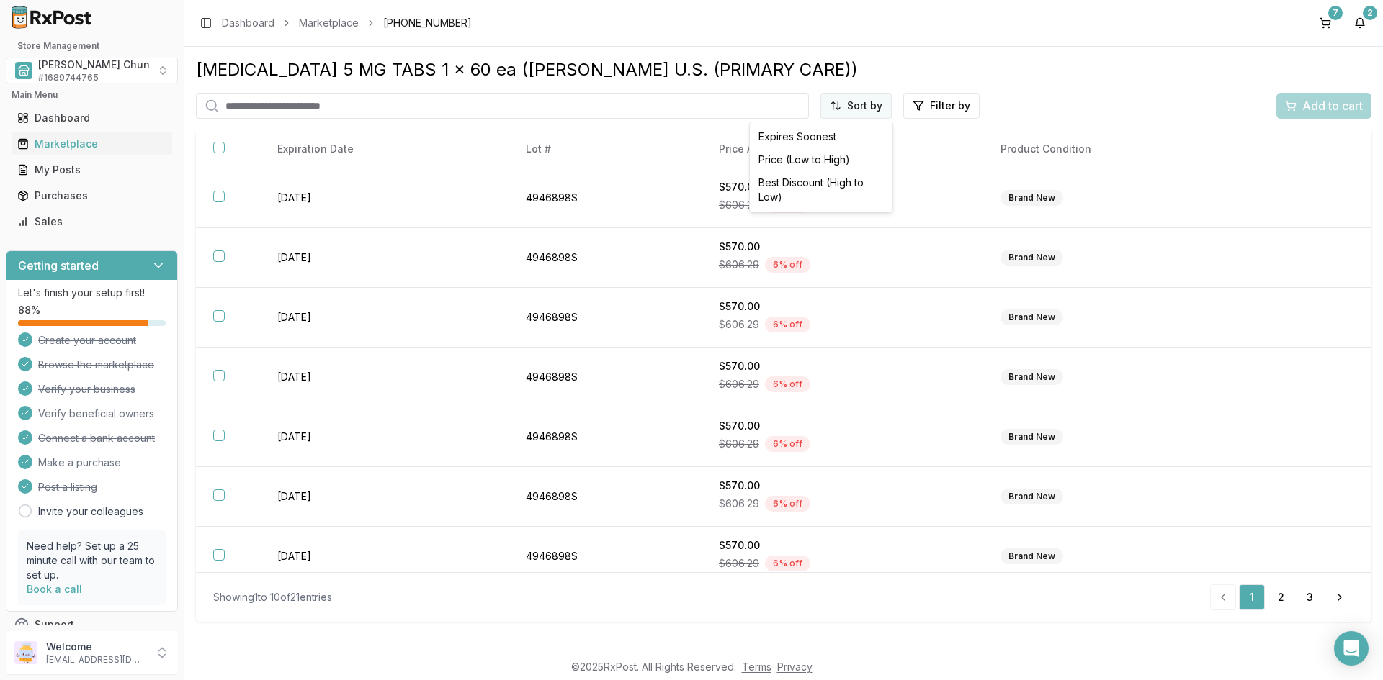
click at [868, 107] on html "Store Management [PERSON_NAME] Chunk Pharmacy # 1689744765 Main Menu Dashboard …" at bounding box center [691, 340] width 1383 height 680
click at [840, 182] on div "Best Discount (High to Low)" at bounding box center [820, 189] width 137 height 37
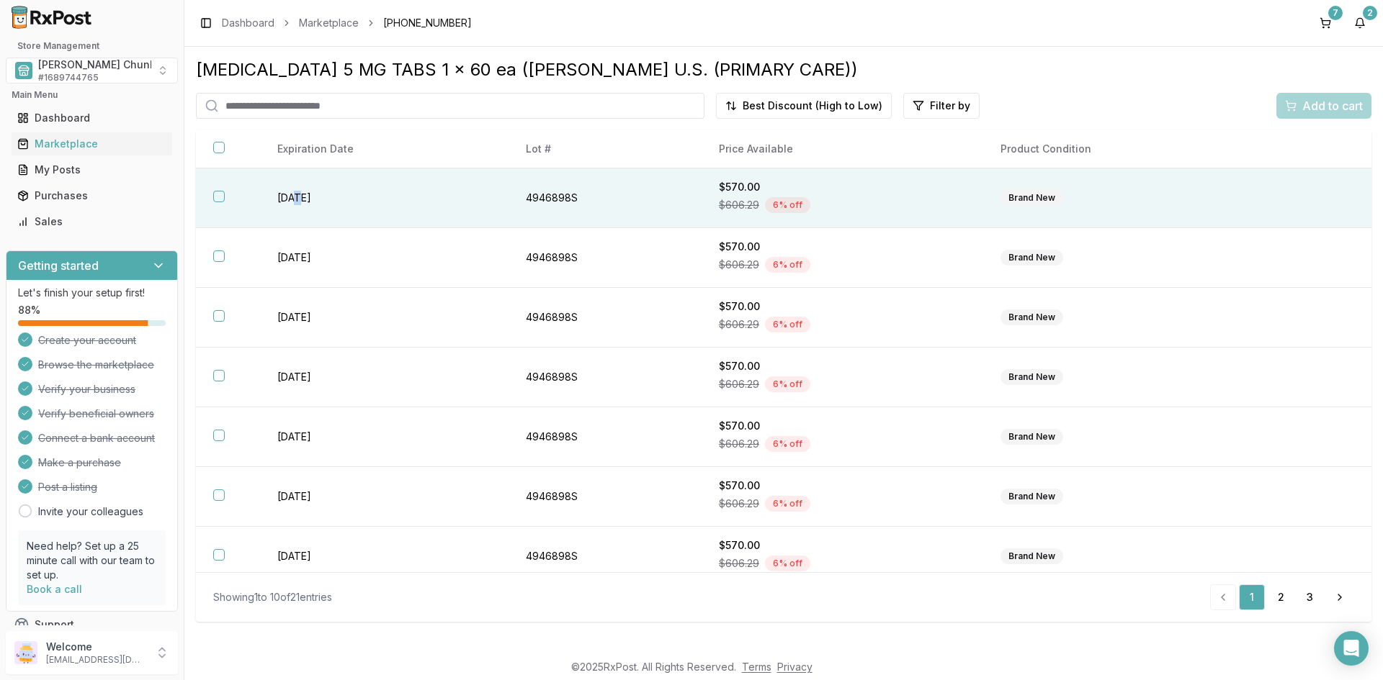
click at [300, 199] on td "[DATE]" at bounding box center [384, 198] width 248 height 60
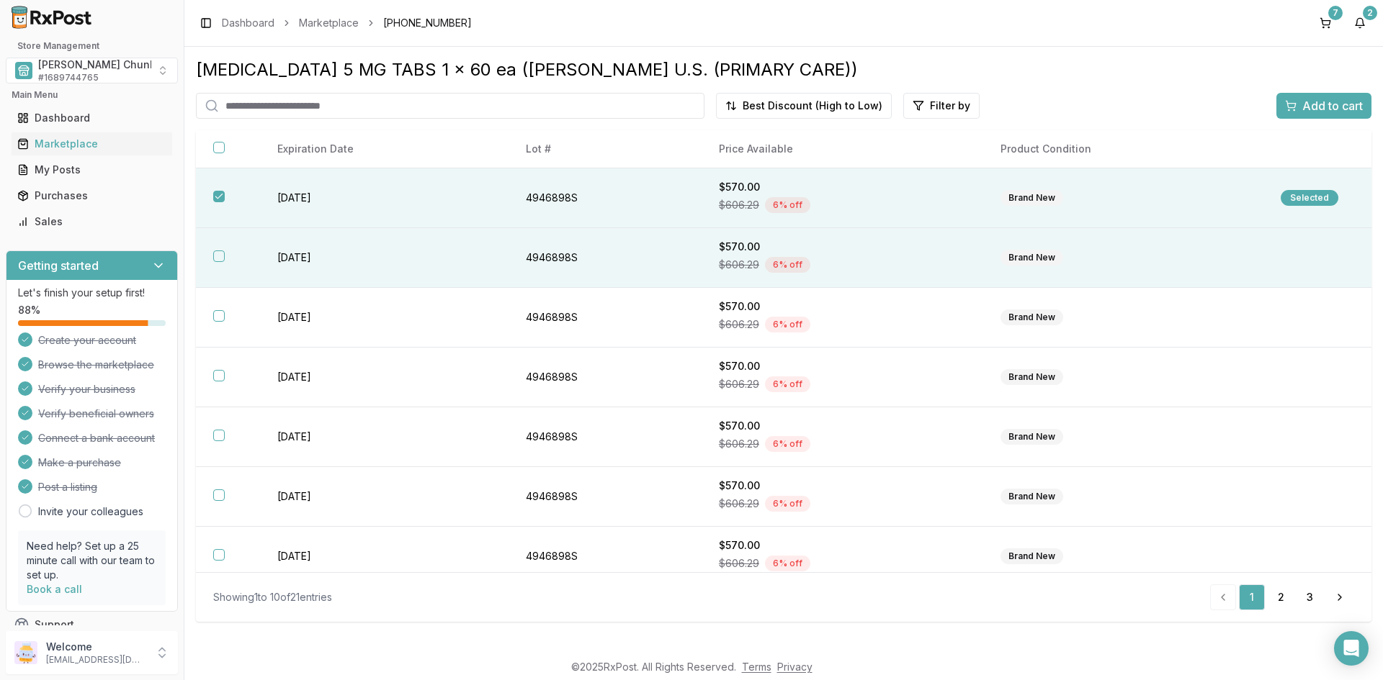
click at [300, 250] on td "[DATE]" at bounding box center [384, 258] width 248 height 60
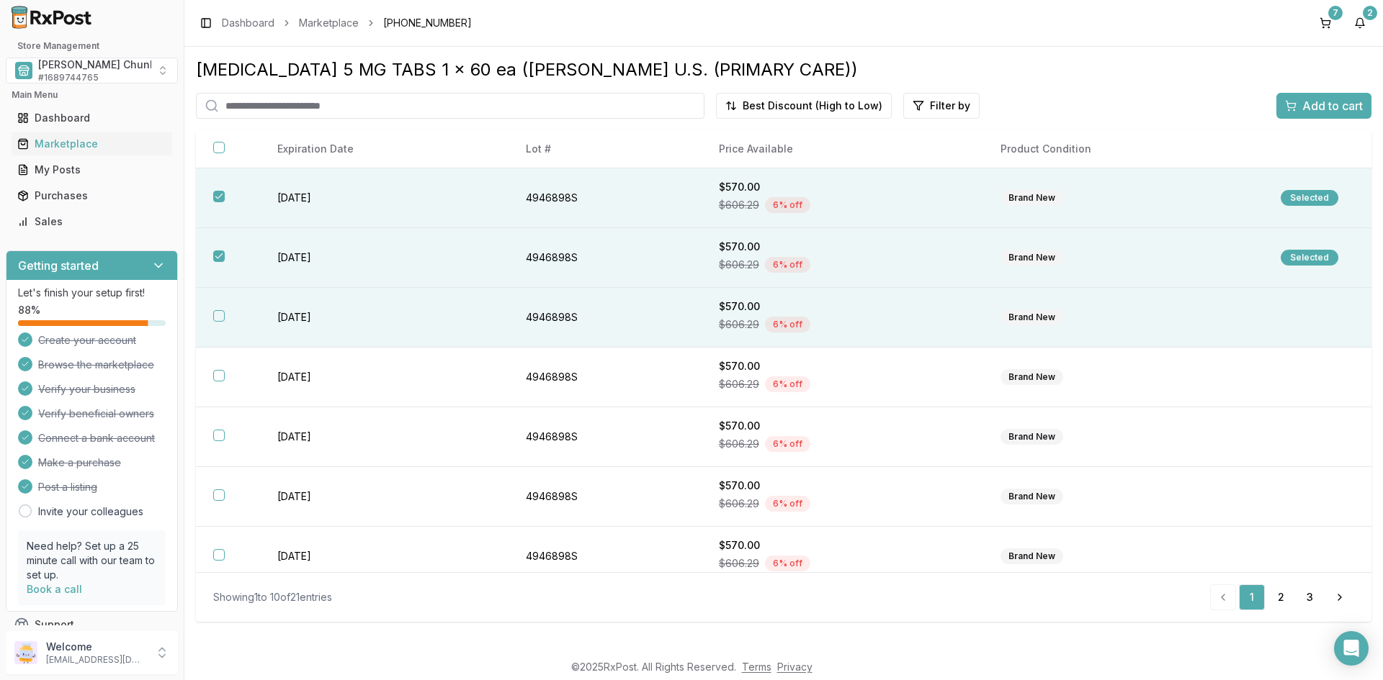
click at [291, 325] on td "[DATE]" at bounding box center [384, 318] width 248 height 60
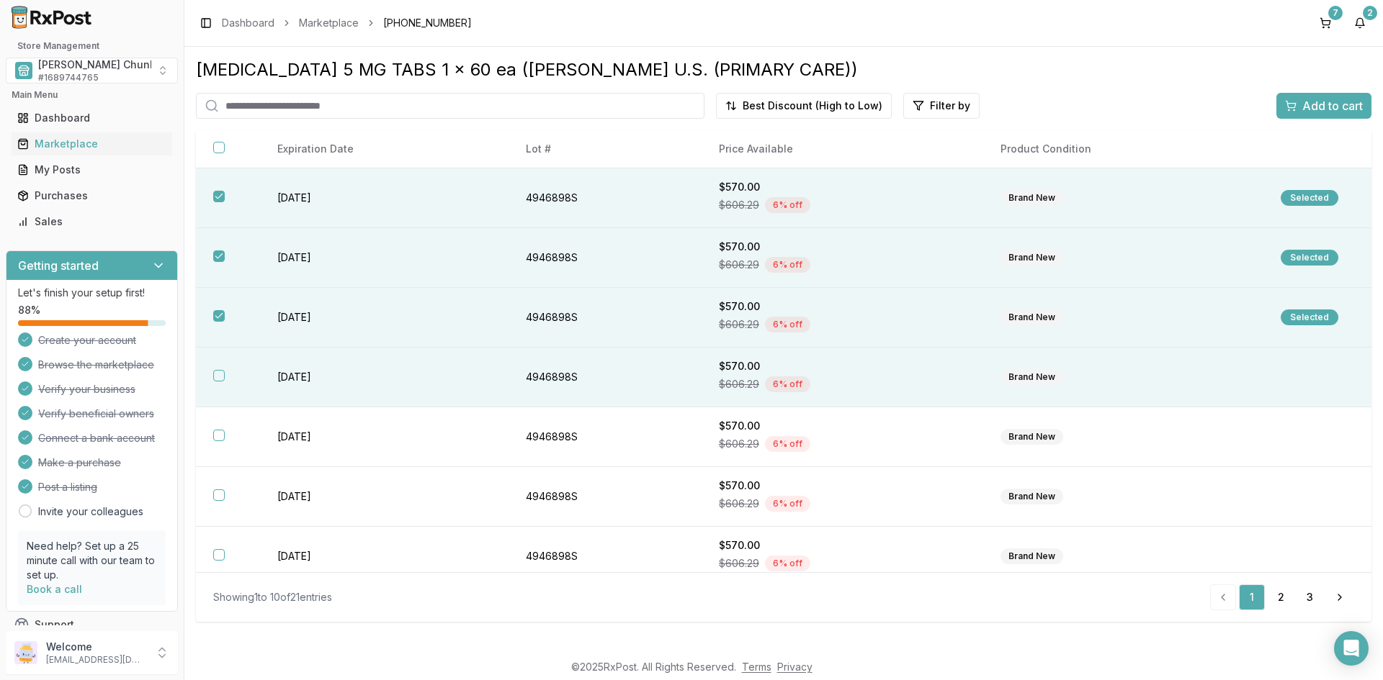
click at [297, 372] on td "[DATE]" at bounding box center [384, 378] width 248 height 60
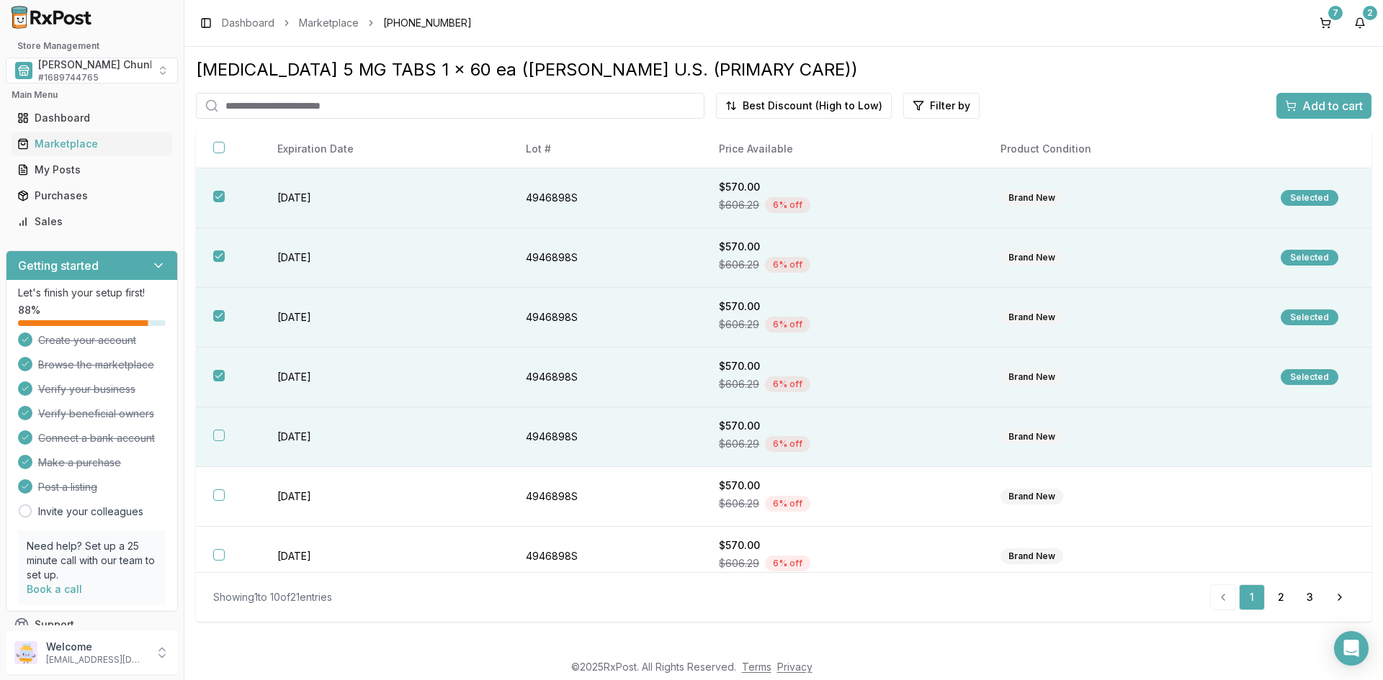
click at [302, 433] on td "[DATE]" at bounding box center [384, 438] width 248 height 60
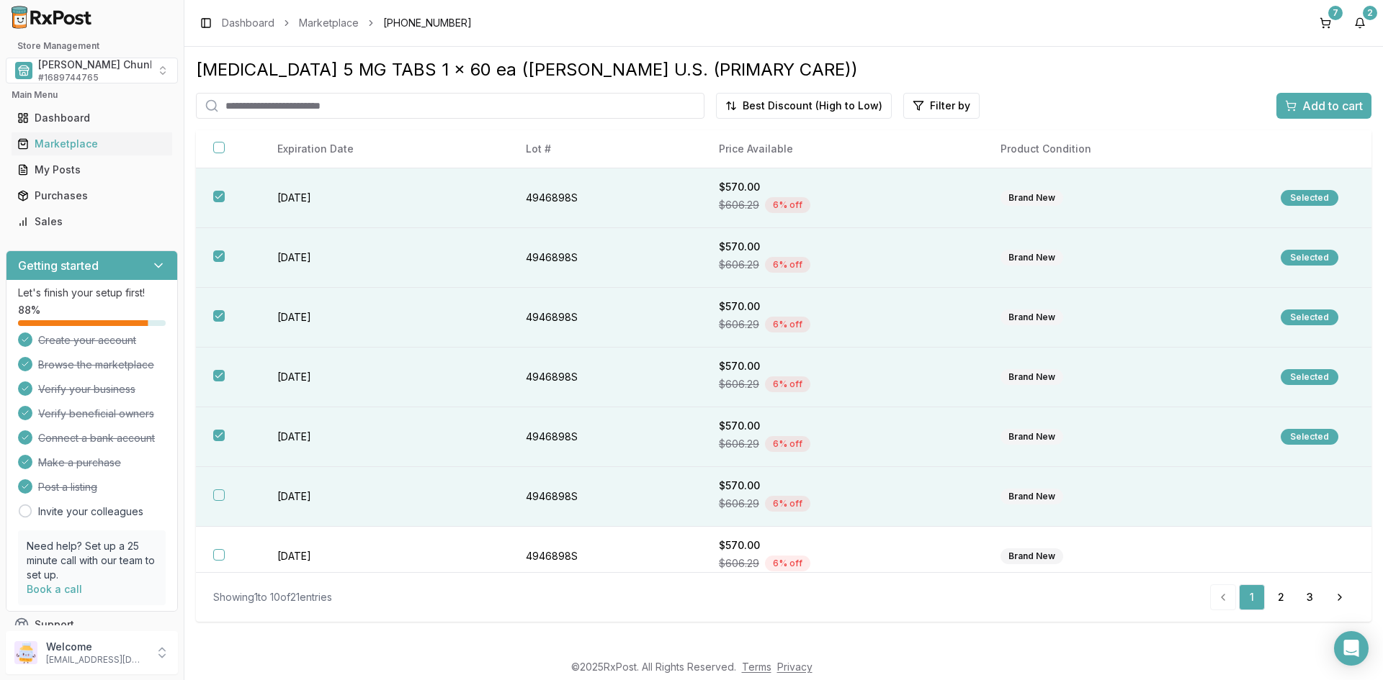
click at [305, 493] on td "[DATE]" at bounding box center [384, 497] width 248 height 60
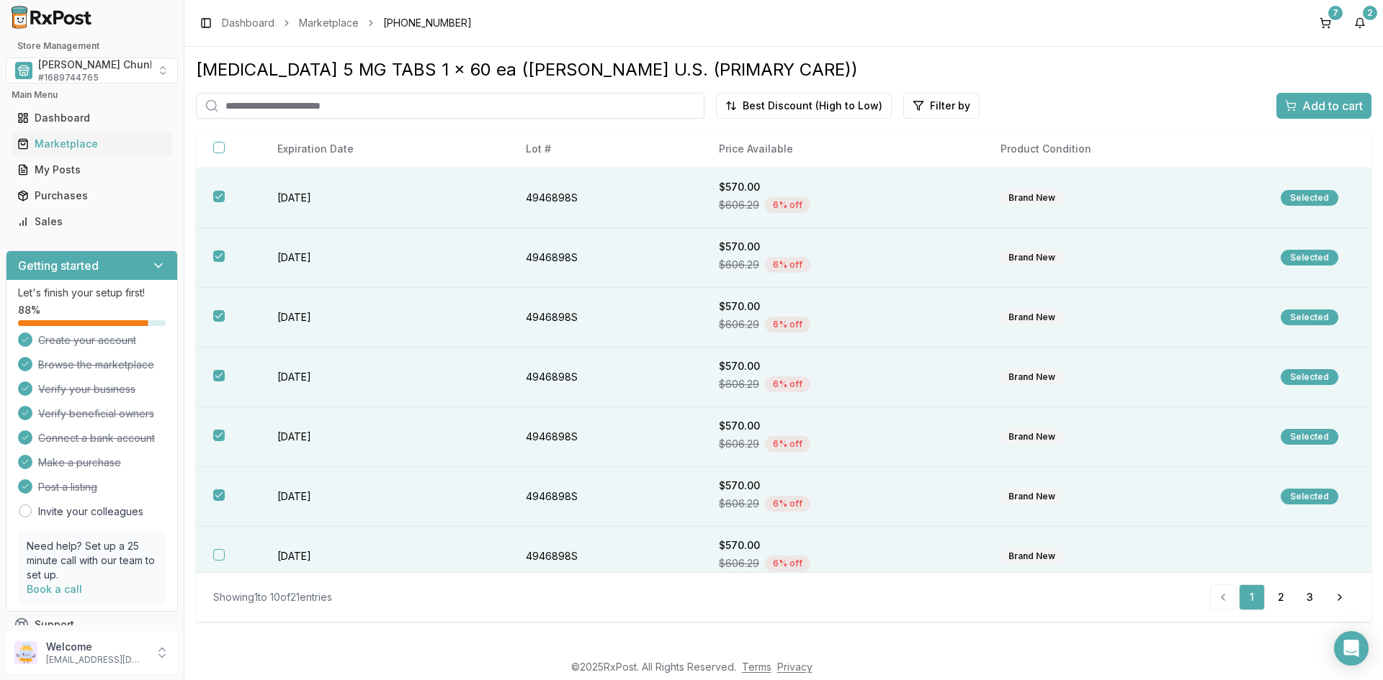
click at [295, 555] on td "[DATE]" at bounding box center [384, 557] width 248 height 60
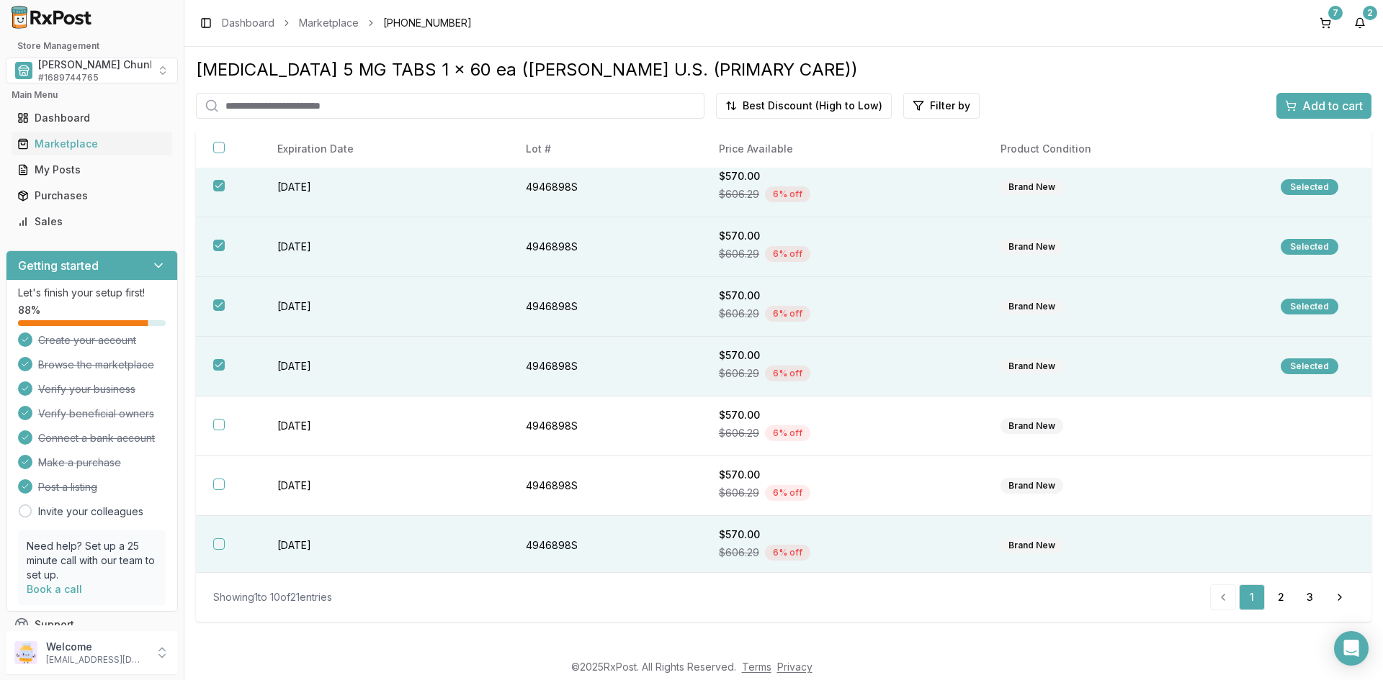
scroll to position [193, 0]
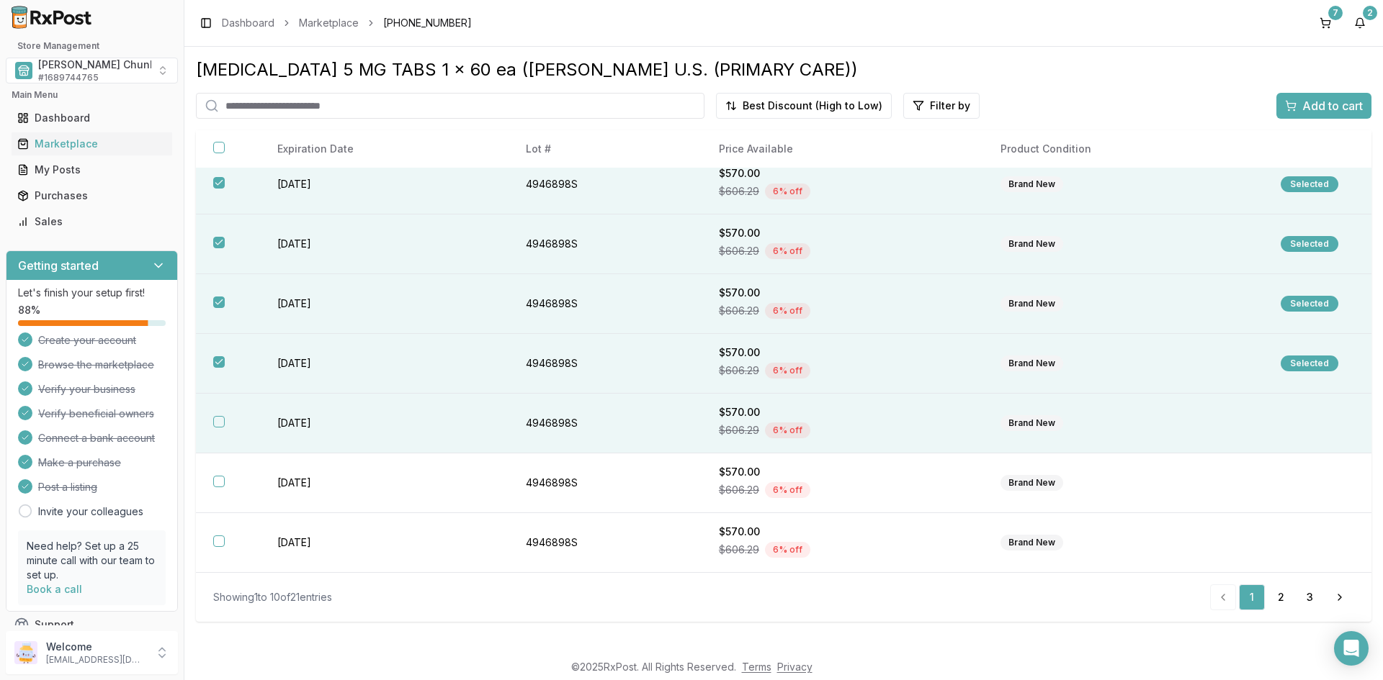
click at [313, 421] on td "[DATE]" at bounding box center [384, 424] width 248 height 60
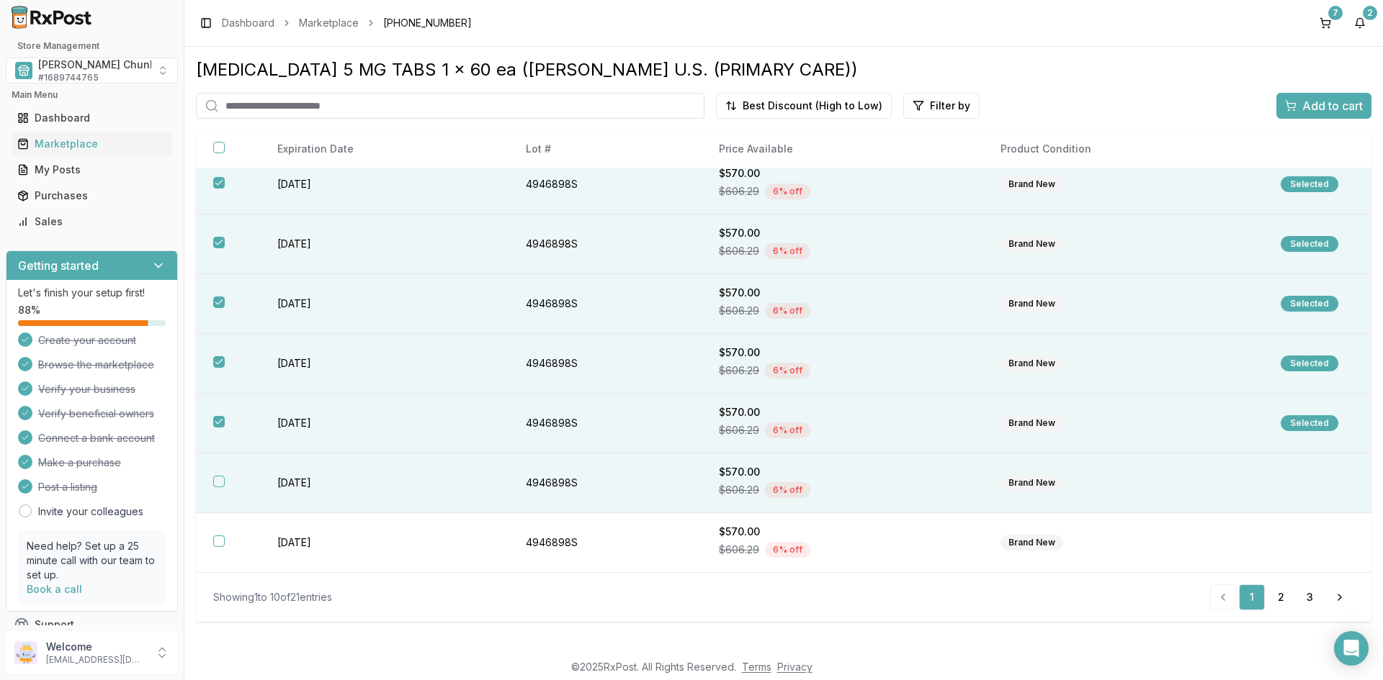
drag, startPoint x: 312, startPoint y: 468, endPoint x: 310, endPoint y: 488, distance: 20.2
click at [312, 469] on td "[DATE]" at bounding box center [384, 484] width 248 height 60
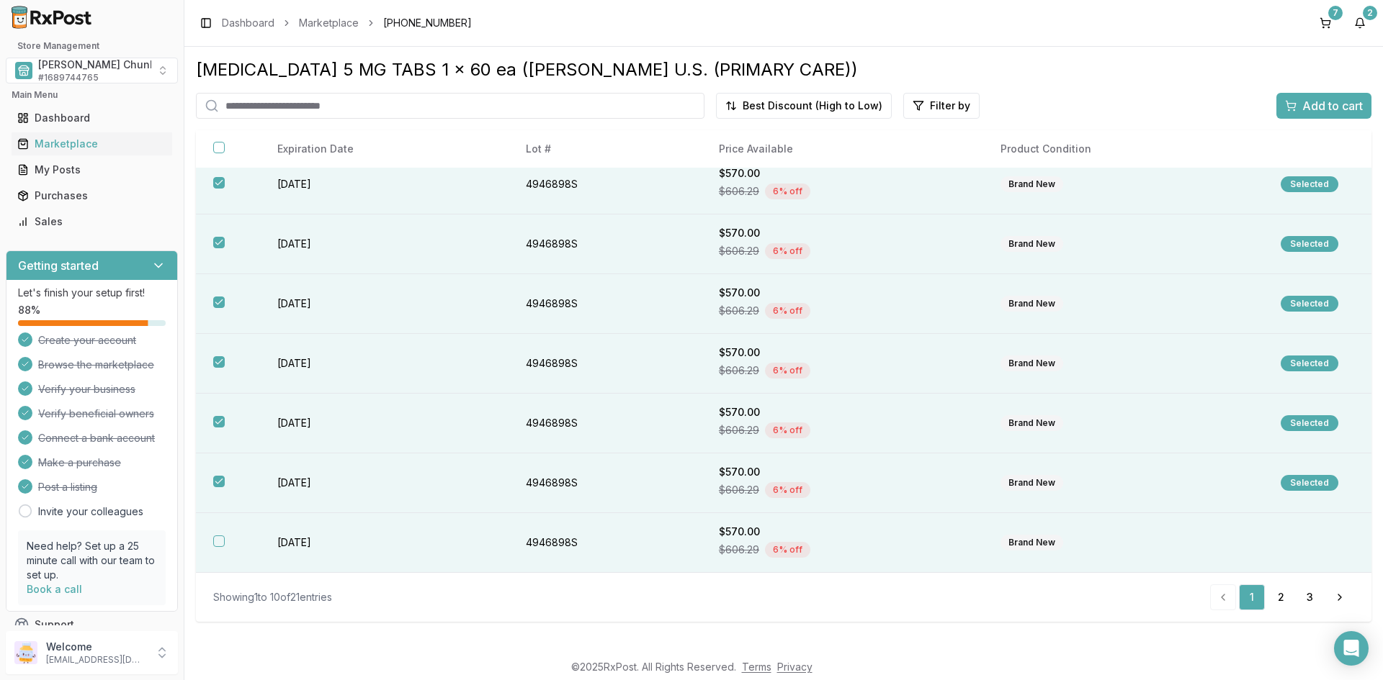
click at [305, 539] on td "[DATE]" at bounding box center [384, 543] width 248 height 60
click at [1300, 109] on div "Add to cart" at bounding box center [1324, 105] width 78 height 17
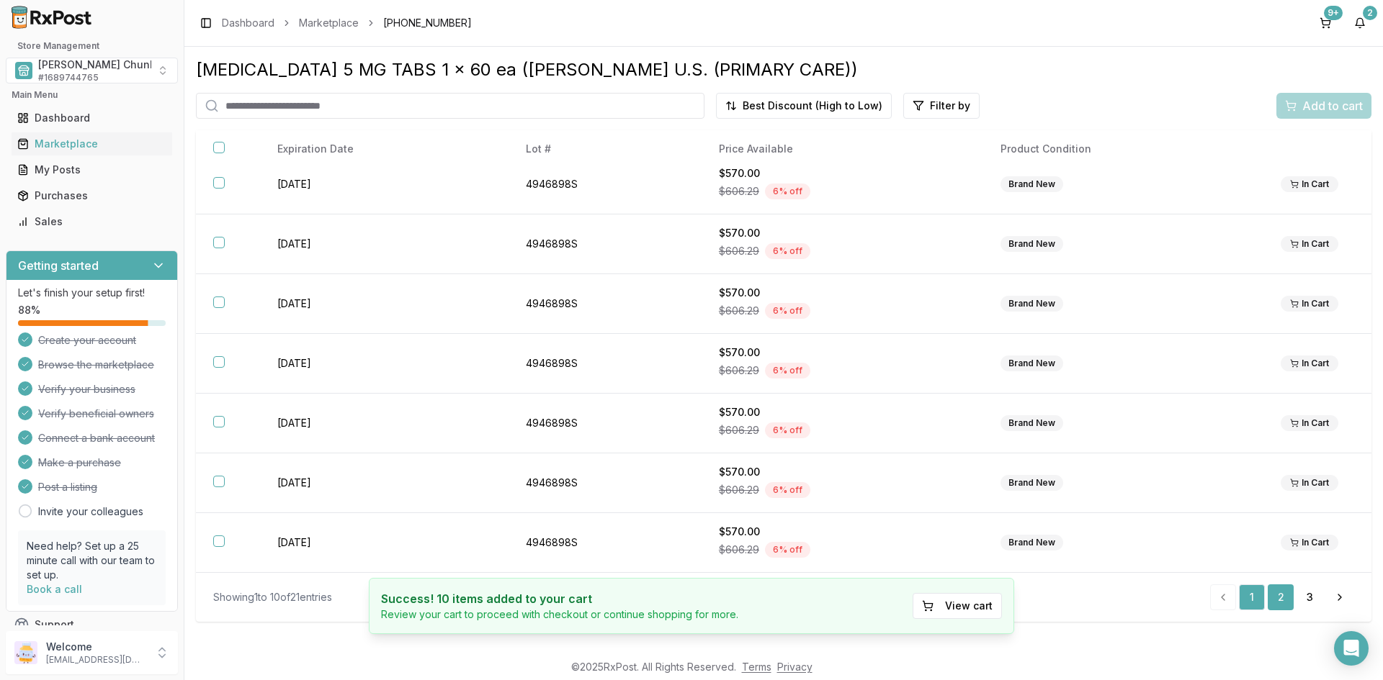
click at [1277, 598] on link "2" at bounding box center [1280, 598] width 26 height 26
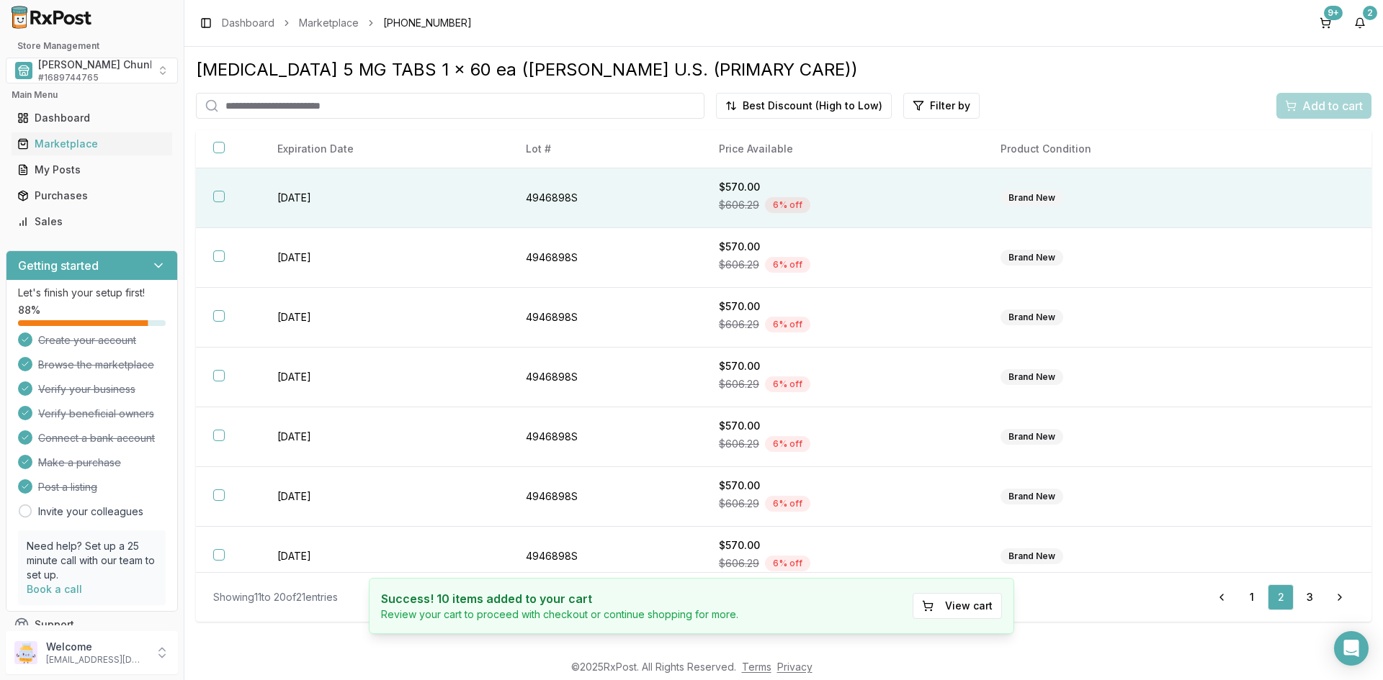
click at [225, 199] on th at bounding box center [228, 198] width 64 height 60
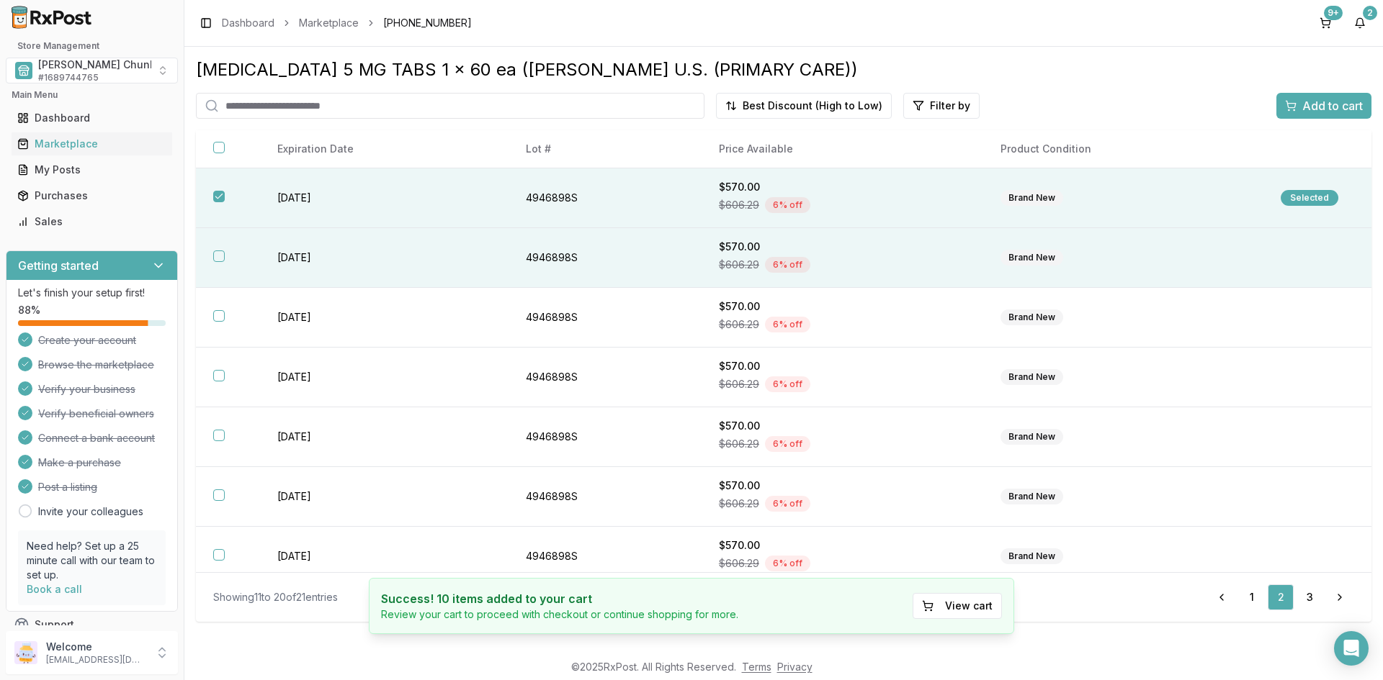
click at [218, 256] on button "button" at bounding box center [219, 257] width 12 height 12
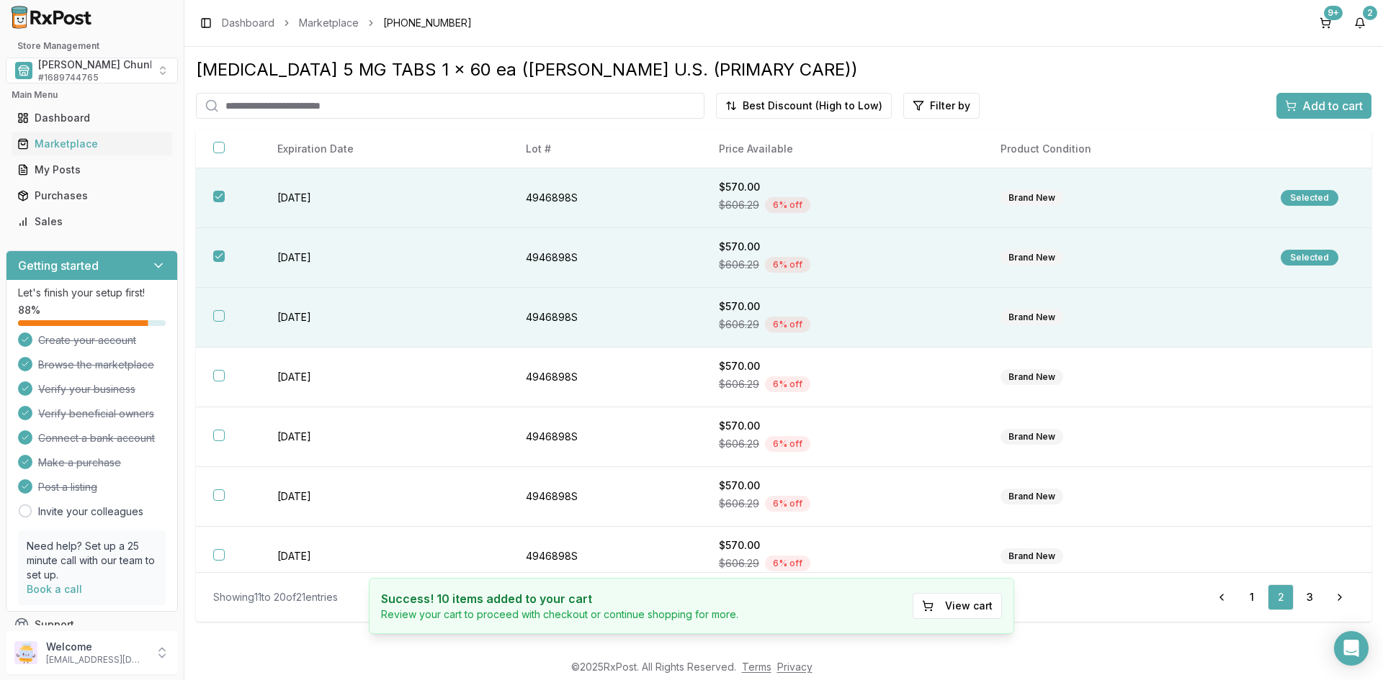
click at [215, 314] on button "button" at bounding box center [219, 316] width 12 height 12
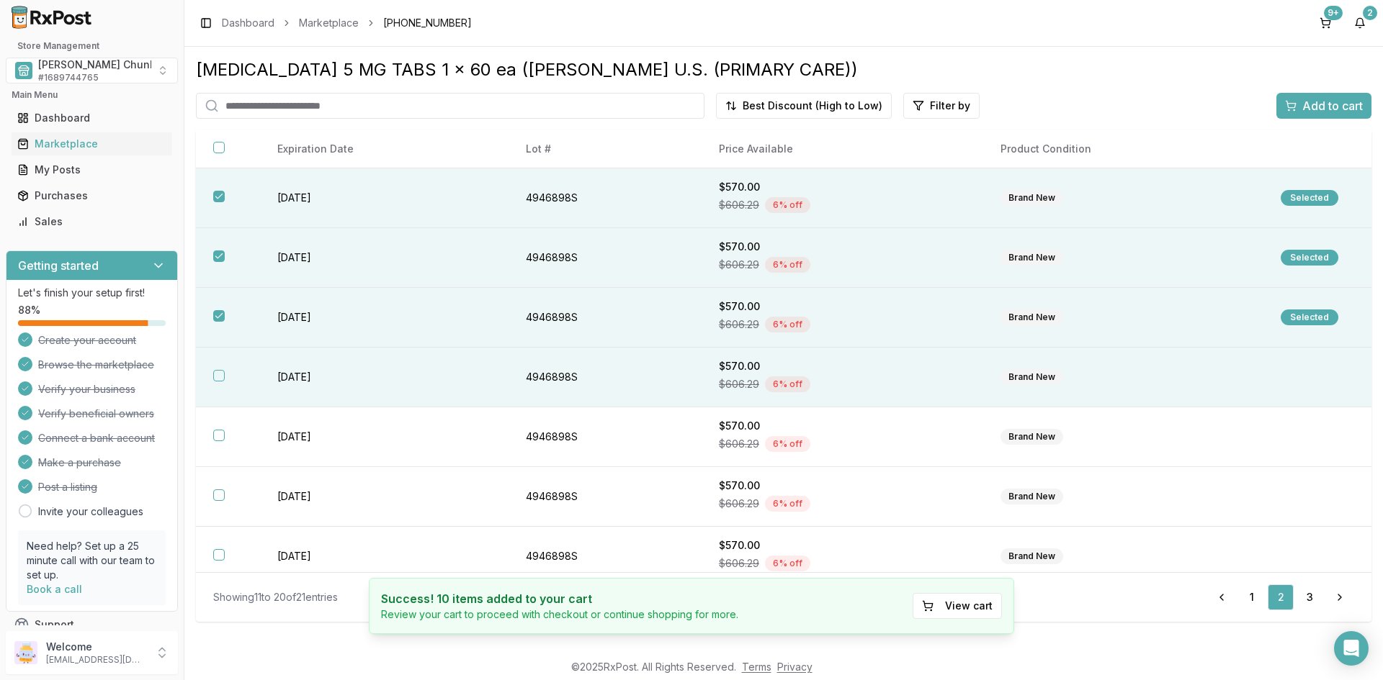
click at [225, 384] on th at bounding box center [228, 378] width 64 height 60
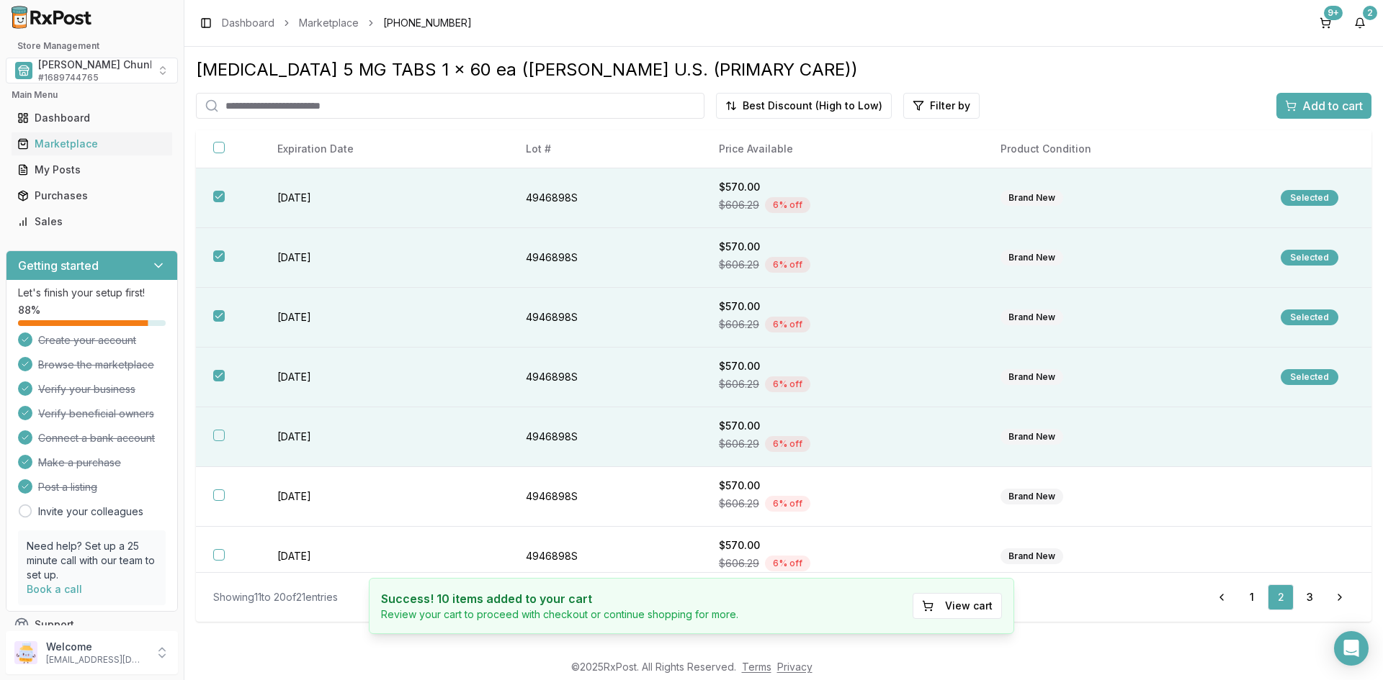
click at [222, 434] on button "button" at bounding box center [219, 436] width 12 height 12
click at [1311, 99] on span "Add to cart" at bounding box center [1332, 105] width 60 height 17
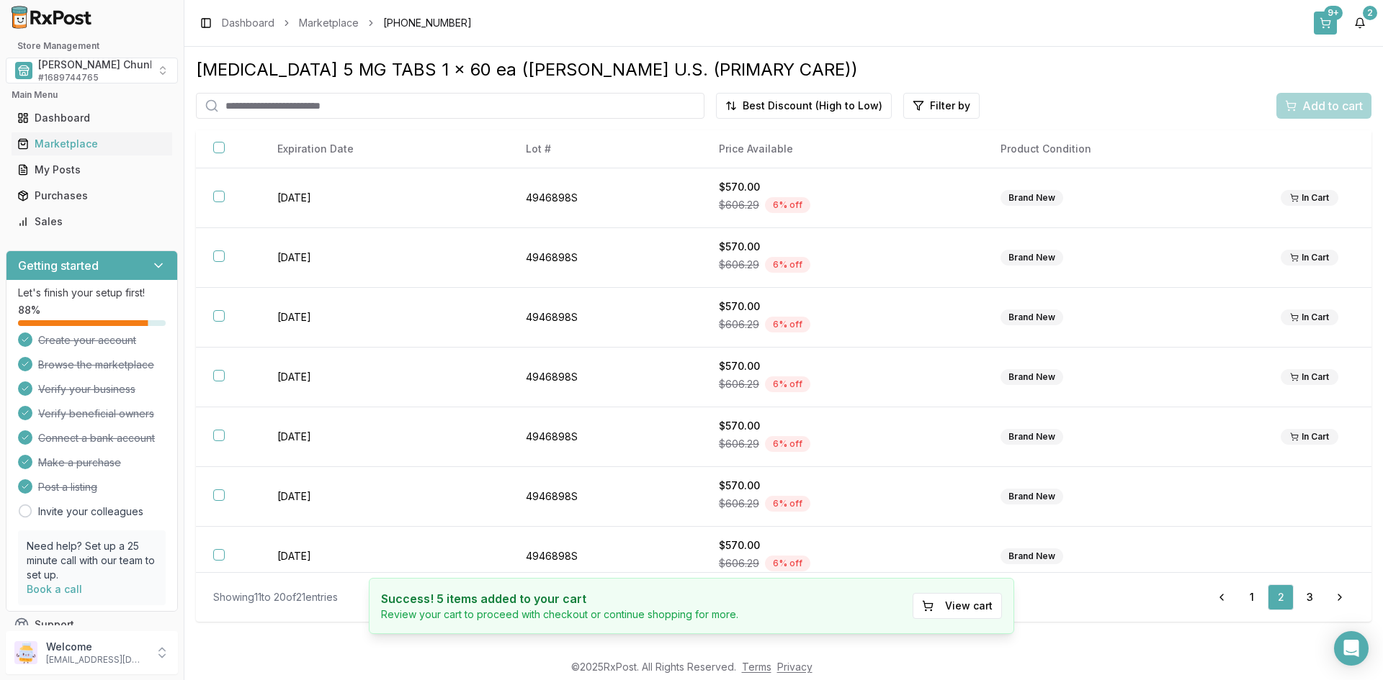
click at [1322, 17] on button "9+" at bounding box center [1324, 23] width 23 height 23
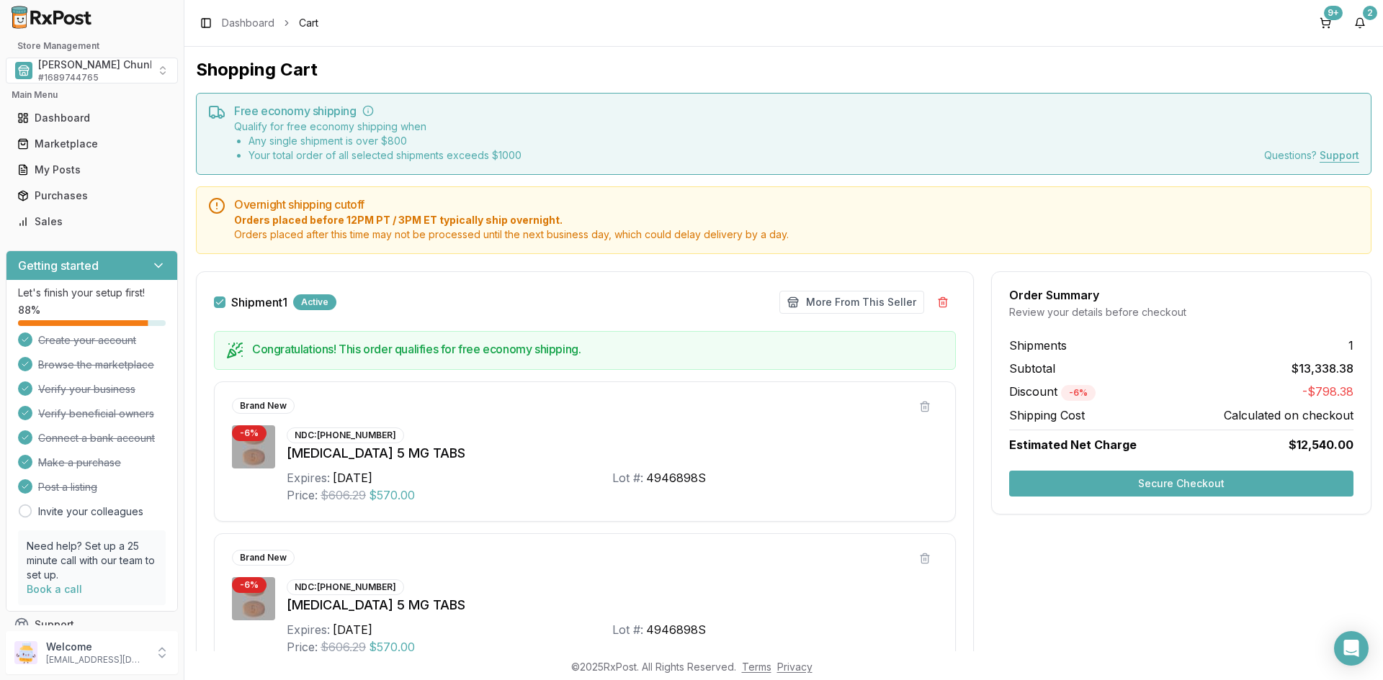
click at [1181, 486] on button "Secure Checkout" at bounding box center [1181, 484] width 344 height 26
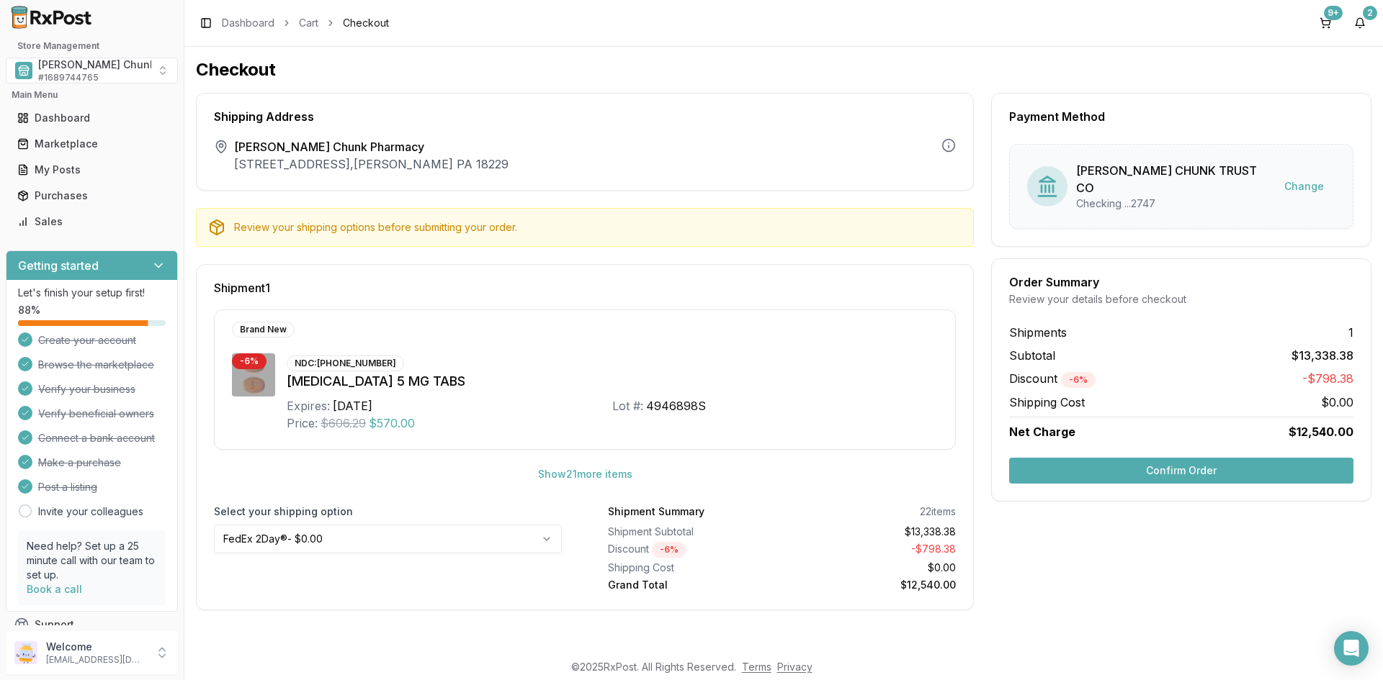
click at [1171, 462] on button "Confirm Order" at bounding box center [1181, 471] width 344 height 26
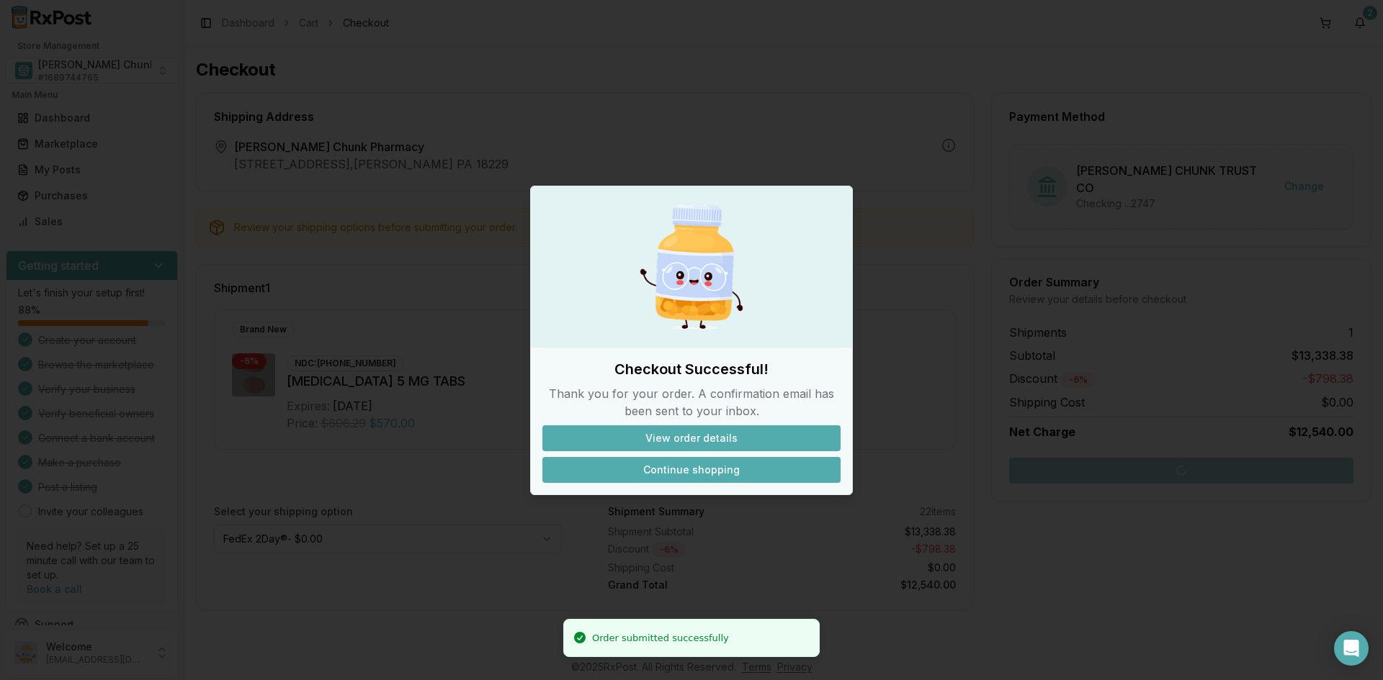
click at [673, 468] on button "Continue shopping" at bounding box center [691, 470] width 298 height 26
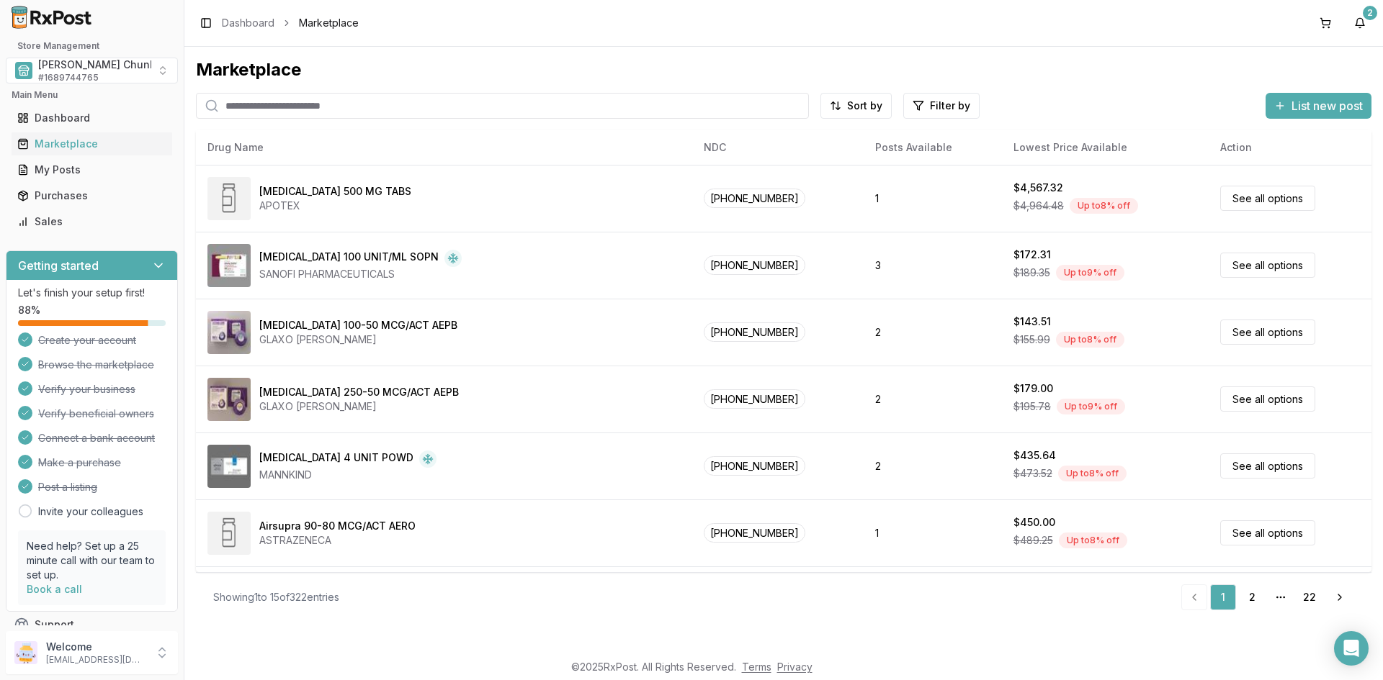
click at [510, 56] on div "Marketplace Sort by Filter by List new post Card Table NDC: [PHONE_NUMBER] [MED…" at bounding box center [783, 349] width 1198 height 605
click at [1233, 24] on div "Toggle Sidebar Dashboard Marketplace 2" at bounding box center [783, 23] width 1198 height 46
click at [310, 107] on input "search" at bounding box center [502, 106] width 613 height 26
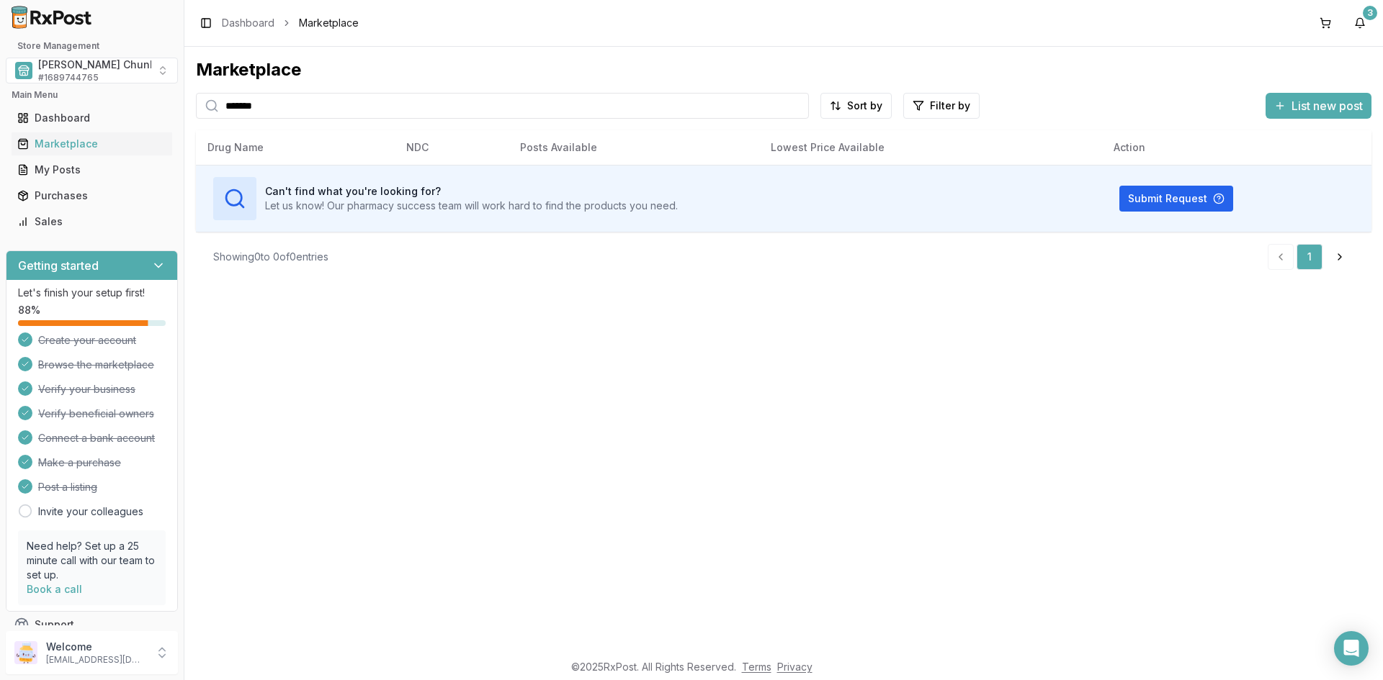
drag, startPoint x: 295, startPoint y: 105, endPoint x: 148, endPoint y: 104, distance: 146.9
click at [148, 104] on div "Store Management [PERSON_NAME] Chunk Pharmacy # 1689744765 Main Menu Dashboard …" at bounding box center [691, 340] width 1383 height 680
type input "******"
click at [601, 439] on div "Marketplace ****** Sort by Filter by List new post Card Table Can't find what y…" at bounding box center [783, 349] width 1198 height 605
click at [1358, 23] on button "3" at bounding box center [1359, 23] width 23 height 23
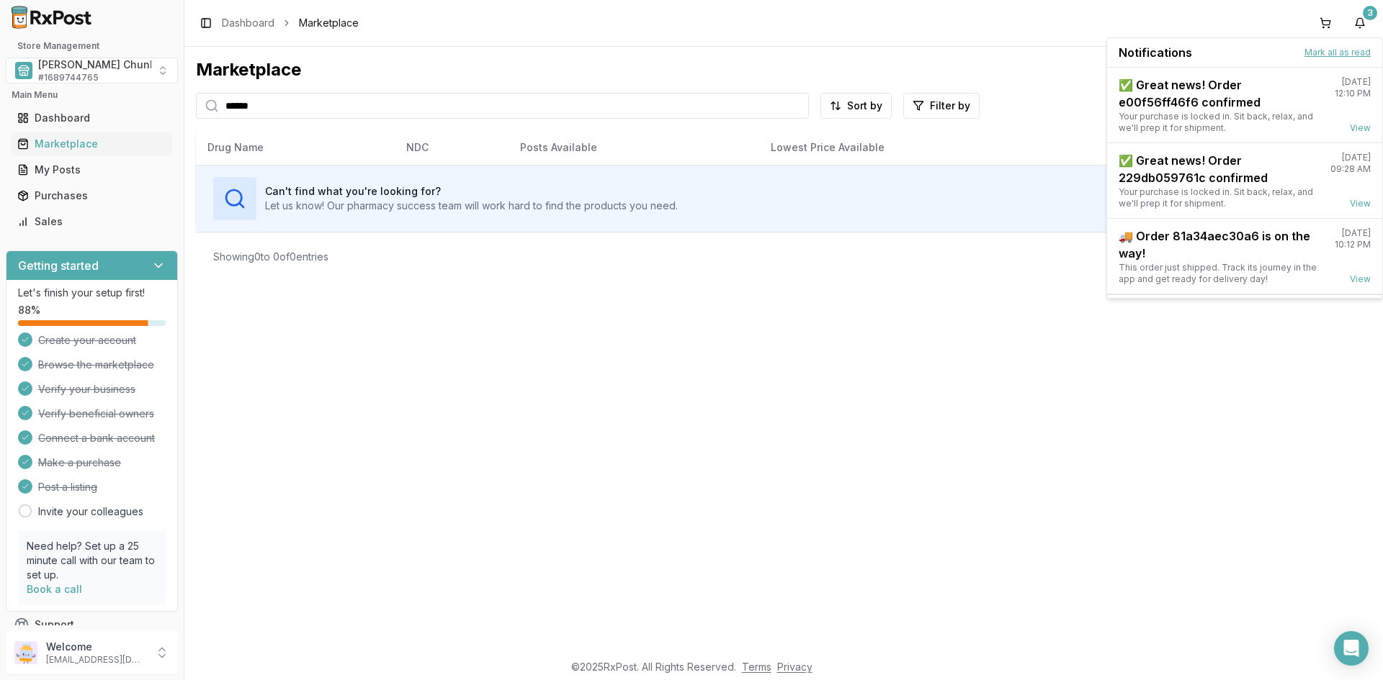
click at [1329, 55] on button "Mark all as read" at bounding box center [1337, 53] width 66 height 12
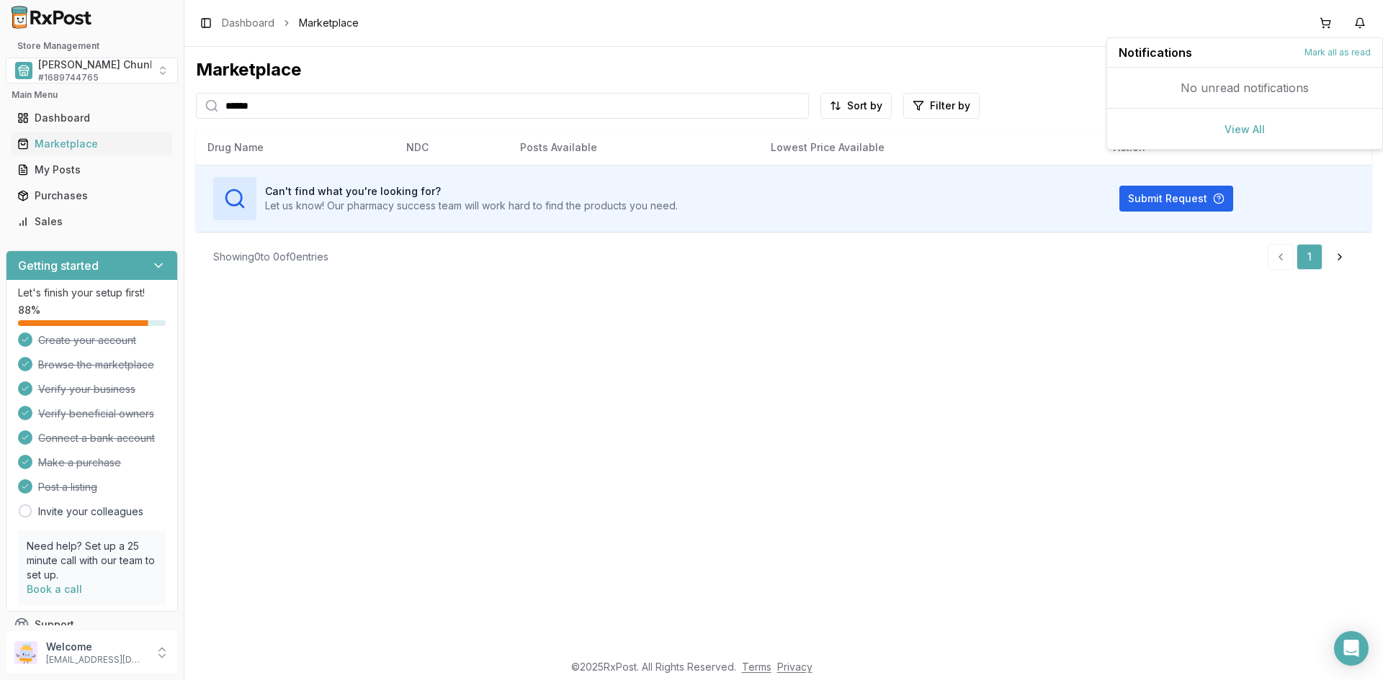
drag, startPoint x: 686, startPoint y: 423, endPoint x: 495, endPoint y: 264, distance: 248.9
click at [682, 423] on div "Marketplace ****** Sort by Filter by List new post Card Table Can't find what y…" at bounding box center [783, 349] width 1198 height 605
click at [74, 59] on span "[PERSON_NAME] Chunk Pharmacy" at bounding box center [123, 65] width 170 height 14
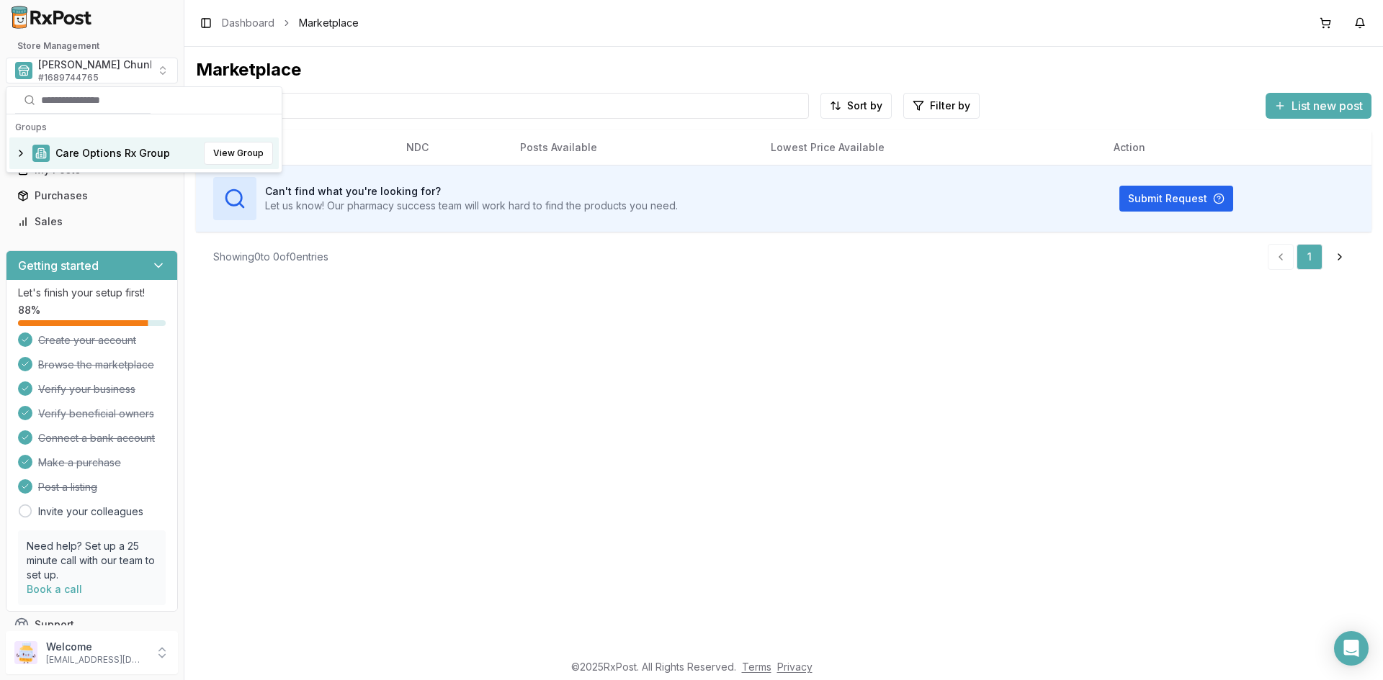
click at [86, 155] on span "Care Options Rx Group" at bounding box center [112, 153] width 114 height 14
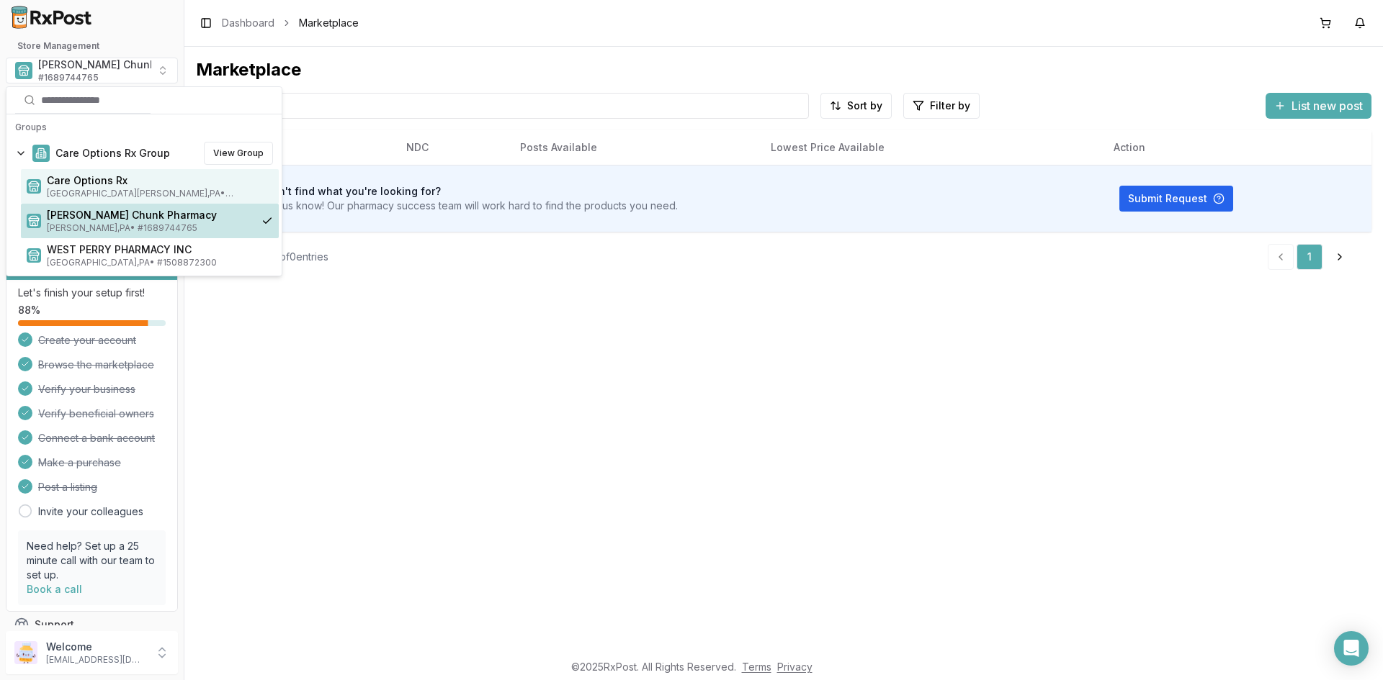
click at [96, 182] on span "Care Options Rx" at bounding box center [160, 181] width 226 height 14
click at [81, 189] on span "[GEOGRAPHIC_DATA][PERSON_NAME] , [GEOGRAPHIC_DATA] • # 1932201860" at bounding box center [160, 194] width 226 height 12
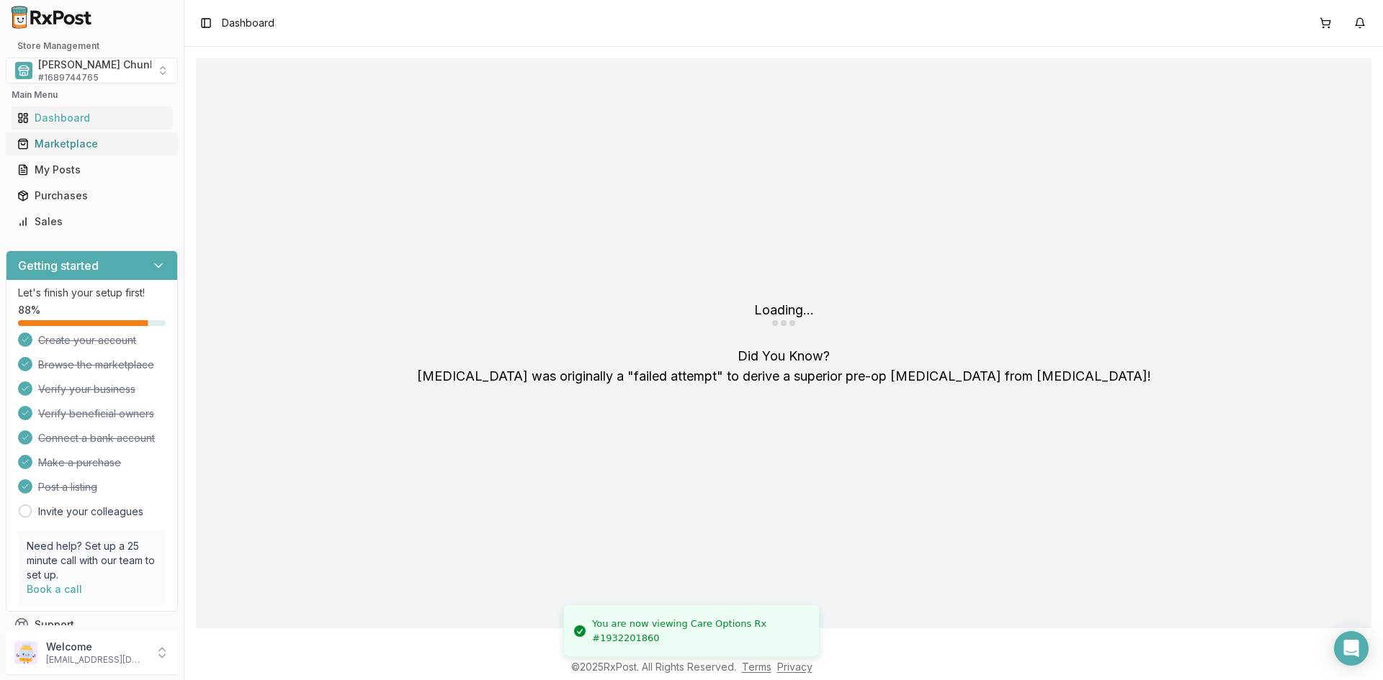
click at [48, 143] on div "Marketplace" at bounding box center [91, 144] width 149 height 14
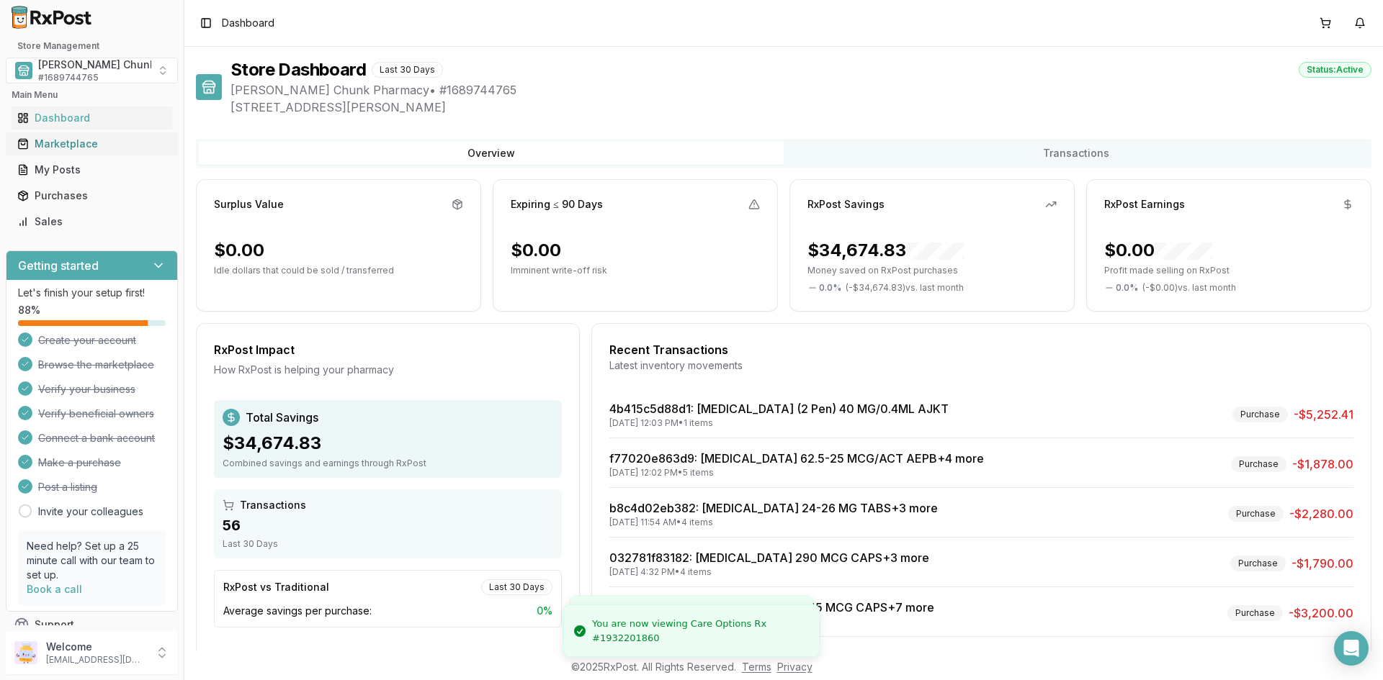
click at [54, 137] on div "Marketplace" at bounding box center [91, 144] width 149 height 14
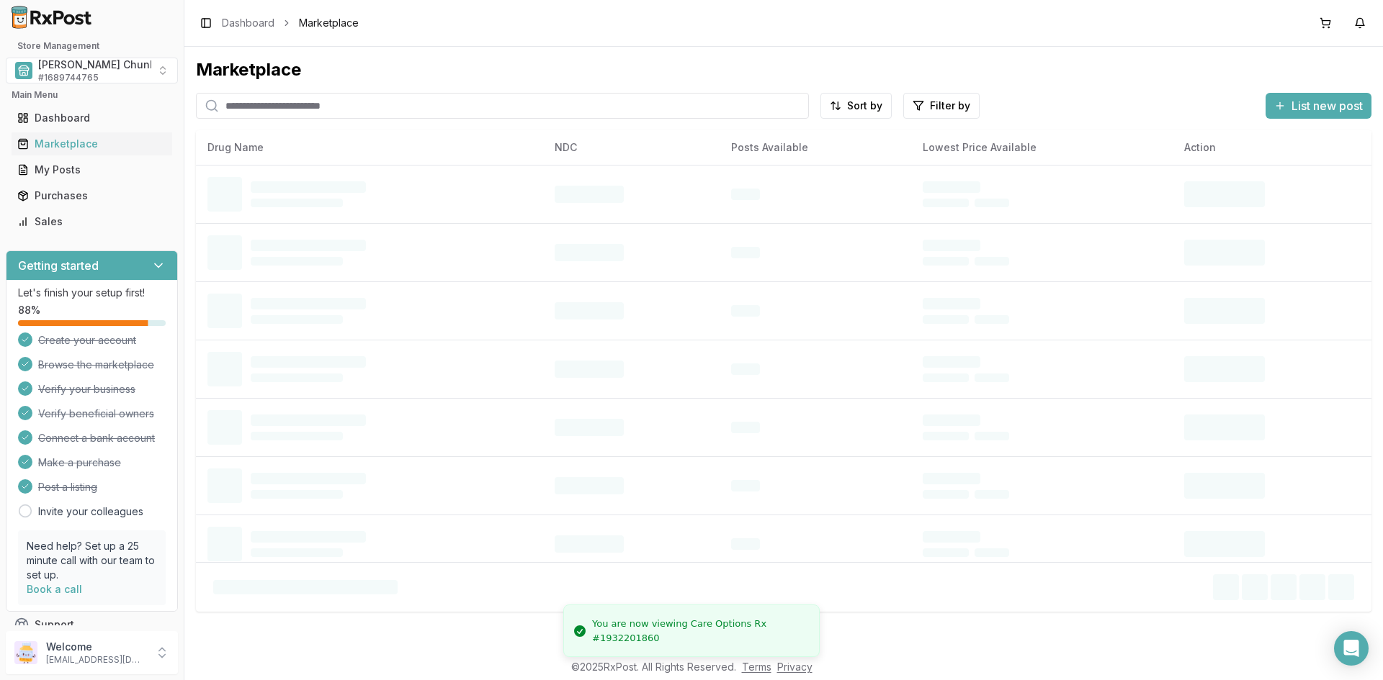
click at [256, 106] on input "search" at bounding box center [502, 106] width 613 height 26
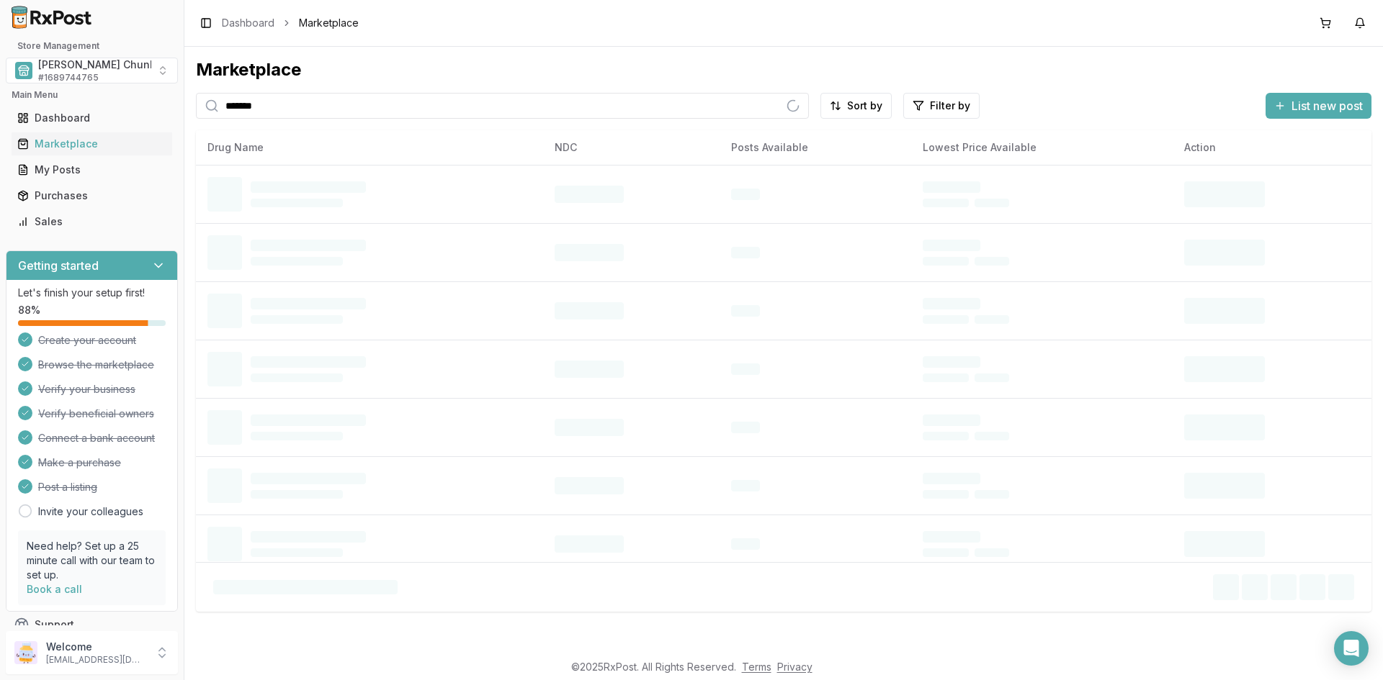
type input "*******"
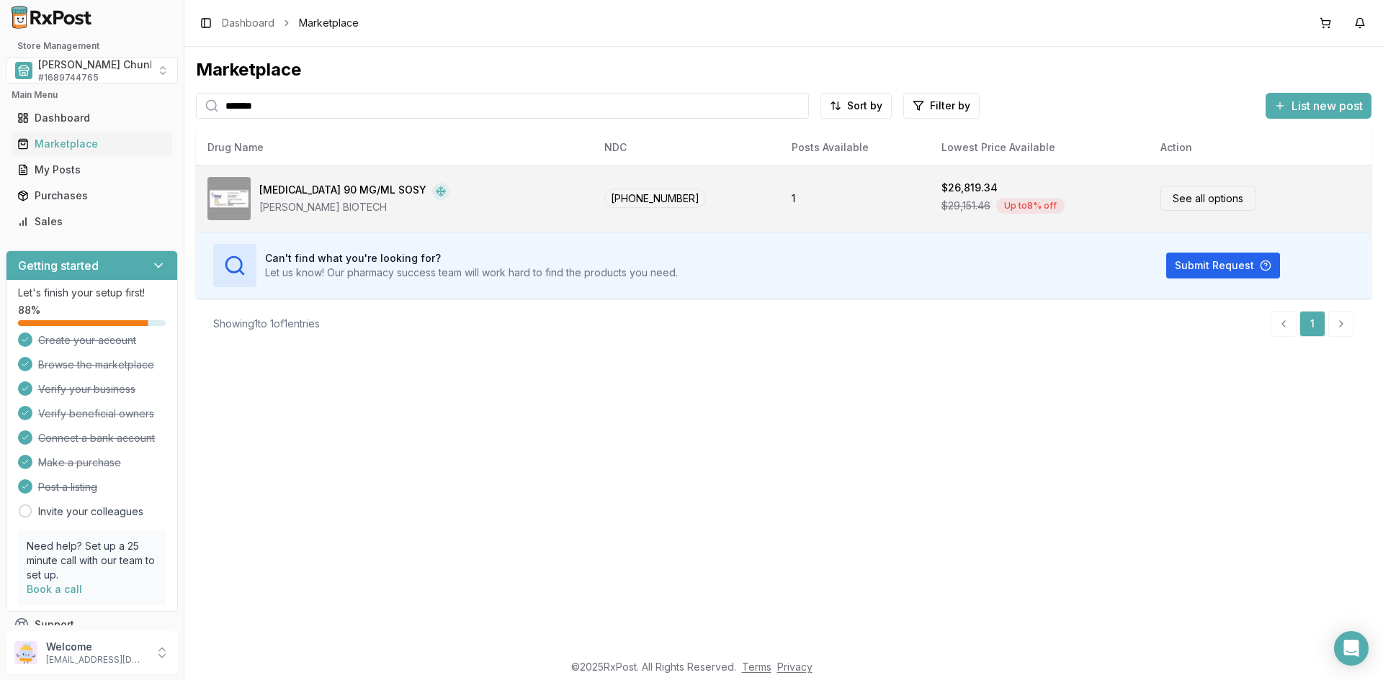
click at [315, 193] on div "[MEDICAL_DATA] 90 MG/ML SOSY" at bounding box center [342, 191] width 167 height 17
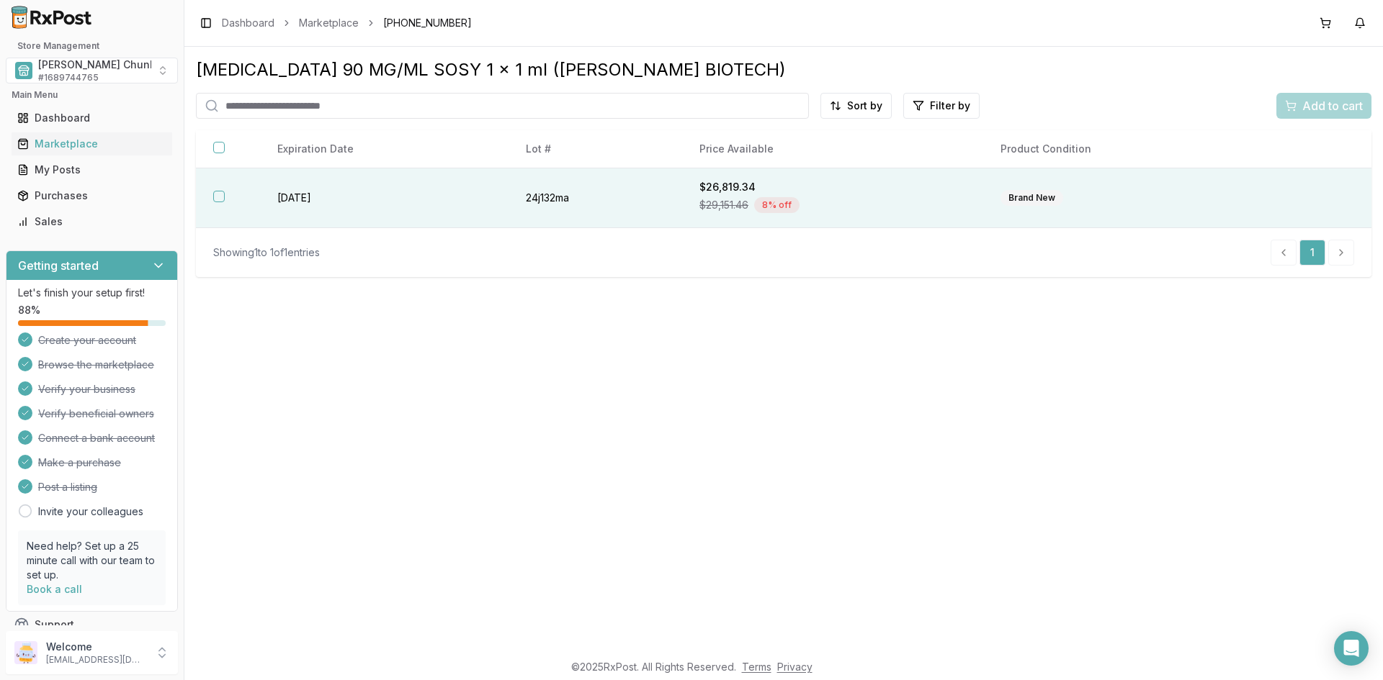
drag, startPoint x: 221, startPoint y: 200, endPoint x: 250, endPoint y: 207, distance: 29.7
click at [221, 200] on button "button" at bounding box center [219, 197] width 12 height 12
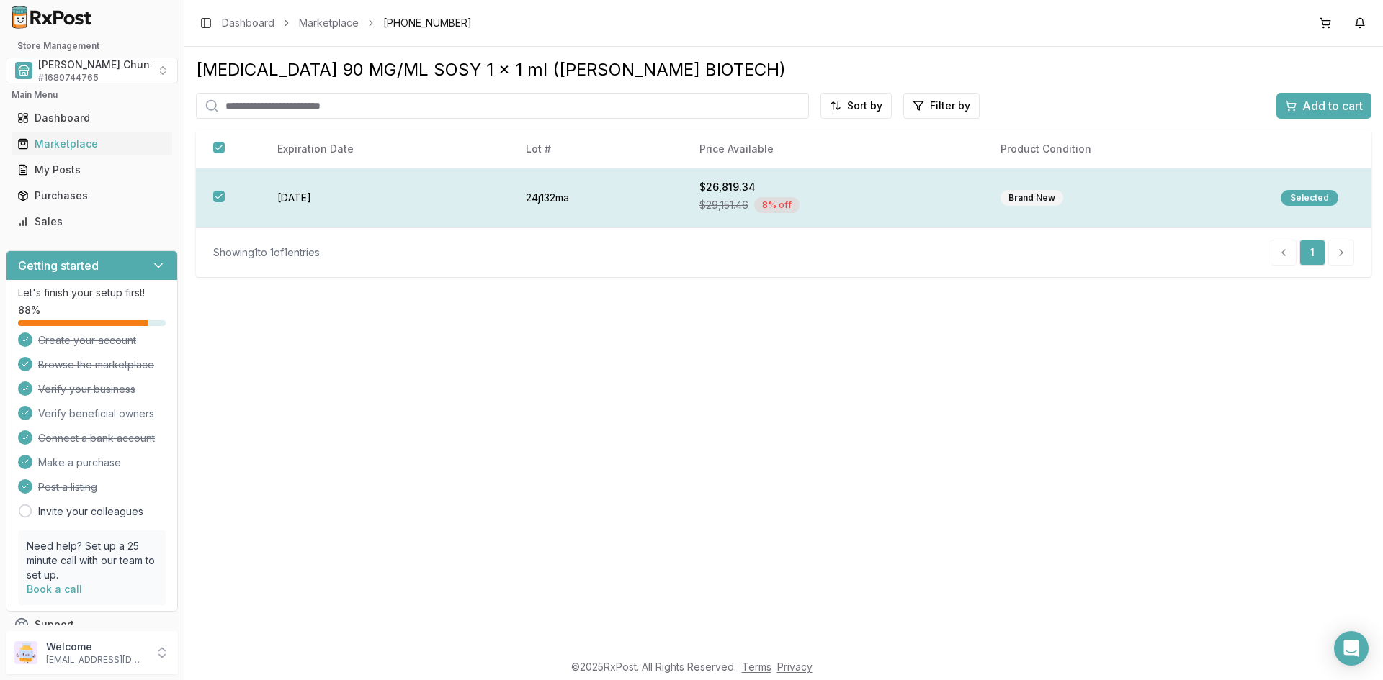
click at [1317, 192] on div "Selected" at bounding box center [1309, 198] width 58 height 16
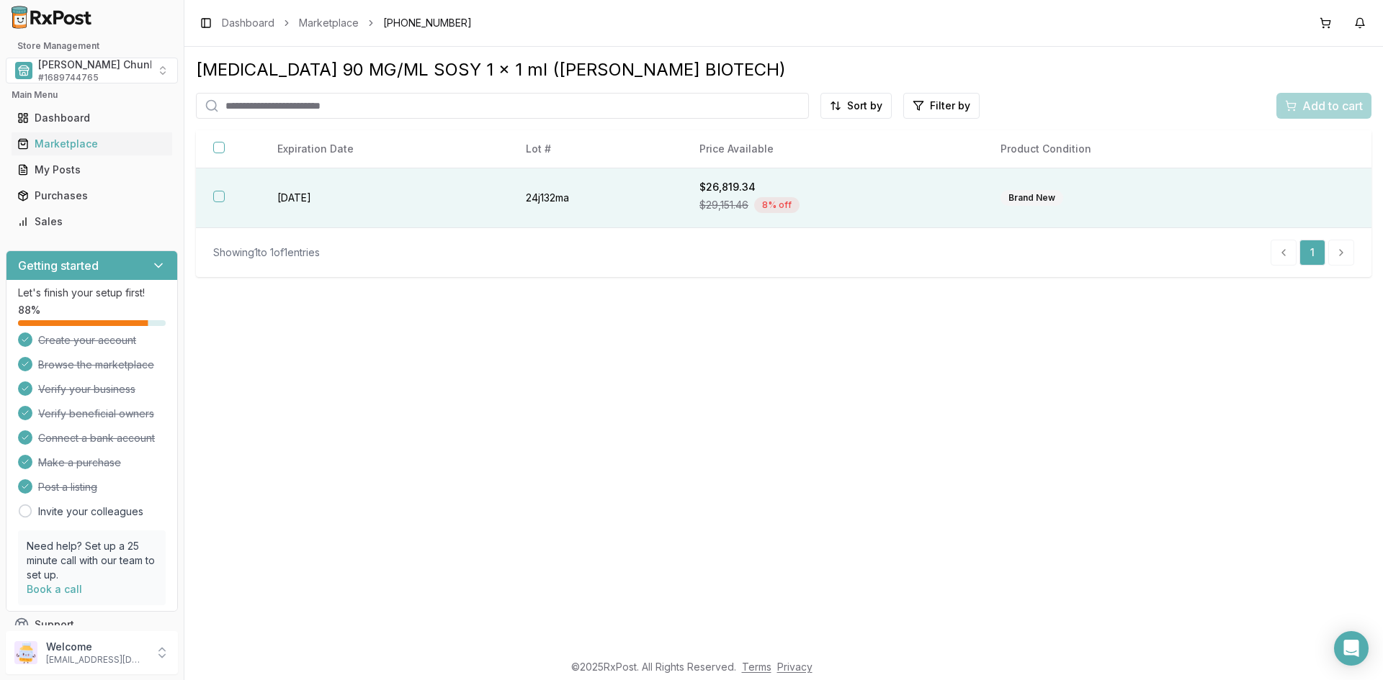
click at [228, 201] on th at bounding box center [228, 198] width 64 height 60
click at [1309, 116] on button "Add to cart" at bounding box center [1323, 106] width 95 height 26
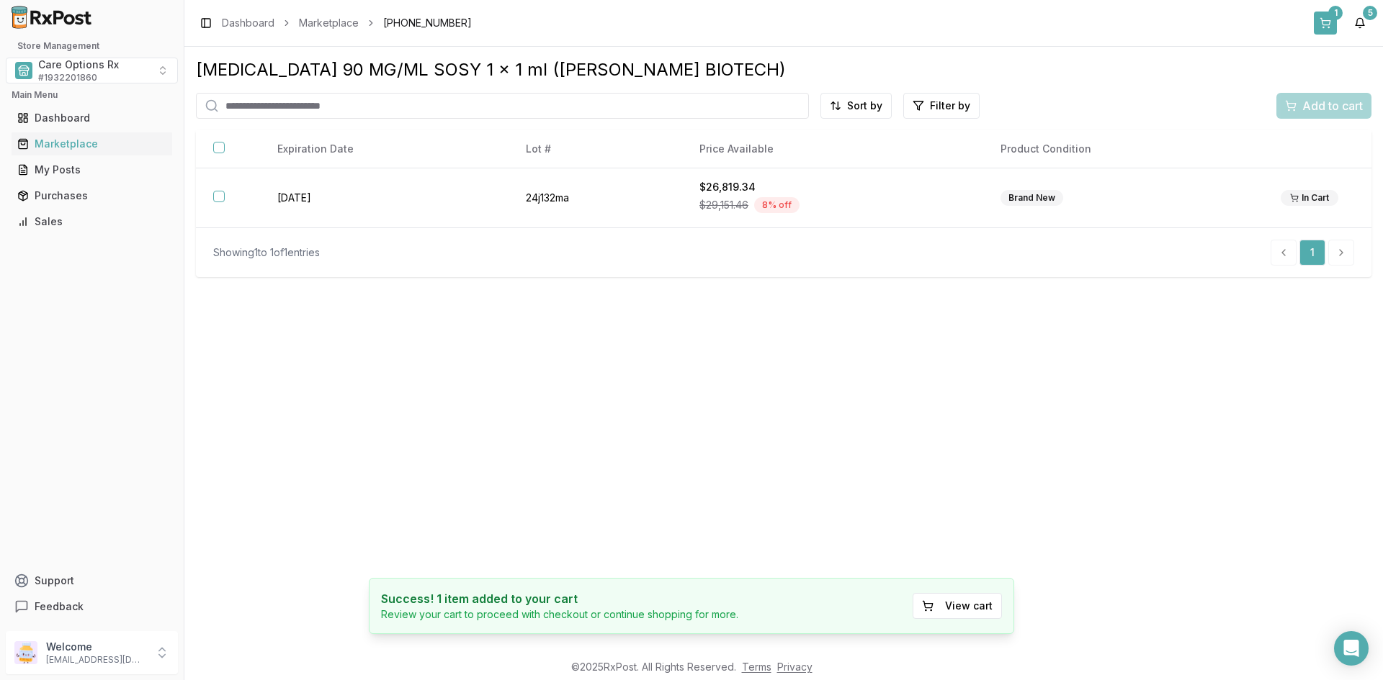
click at [1323, 26] on button "1" at bounding box center [1324, 23] width 23 height 23
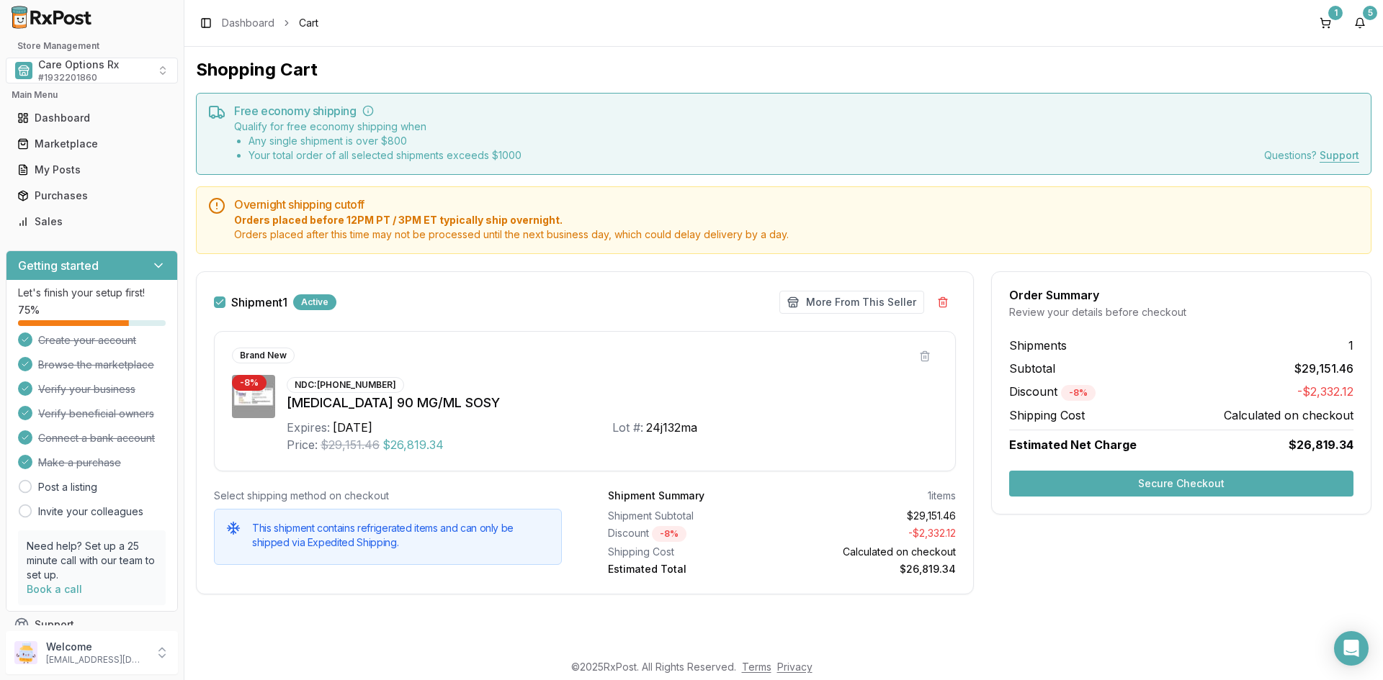
click at [1137, 479] on button "Secure Checkout" at bounding box center [1181, 484] width 344 height 26
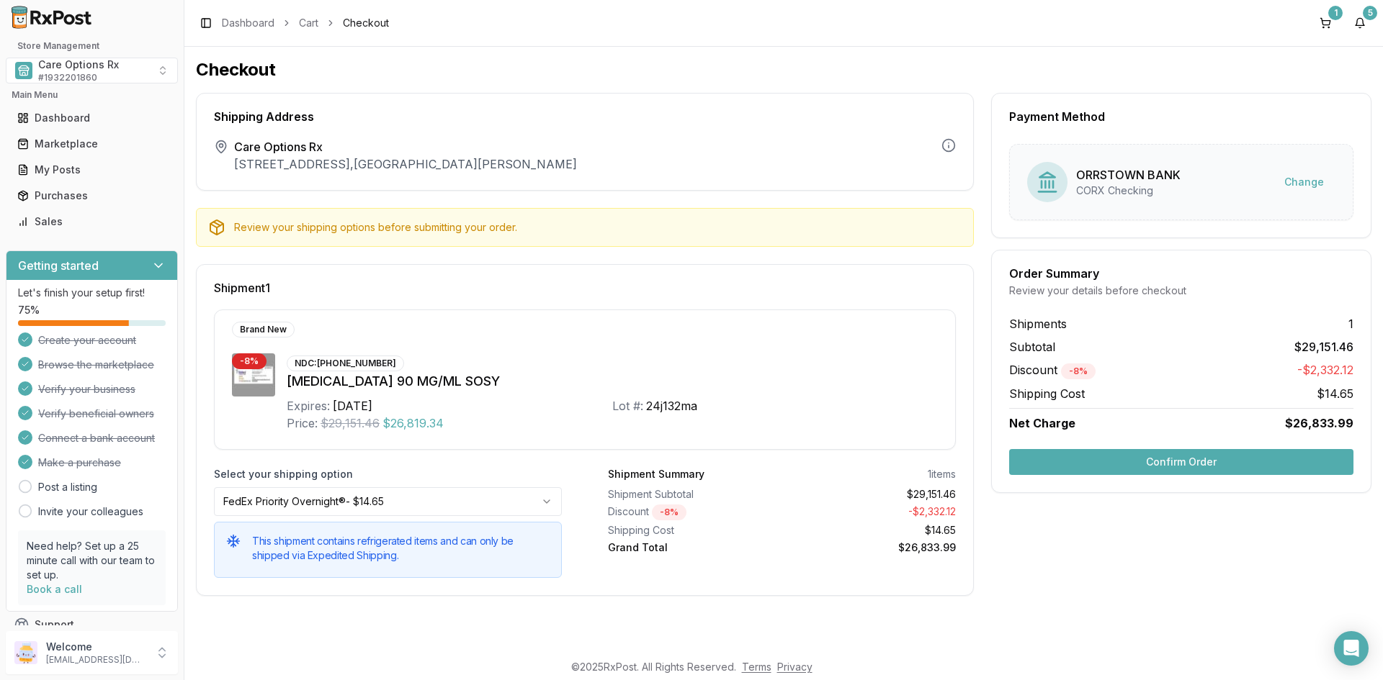
click at [1208, 462] on button "Confirm Order" at bounding box center [1181, 462] width 344 height 26
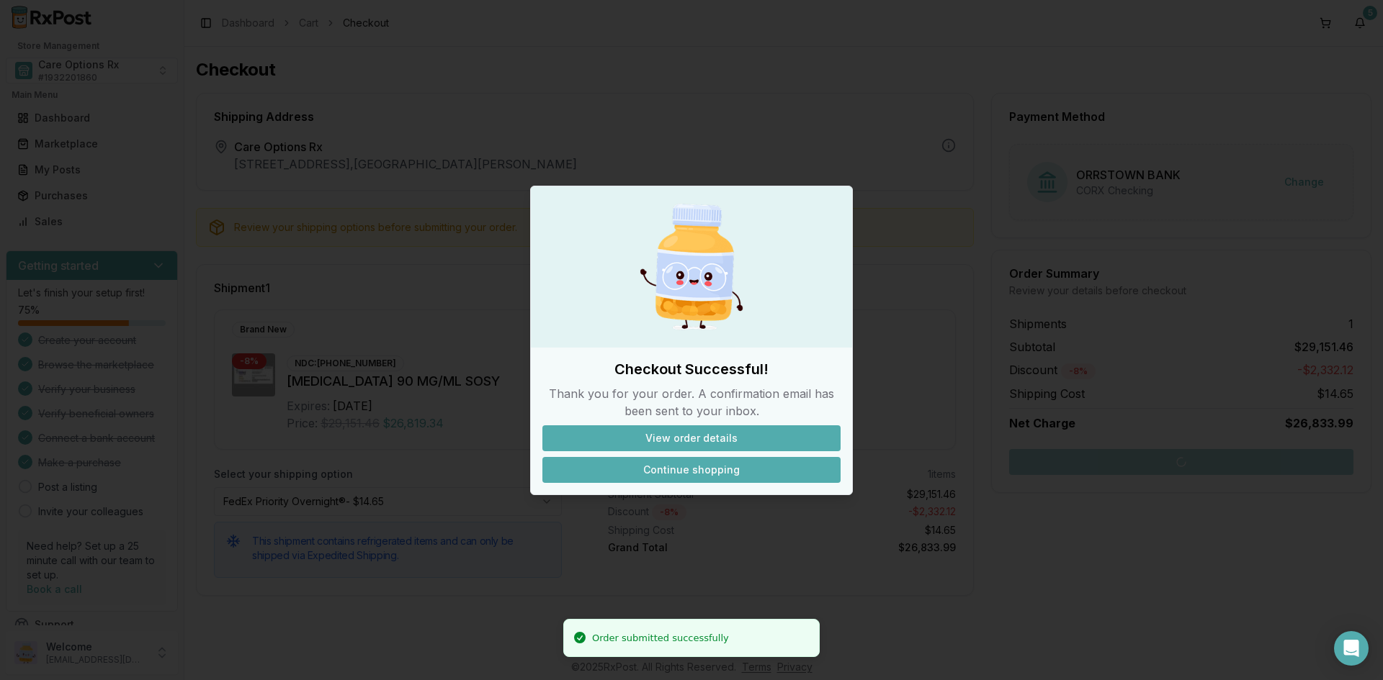
click at [727, 470] on button "Continue shopping" at bounding box center [691, 470] width 298 height 26
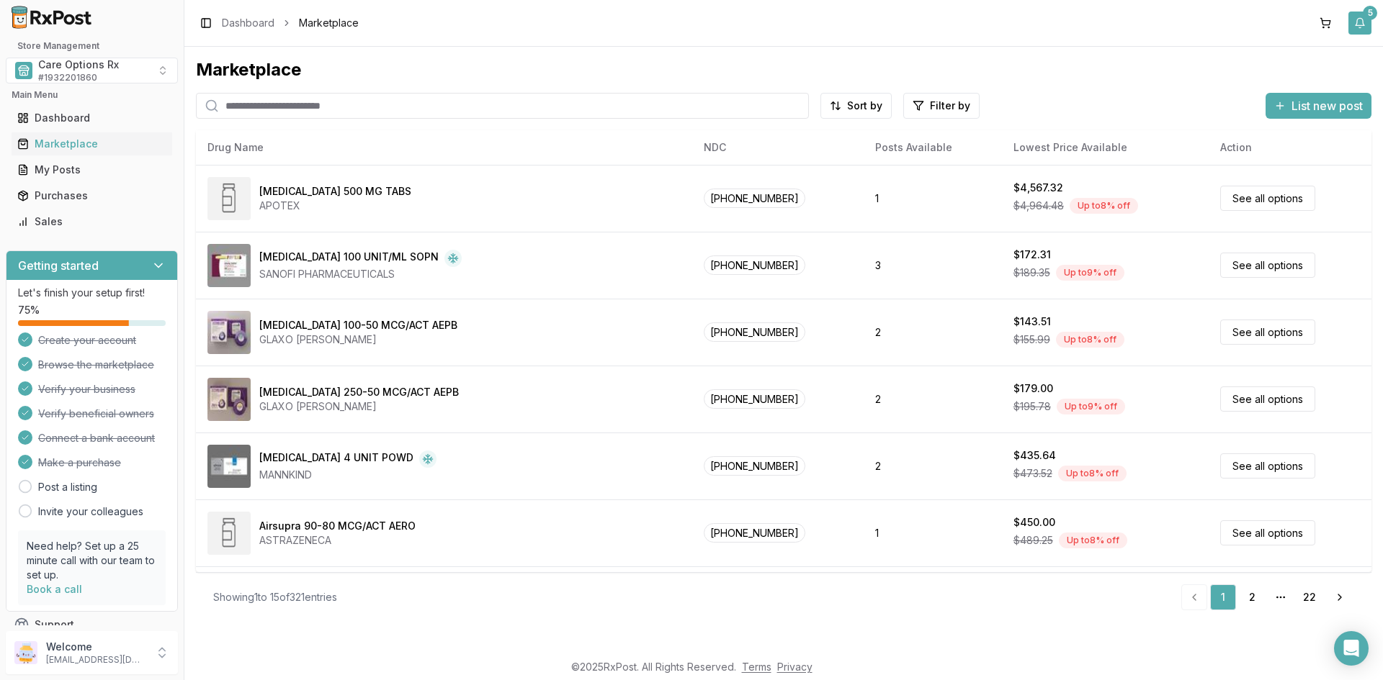
click at [1357, 19] on button "5" at bounding box center [1359, 23] width 23 height 23
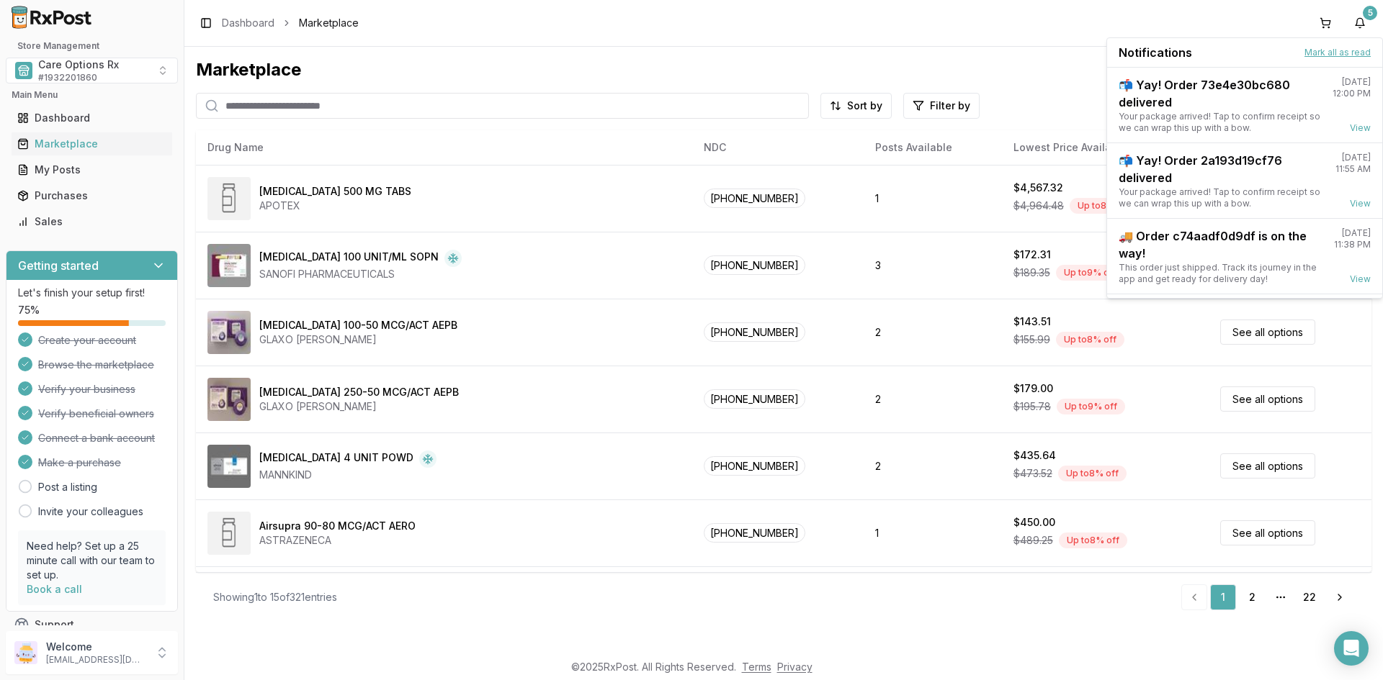
click at [1346, 50] on button "Mark all as read" at bounding box center [1337, 53] width 66 height 12
click at [1185, 20] on div "Toggle Sidebar Dashboard Marketplace 5" at bounding box center [783, 23] width 1198 height 46
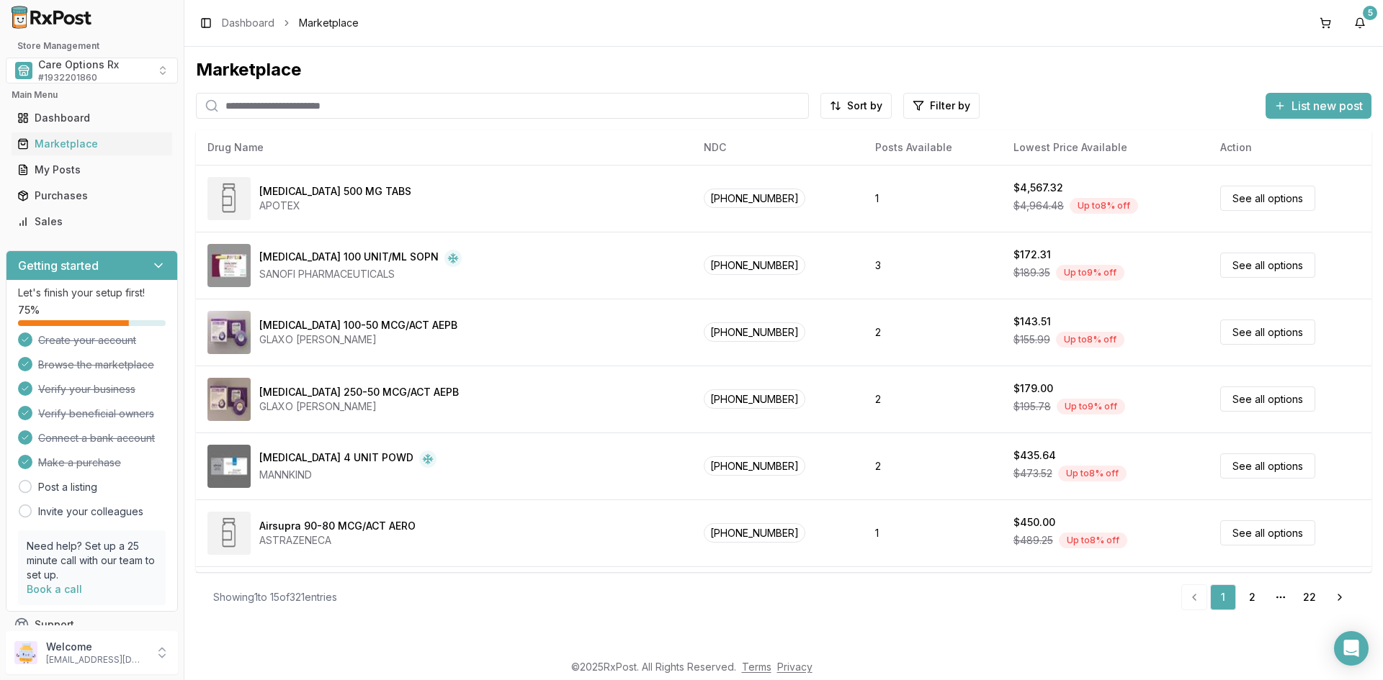
click at [536, 31] on div "Toggle Sidebar Dashboard Marketplace 5" at bounding box center [783, 23] width 1198 height 46
